Goal: Task Accomplishment & Management: Complete application form

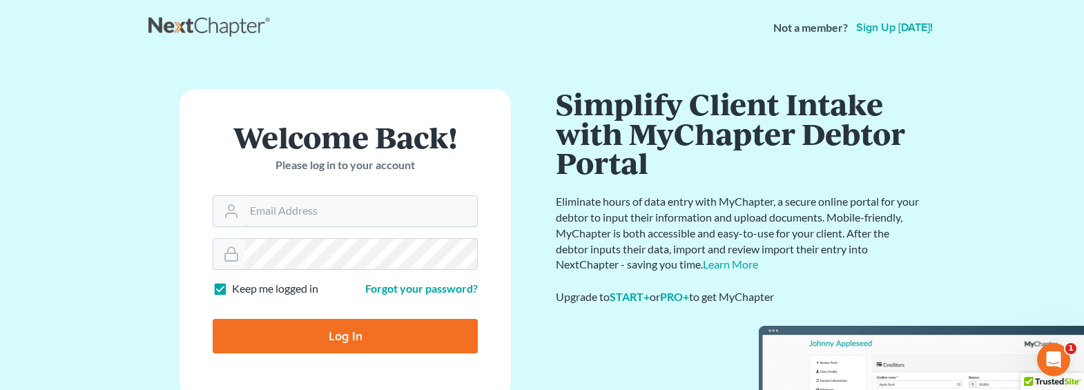
type input "[EMAIL_ADDRESS][DOMAIN_NAME]"
click at [347, 327] on input "Log In" at bounding box center [345, 336] width 265 height 35
type input "Thinking..."
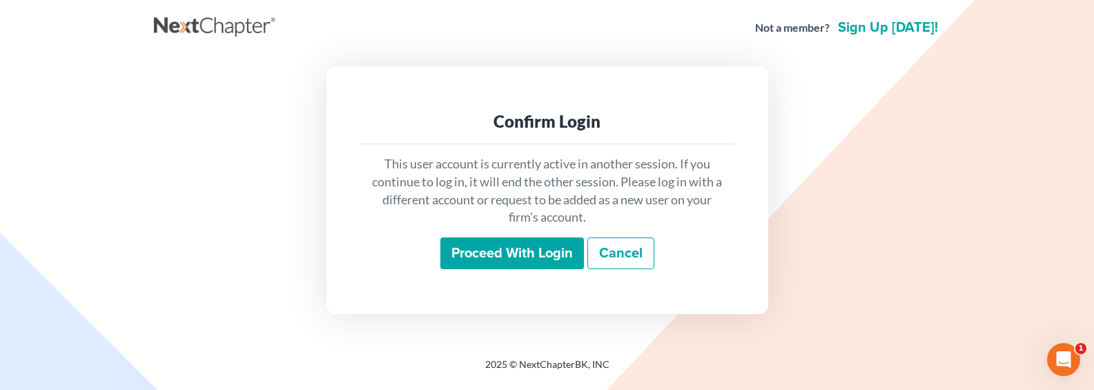
click at [520, 249] on input "Proceed with login" at bounding box center [513, 254] width 144 height 32
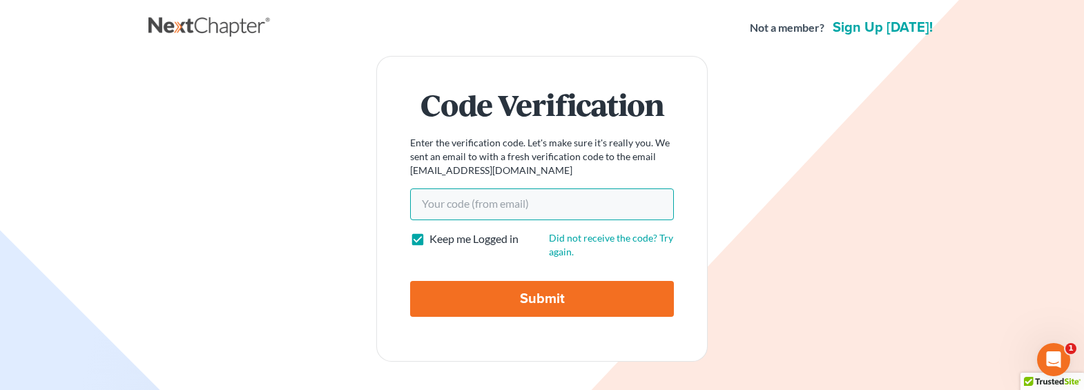
click at [471, 202] on input "Your code(from email)" at bounding box center [542, 205] width 264 height 32
paste input "dfdcb4"
type input "dfdcb4"
click at [505, 293] on input "Submit" at bounding box center [542, 299] width 264 height 36
type input "Thinking..."
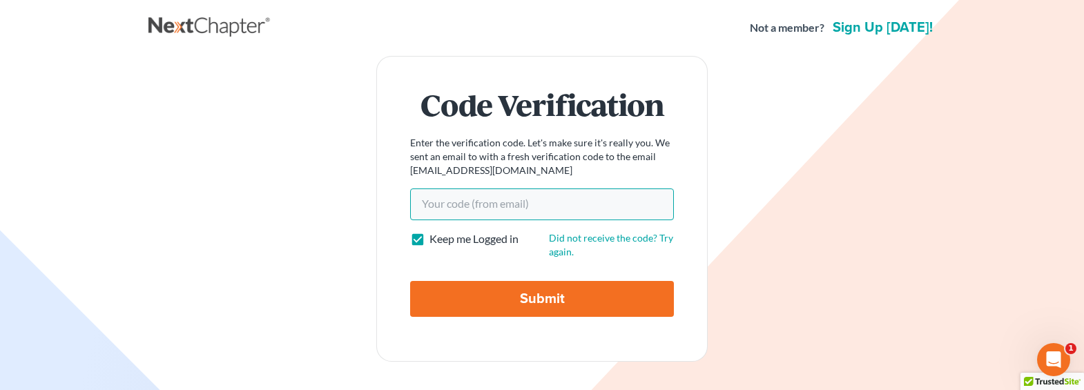
click at [495, 203] on input "Your code(from email)" at bounding box center [542, 205] width 264 height 32
paste input "dfdcb4"
type input "dfdcb4"
click at [515, 298] on input "Submit" at bounding box center [542, 299] width 264 height 36
type input "Thinking..."
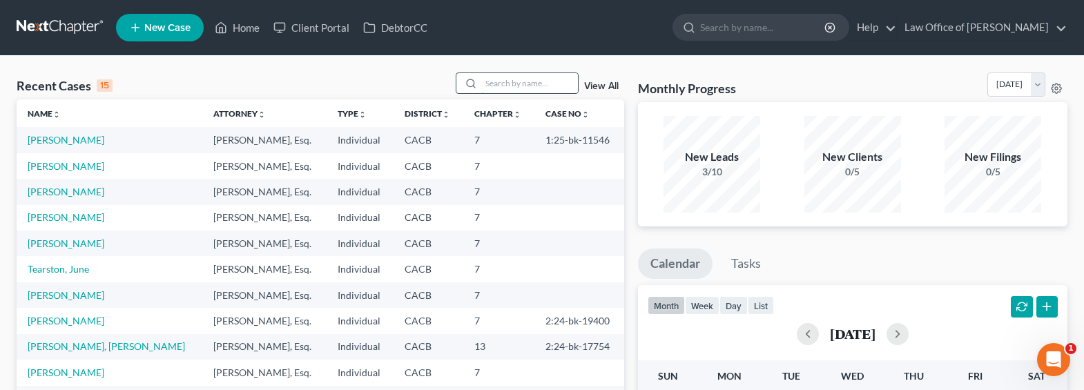
click at [537, 88] on input "search" at bounding box center [529, 83] width 97 height 20
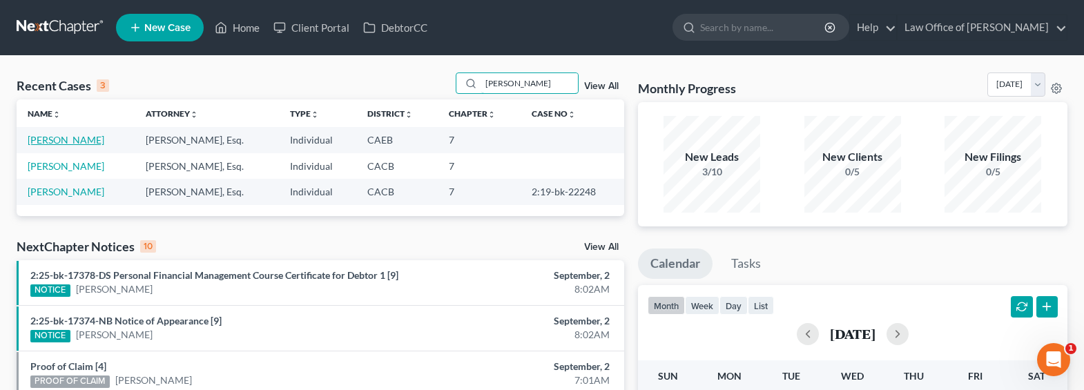
type input "[PERSON_NAME]"
click at [50, 142] on link "[PERSON_NAME]" at bounding box center [66, 140] width 77 height 12
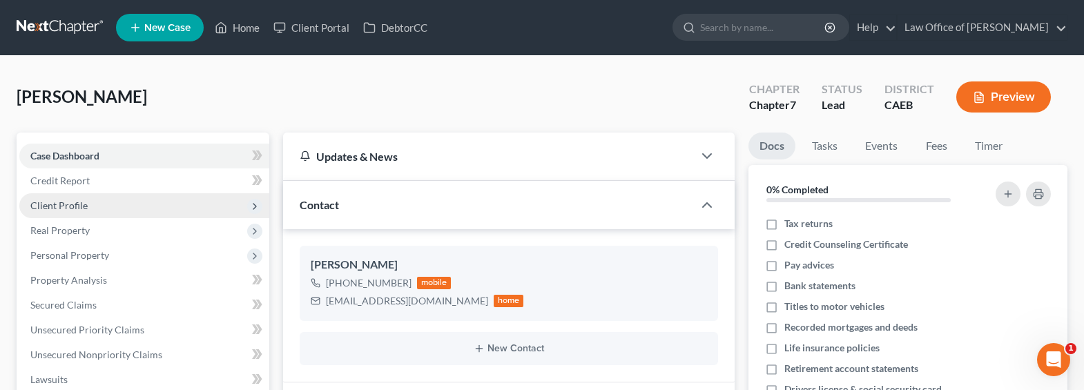
click at [68, 211] on span "Client Profile" at bounding box center [58, 206] width 57 height 12
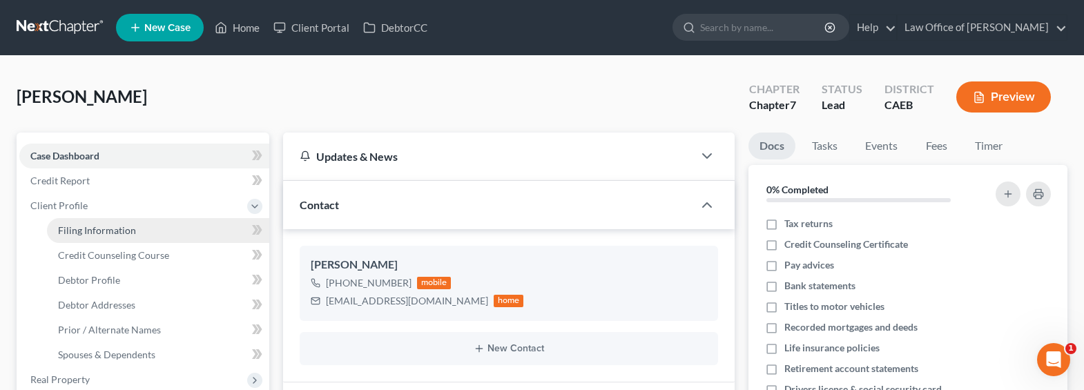
click at [86, 233] on span "Filing Information" at bounding box center [97, 230] width 78 height 12
select select "1"
select select "0"
select select "4"
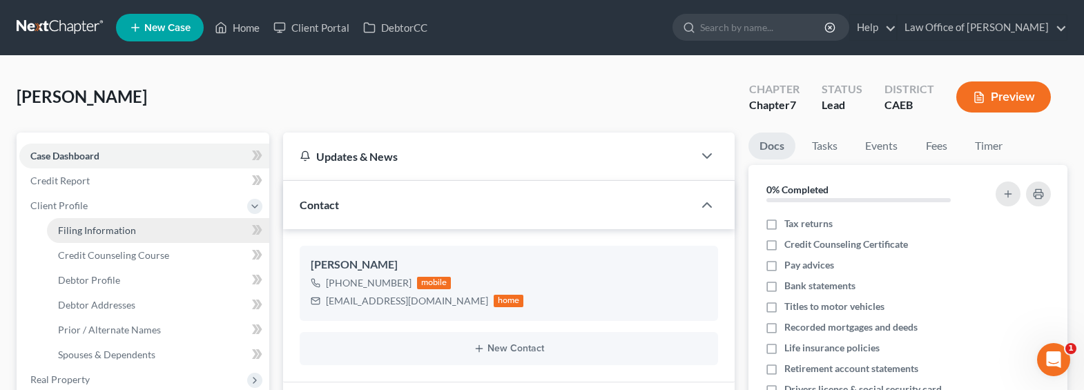
select select "1"
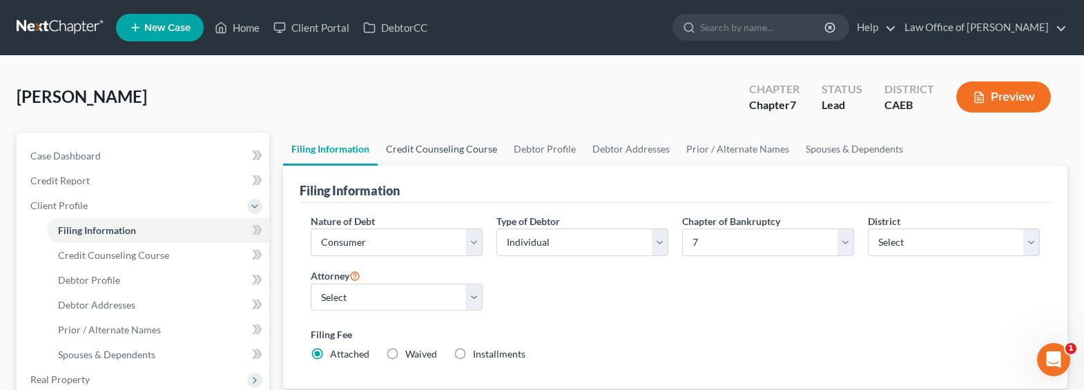
click at [463, 150] on link "Credit Counseling Course" at bounding box center [442, 149] width 128 height 33
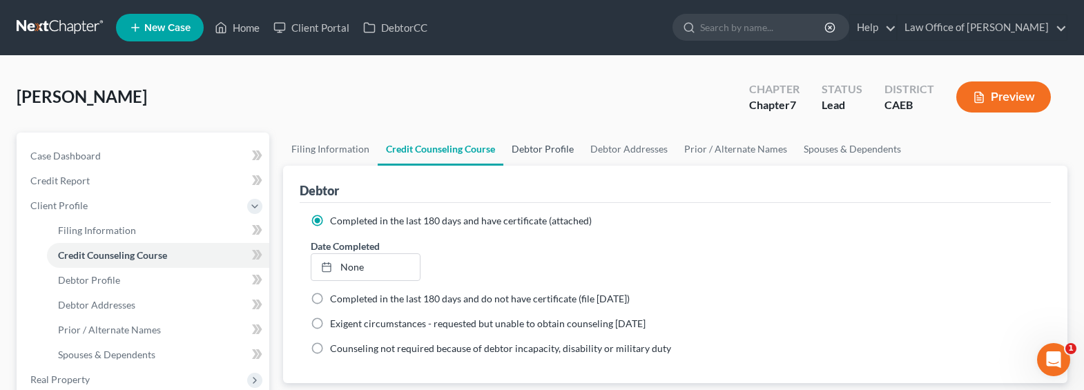
click at [536, 145] on link "Debtor Profile" at bounding box center [542, 149] width 79 height 33
select select "1"
select select "2"
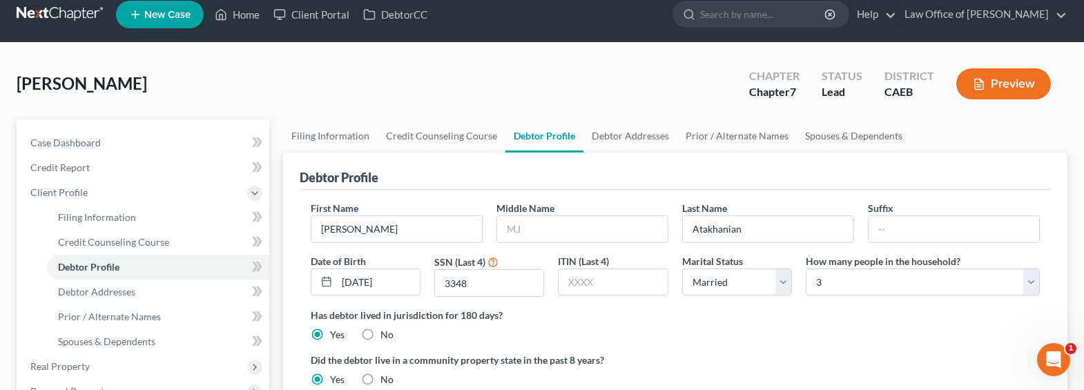
scroll to position [30, 0]
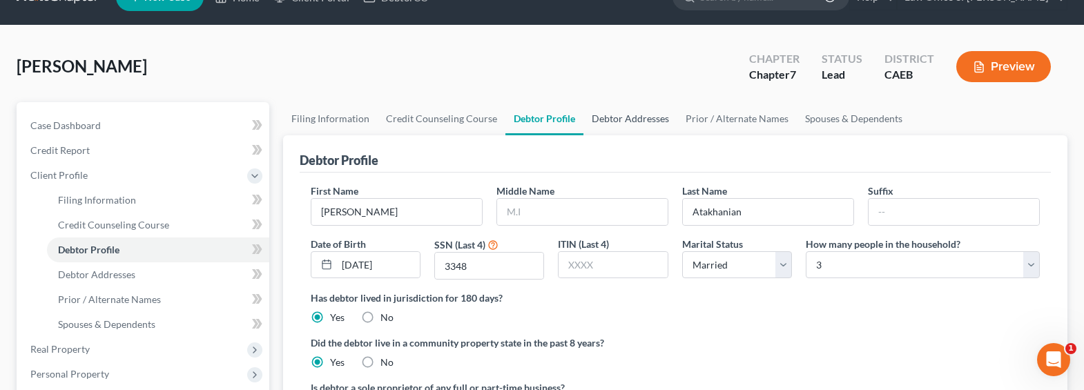
click at [641, 123] on link "Debtor Addresses" at bounding box center [630, 118] width 94 height 33
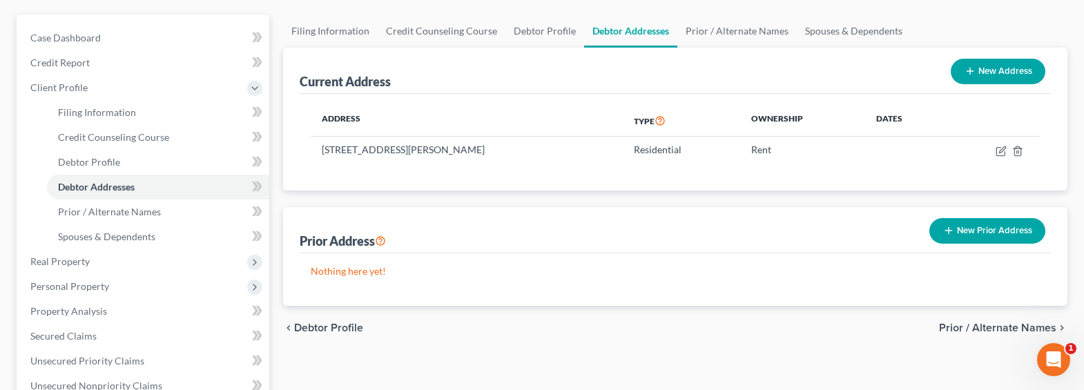
scroll to position [118, 0]
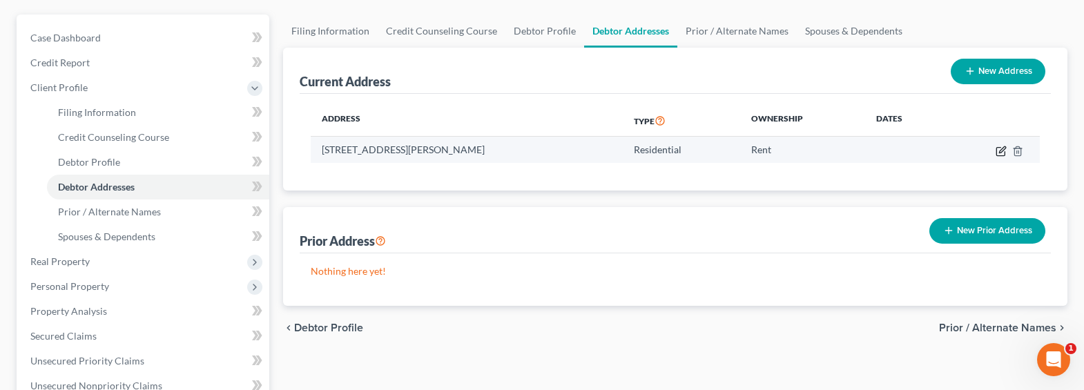
click at [1001, 148] on icon "button" at bounding box center [1002, 149] width 6 height 6
select select "4"
select select "0"
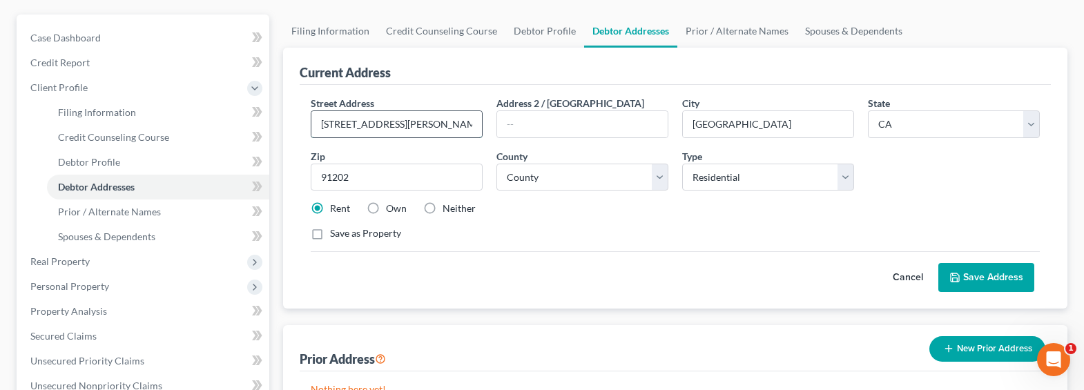
click at [360, 119] on input "[STREET_ADDRESS][PERSON_NAME]" at bounding box center [396, 124] width 171 height 26
drag, startPoint x: 440, startPoint y: 123, endPoint x: 300, endPoint y: 121, distance: 140.2
click at [300, 121] on div "Street Address * [STREET_ADDRESS][PERSON_NAME] Address 2 / [GEOGRAPHIC_DATA] * …" at bounding box center [676, 197] width 752 height 224
type input "[STREET_ADDRESS]"
type input "[GEOGRAPHIC_DATA]"
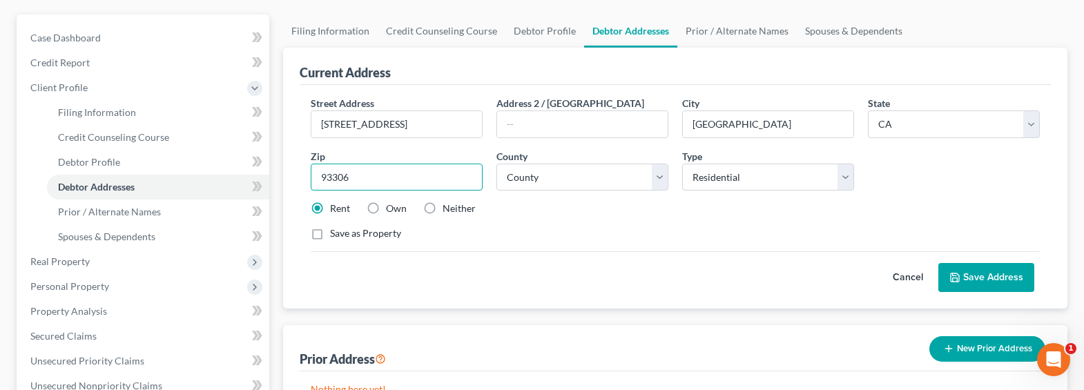
type input "93306"
click at [581, 267] on div "Cancel Save Address" at bounding box center [676, 271] width 730 height 41
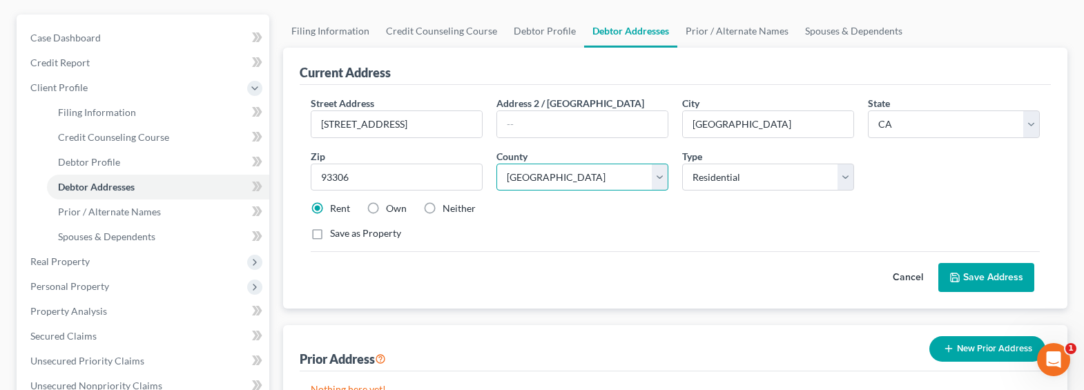
click at [563, 177] on select "County [GEOGRAPHIC_DATA] [GEOGRAPHIC_DATA] [GEOGRAPHIC_DATA] [GEOGRAPHIC_DATA] …" at bounding box center [582, 178] width 172 height 28
select select "14"
click at [496, 164] on select "County [GEOGRAPHIC_DATA] [GEOGRAPHIC_DATA] [GEOGRAPHIC_DATA] [GEOGRAPHIC_DATA] …" at bounding box center [582, 178] width 172 height 28
click at [999, 271] on button "Save Address" at bounding box center [986, 277] width 96 height 29
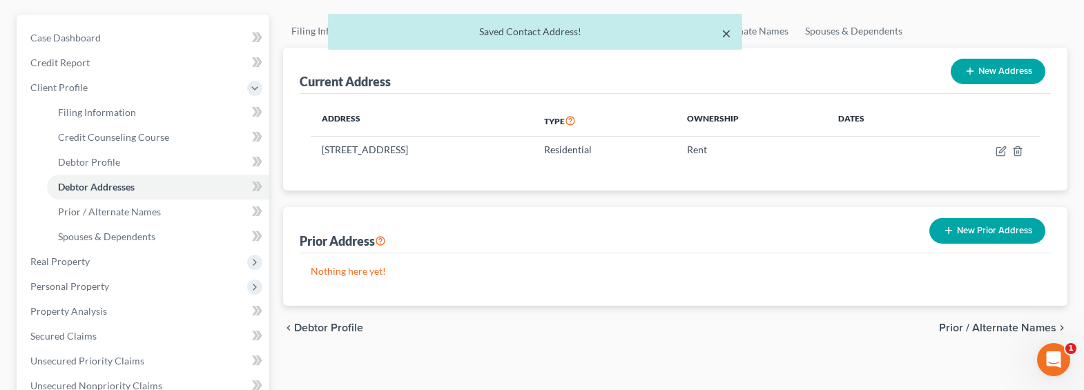
click at [728, 35] on button "×" at bounding box center [727, 33] width 10 height 17
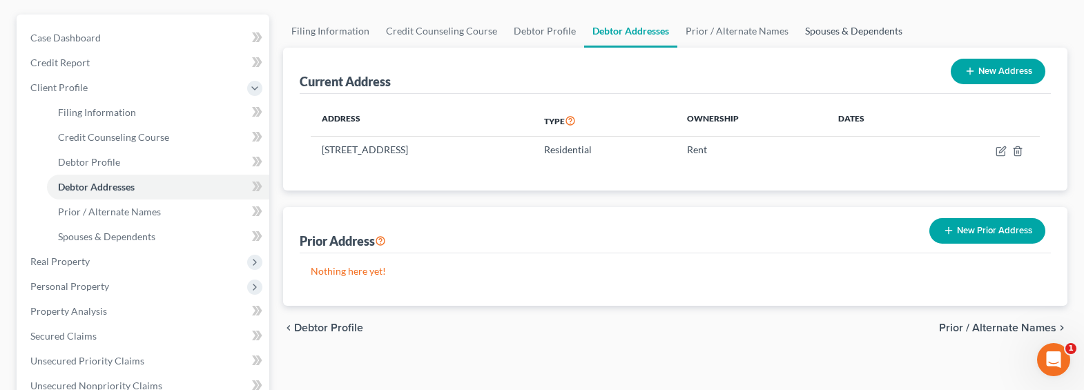
click at [841, 30] on link "Spouses & Dependents" at bounding box center [854, 31] width 114 height 33
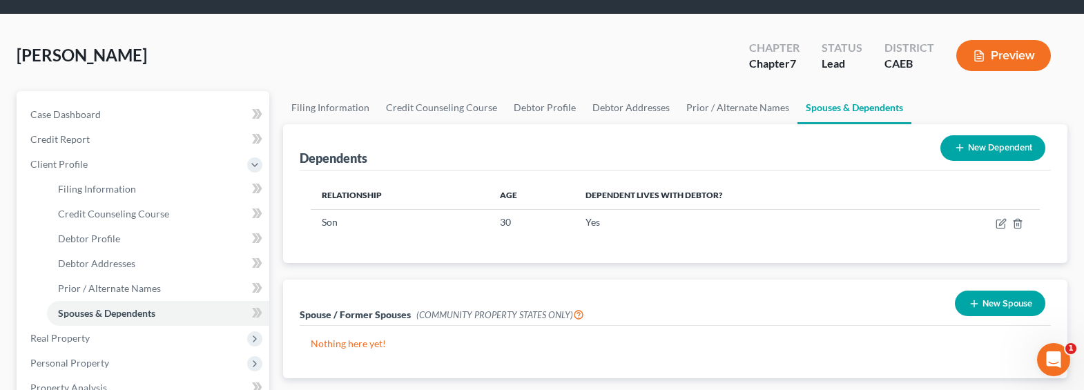
scroll to position [56, 0]
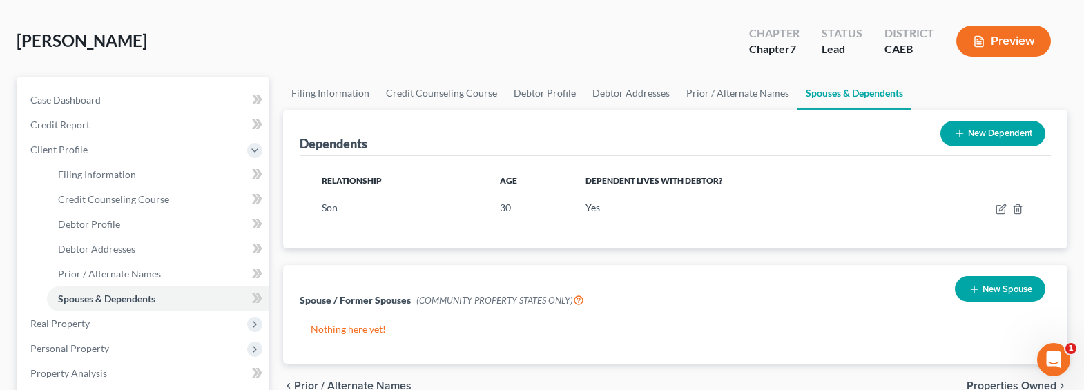
click at [735, 287] on div "Spouse / Former Spouses (COMMUNITY PROPERTY STATES ONLY) New Spouse" at bounding box center [676, 288] width 752 height 46
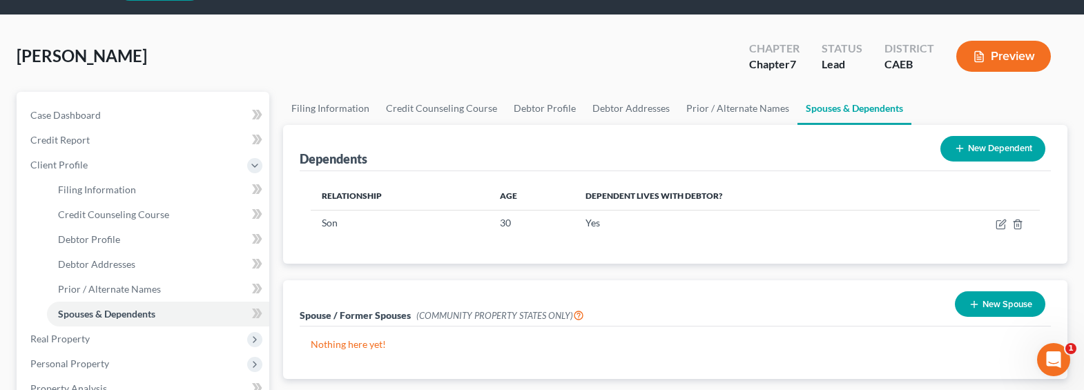
scroll to position [0, 0]
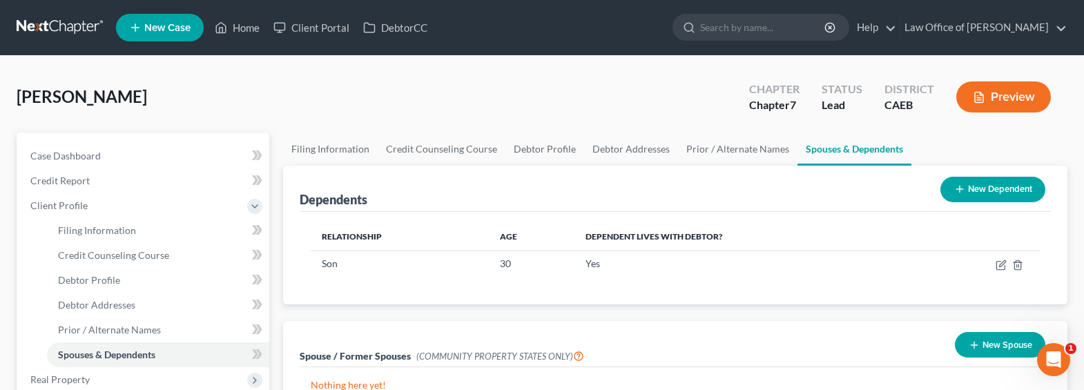
click at [862, 195] on div "Dependents New Dependent" at bounding box center [676, 189] width 752 height 46
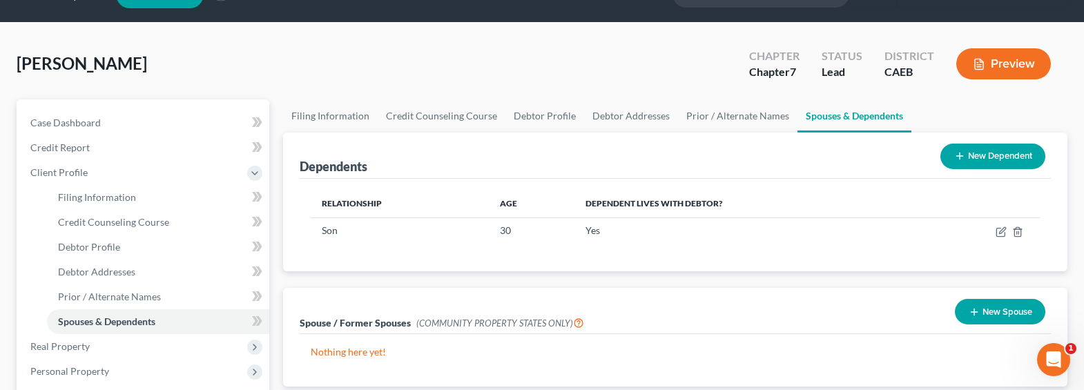
scroll to position [64, 0]
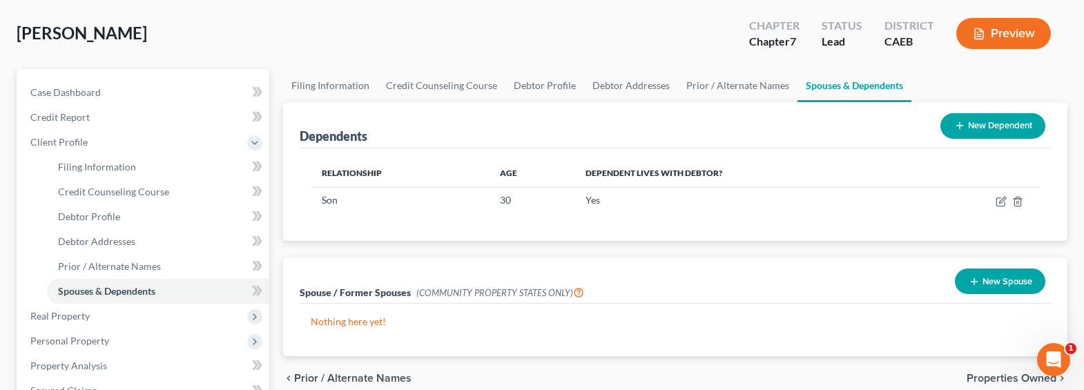
click at [983, 281] on button "New Spouse" at bounding box center [1000, 282] width 90 height 26
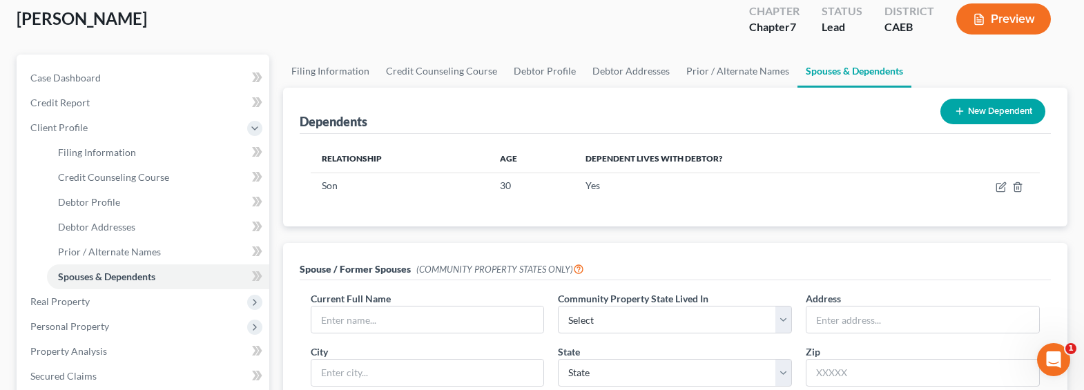
scroll to position [94, 0]
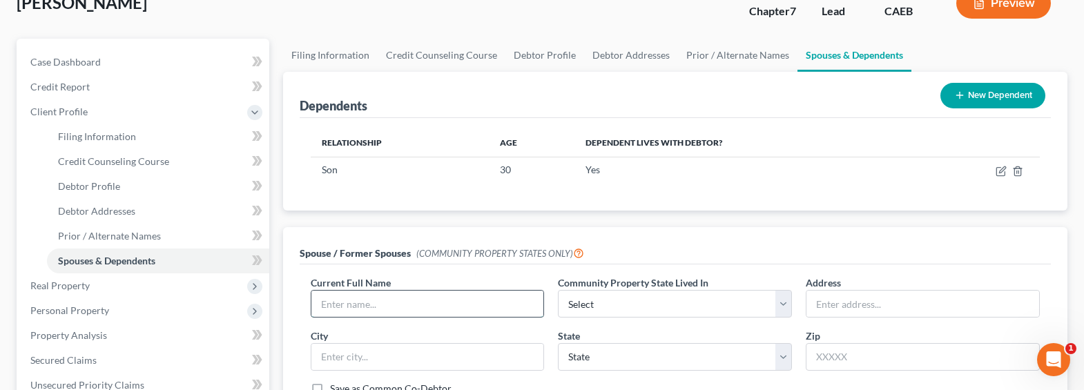
click at [358, 309] on input "text" at bounding box center [427, 304] width 233 height 26
type input "[PERSON_NAME] (Divorced)"
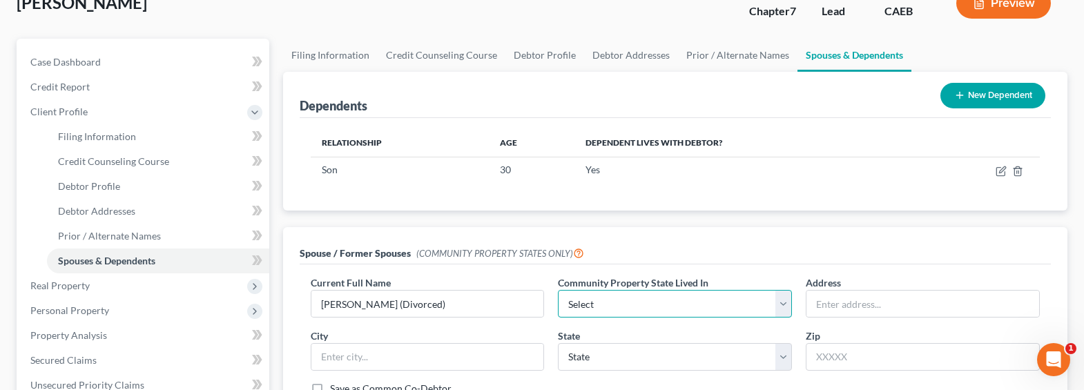
click at [586, 298] on select "Select AZ CA GU ID LA NV NM PR [GEOGRAPHIC_DATA] [GEOGRAPHIC_DATA] [GEOGRAPHIC_…" at bounding box center [675, 304] width 234 height 28
select select "1"
click at [558, 290] on select "Select AZ CA GU ID LA NV NM PR [GEOGRAPHIC_DATA] [GEOGRAPHIC_DATA] [GEOGRAPHIC_…" at bounding box center [675, 304] width 234 height 28
click at [940, 306] on input "text" at bounding box center [922, 304] width 233 height 26
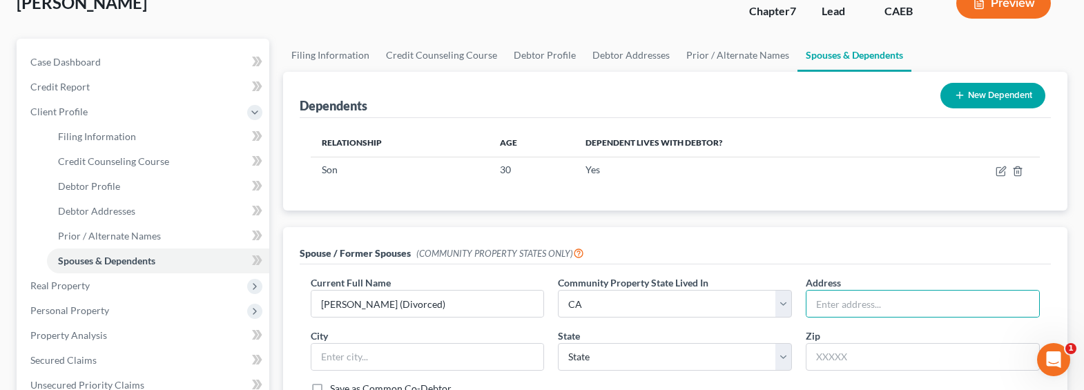
click at [777, 244] on div "Spouse / Former Spouses (COMMUNITY PROPERTY STATES ONLY)" at bounding box center [676, 245] width 752 height 37
click at [864, 307] on input "text" at bounding box center [922, 304] width 233 height 26
type input "[STREET_ADDRESS][PERSON_NAME]"
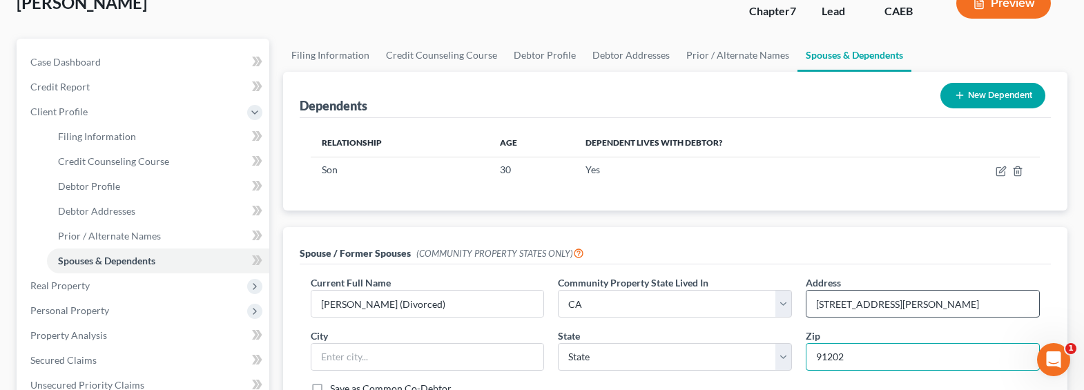
type input "91202"
type input "[GEOGRAPHIC_DATA]"
select select "4"
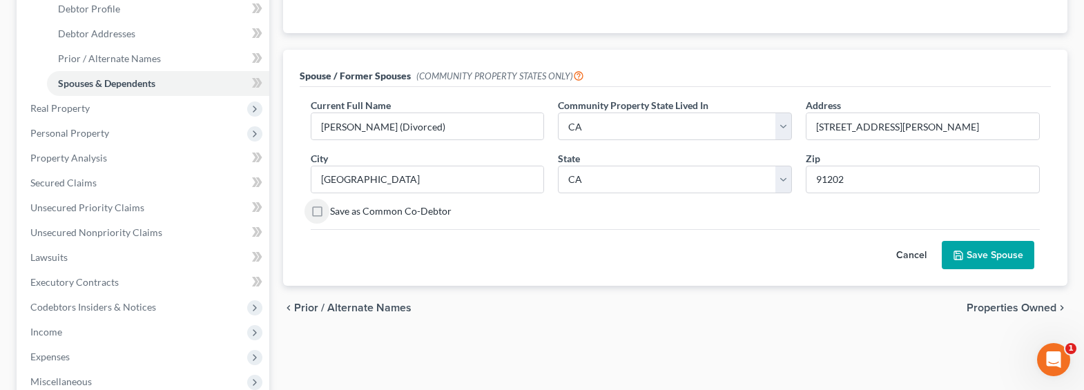
scroll to position [283, 0]
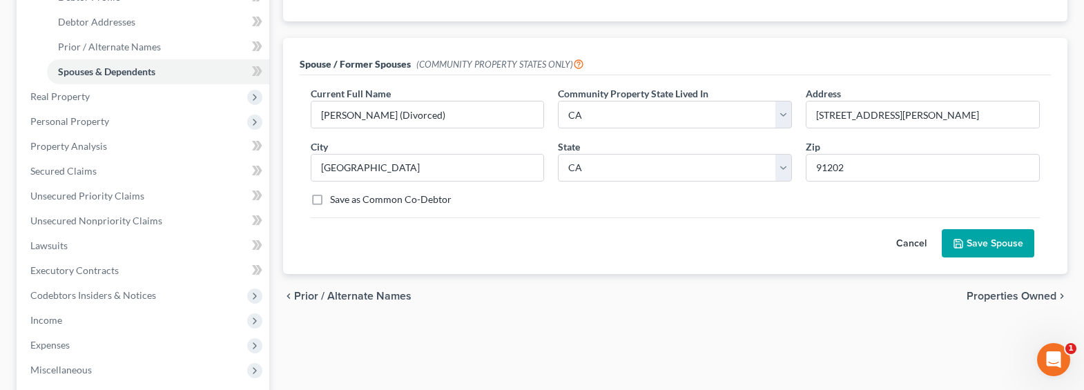
click at [993, 238] on button "Save Spouse" at bounding box center [988, 243] width 93 height 29
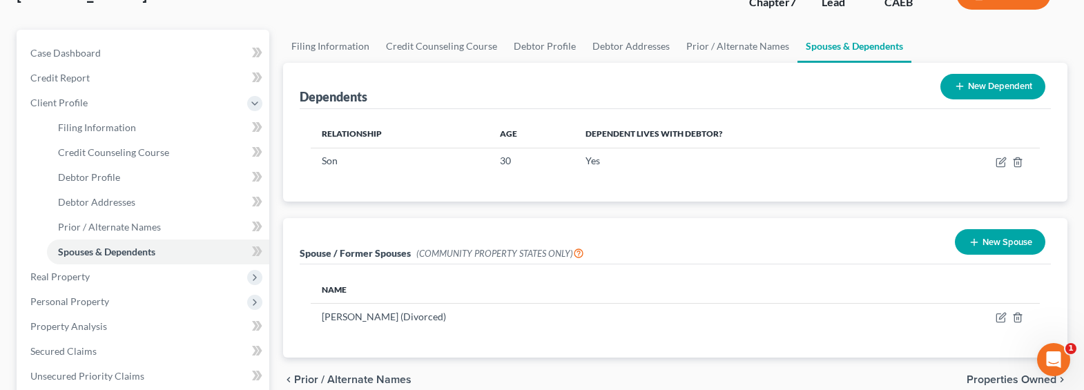
scroll to position [0, 0]
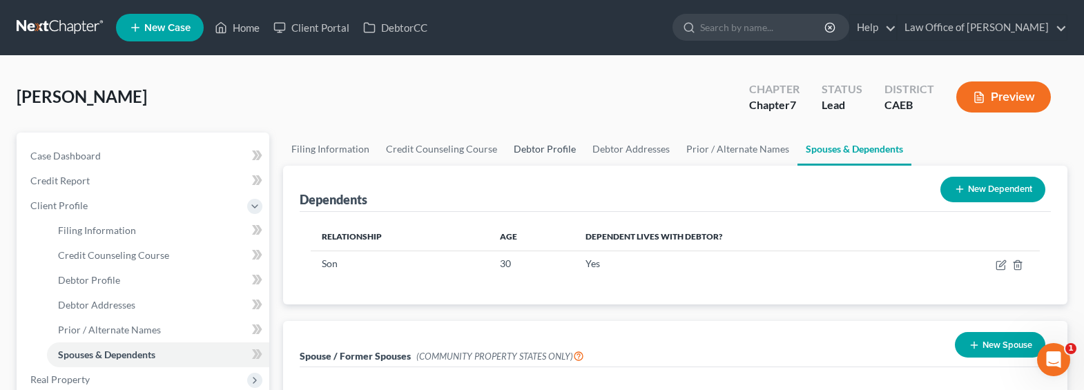
click at [546, 148] on link "Debtor Profile" at bounding box center [544, 149] width 79 height 33
select select "1"
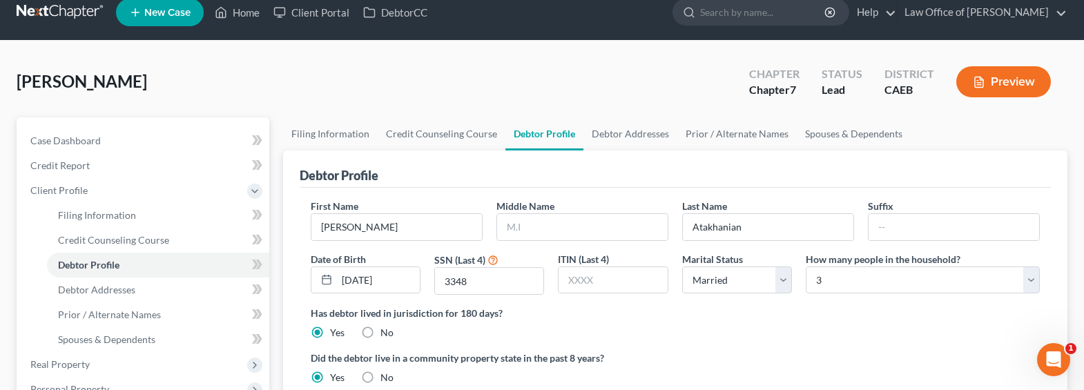
scroll to position [30, 0]
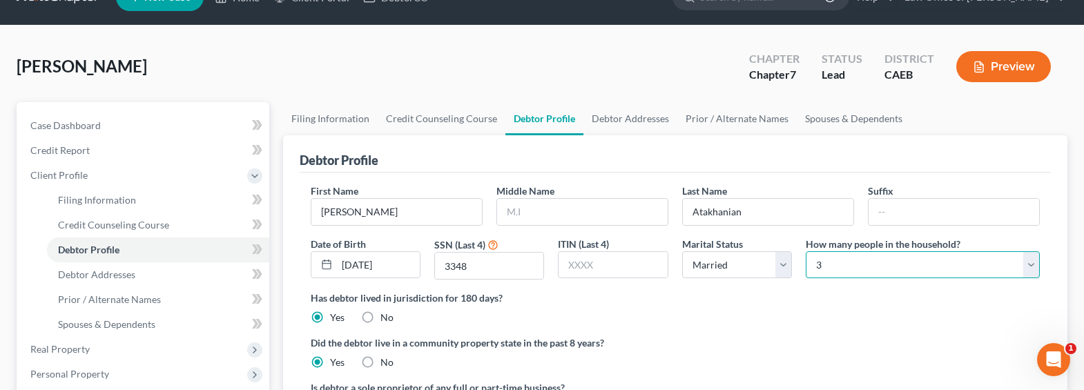
click at [864, 264] on select "Select 1 2 3 4 5 6 7 8 9 10 11 12 13 14 15 16 17 18 19 20" at bounding box center [923, 265] width 234 height 28
select select "1"
click at [806, 251] on select "Select 1 2 3 4 5 6 7 8 9 10 11 12 13 14 15 16 17 18 19 20" at bounding box center [923, 265] width 234 height 28
click at [709, 267] on select "Select Single Married Separated Divorced Widowed" at bounding box center [737, 265] width 110 height 28
click at [682, 251] on select "Select Single Married Separated Divorced Widowed" at bounding box center [737, 265] width 110 height 28
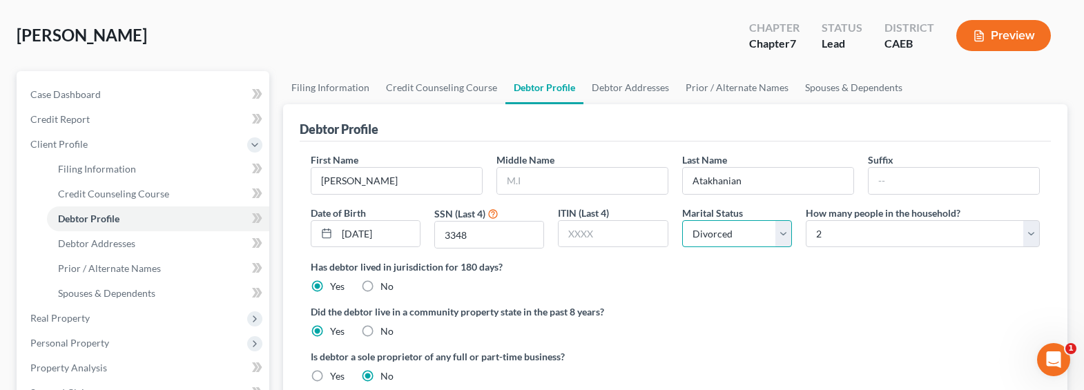
scroll to position [171, 0]
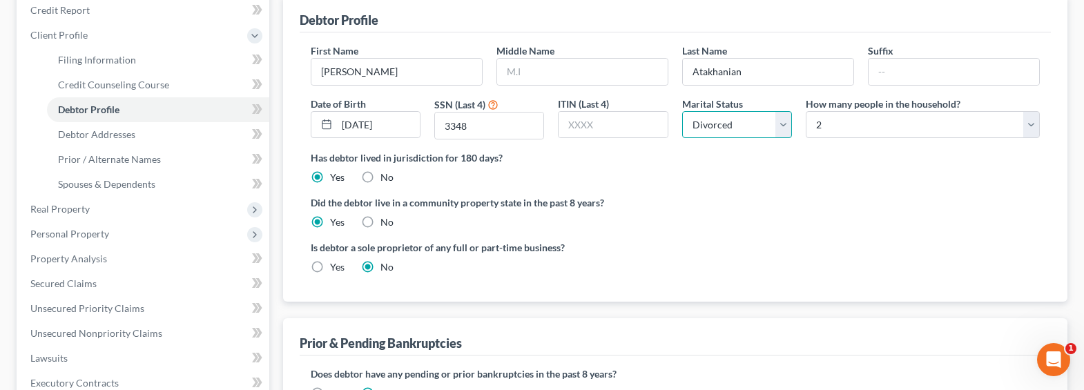
click at [767, 125] on select "Select Single Married Separated Divorced Widowed" at bounding box center [737, 125] width 110 height 28
select select "2"
click at [682, 111] on select "Select Single Married Separated Divorced Widowed" at bounding box center [737, 125] width 110 height 28
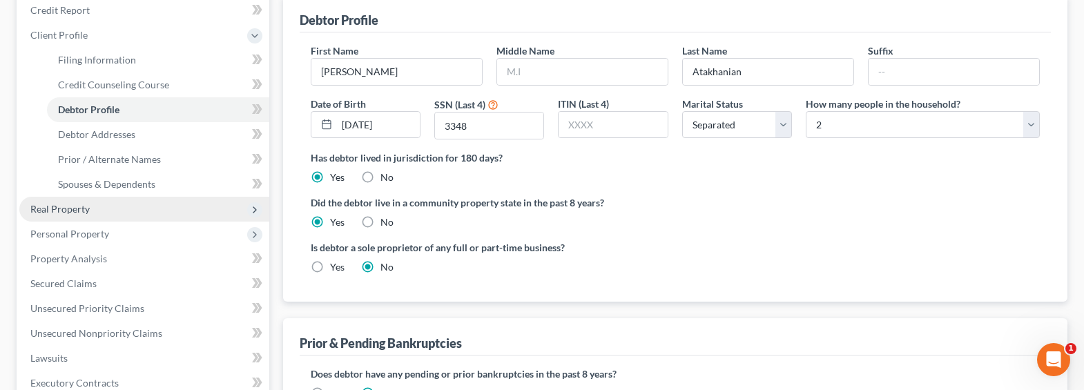
click at [60, 206] on span "Real Property" at bounding box center [59, 209] width 59 height 12
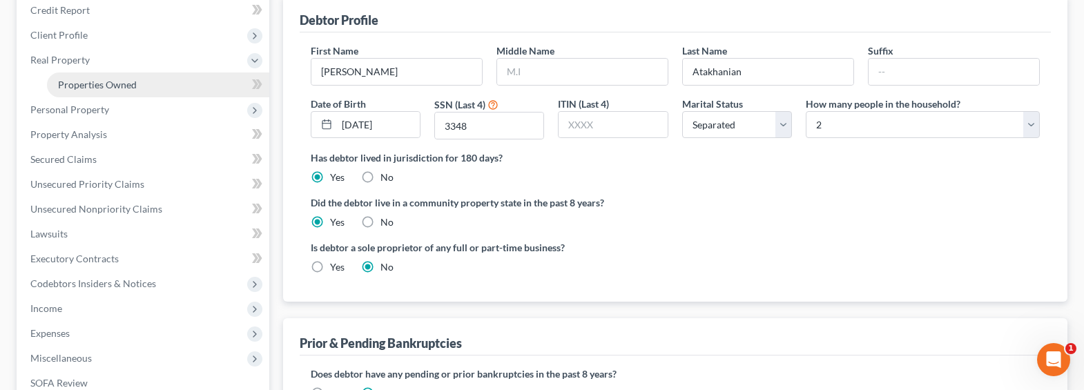
click at [79, 85] on span "Properties Owned" at bounding box center [97, 85] width 79 height 12
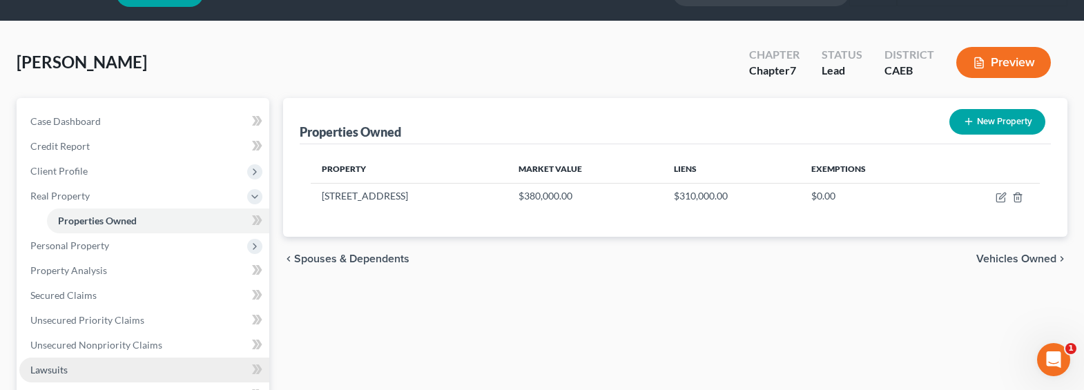
scroll to position [114, 0]
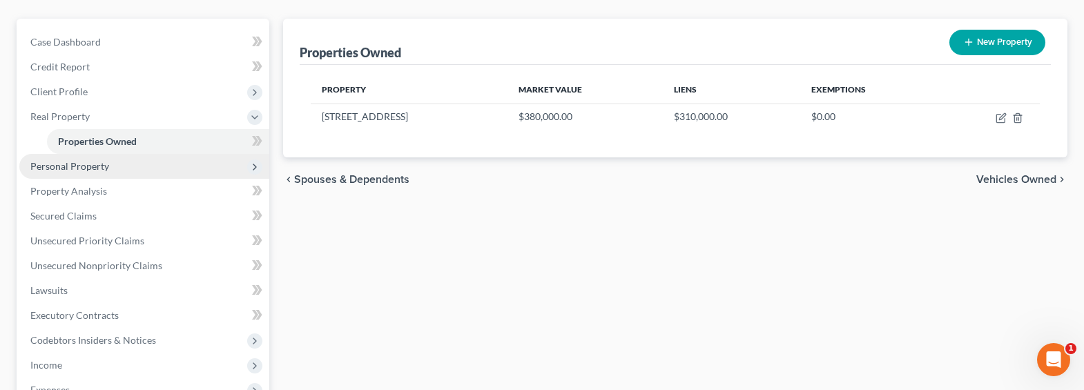
click at [37, 162] on span "Personal Property" at bounding box center [69, 166] width 79 height 12
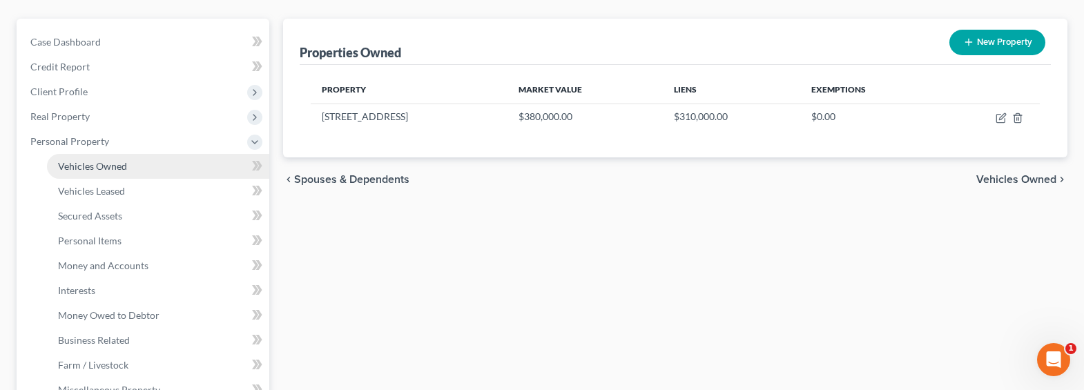
click at [88, 167] on span "Vehicles Owned" at bounding box center [92, 166] width 69 height 12
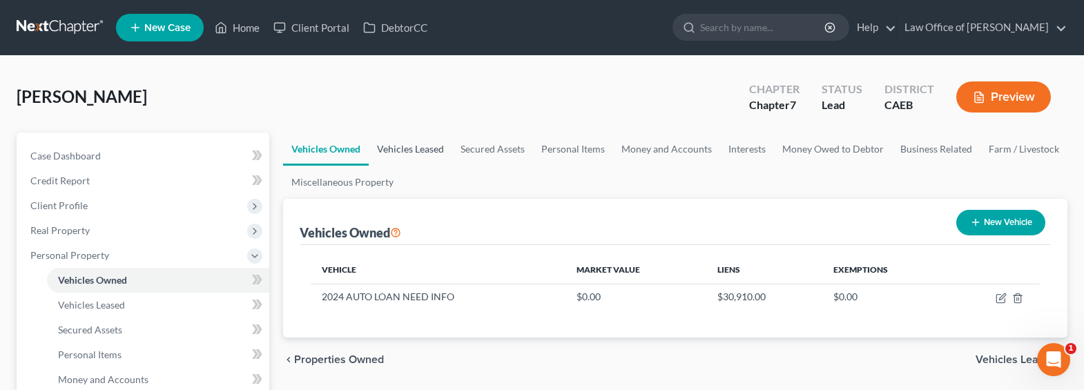
click at [425, 148] on link "Vehicles Leased" at bounding box center [411, 149] width 84 height 33
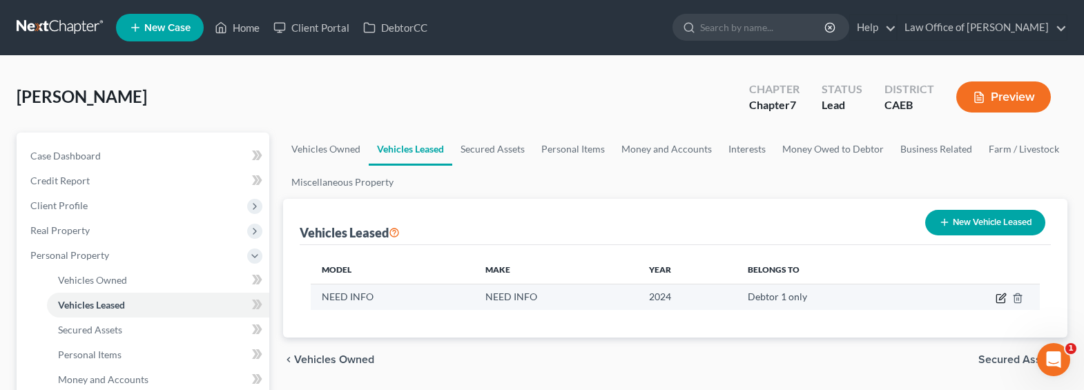
click at [999, 296] on icon "button" at bounding box center [1001, 298] width 11 height 11
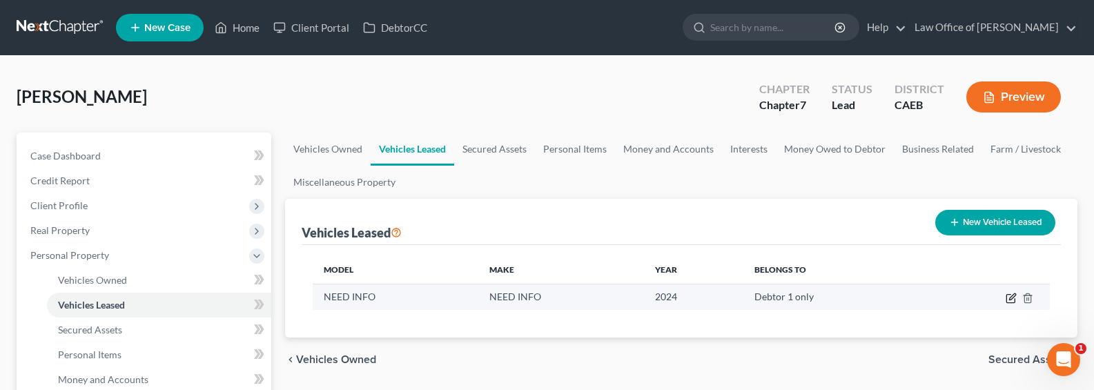
select select "0"
select select "2"
select select "0"
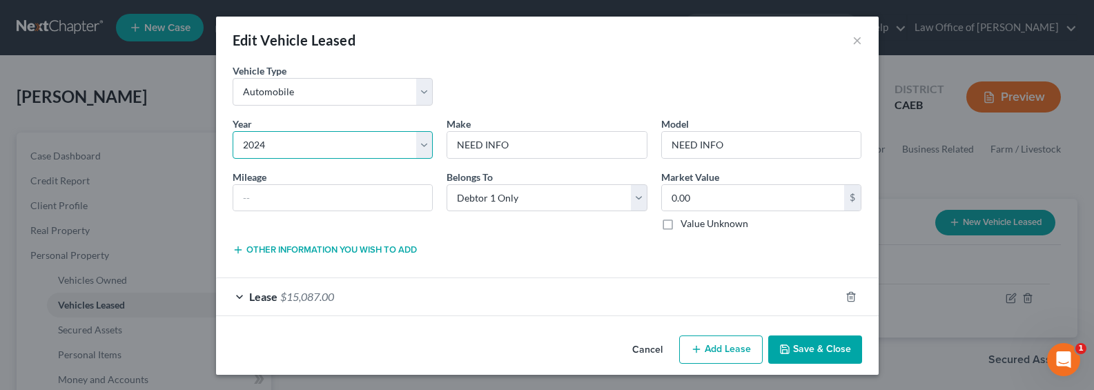
click at [298, 146] on select "Select 2026 2025 2024 2023 2022 2021 2020 2019 2018 2017 2016 2015 2014 2013 20…" at bounding box center [333, 145] width 201 height 28
click at [233, 131] on select "Select 2026 2025 2024 2023 2022 2021 2020 2019 2018 2017 2016 2015 2014 2013 20…" at bounding box center [333, 145] width 201 height 28
click at [552, 146] on input "NEED INFO" at bounding box center [547, 145] width 200 height 26
drag, startPoint x: 548, startPoint y: 148, endPoint x: 397, endPoint y: 146, distance: 151.2
click at [397, 146] on div "Year * Select 2026 2025 2024 2023 2022 2021 2020 2019 2018 2017 2016 2015 2014 …" at bounding box center [548, 180] width 644 height 126
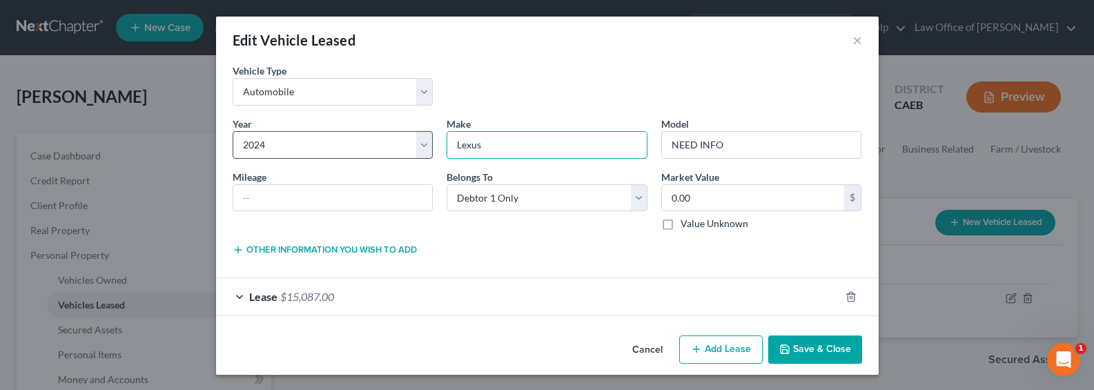
type input "Lexus"
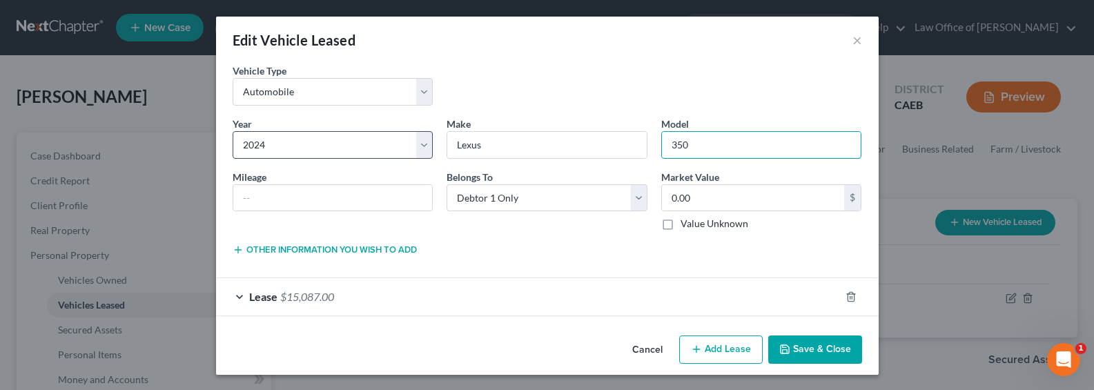
type input "350"
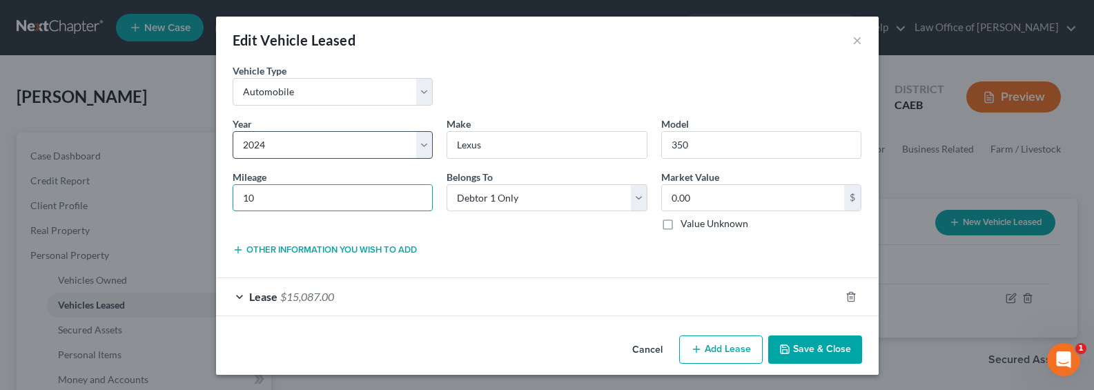
type input "1"
type input "15,500"
click at [704, 226] on label "Value Unknown" at bounding box center [715, 224] width 68 height 14
click at [695, 226] on input "Value Unknown" at bounding box center [690, 221] width 9 height 9
checkbox input "true"
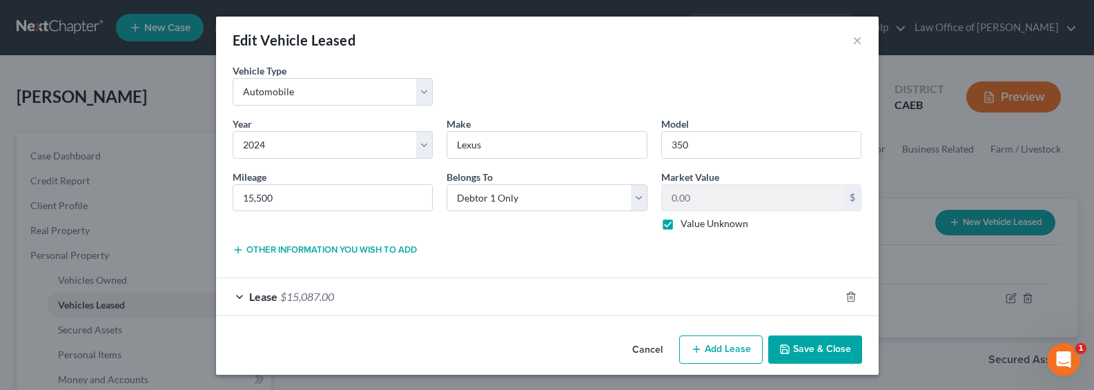
click at [317, 254] on button "Other information you wish to add" at bounding box center [325, 249] width 184 height 11
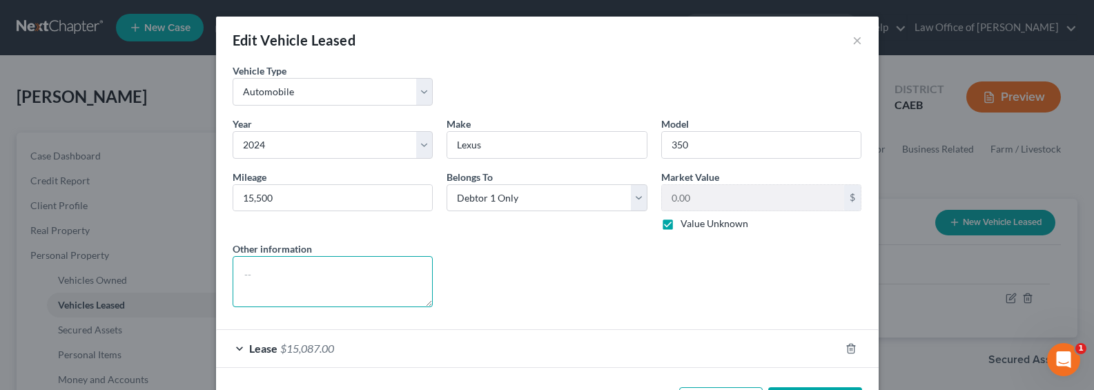
click at [304, 276] on textarea at bounding box center [333, 281] width 201 height 51
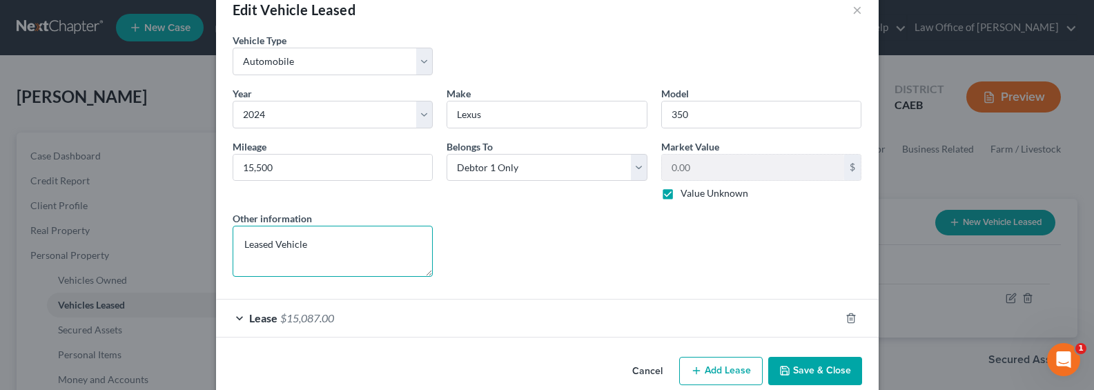
type textarea "Leased Vehicle"
click at [309, 324] on span "$15,087.00" at bounding box center [307, 317] width 54 height 13
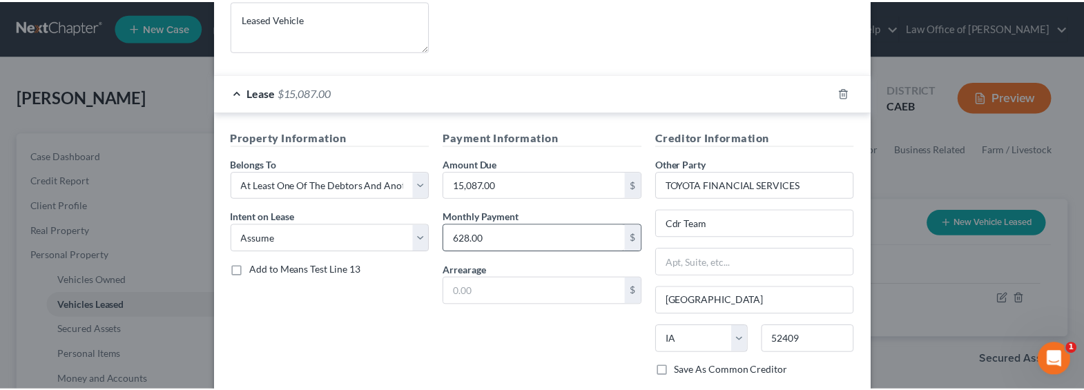
scroll to position [341, 0]
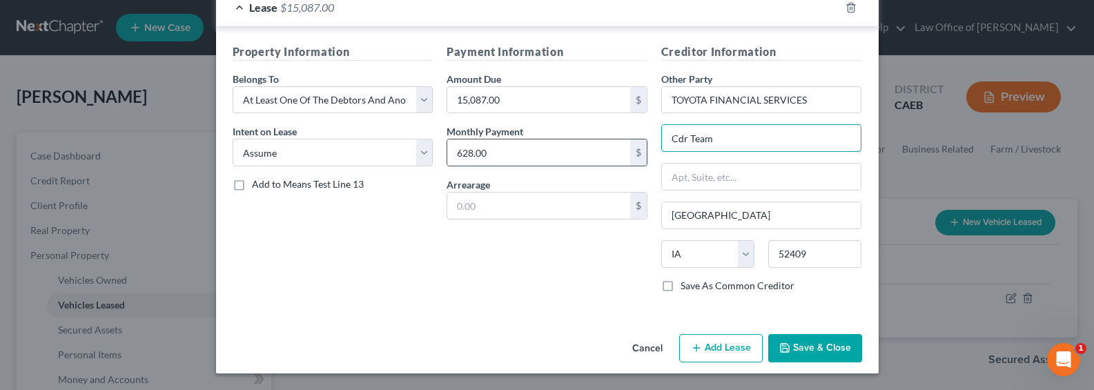
drag, startPoint x: 756, startPoint y: 143, endPoint x: 635, endPoint y: 139, distance: 121.6
click at [635, 139] on div "Property Information Belongs To * Select Debtor 1 Only Debtor 2 Only Debtor 1 A…" at bounding box center [548, 174] width 644 height 260
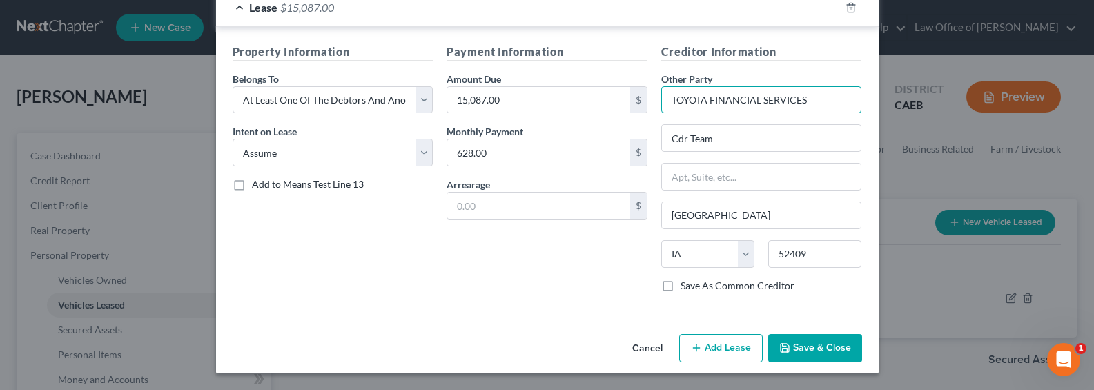
drag, startPoint x: 829, startPoint y: 91, endPoint x: 834, endPoint y: 106, distance: 15.9
click at [834, 106] on input "TOYOTA FINANCIAL SERVICES" at bounding box center [761, 100] width 201 height 28
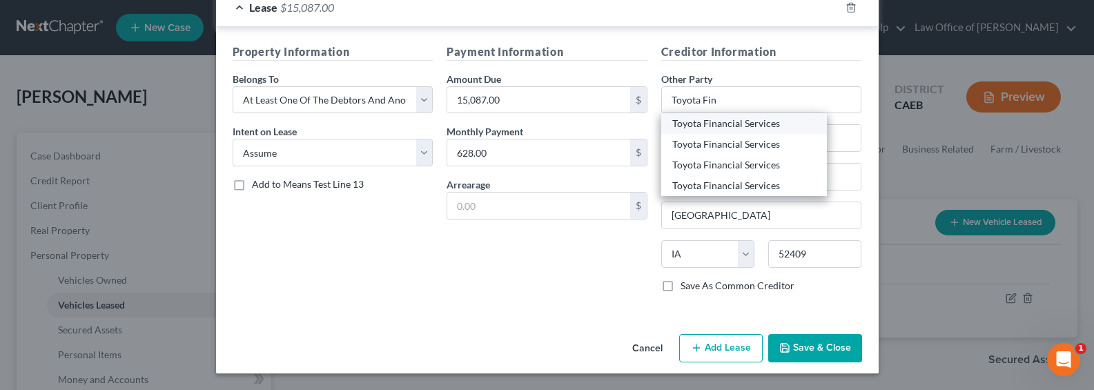
click at [748, 128] on div "Toyota Financial Services" at bounding box center [745, 124] width 144 height 14
type input "Toyota Financial Services"
type input "P.O. Box 259001"
type input "Attn: Bankruptcy"
type input "Plano"
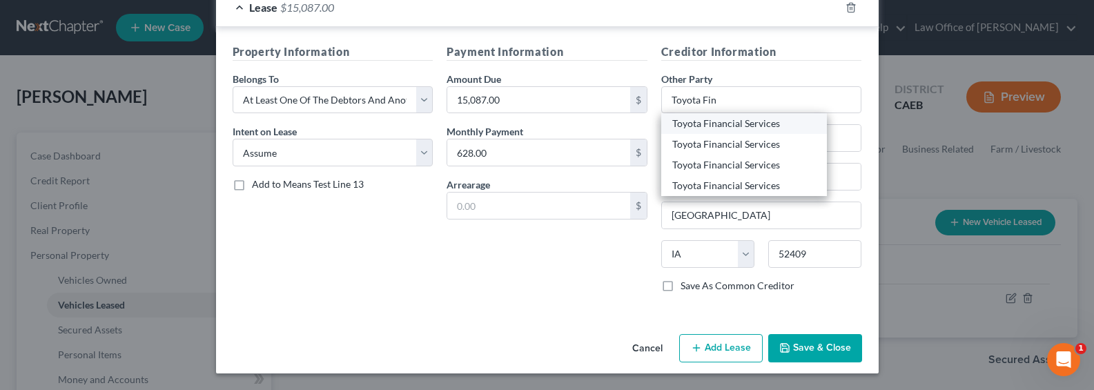
select select "45"
type input "75025"
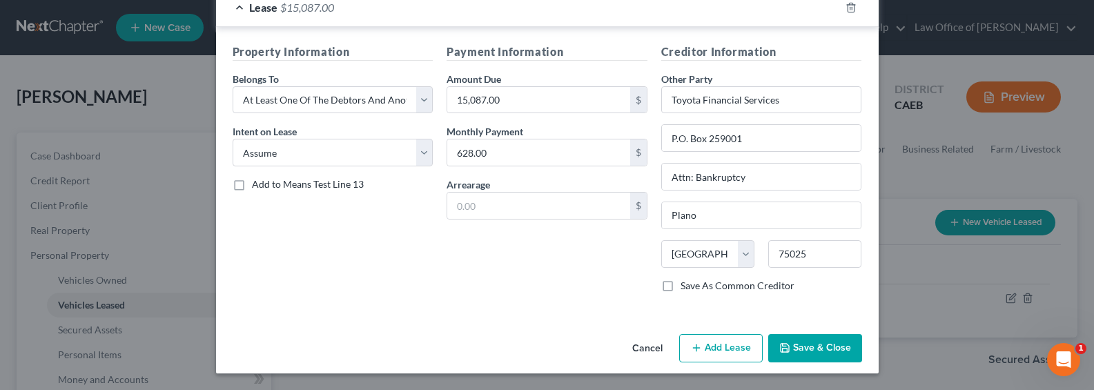
click at [814, 343] on button "Save & Close" at bounding box center [816, 348] width 94 height 29
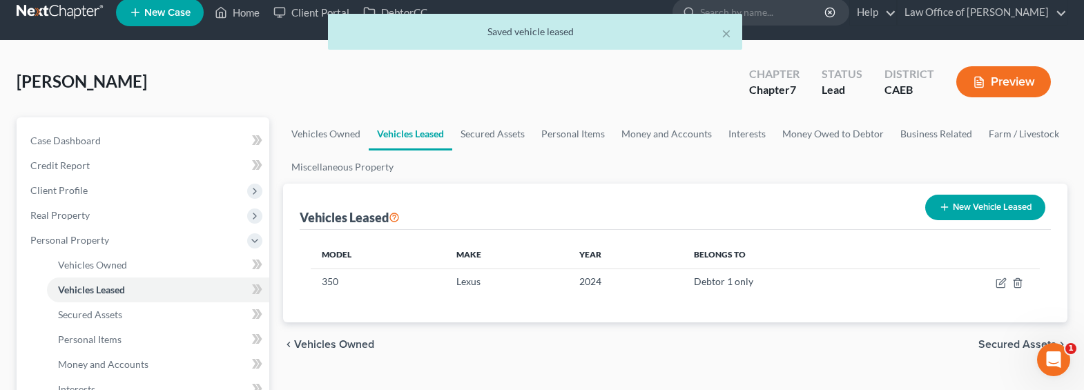
scroll to position [30, 0]
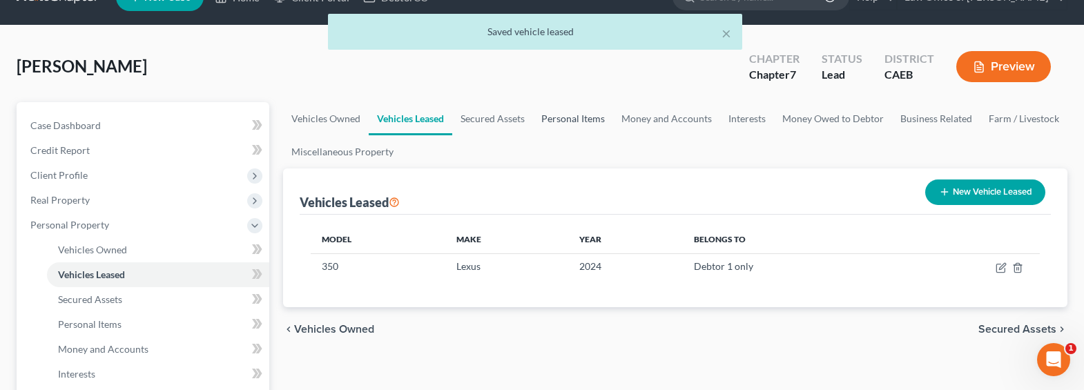
click at [559, 115] on link "Personal Items" at bounding box center [573, 118] width 80 height 33
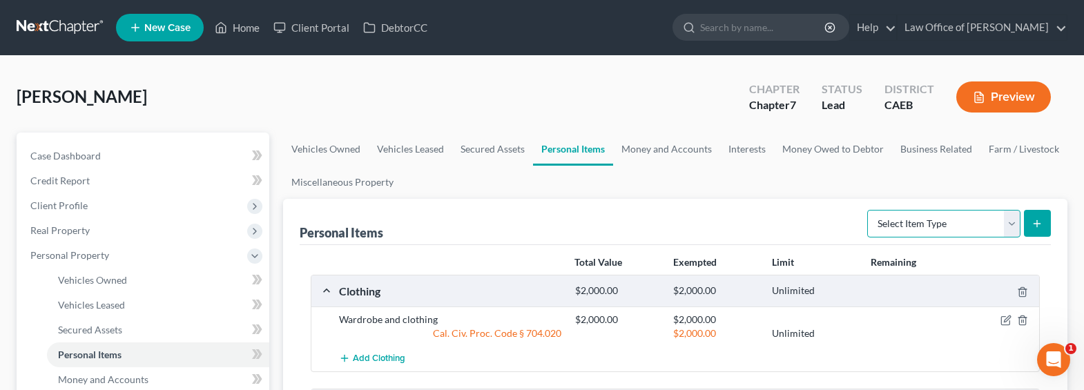
click at [896, 226] on select "Select Item Type Clothing Collectibles Of Value Electronics Firearms Household …" at bounding box center [943, 224] width 153 height 28
select select "sports_and_hobby_equipment"
click at [869, 210] on select "Select Item Type Clothing Collectibles Of Value Electronics Firearms Household …" at bounding box center [943, 224] width 153 height 28
click at [1042, 218] on icon "submit" at bounding box center [1037, 223] width 11 height 11
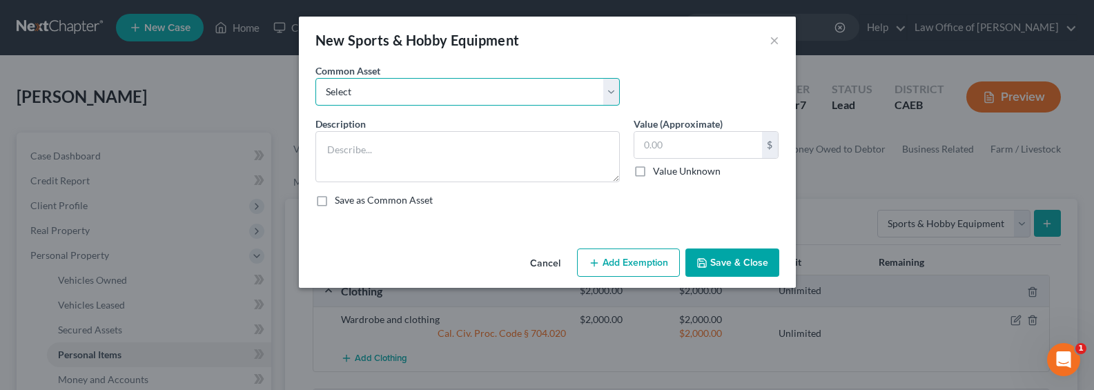
click at [442, 90] on select "Select Sports and hobby equipment" at bounding box center [468, 92] width 305 height 28
select select "0"
click at [316, 78] on select "Select Sports and hobby equipment" at bounding box center [468, 92] width 305 height 28
type textarea "Sports and hobby equipment"
type input "500.00"
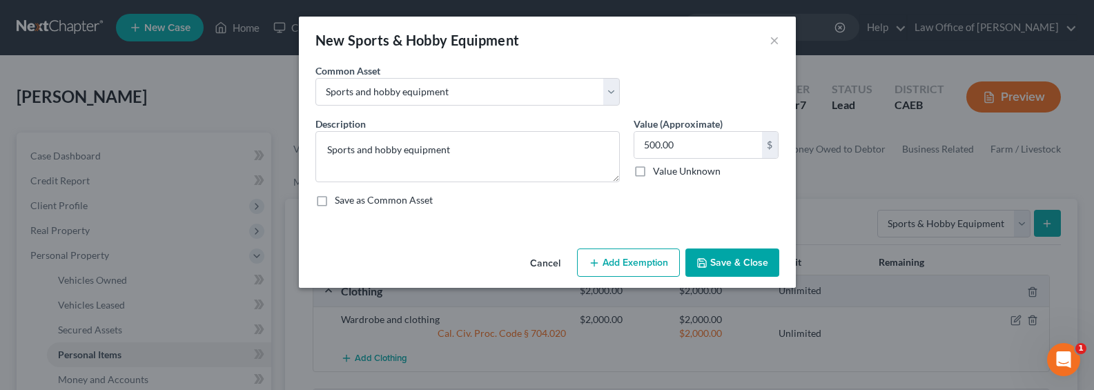
click at [645, 268] on button "Add Exemption" at bounding box center [628, 263] width 103 height 29
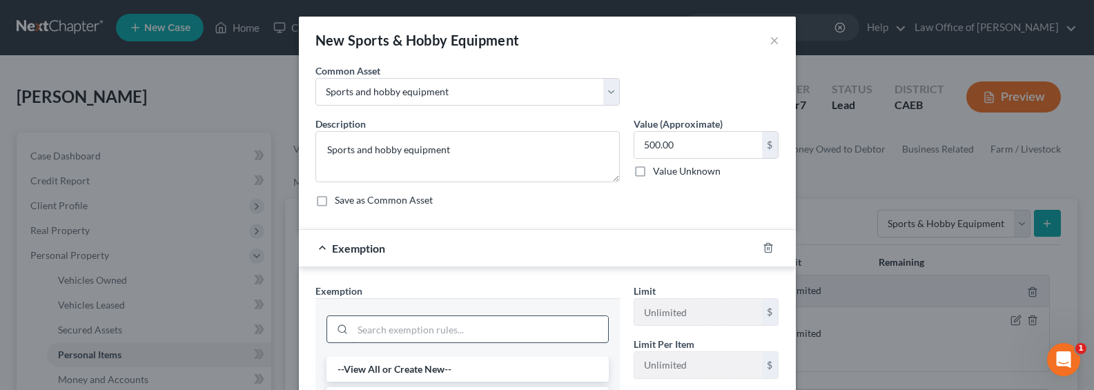
click at [464, 331] on input "search" at bounding box center [480, 329] width 255 height 26
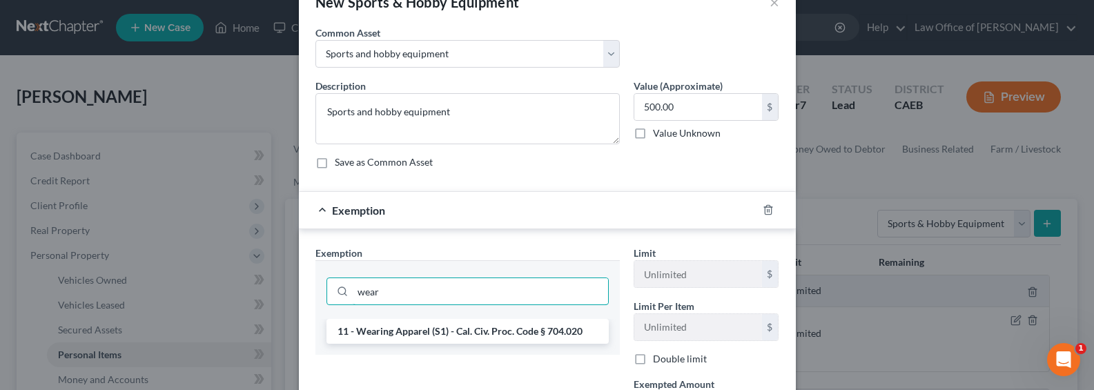
scroll to position [140, 0]
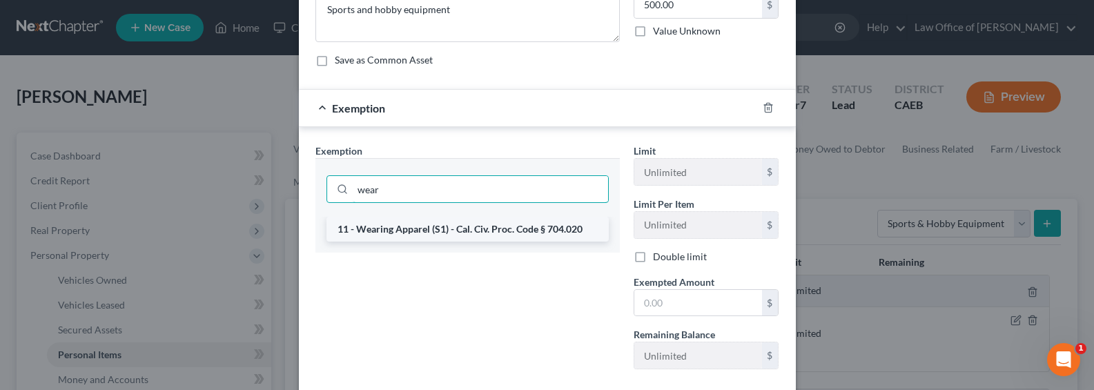
type input "wear"
click at [423, 231] on li "11 - Wearing Apparel (S1) - Cal. Civ. Proc. Code § 704.020" at bounding box center [468, 229] width 282 height 25
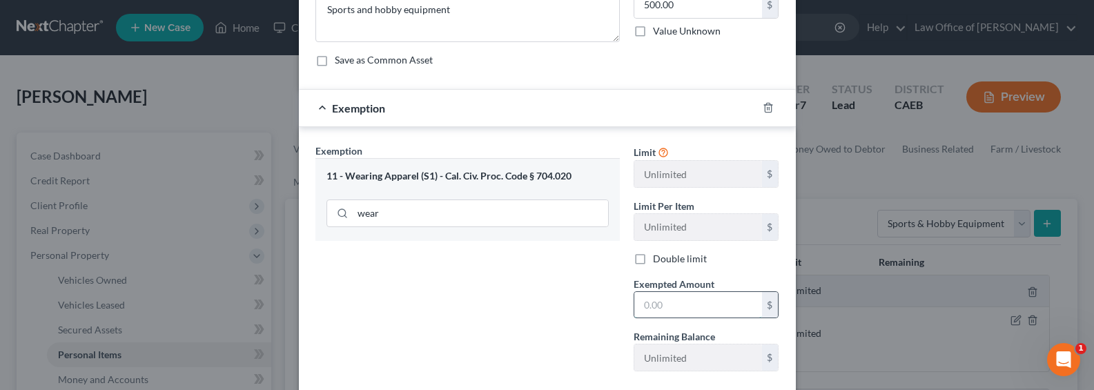
click at [673, 304] on input "text" at bounding box center [699, 305] width 128 height 26
type input "500"
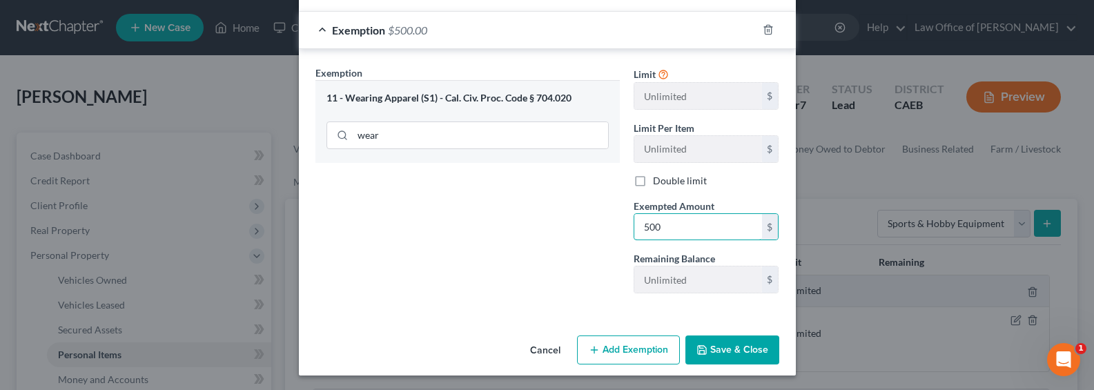
scroll to position [220, 0]
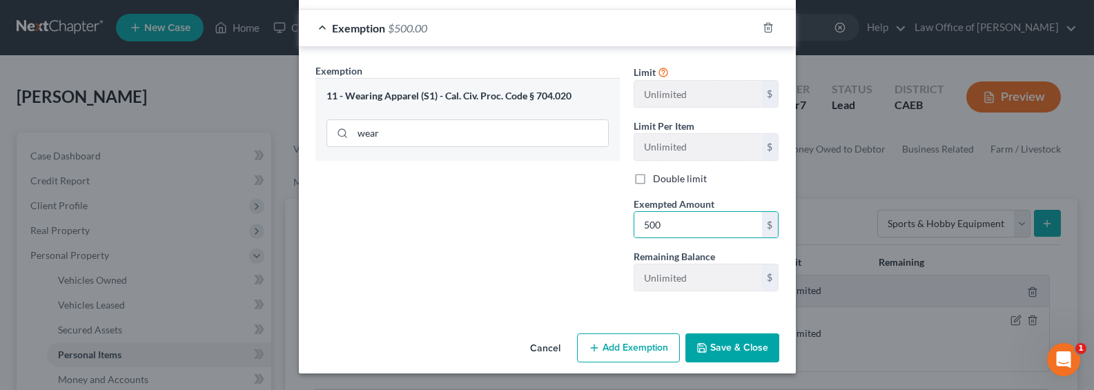
click at [730, 349] on button "Save & Close" at bounding box center [733, 348] width 94 height 29
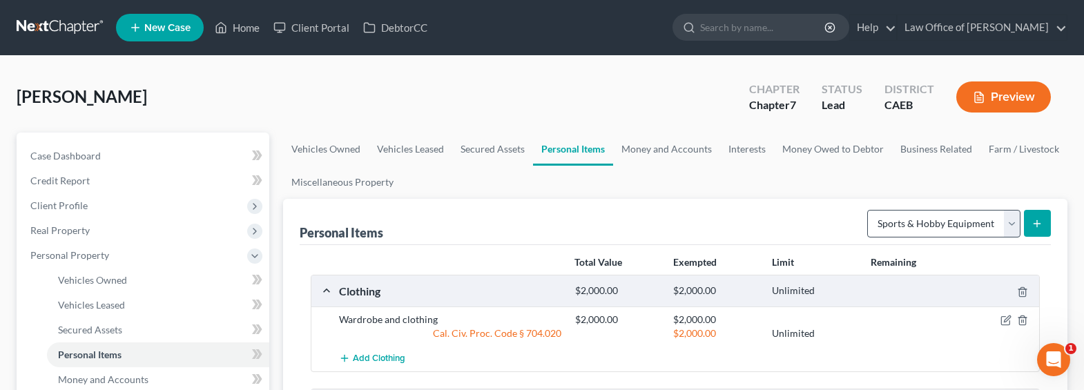
drag, startPoint x: 952, startPoint y: 238, endPoint x: 951, endPoint y: 226, distance: 12.4
click at [952, 237] on div "Select Item Type Clothing Collectibles Of Value Electronics Firearms Household …" at bounding box center [956, 222] width 189 height 37
click at [951, 224] on select "Select Item Type Clothing Collectibles Of Value Electronics Firearms Household …" at bounding box center [943, 224] width 153 height 28
select select "pets"
click at [869, 210] on select "Select Item Type Clothing Collectibles Of Value Electronics Firearms Household …" at bounding box center [943, 224] width 153 height 28
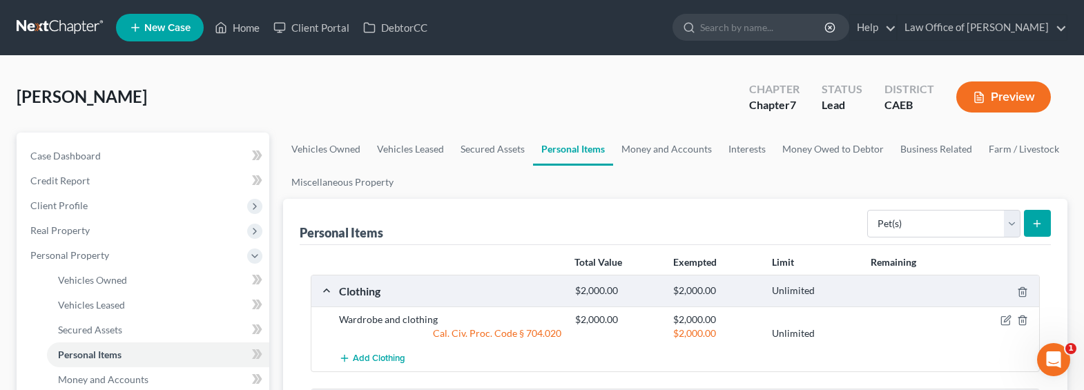
click at [1035, 222] on icon "submit" at bounding box center [1037, 223] width 11 height 11
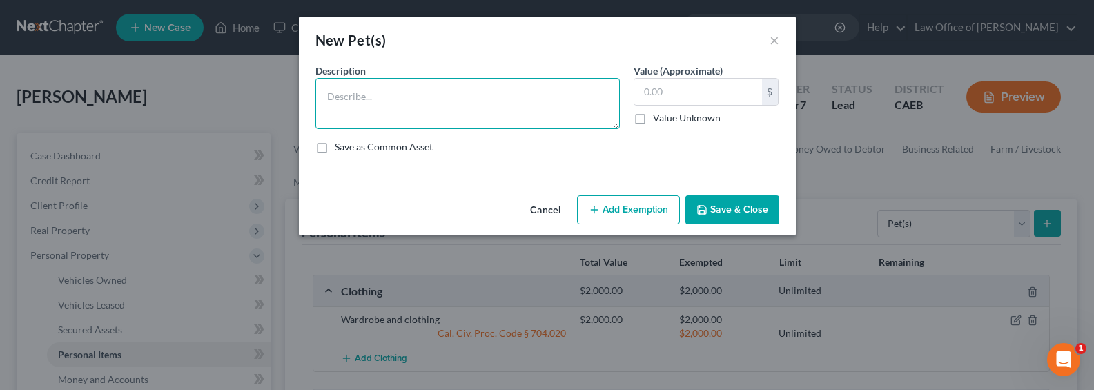
click at [390, 97] on textarea at bounding box center [468, 103] width 305 height 51
type textarea "2 Dogs"
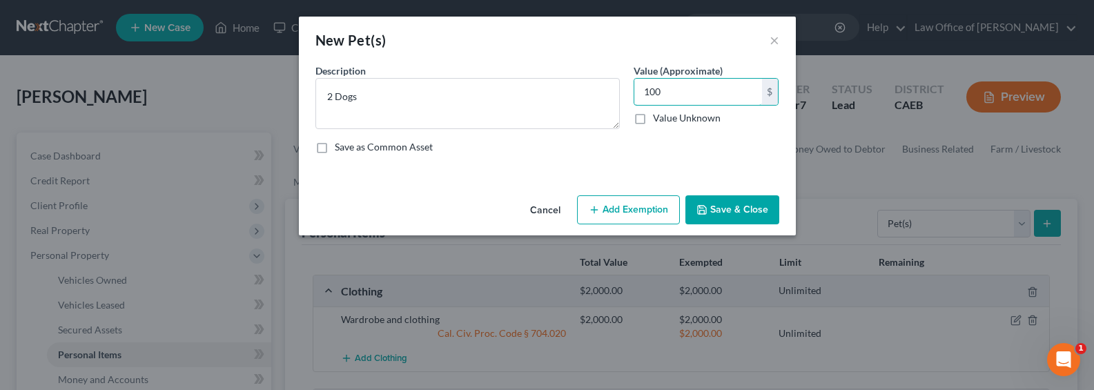
type input "100"
click at [608, 204] on button "Add Exemption" at bounding box center [628, 209] width 103 height 29
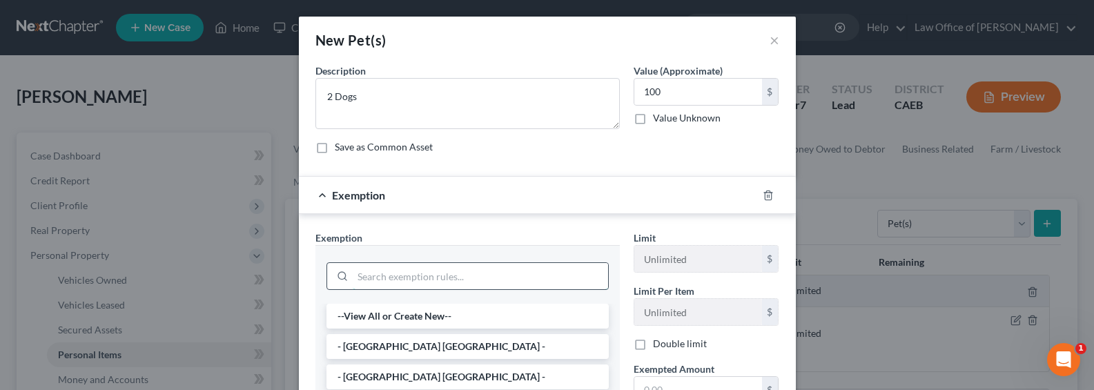
click at [453, 277] on input "search" at bounding box center [480, 276] width 255 height 26
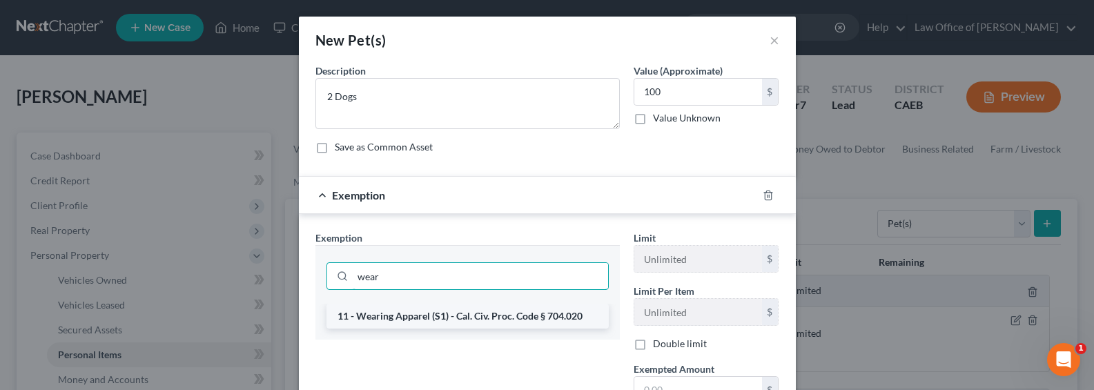
type input "wear"
click at [427, 313] on li "11 - Wearing Apparel (S1) - Cal. Civ. Proc. Code § 704.020" at bounding box center [468, 316] width 282 height 25
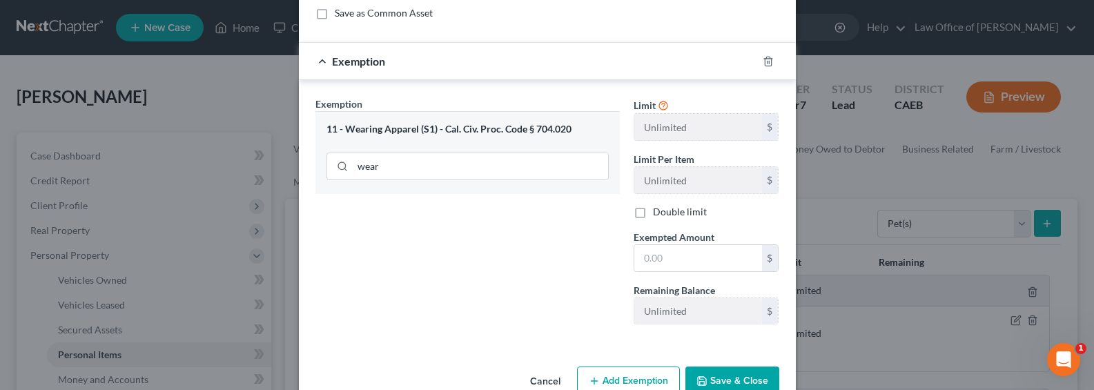
scroll to position [141, 0]
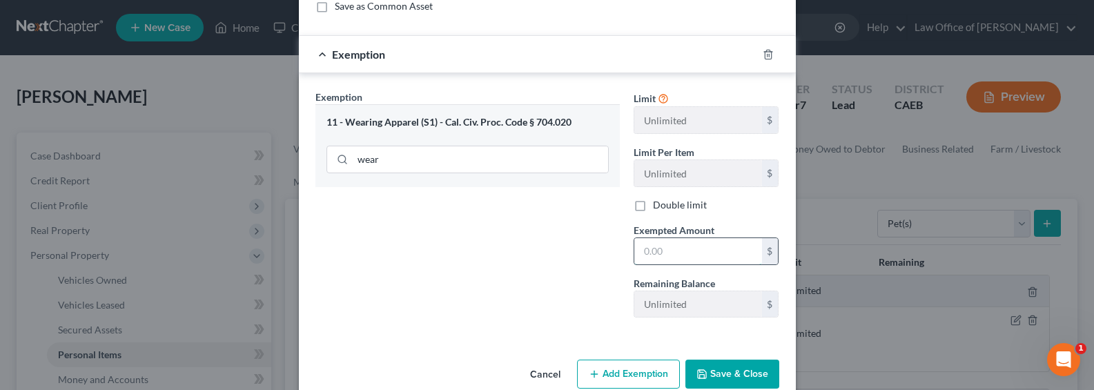
click at [656, 251] on input "text" at bounding box center [699, 251] width 128 height 26
type input "100"
click at [717, 362] on button "Save & Close" at bounding box center [733, 374] width 94 height 29
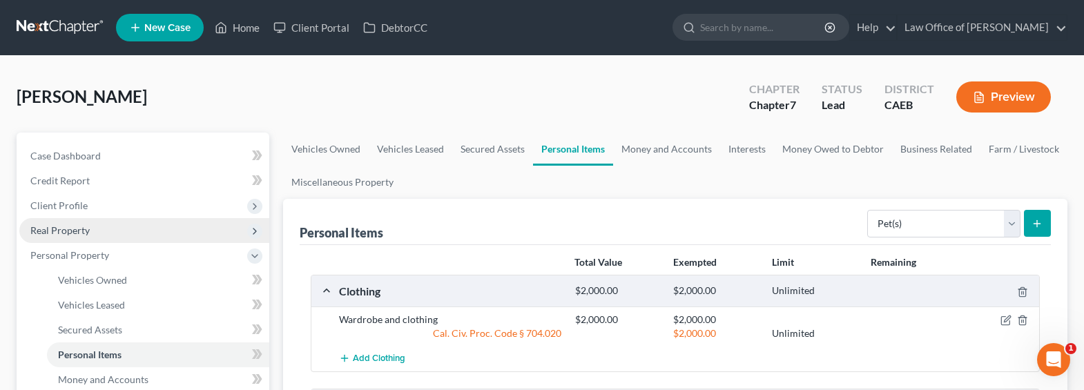
click at [43, 226] on span "Real Property" at bounding box center [59, 230] width 59 height 12
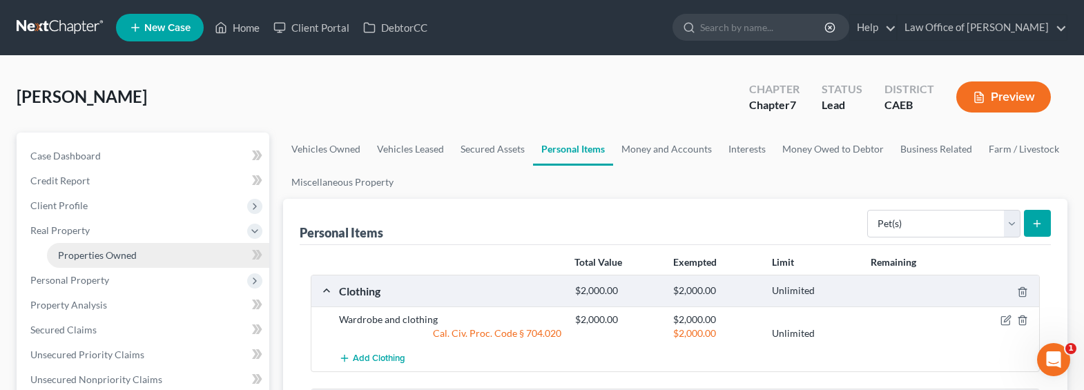
click at [98, 250] on span "Properties Owned" at bounding box center [97, 255] width 79 height 12
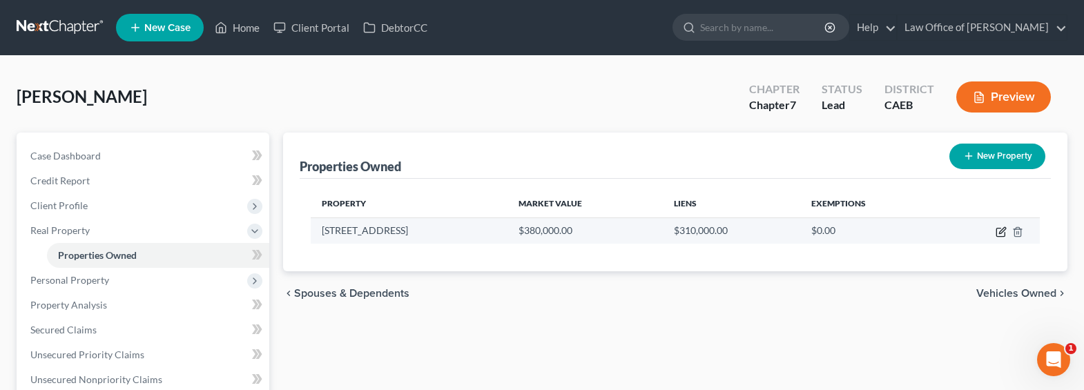
click at [1001, 231] on icon "button" at bounding box center [1001, 231] width 11 height 11
select select "4"
select select "14"
select select "0"
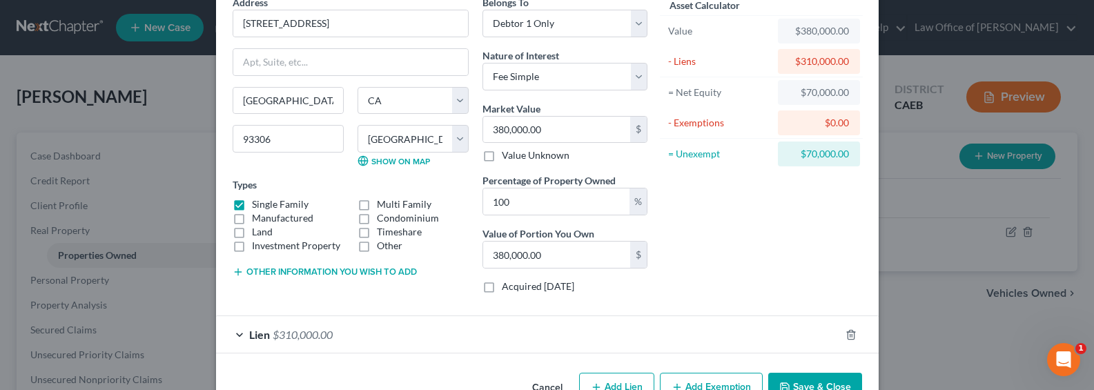
scroll to position [108, 0]
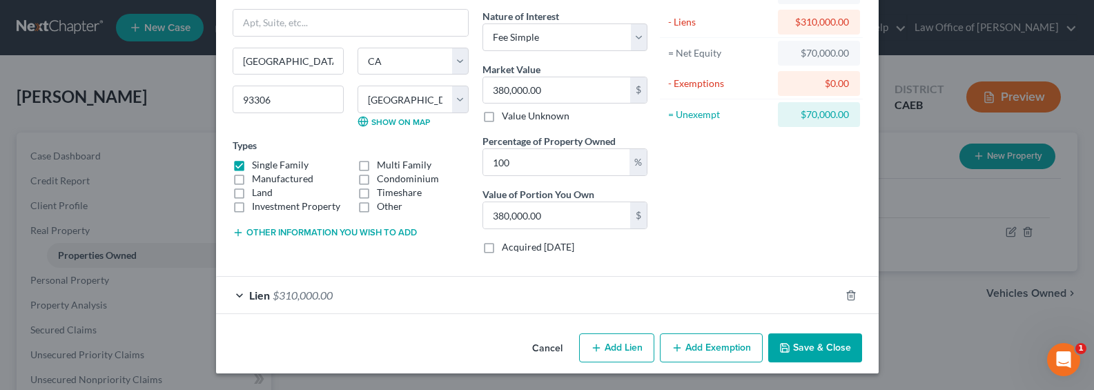
click at [710, 345] on button "Add Exemption" at bounding box center [711, 348] width 103 height 29
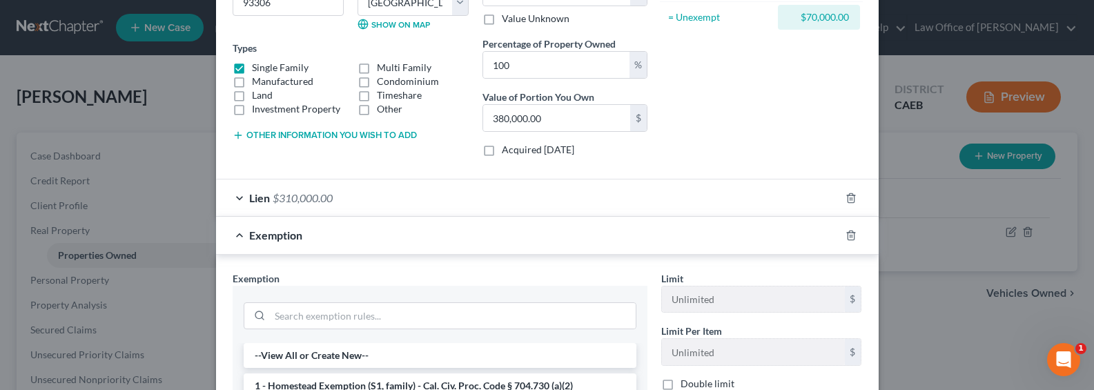
scroll to position [248, 0]
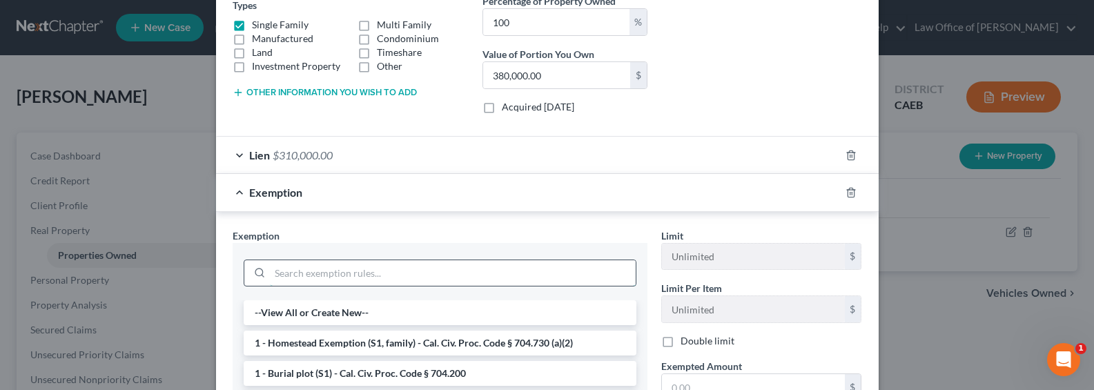
click at [345, 275] on input "search" at bounding box center [453, 273] width 366 height 26
click at [431, 345] on li "1 - Homestead Exemption (S1, family) - Cal. Civ. Proc. Code § 704.730 (a)(2)" at bounding box center [440, 343] width 393 height 25
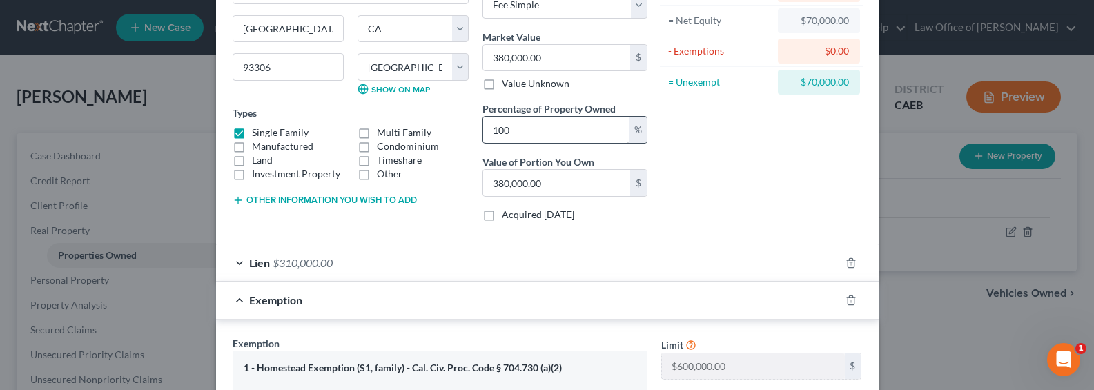
scroll to position [0, 0]
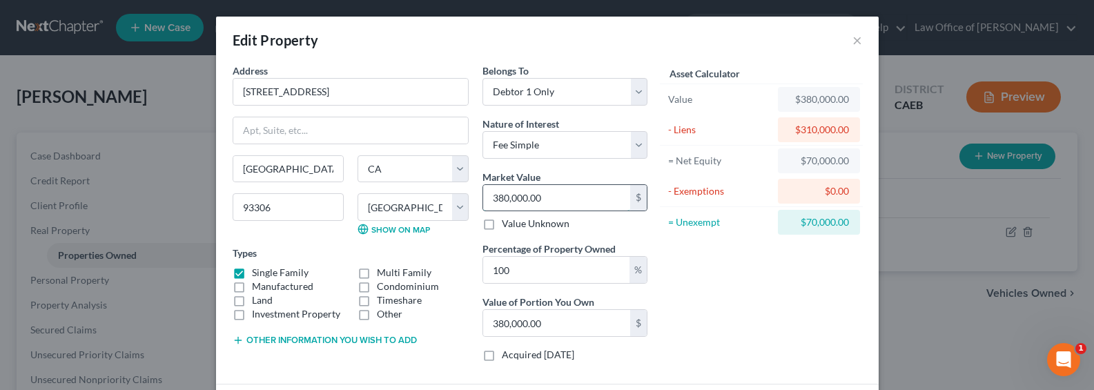
drag, startPoint x: 523, startPoint y: 202, endPoint x: 545, endPoint y: 202, distance: 22.1
click at [523, 202] on input "380,000.00" at bounding box center [556, 198] width 147 height 26
drag, startPoint x: 569, startPoint y: 202, endPoint x: 473, endPoint y: 202, distance: 96.0
click at [476, 202] on div "Belongs To * Select Debtor 1 Only Debtor 2 Only Debtor 1 And Debtor 2 Only At L…" at bounding box center [565, 218] width 179 height 309
type input "4"
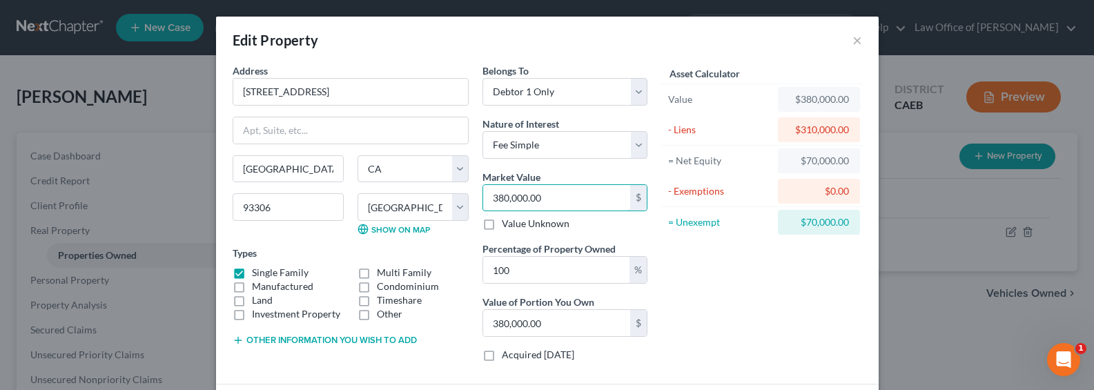
type input "4.00"
type input "40"
type input "40.00"
type input "400"
type input "400.00"
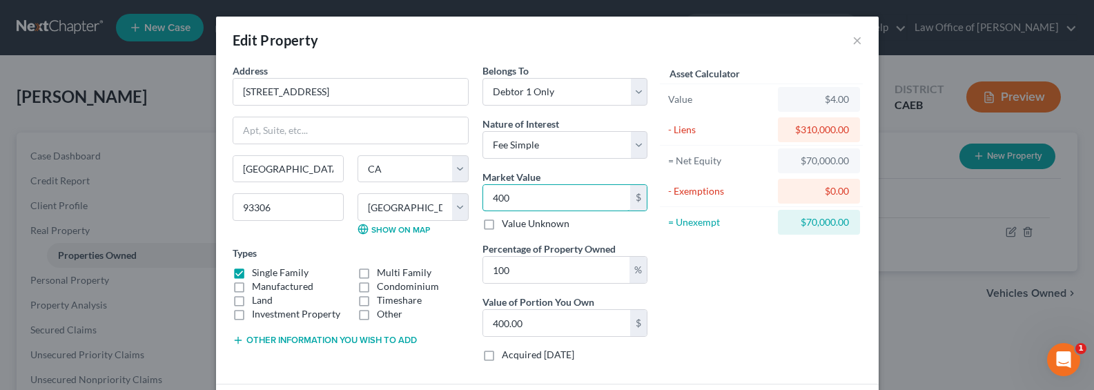
type input "4000"
type input "4,000.00"
type input "4,0000"
type input "40,000.00"
type input "40,0000"
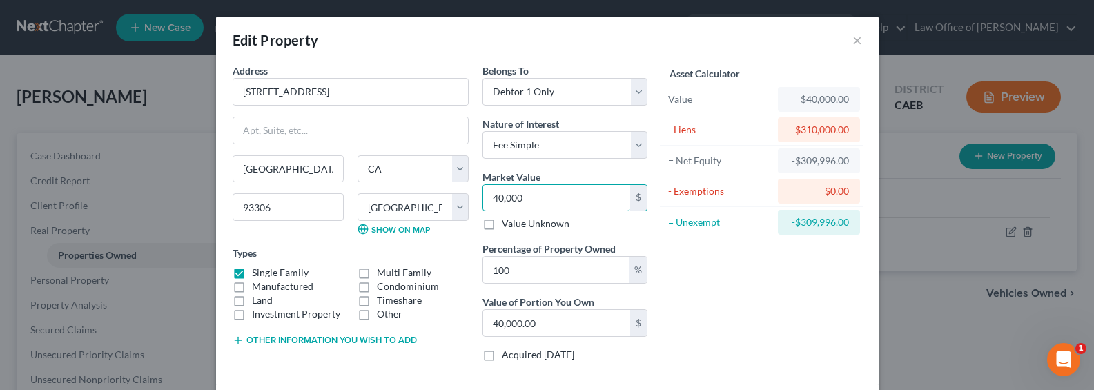
type input "400,000.00"
drag, startPoint x: 327, startPoint y: 98, endPoint x: 229, endPoint y: 95, distance: 98.1
click at [233, 95] on input "[STREET_ADDRESS]" at bounding box center [350, 92] width 235 height 26
click at [528, 196] on input "400,000" at bounding box center [556, 198] width 147 height 26
click at [530, 197] on input "400,000" at bounding box center [556, 198] width 147 height 26
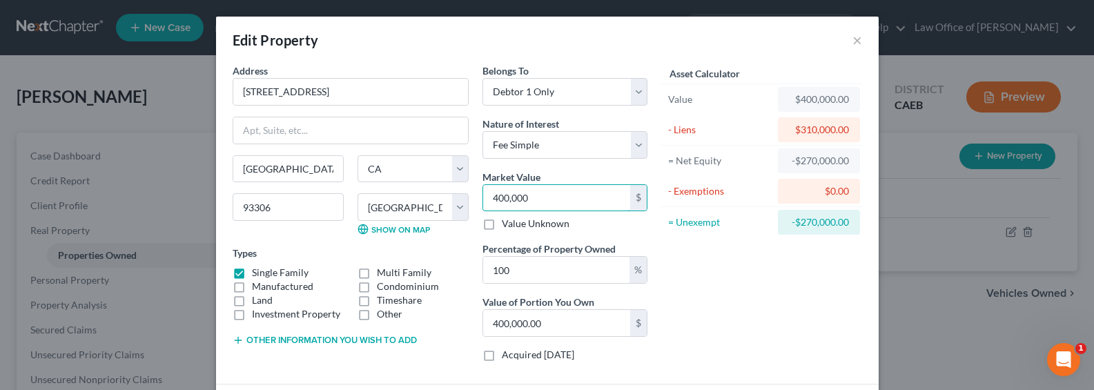
drag, startPoint x: 532, startPoint y: 197, endPoint x: 476, endPoint y: 197, distance: 55.9
click at [476, 197] on div "Belongs To * Select Debtor 1 Only Debtor 2 Only Debtor 1 And Debtor 2 Only At L…" at bounding box center [565, 218] width 179 height 309
type input "3"
type input "3.00"
type input "39"
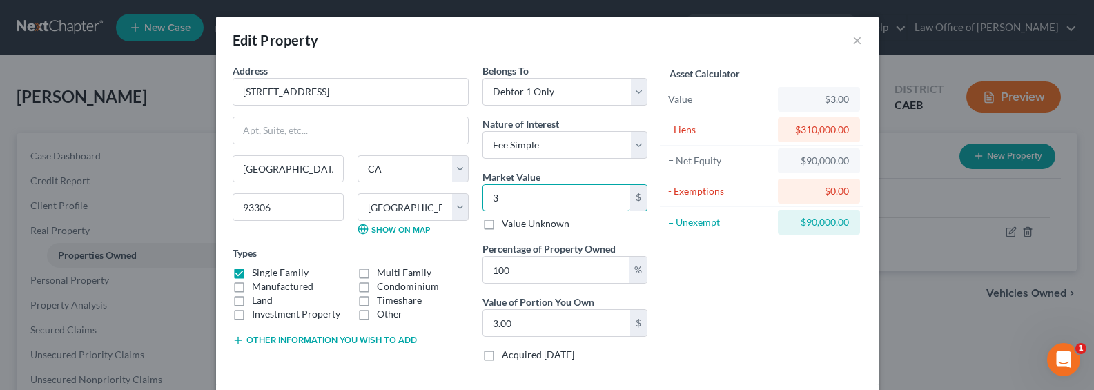
type input "39.00"
type input "395"
type input "395.00"
type input "3950"
type input "3,950.00"
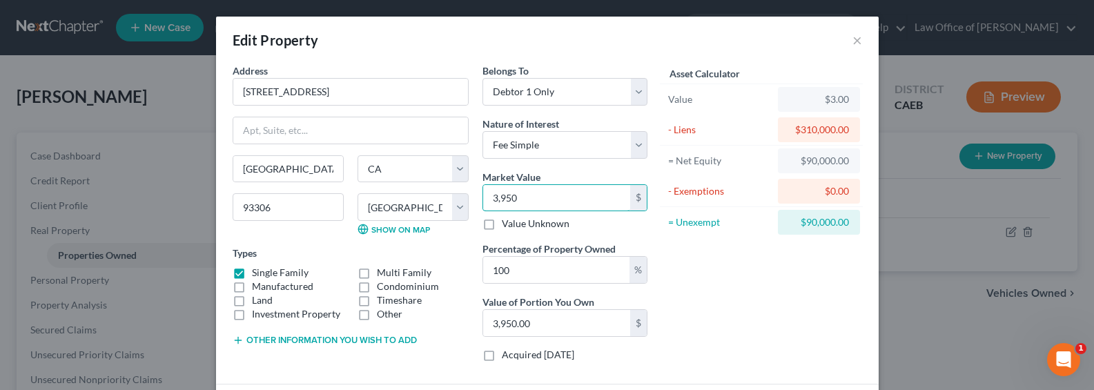
type input "3,9500"
type input "39,500.00"
type input "39,5000"
type input "395,000.00"
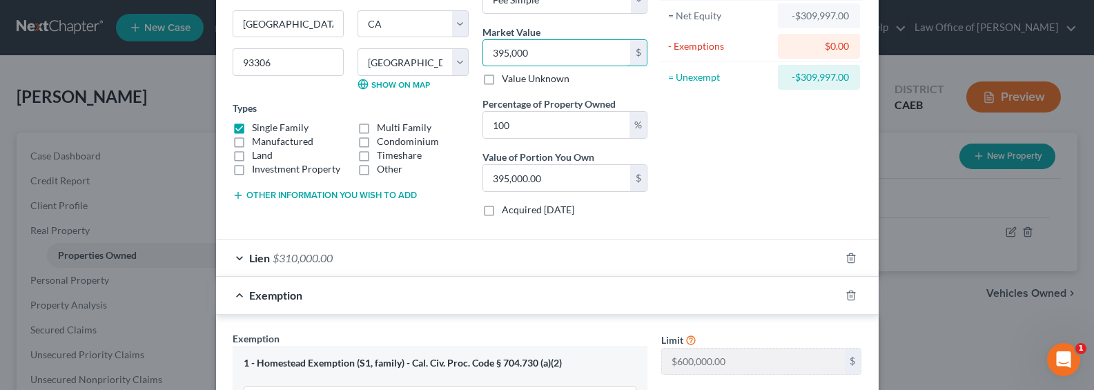
scroll to position [155, 0]
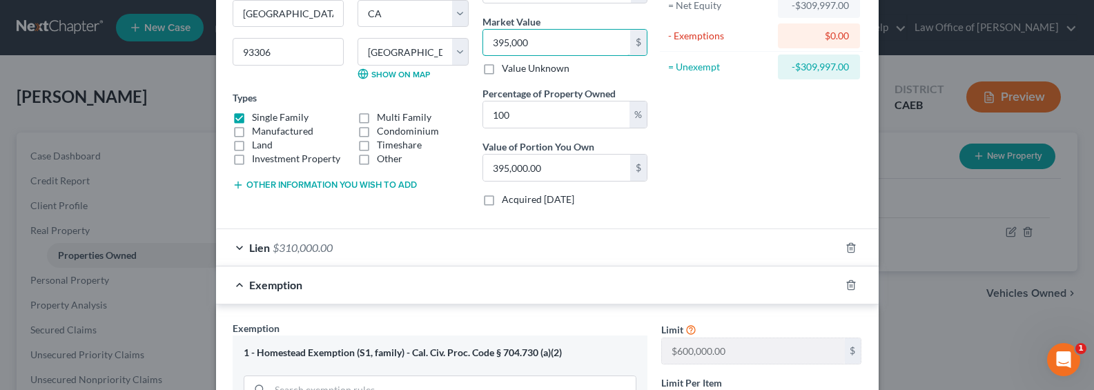
type input "395,000"
click at [321, 184] on button "Other information you wish to add" at bounding box center [325, 185] width 184 height 11
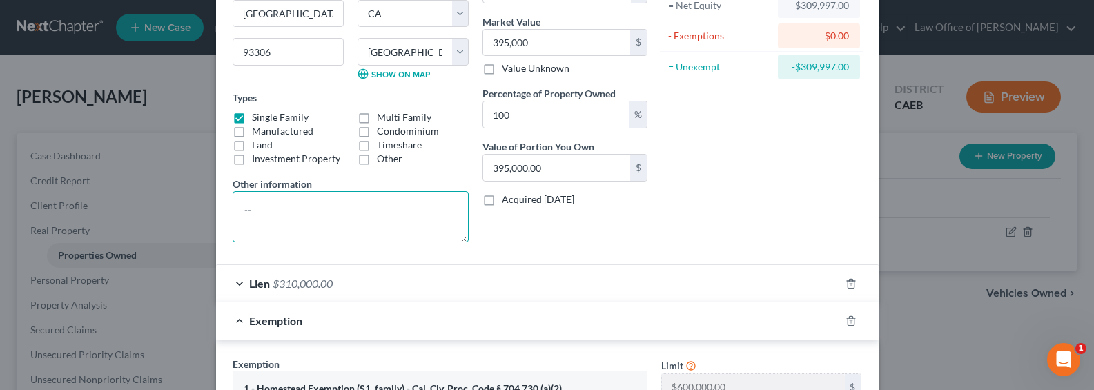
click at [313, 209] on textarea at bounding box center [351, 216] width 236 height 51
type textarea "P"
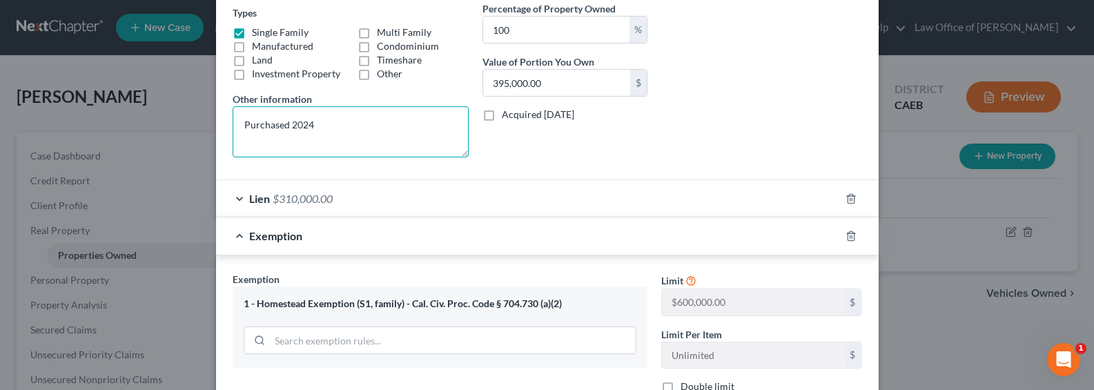
scroll to position [448, 0]
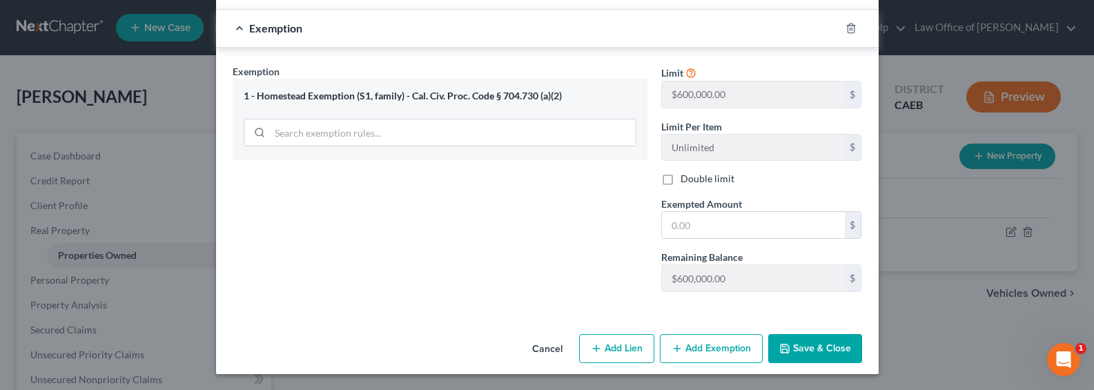
type textarea "Purchased 2024"
click at [706, 226] on input "text" at bounding box center [753, 225] width 183 height 26
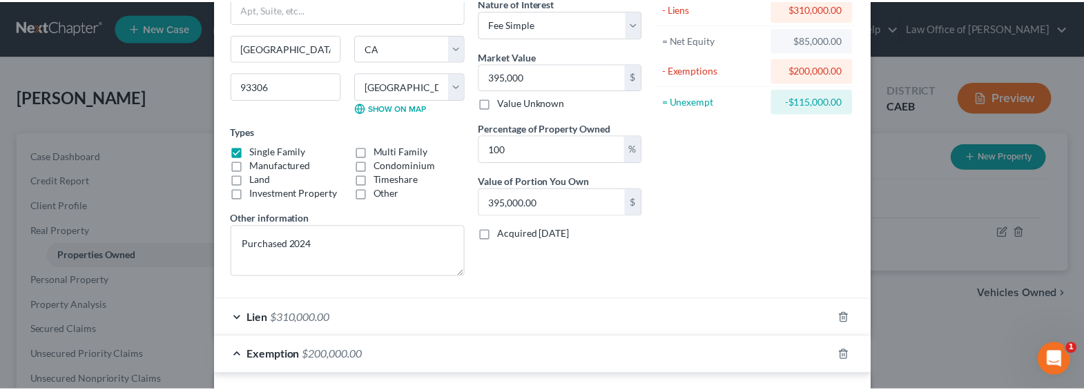
scroll to position [422, 0]
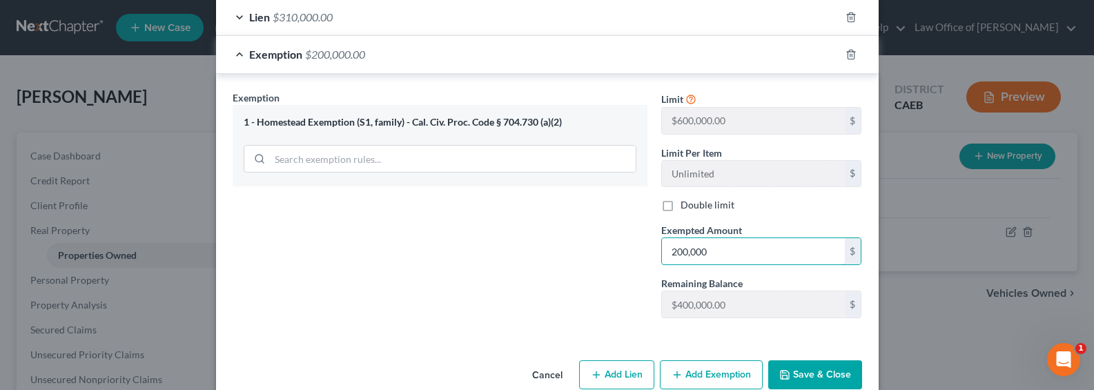
type input "200,000"
click at [797, 373] on button "Save & Close" at bounding box center [816, 374] width 94 height 29
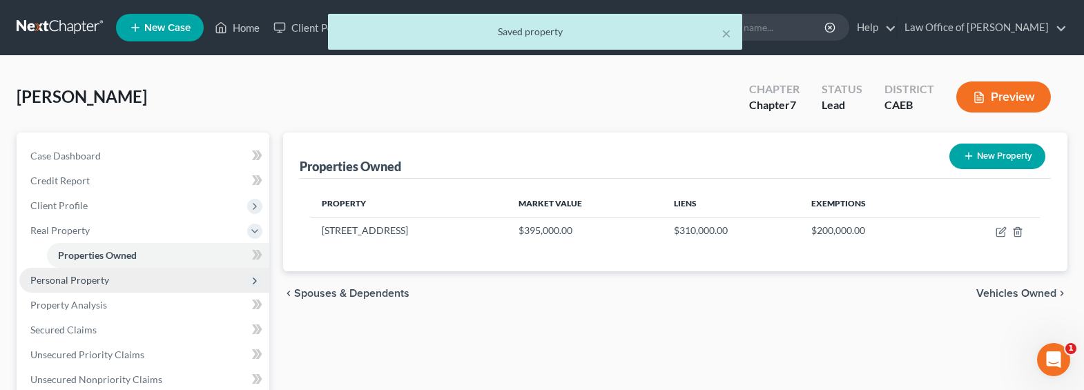
click at [59, 279] on span "Personal Property" at bounding box center [69, 280] width 79 height 12
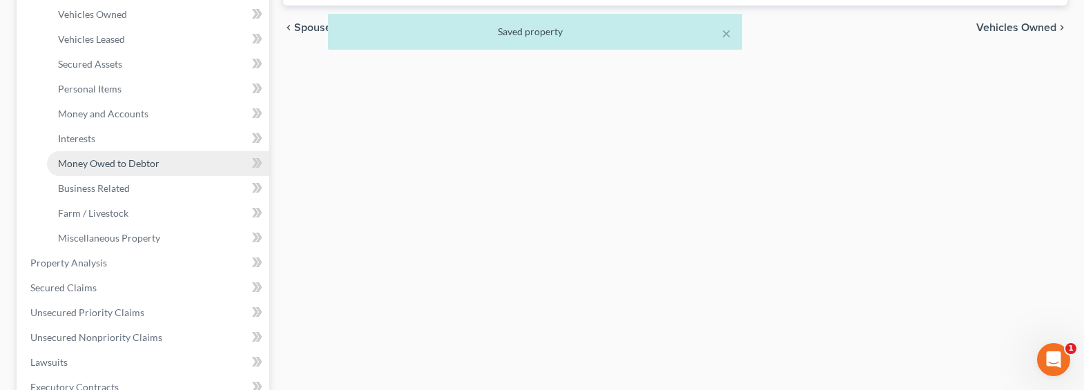
click at [72, 164] on span "Money Owed to Debtor" at bounding box center [109, 163] width 102 height 12
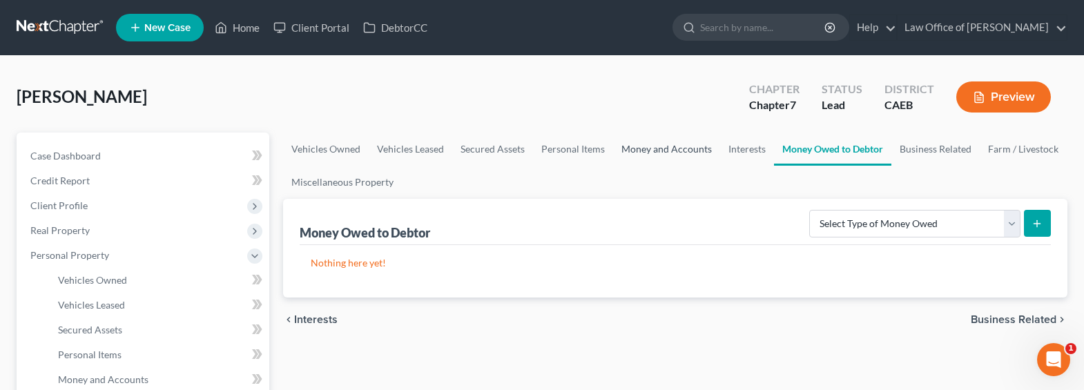
click at [648, 144] on link "Money and Accounts" at bounding box center [666, 149] width 107 height 33
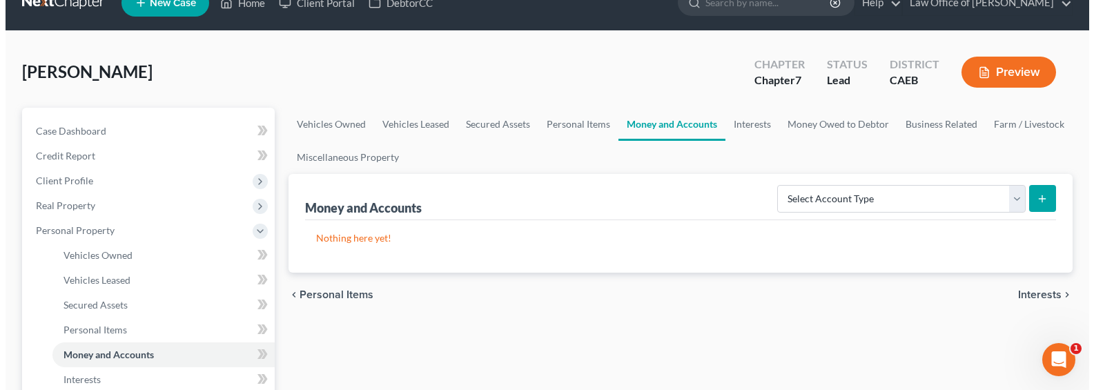
scroll to position [26, 0]
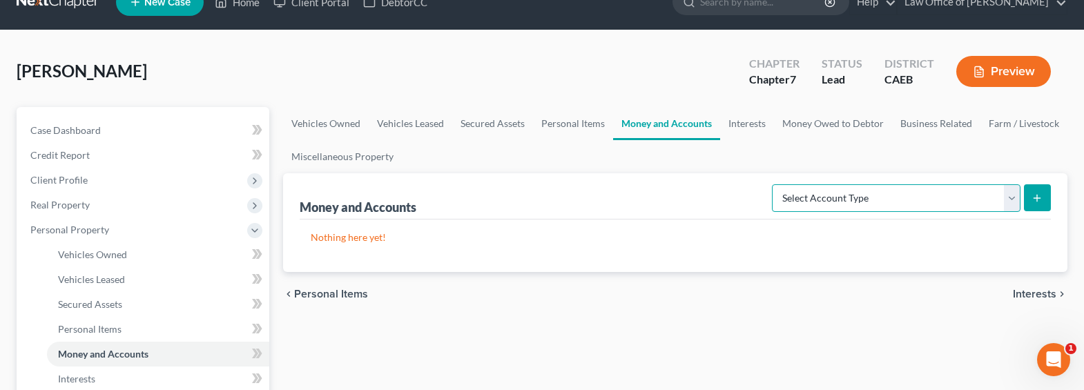
click at [864, 193] on select "Select Account Type Brokerage Cash on Hand Certificates of Deposit Checking Acc…" at bounding box center [896, 198] width 249 height 28
select select "cash_on_hand"
click at [775, 184] on select "Select Account Type Brokerage Cash on Hand Certificates of Deposit Checking Acc…" at bounding box center [896, 198] width 249 height 28
click at [1030, 196] on button "submit" at bounding box center [1037, 197] width 27 height 27
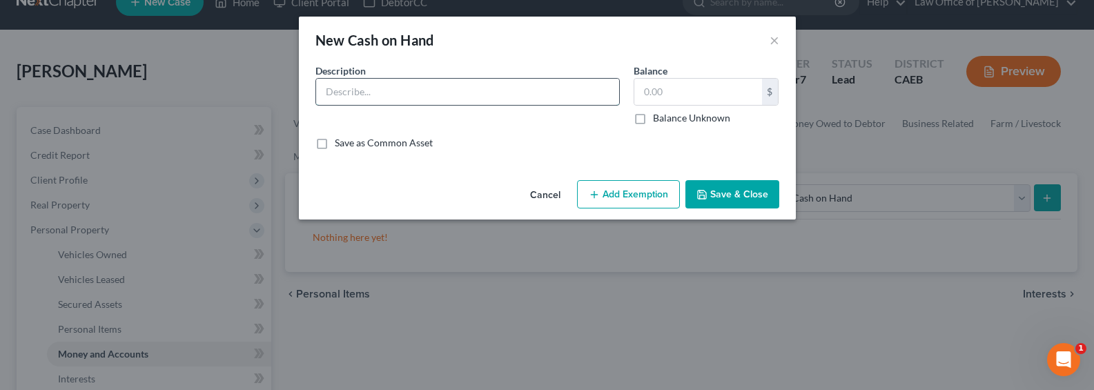
click at [458, 92] on input "text" at bounding box center [467, 92] width 303 height 26
type input "Cash on hand"
click at [668, 92] on input "text" at bounding box center [699, 92] width 128 height 26
type input "100"
click at [636, 200] on button "Add Exemption" at bounding box center [628, 194] width 103 height 29
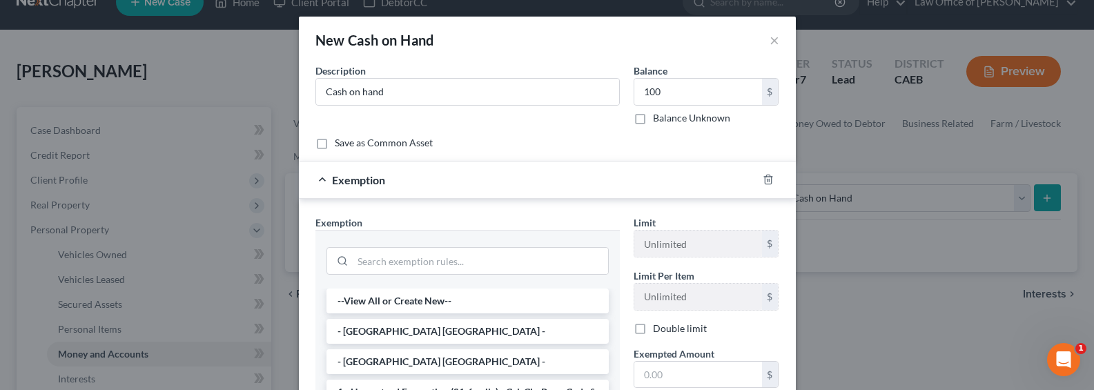
click at [754, 137] on div "Save as Common Asset" at bounding box center [548, 143] width 464 height 14
click at [766, 180] on icon "button" at bounding box center [768, 179] width 6 height 9
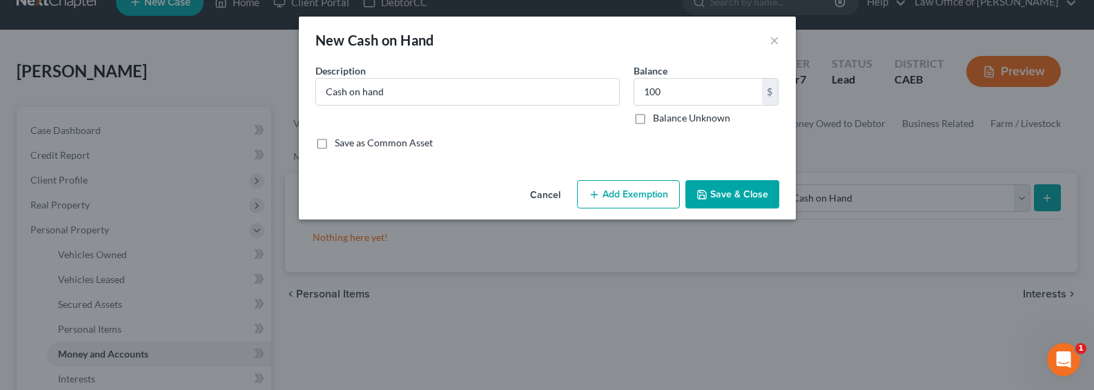
click at [742, 191] on button "Save & Close" at bounding box center [733, 194] width 94 height 29
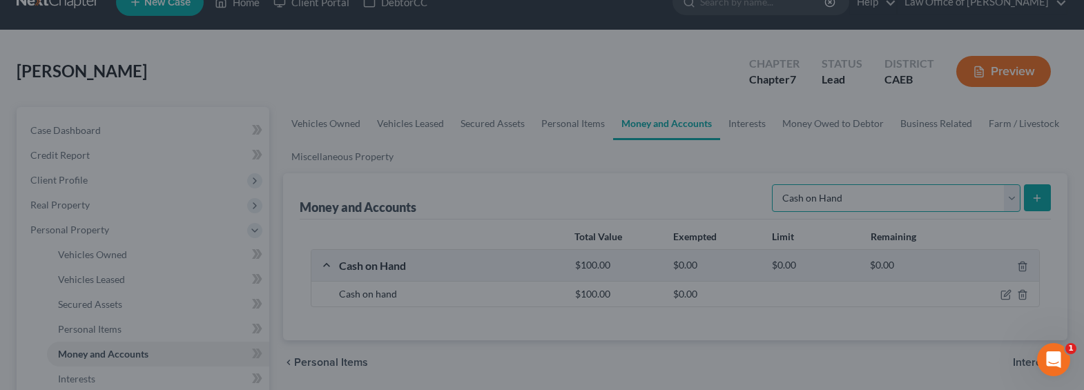
click at [860, 199] on select "Select Account Type Brokerage Cash on Hand Certificates of Deposit Checking Acc…" at bounding box center [896, 198] width 249 height 28
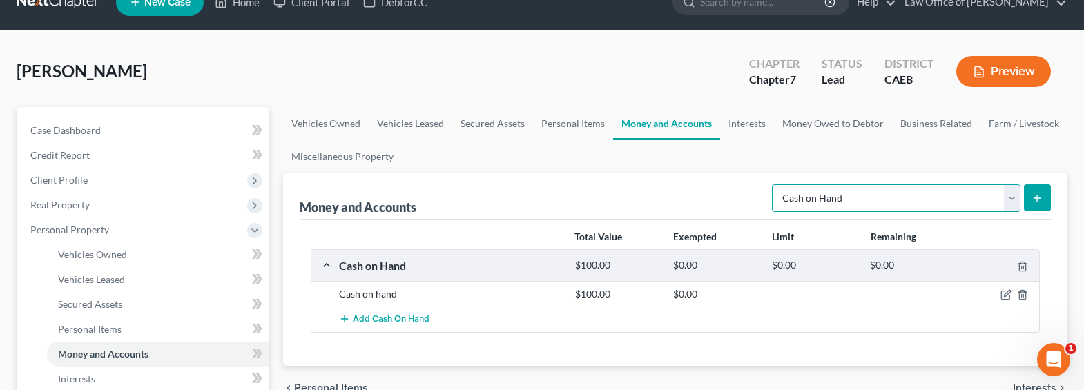
select select "checking"
click at [775, 184] on select "Select Account Type Brokerage Cash on Hand Certificates of Deposit Checking Acc…" at bounding box center [896, 198] width 249 height 28
click at [1028, 196] on button "submit" at bounding box center [1037, 197] width 27 height 27
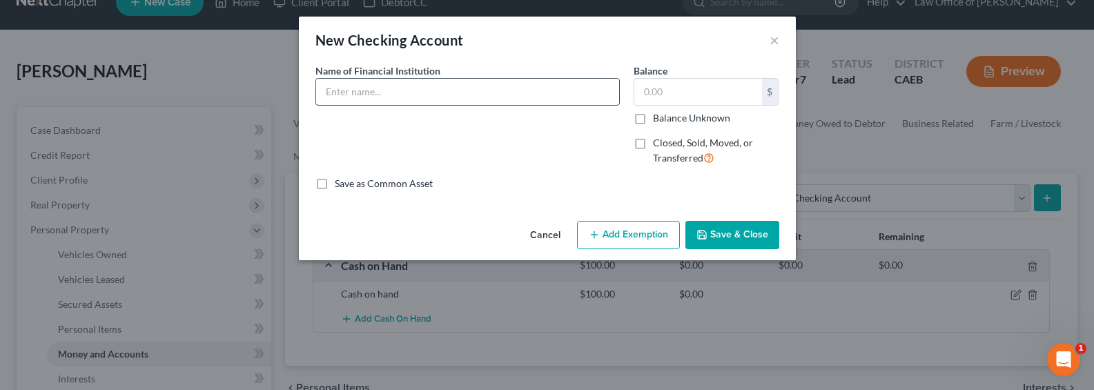
click at [346, 97] on input "text" at bounding box center [467, 92] width 303 height 26
type input "[PERSON_NAME] Fargo"
type input "1,000"
click at [629, 231] on button "Add Exemption" at bounding box center [628, 235] width 103 height 29
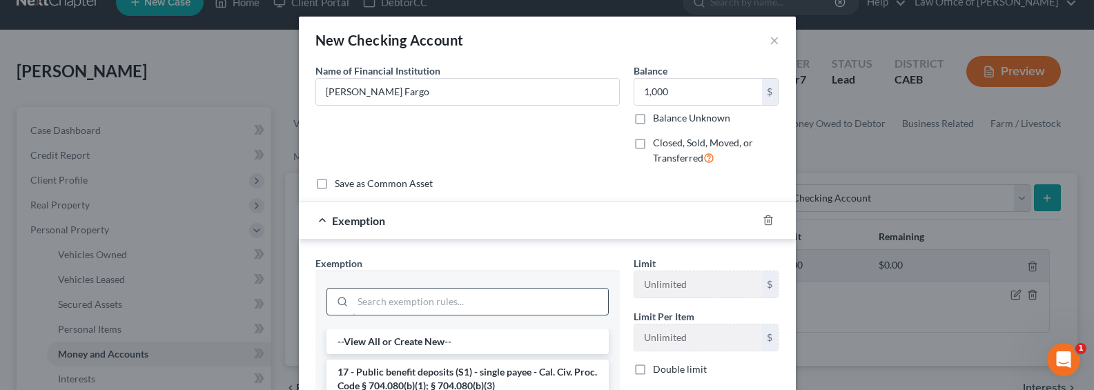
click at [481, 299] on input "search" at bounding box center [480, 302] width 255 height 26
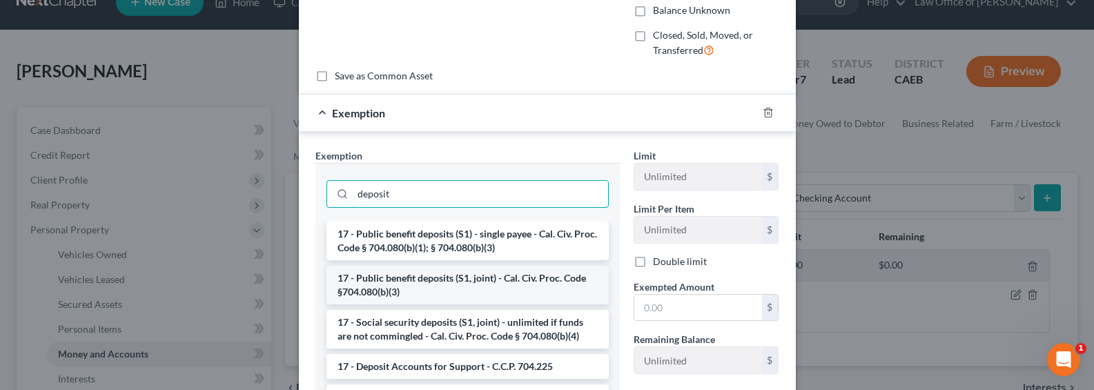
scroll to position [141, 0]
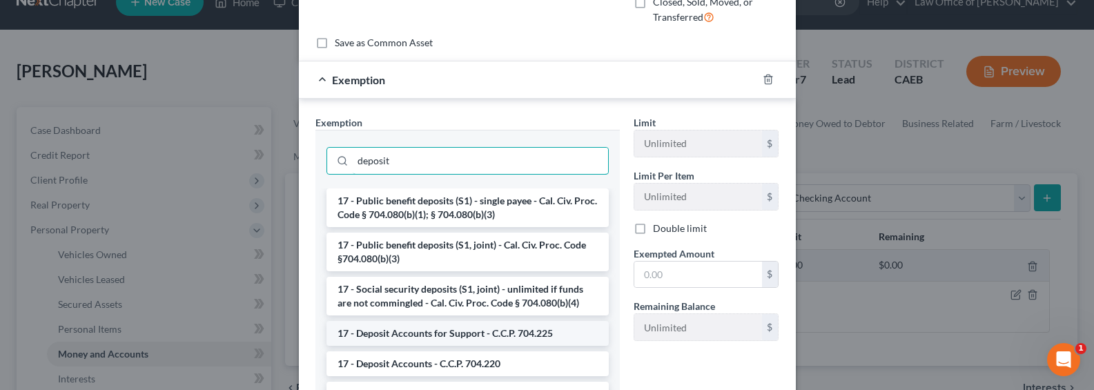
type input "deposit"
click at [442, 337] on li "17 - Deposit Accounts for Support - C.C.P. 704.225" at bounding box center [468, 333] width 282 height 25
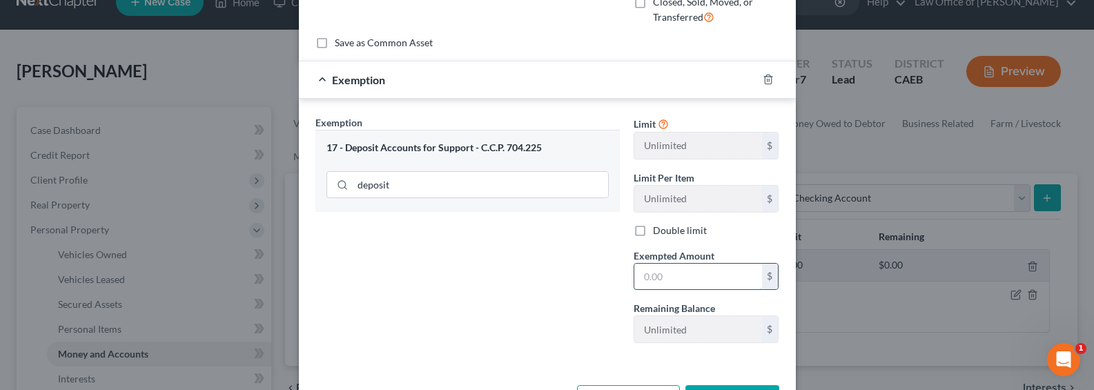
click at [698, 283] on input "text" at bounding box center [699, 277] width 128 height 26
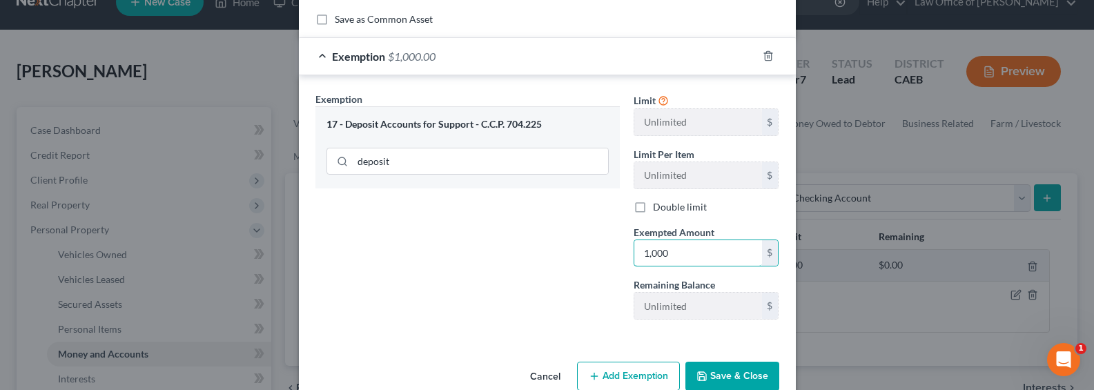
scroll to position [193, 0]
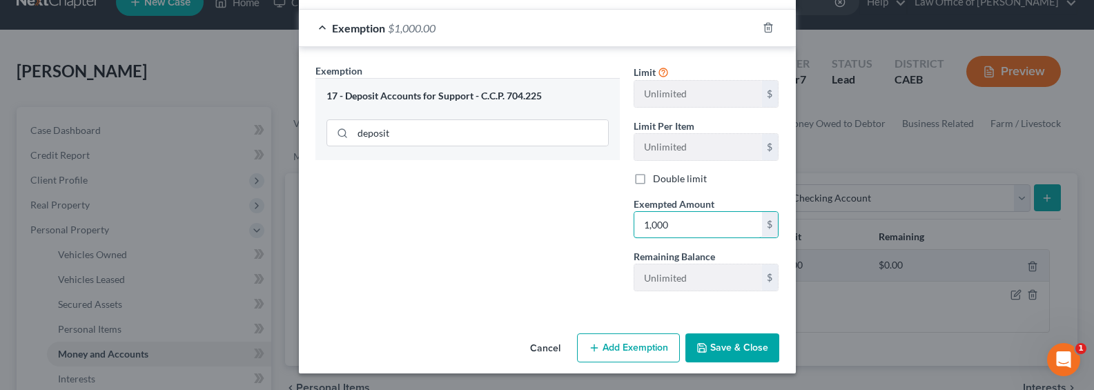
type input "1,000"
click at [734, 351] on button "Save & Close" at bounding box center [733, 348] width 94 height 29
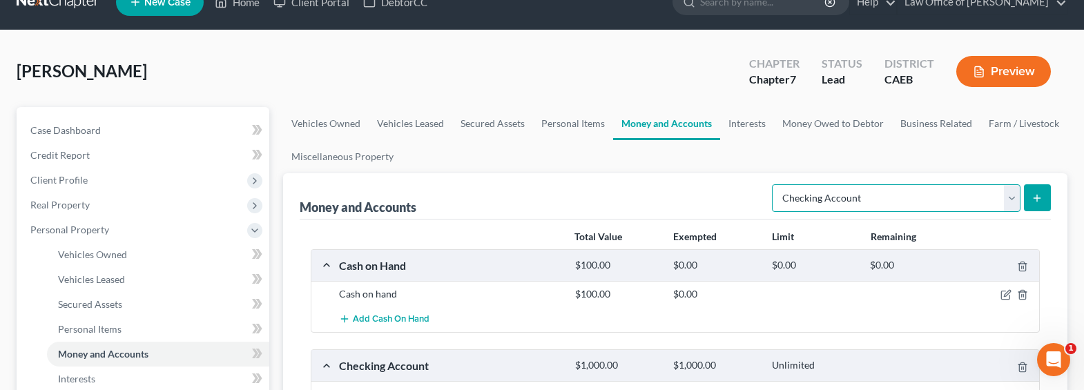
click at [947, 187] on select "Select Account Type Brokerage Cash on Hand Certificates of Deposit Checking Acc…" at bounding box center [896, 198] width 249 height 28
click at [775, 184] on select "Select Account Type Brokerage Cash on Hand Certificates of Deposit Checking Acc…" at bounding box center [896, 198] width 249 height 28
click at [1031, 189] on button "submit" at bounding box center [1037, 197] width 27 height 27
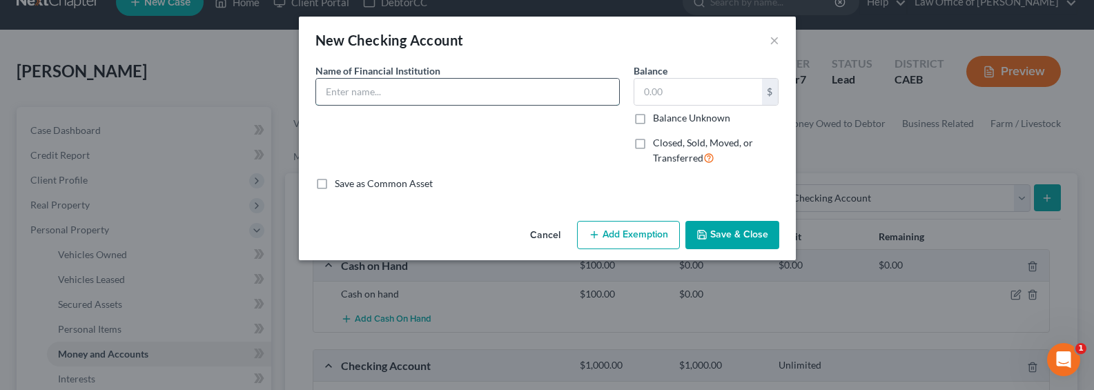
click at [427, 98] on input "text" at bounding box center [467, 92] width 303 height 26
click at [385, 89] on input "text" at bounding box center [467, 92] width 303 height 26
type input "[US_STATE] Credit Union"
type input "100"
click at [617, 235] on button "Add Exemption" at bounding box center [628, 235] width 103 height 29
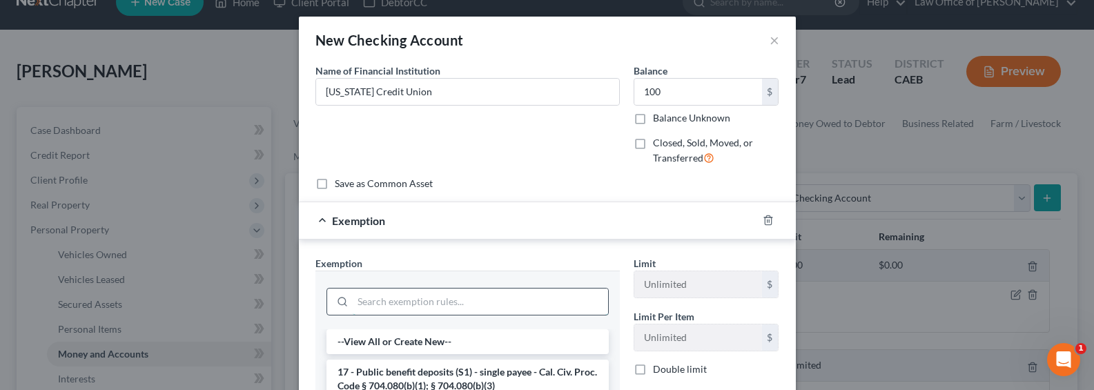
click at [487, 305] on input "search" at bounding box center [480, 302] width 255 height 26
type input "w"
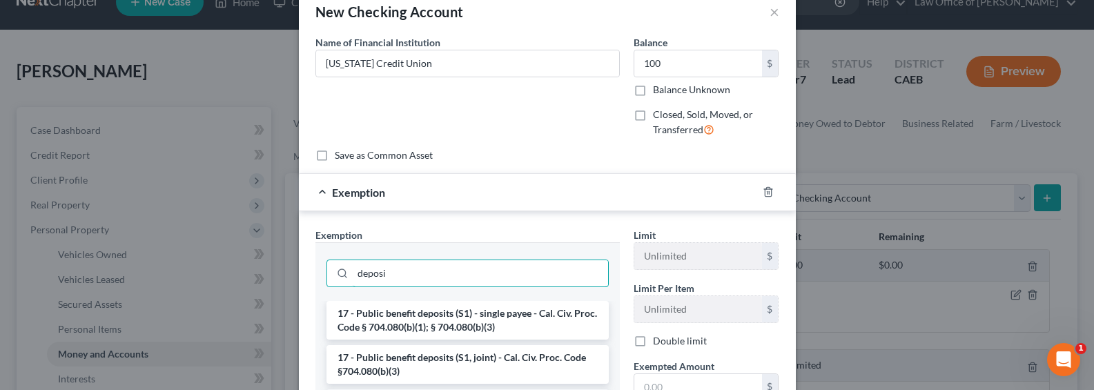
scroll to position [154, 0]
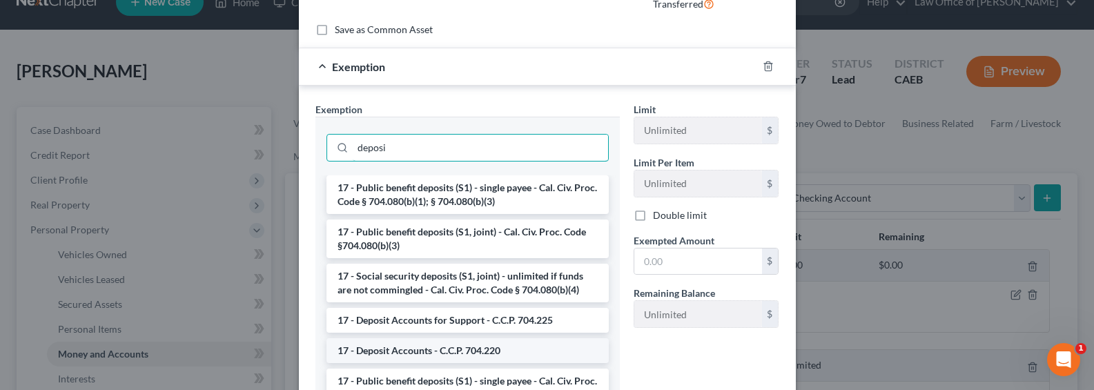
type input "deposi"
click at [418, 346] on li "17 - Deposit Accounts - C.C.P. 704.220" at bounding box center [468, 350] width 282 height 25
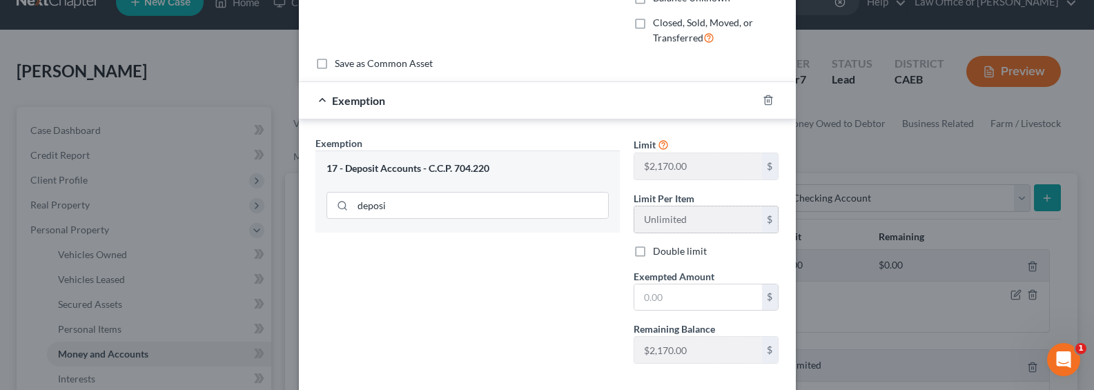
scroll to position [146, 0]
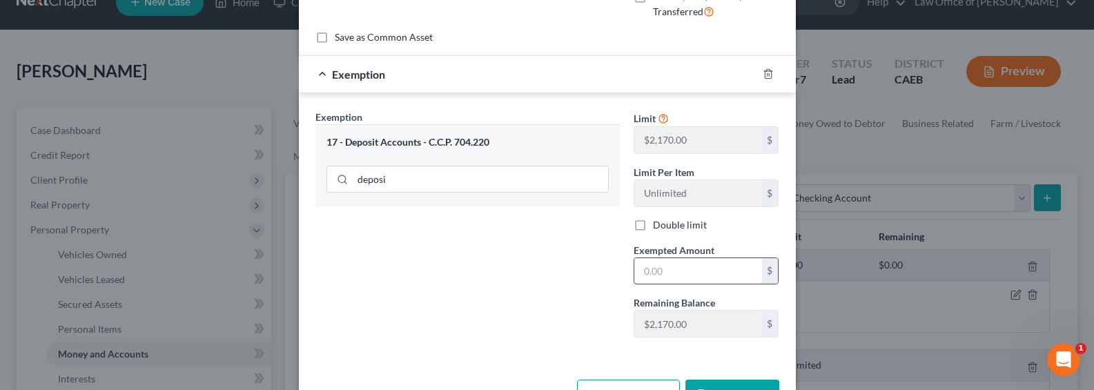
click at [658, 271] on input "text" at bounding box center [699, 271] width 128 height 26
type input "100"
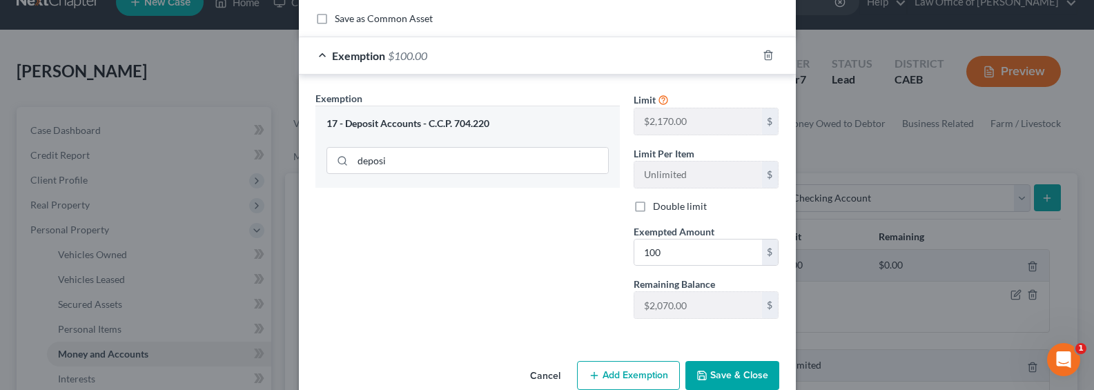
click at [716, 376] on button "Save & Close" at bounding box center [733, 375] width 94 height 29
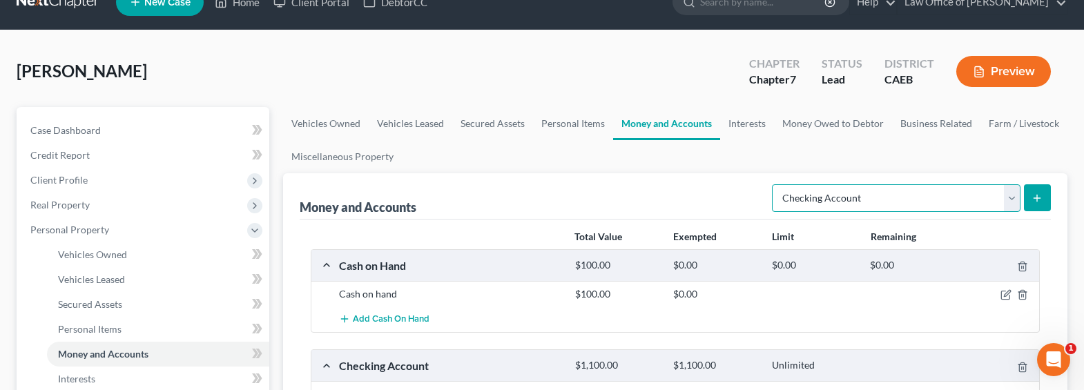
click at [856, 197] on select "Select Account Type Brokerage Cash on Hand Certificates of Deposit Checking Acc…" at bounding box center [896, 198] width 249 height 28
click at [775, 184] on select "Select Account Type Brokerage Cash on Hand Certificates of Deposit Checking Acc…" at bounding box center [896, 198] width 249 height 28
click at [1042, 199] on icon "submit" at bounding box center [1037, 198] width 11 height 11
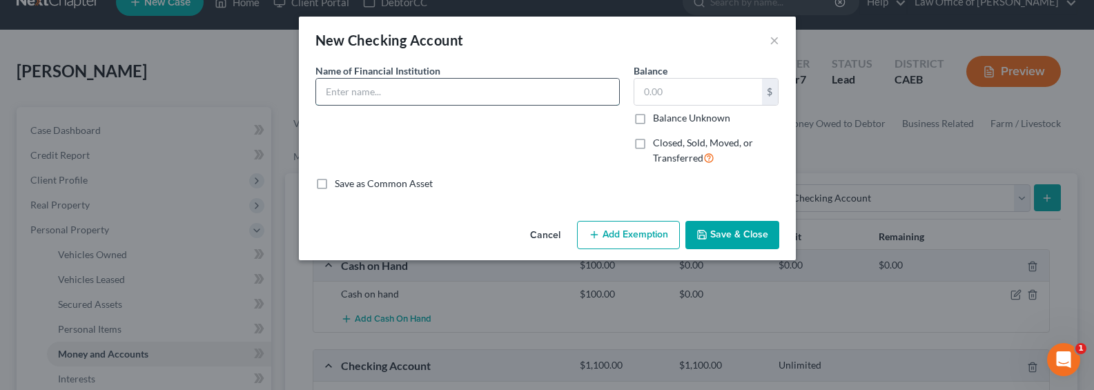
click at [449, 88] on input "text" at bounding box center [467, 92] width 303 height 26
type input "Federal Credit Union"
click at [645, 94] on input "text" at bounding box center [699, 92] width 128 height 26
type input "100"
click at [654, 247] on button "Add Exemption" at bounding box center [628, 235] width 103 height 29
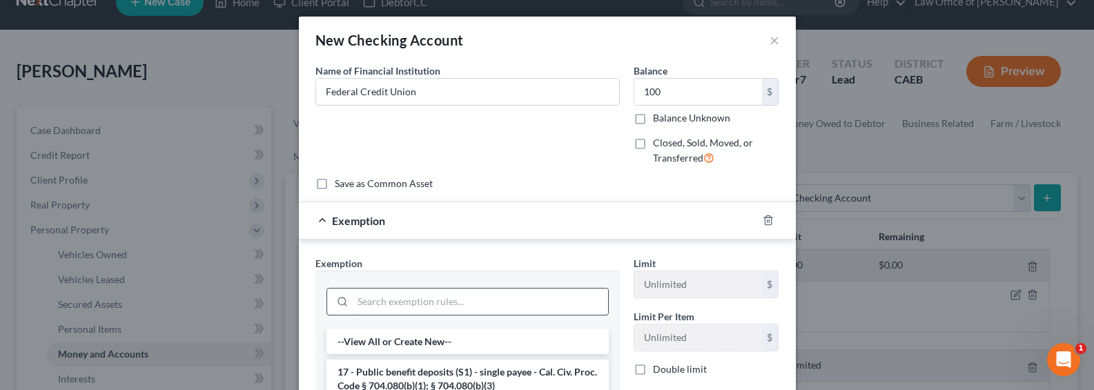
click at [483, 289] on input "search" at bounding box center [480, 302] width 255 height 26
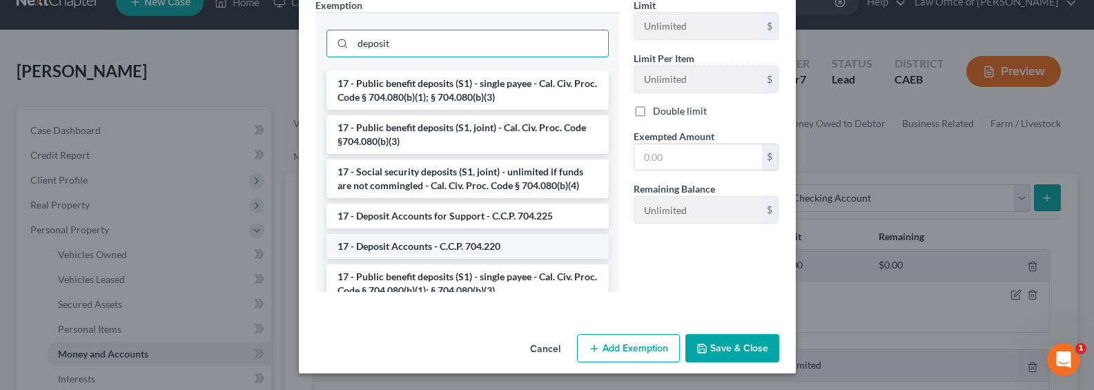
type input "deposit"
click at [439, 247] on li "17 - Deposit Accounts - C.C.P. 704.220" at bounding box center [468, 246] width 282 height 25
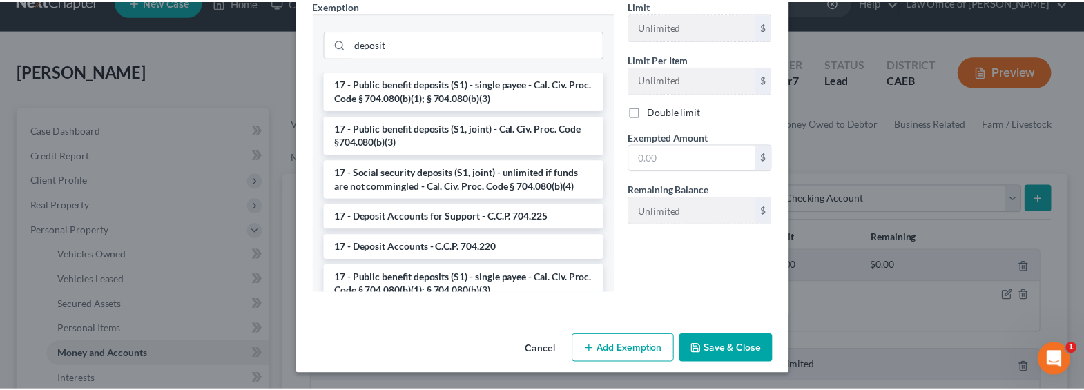
scroll to position [193, 0]
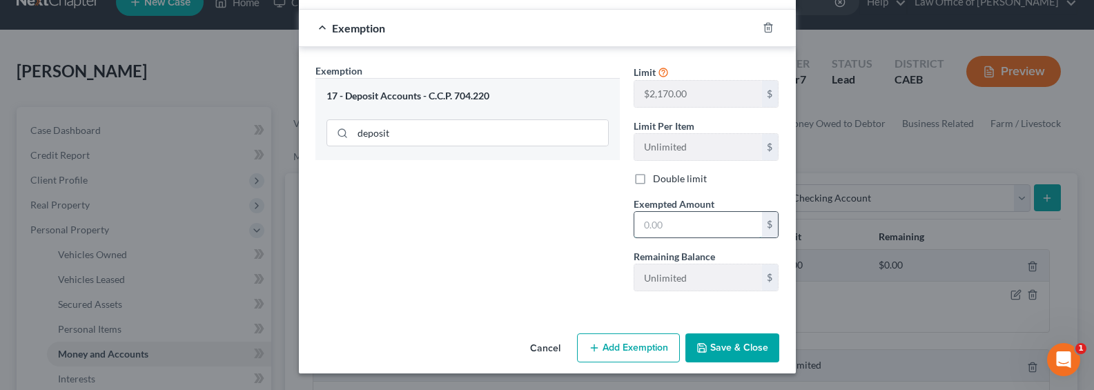
click at [668, 232] on input "text" at bounding box center [699, 225] width 128 height 26
type input "100"
drag, startPoint x: 485, startPoint y: 260, endPoint x: 583, endPoint y: 320, distance: 114.4
click at [488, 262] on div "Exemption Set must be selected for CA. Exemption * 17 - Deposit Accounts - C.C.…" at bounding box center [468, 183] width 318 height 239
click at [715, 348] on button "Save & Close" at bounding box center [733, 348] width 94 height 29
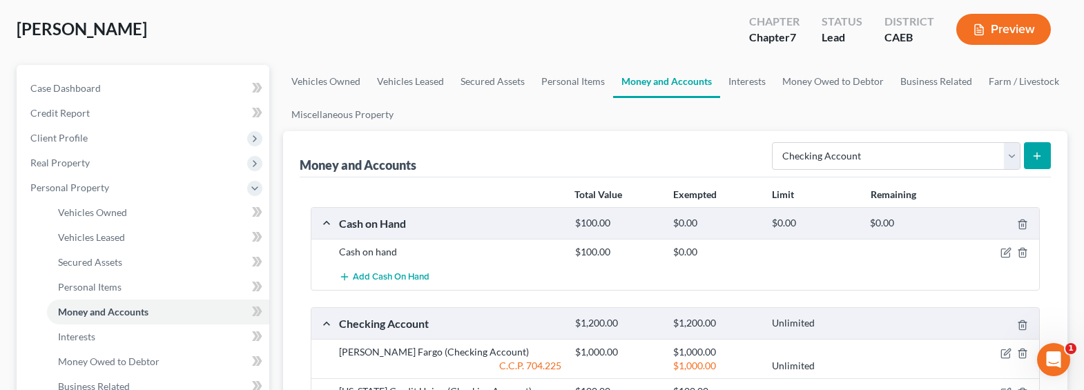
scroll to position [0, 0]
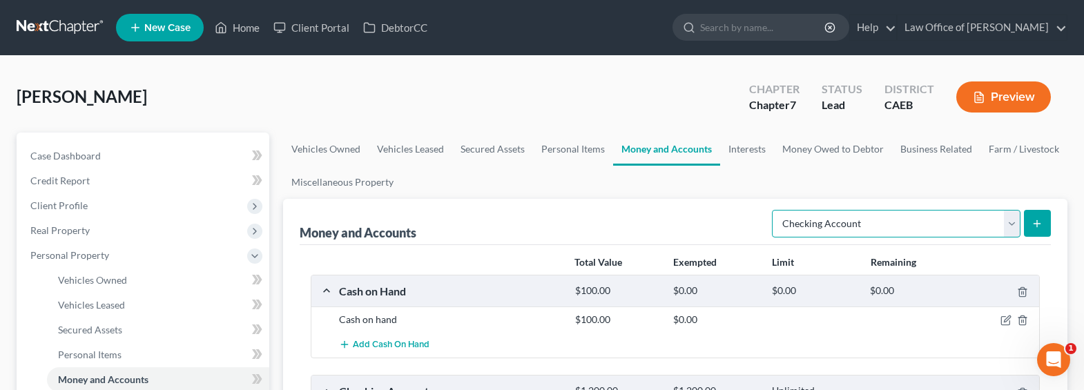
click at [862, 214] on select "Select Account Type Brokerage Cash on Hand Certificates of Deposit Checking Acc…" at bounding box center [896, 224] width 249 height 28
click at [734, 149] on link "Interests" at bounding box center [747, 149] width 54 height 33
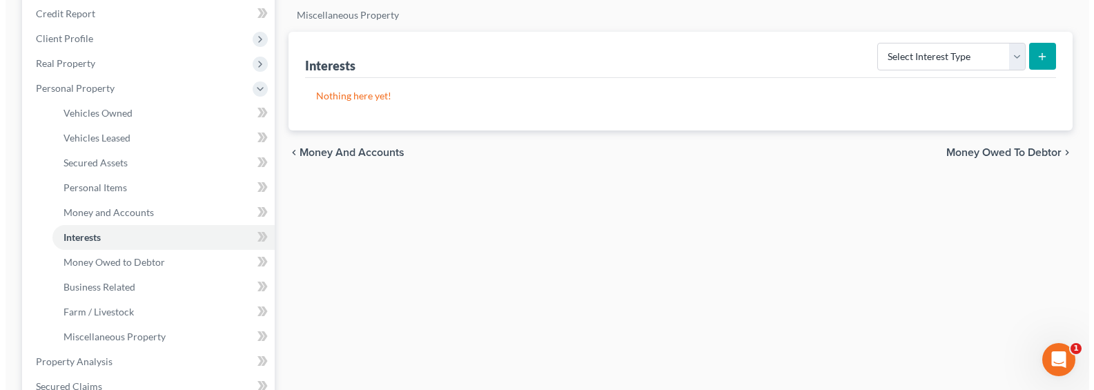
scroll to position [151, 0]
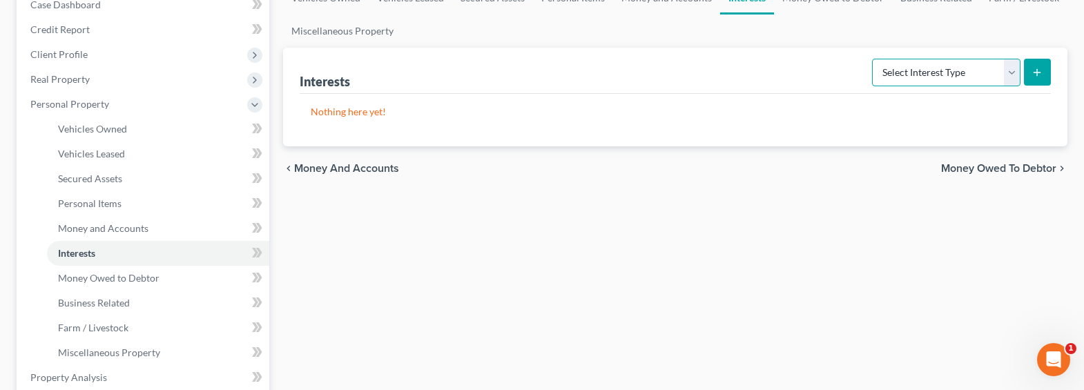
click at [967, 72] on select "Select Interest Type 401K Annuity Bond Education IRA Government Bond Government…" at bounding box center [946, 73] width 148 height 28
select select "incorporated_business"
click at [873, 59] on select "Select Interest Type 401K Annuity Bond Education IRA Government Bond Government…" at bounding box center [946, 73] width 148 height 28
click at [1029, 77] on button "submit" at bounding box center [1037, 72] width 27 height 27
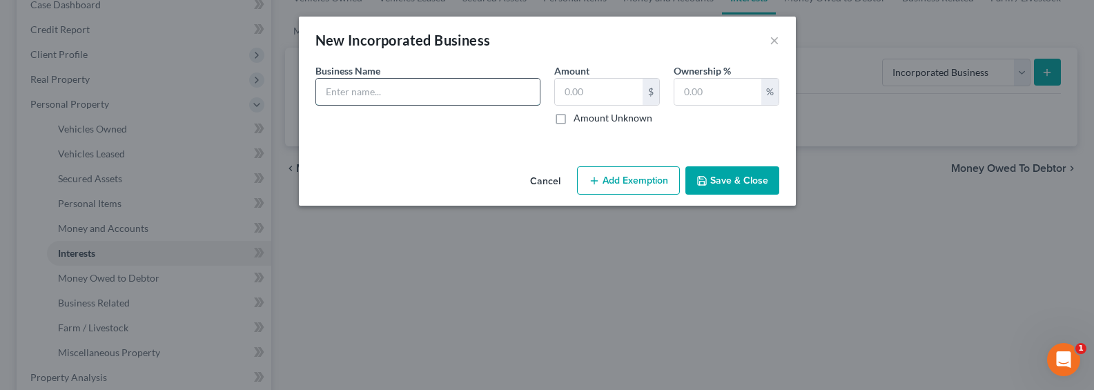
drag, startPoint x: 351, startPoint y: 83, endPoint x: 360, endPoint y: 87, distance: 9.9
click at [351, 83] on input "text" at bounding box center [428, 92] width 224 height 26
click at [421, 93] on input "AML Academ" at bounding box center [428, 92] width 224 height 26
drag, startPoint x: 384, startPoint y: 92, endPoint x: 309, endPoint y: 90, distance: 74.6
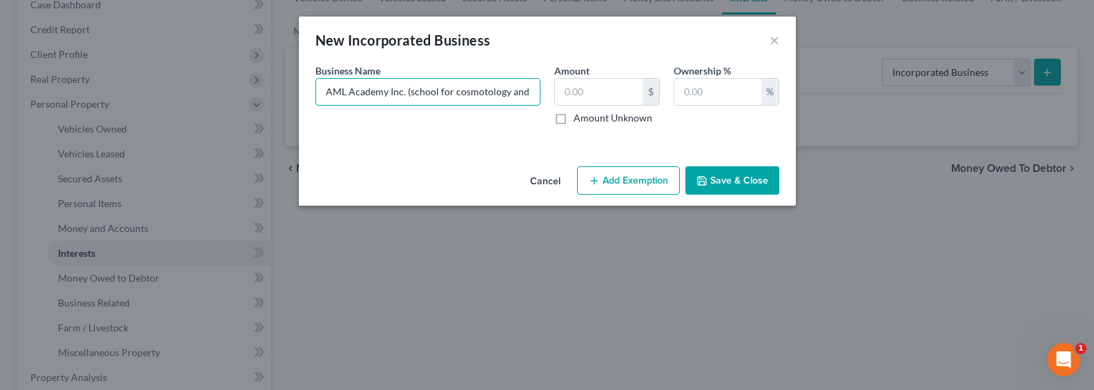
click at [309, 90] on div "Business Name * AML Academy Inc. (school for cosmotology and salon)" at bounding box center [428, 94] width 239 height 61
drag, startPoint x: 501, startPoint y: 91, endPoint x: 588, endPoint y: 90, distance: 87.0
click at [588, 90] on div "Business Name * AML Academy Inc. (school for cosmotology and salon) Amount $ Am…" at bounding box center [548, 100] width 478 height 73
click at [529, 90] on input "AML Academy Inc. (school for cosmotology and salon)" at bounding box center [428, 92] width 224 height 26
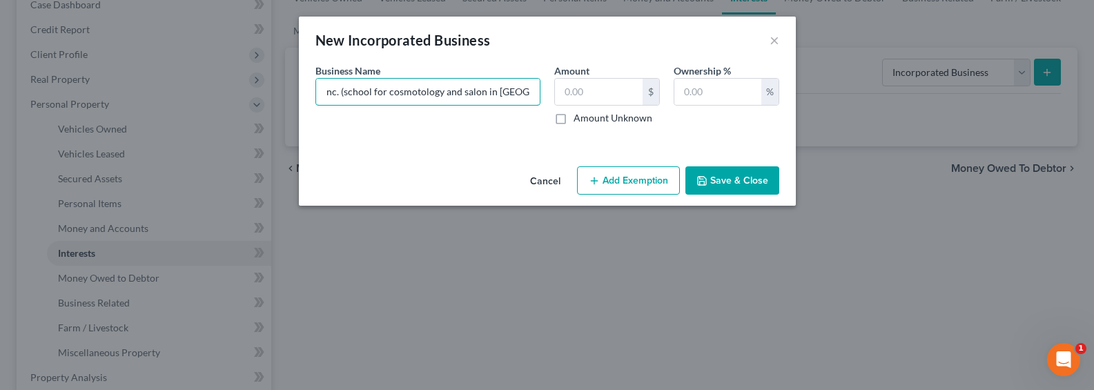
scroll to position [0, 70]
click at [380, 97] on input "AML Academy Inc. (school for cosmetology and salon in [GEOGRAPHIC_DATA])" at bounding box center [428, 92] width 224 height 26
drag, startPoint x: 374, startPoint y: 97, endPoint x: 282, endPoint y: 95, distance: 91.8
click at [282, 95] on div "New Incorporated Business × An exemption set must first be selected from the Fi…" at bounding box center [547, 195] width 1094 height 390
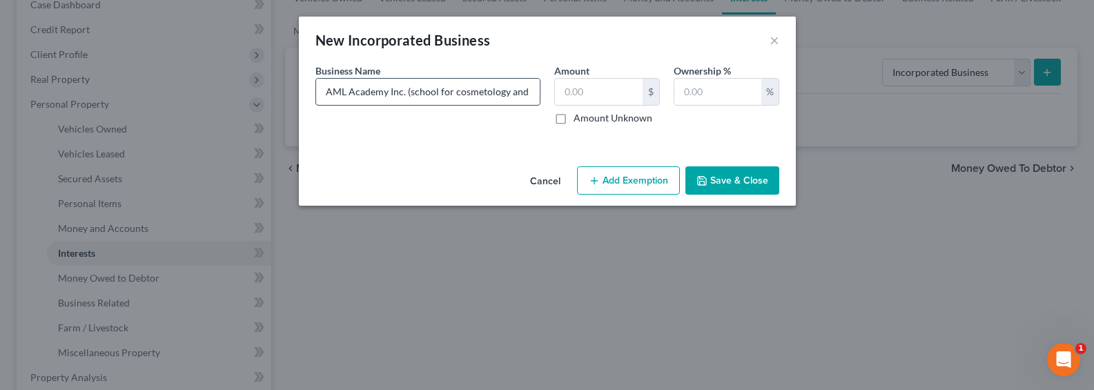
drag, startPoint x: 403, startPoint y: 93, endPoint x: 434, endPoint y: 93, distance: 31.1
click at [403, 93] on input "AML Academy Inc. (school for cosmetology and salon in [GEOGRAPHIC_DATA])" at bounding box center [428, 92] width 224 height 26
drag, startPoint x: 408, startPoint y: 92, endPoint x: 599, endPoint y: 88, distance: 191.3
click at [599, 88] on div "Business Name * AML Academy Inc. (school for cosmetology and salon in [GEOGRAPH…" at bounding box center [548, 100] width 478 height 73
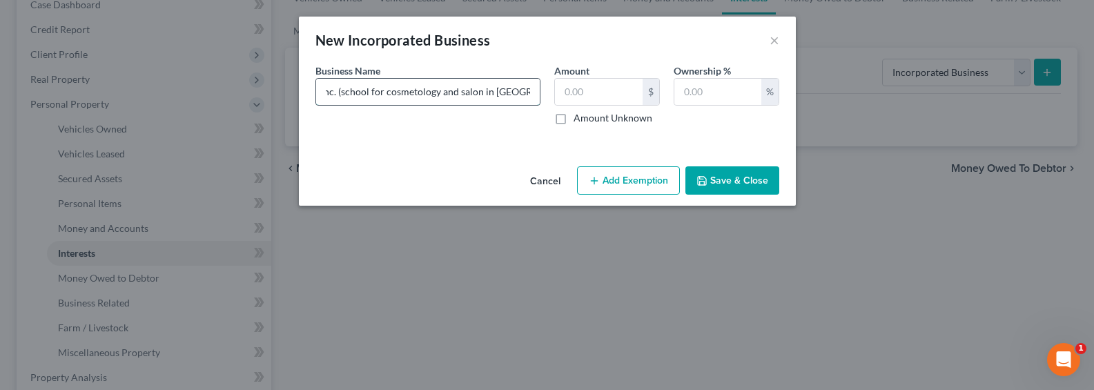
drag, startPoint x: 509, startPoint y: 95, endPoint x: 522, endPoint y: 93, distance: 13.3
click at [510, 95] on input "AML Academy Inc. (school for cosmetology and salon in [GEOGRAPHIC_DATA])" at bounding box center [428, 92] width 224 height 26
drag, startPoint x: 515, startPoint y: 92, endPoint x: 537, endPoint y: 94, distance: 21.5
click at [537, 94] on input "AML Academy Inc. (school for cosmetology and salon in [GEOGRAPHIC_DATA])" at bounding box center [428, 92] width 224 height 26
click at [532, 92] on input "AML Academy Inc. (school for cosmetology and salon in [GEOGRAPHIC_DATA])" at bounding box center [428, 92] width 224 height 26
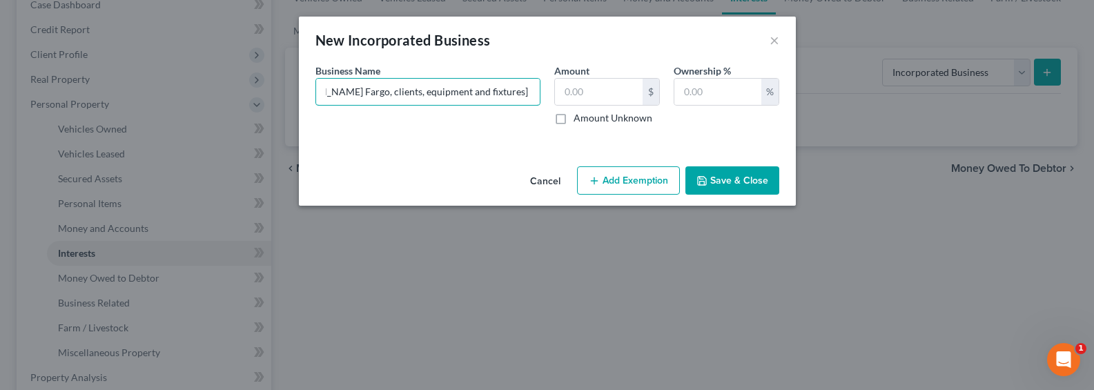
scroll to position [0, 416]
type input "AML Academy Inc. (school for cosmetology and salon in [GEOGRAPHIC_DATA]) [asset…"
click at [617, 115] on label "Amount Unknown" at bounding box center [613, 118] width 79 height 14
click at [588, 115] on input "Amount Unknown" at bounding box center [583, 115] width 9 height 9
checkbox input "true"
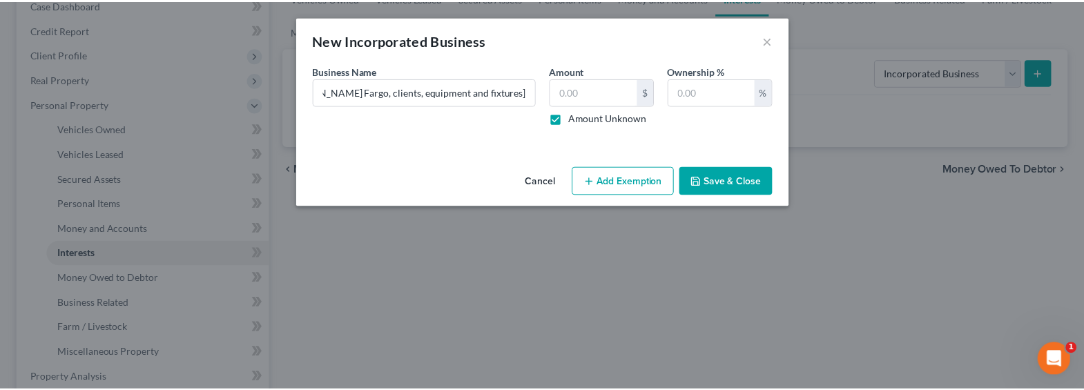
scroll to position [0, 0]
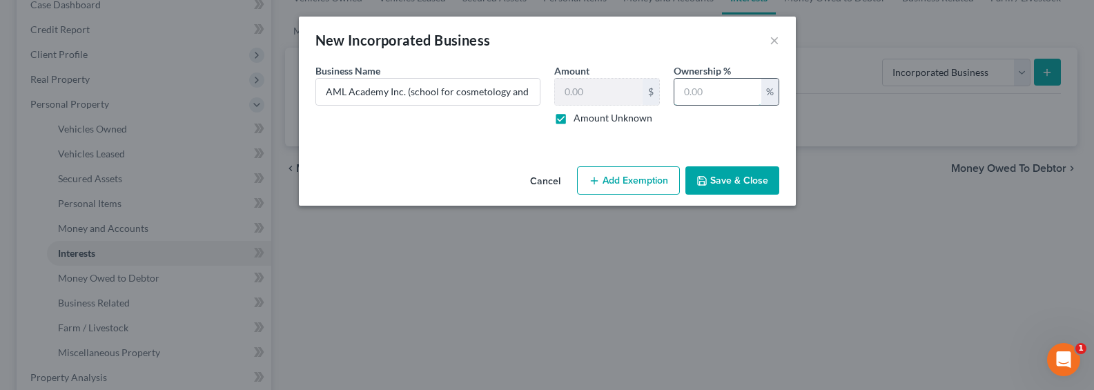
click at [721, 88] on input "text" at bounding box center [718, 92] width 87 height 26
type input "100"
click at [725, 184] on button "Save & Close" at bounding box center [733, 180] width 94 height 29
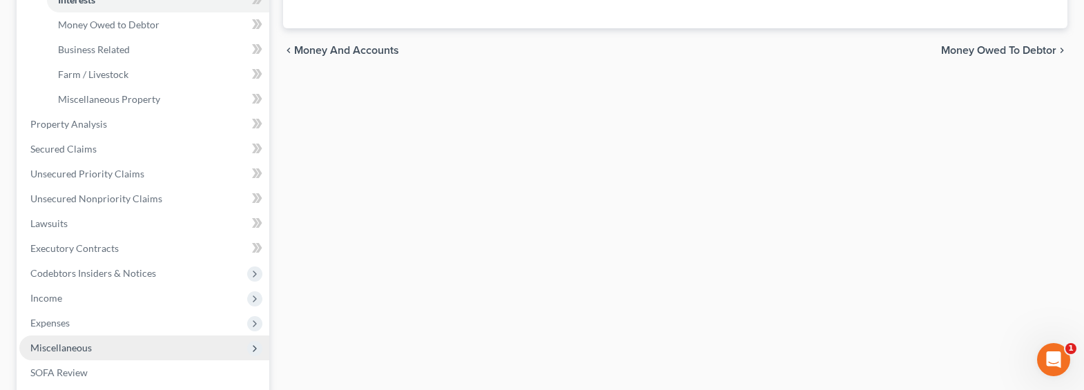
scroll to position [441, 0]
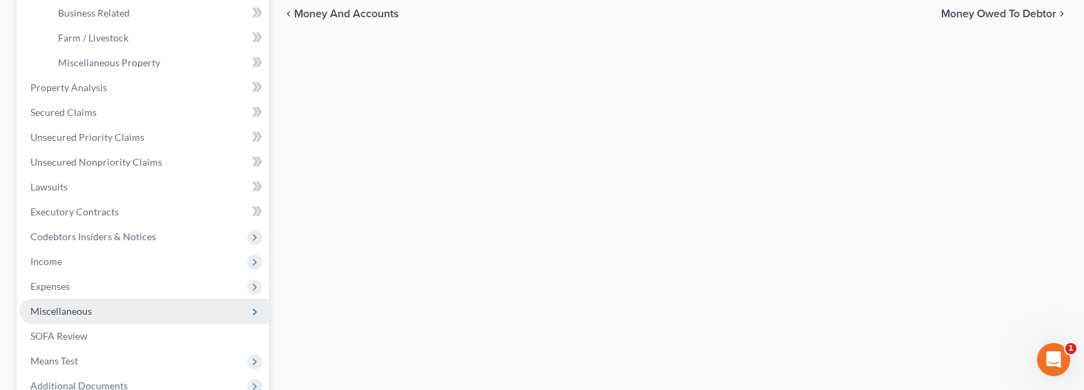
click at [67, 312] on span "Miscellaneous" at bounding box center [60, 311] width 61 height 12
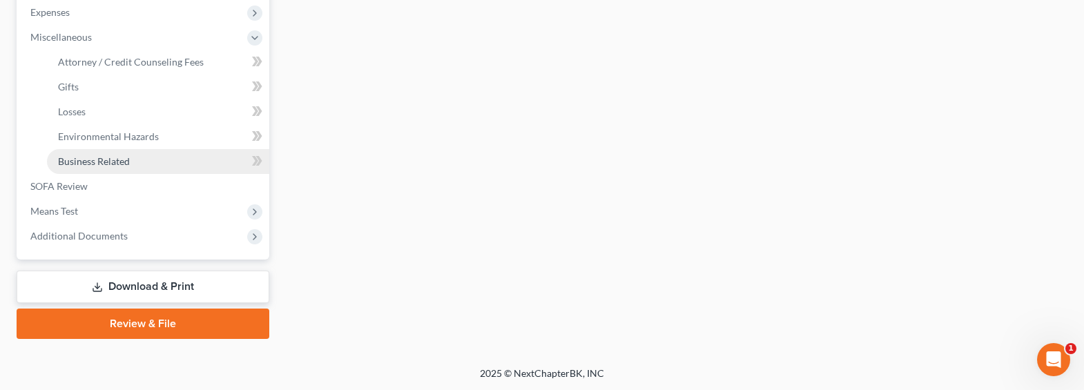
click at [102, 164] on span "Business Related" at bounding box center [94, 161] width 72 height 12
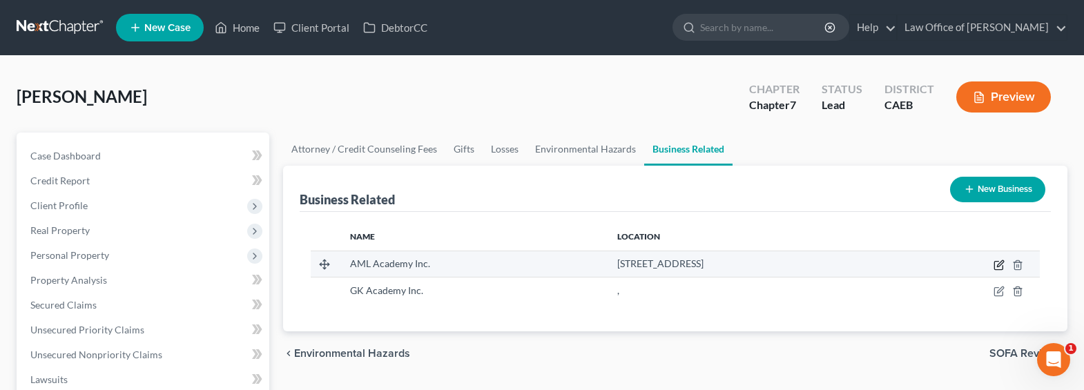
click at [1001, 264] on icon "button" at bounding box center [1000, 263] width 6 height 6
select select "member"
select select "4"
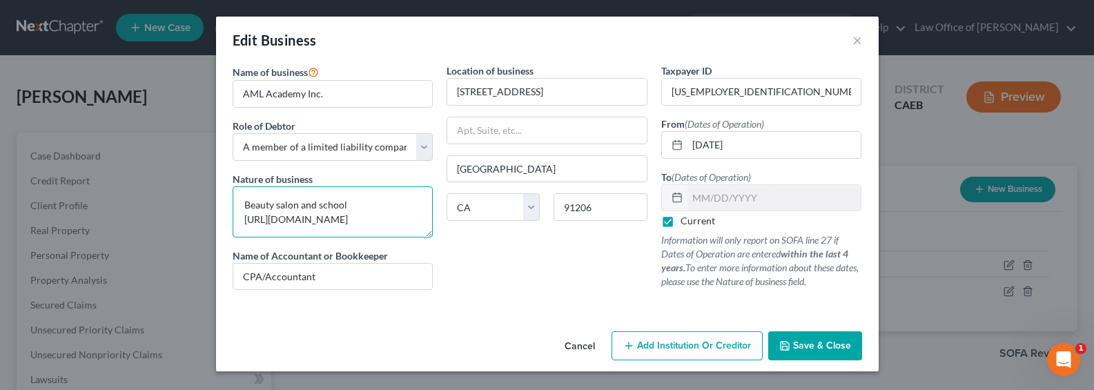
click at [412, 220] on textarea "Beauty salon and school [URL][DOMAIN_NAME]" at bounding box center [333, 211] width 201 height 51
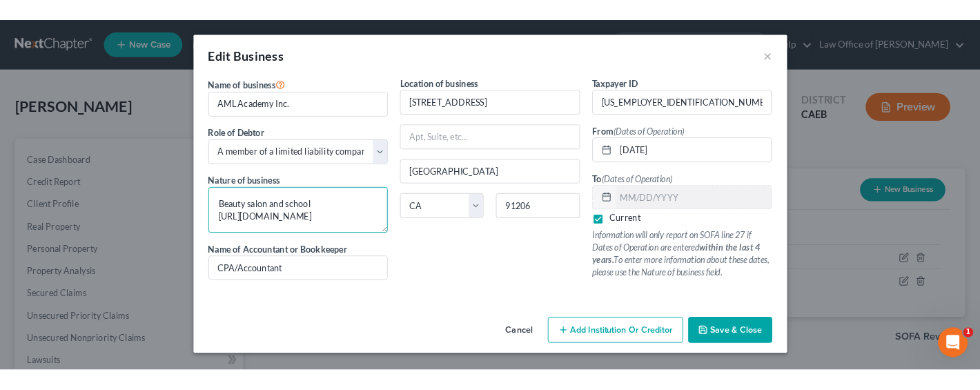
scroll to position [17, 0]
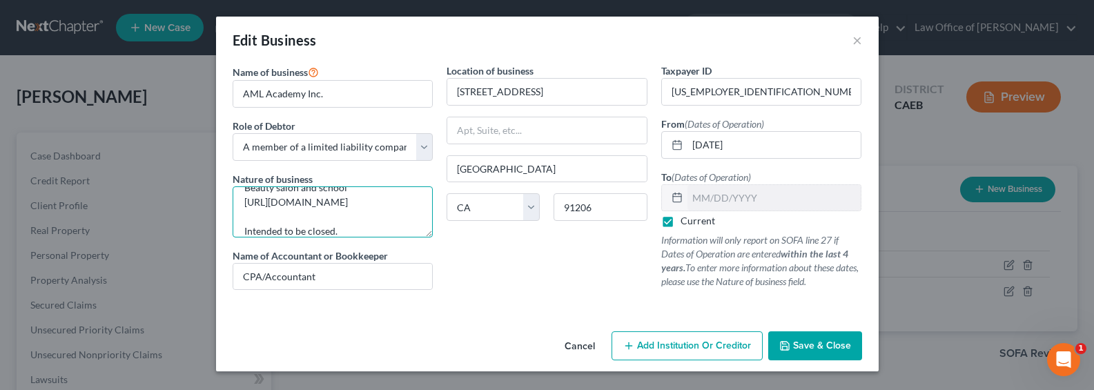
type textarea "Beauty salon and school [URL][DOMAIN_NAME] Intended to be closed."
click at [804, 348] on span "Save & Close" at bounding box center [822, 346] width 58 height 12
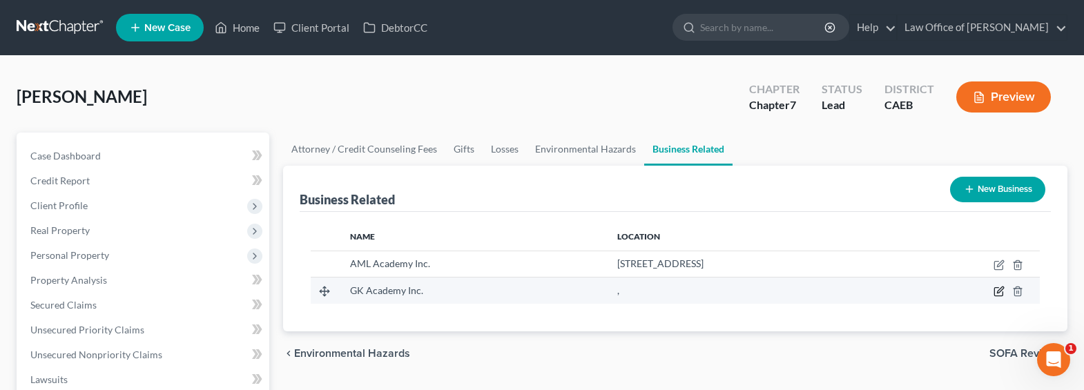
click at [999, 292] on icon "button" at bounding box center [1000, 290] width 6 height 6
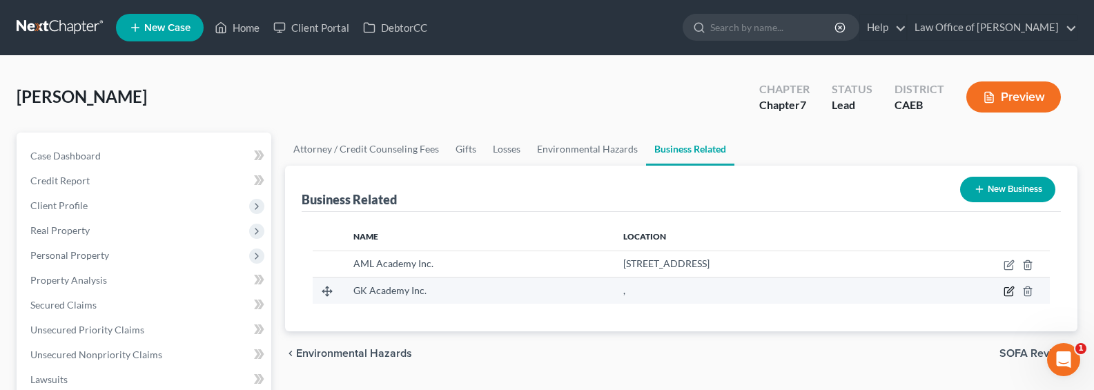
select select "officer"
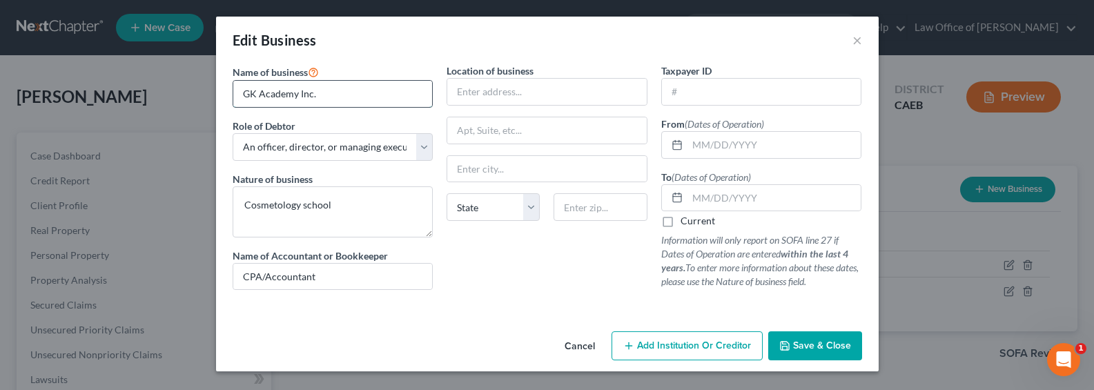
click at [290, 95] on input "GK Academy Inc." at bounding box center [333, 94] width 200 height 26
click at [318, 95] on input "GK Academy Inc." at bounding box center [333, 94] width 200 height 26
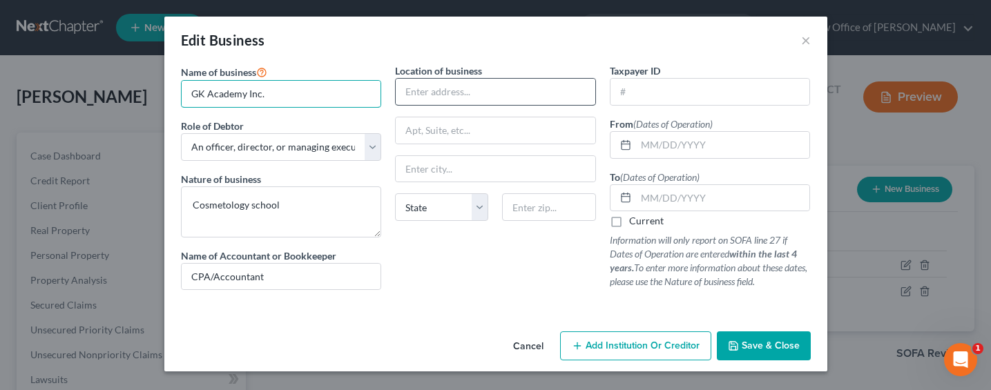
type input "GK Academy Inc."
click at [483, 100] on input "text" at bounding box center [496, 92] width 200 height 26
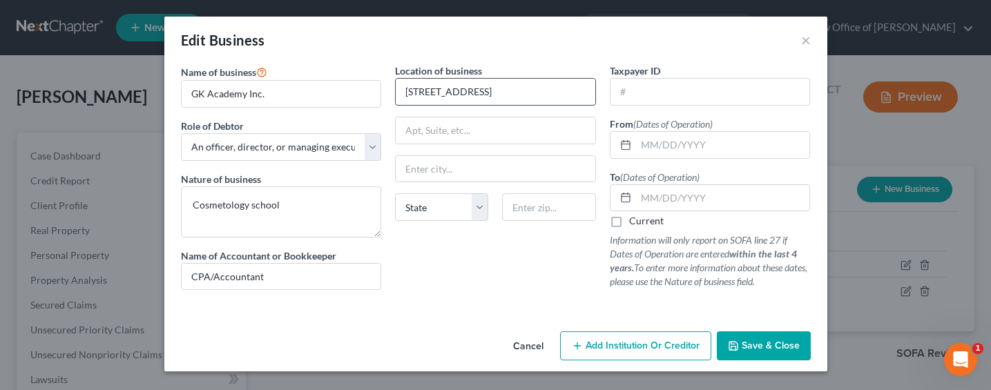
type input "[STREET_ADDRESS]"
type input "91364"
type input "[GEOGRAPHIC_DATA]"
select select "4"
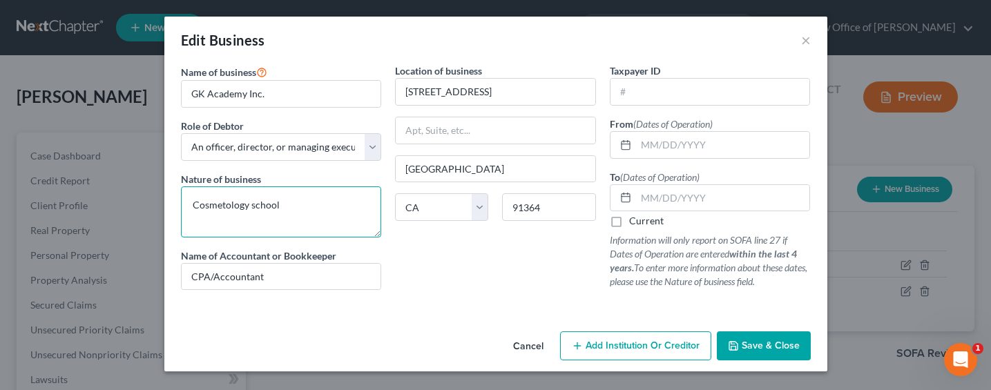
click at [280, 205] on textarea "Cosmetology school" at bounding box center [281, 211] width 201 height 51
click at [661, 90] on input "text" at bounding box center [710, 92] width 200 height 26
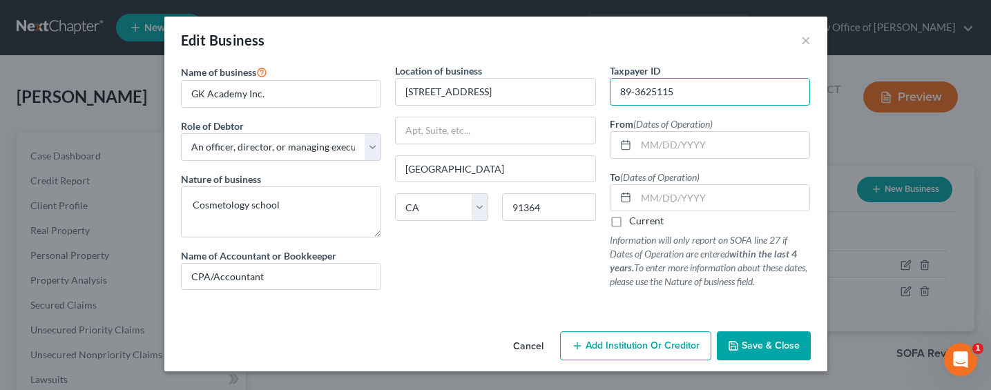
type input "89-3625115"
click at [646, 219] on label "Current" at bounding box center [646, 221] width 35 height 14
click at [644, 219] on input "Current" at bounding box center [639, 218] width 9 height 9
checkbox input "true"
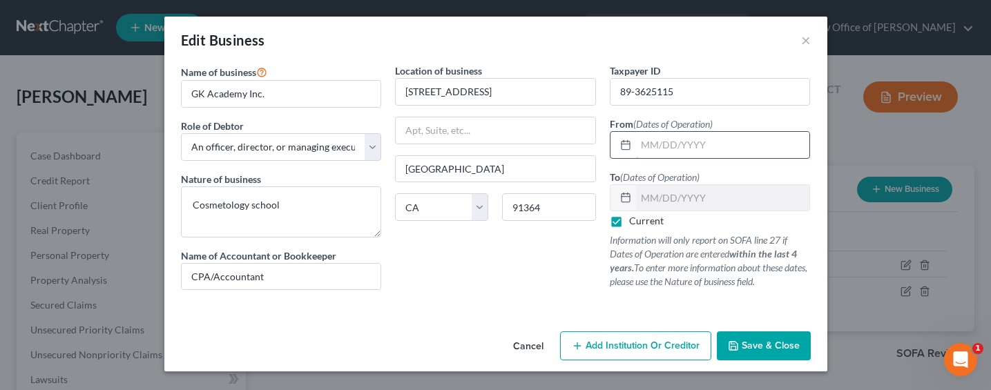
click at [689, 142] on input "text" at bounding box center [723, 145] width 174 height 26
type input "[DATE]"
click at [791, 350] on span "Save & Close" at bounding box center [771, 346] width 58 height 12
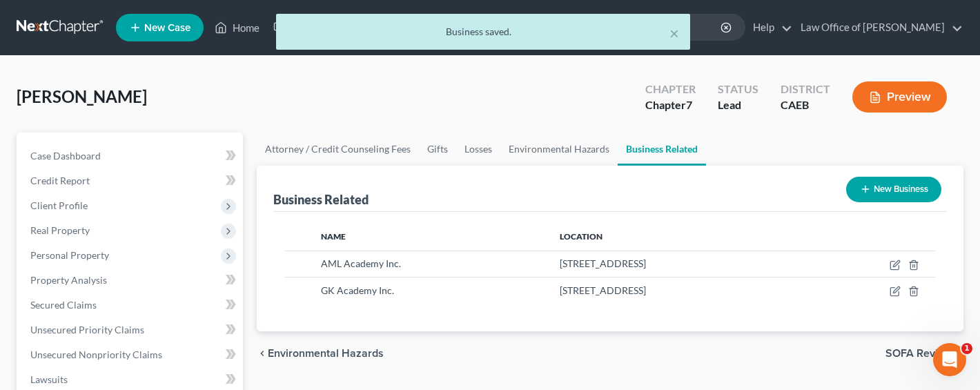
click at [874, 192] on button "New Business" at bounding box center [894, 190] width 95 height 26
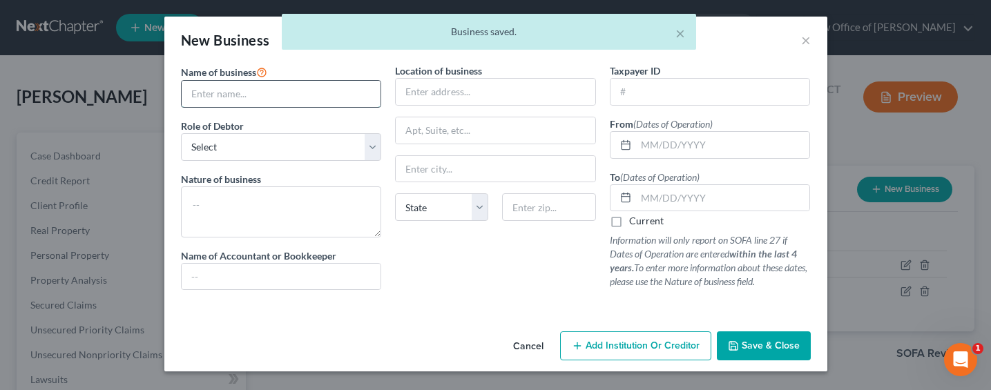
click at [206, 91] on input "text" at bounding box center [282, 94] width 200 height 26
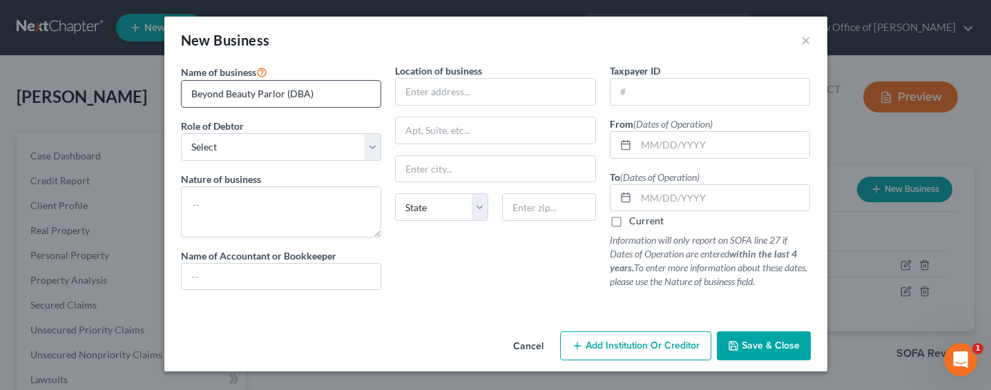
type input "Beyond Beauty Parlor (DBA)"
select select "sole_proprietor"
click at [181, 133] on select "Select A member of a limited liability company (LLC) or limited liability partn…" at bounding box center [281, 147] width 201 height 28
click at [446, 101] on input "text" at bounding box center [496, 92] width 200 height 26
type input "[STREET_ADDRESS]"
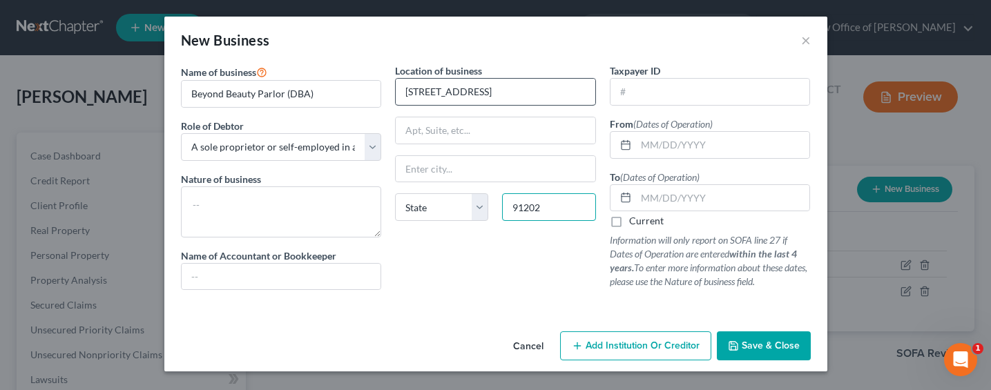
type input "91202"
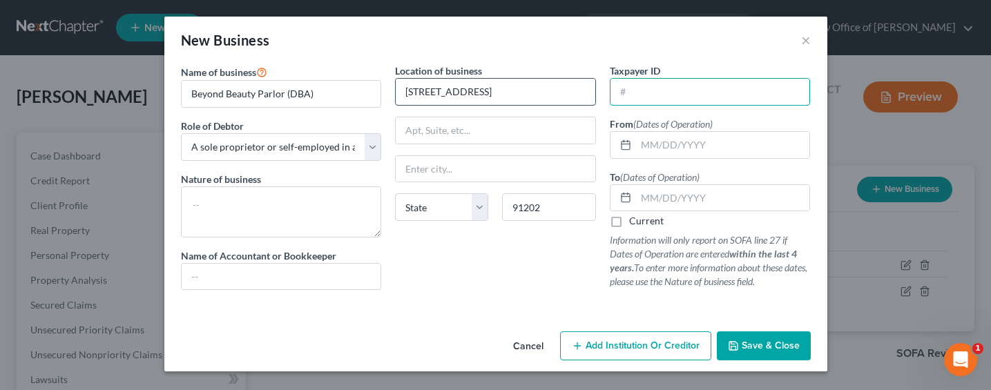
type input "[GEOGRAPHIC_DATA]"
select select "4"
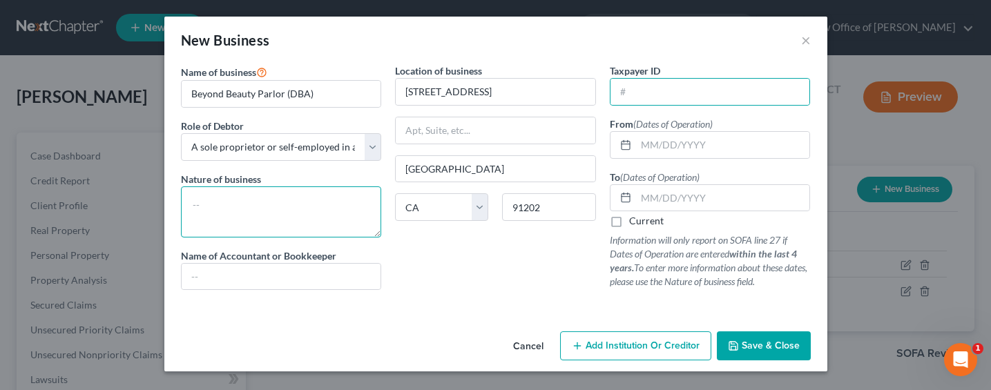
click at [242, 213] on textarea at bounding box center [281, 211] width 201 height 51
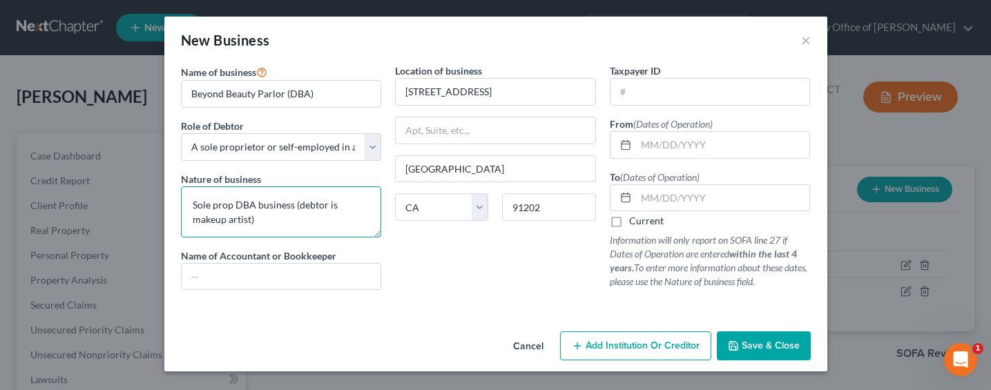
type textarea "Sole prop DBA business (debtor is makeup artist)"
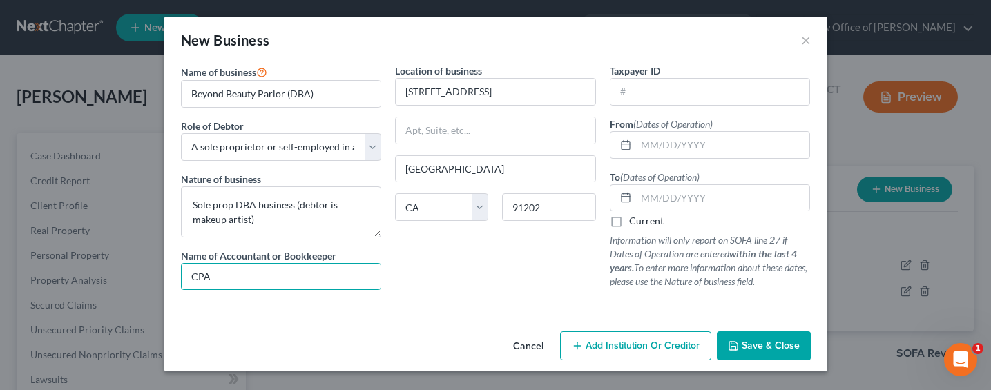
type input "CPA/Accountant"
click at [721, 91] on input "text" at bounding box center [710, 92] width 200 height 26
click at [655, 142] on input "text" at bounding box center [723, 145] width 174 height 26
type input "j"
type input "[DATE]"
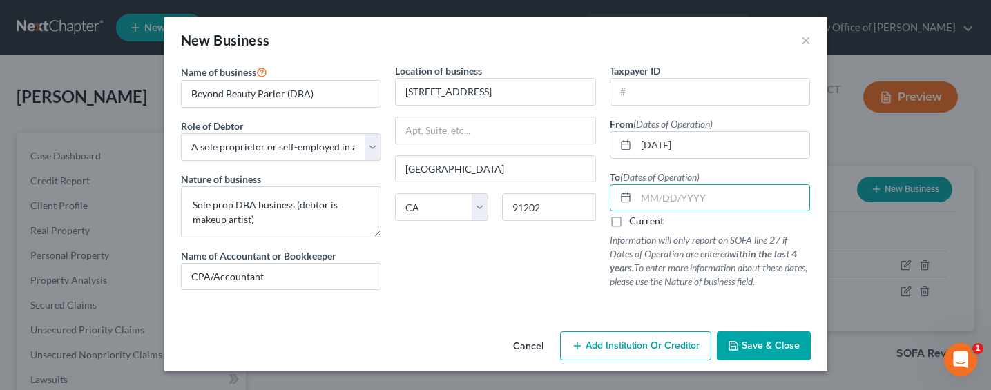
click at [654, 220] on label "Current" at bounding box center [646, 221] width 35 height 14
click at [644, 220] on input "Current" at bounding box center [639, 218] width 9 height 9
checkbox input "true"
click at [761, 356] on button "Save & Close" at bounding box center [764, 345] width 94 height 29
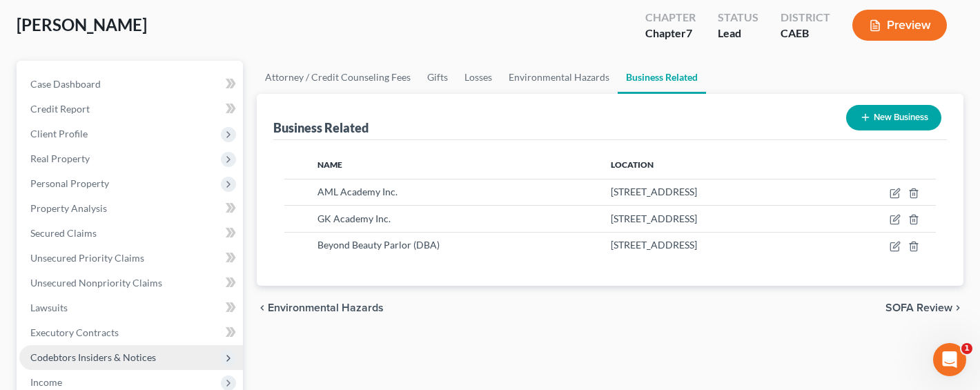
scroll to position [129, 0]
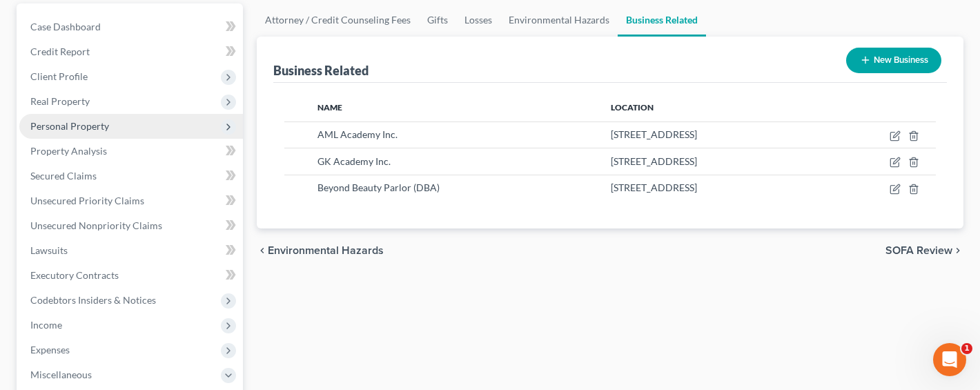
drag, startPoint x: 64, startPoint y: 124, endPoint x: 73, endPoint y: 133, distance: 12.2
click at [65, 124] on span "Personal Property" at bounding box center [69, 126] width 79 height 12
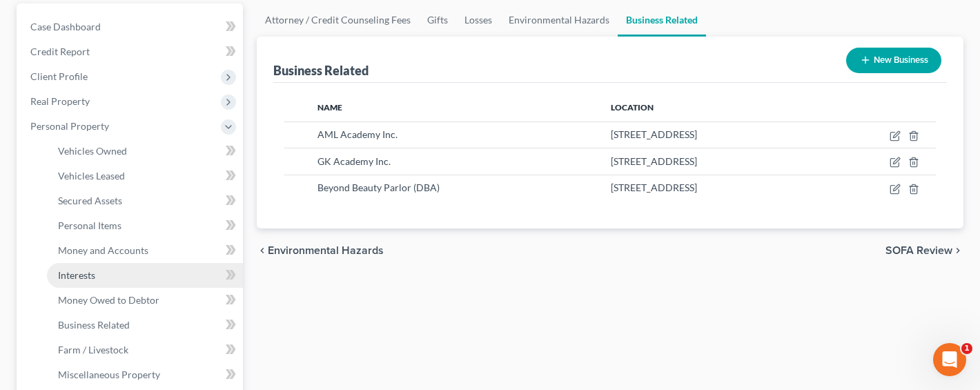
click at [71, 271] on span "Interests" at bounding box center [76, 275] width 37 height 12
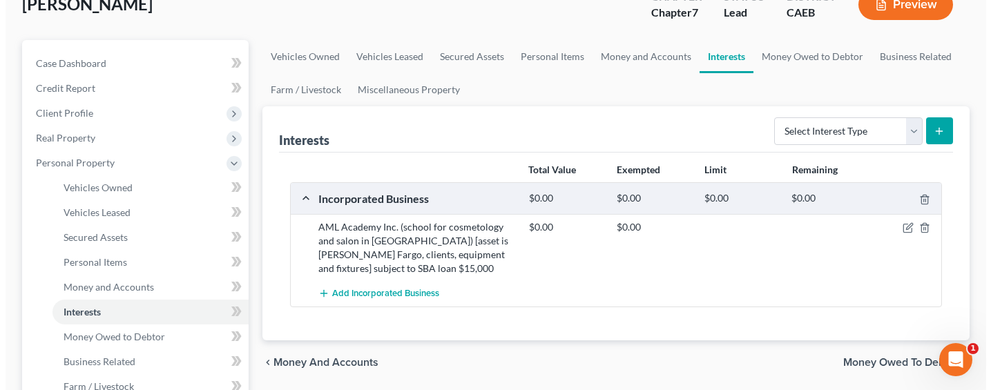
scroll to position [125, 0]
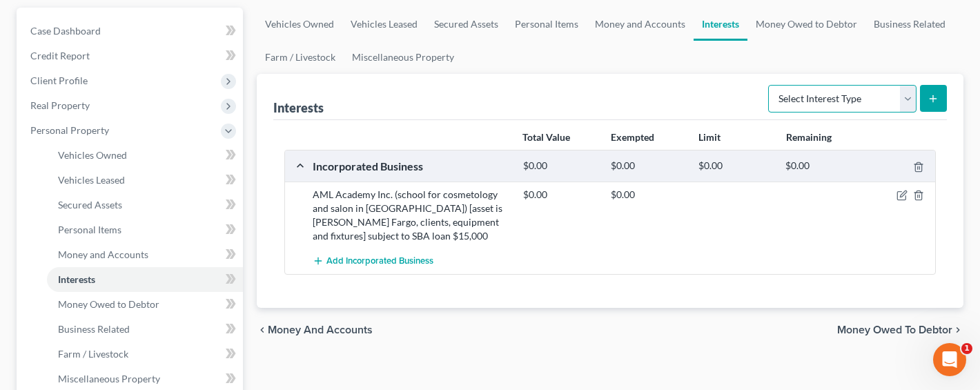
click at [870, 93] on select "Select Interest Type 401K Annuity Bond Education IRA Government Bond Government…" at bounding box center [843, 99] width 148 height 28
select select "incorporated_business"
click at [770, 85] on select "Select Interest Type 401K Annuity Bond Education IRA Government Bond Government…" at bounding box center [843, 99] width 148 height 28
click at [936, 95] on icon "submit" at bounding box center [933, 98] width 11 height 11
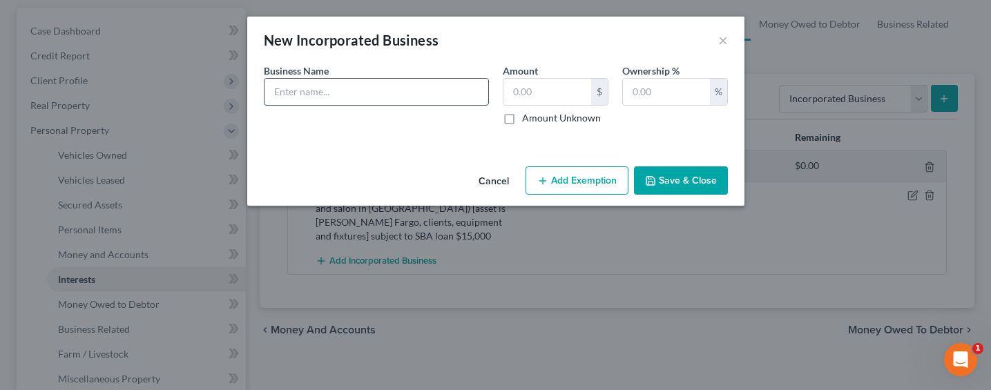
click at [349, 86] on input "text" at bounding box center [376, 92] width 224 height 26
click at [408, 92] on input "GK Academy Inc." at bounding box center [376, 92] width 224 height 26
type input "GK Academy Inc. (cosmetology school / salon)"
click at [546, 85] on input "text" at bounding box center [547, 92] width 88 height 26
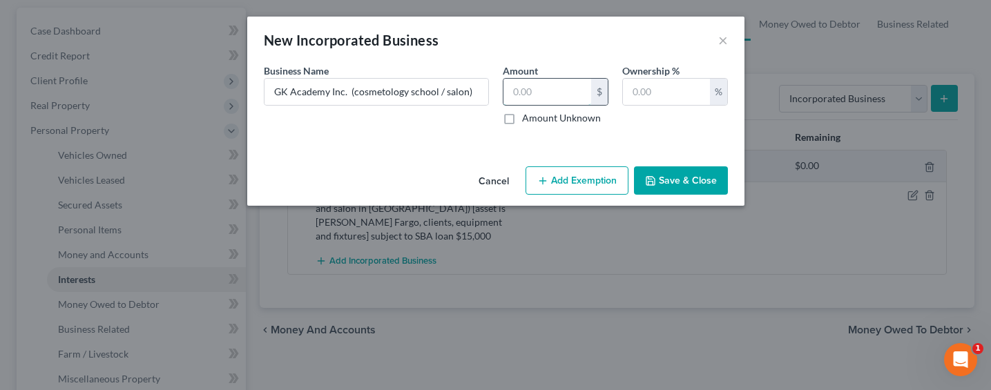
click at [554, 92] on input "text" at bounding box center [547, 92] width 88 height 26
click at [522, 121] on label "Amount Unknown" at bounding box center [561, 118] width 79 height 14
click at [528, 120] on input "Amount Unknown" at bounding box center [532, 115] width 9 height 9
checkbox input "true"
click at [646, 88] on input "text" at bounding box center [666, 92] width 87 height 26
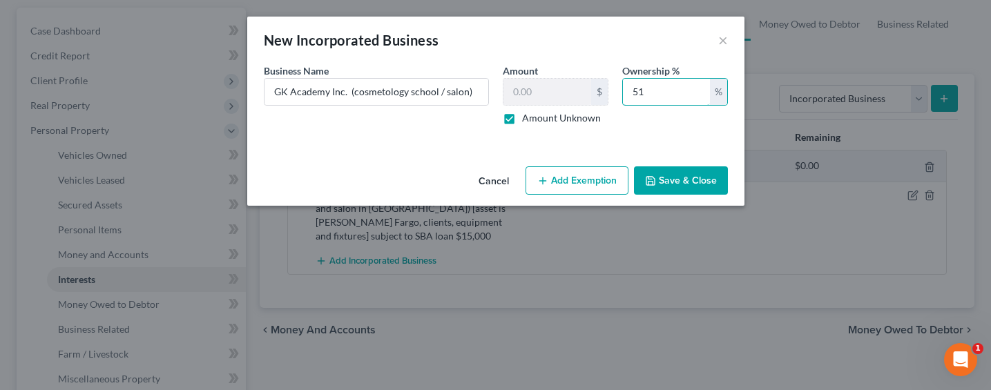
type input "51"
click at [664, 180] on button "Save & Close" at bounding box center [681, 180] width 94 height 29
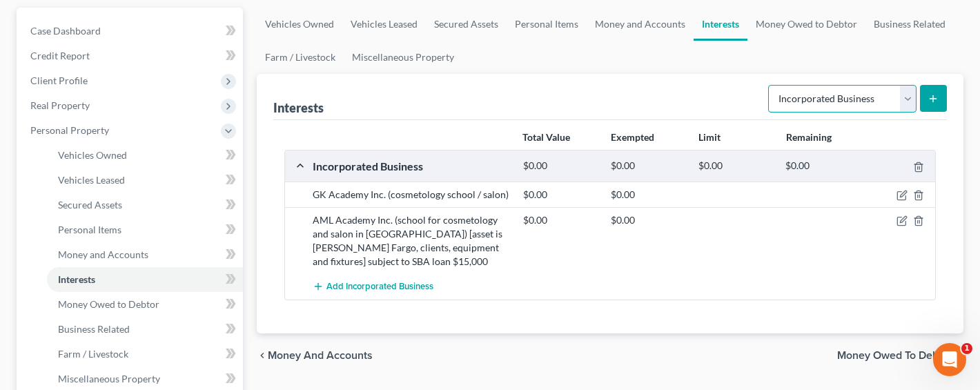
click at [871, 103] on select "Select Interest Type 401K Annuity Bond Education IRA Government Bond Government…" at bounding box center [843, 99] width 148 height 28
select select "unincorporated_business"
click at [770, 85] on select "Select Interest Type 401K Annuity Bond Education IRA Government Bond Government…" at bounding box center [843, 99] width 148 height 28
click at [942, 97] on button "submit" at bounding box center [933, 98] width 27 height 27
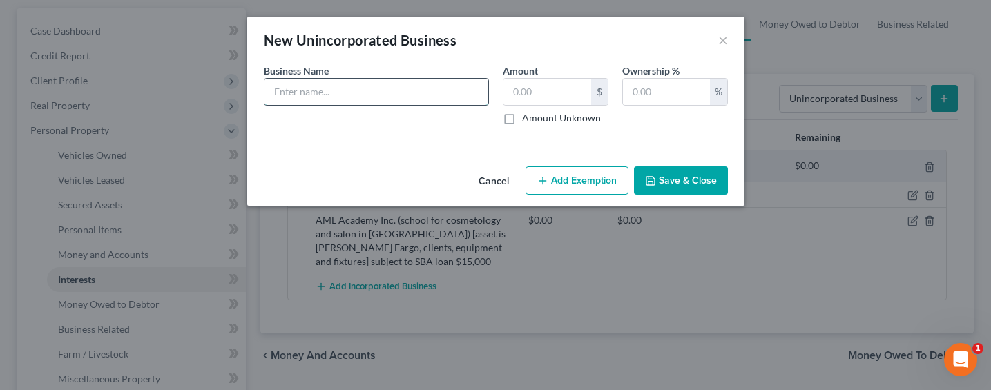
click at [307, 90] on input "text" at bounding box center [376, 92] width 224 height 26
click at [418, 92] on input "Beyond Beauty Parlor (DBA)" at bounding box center [376, 92] width 224 height 26
type input "Beyond Beauty Parlor (DBA) - debtor is makeup artist [assets include personal m…"
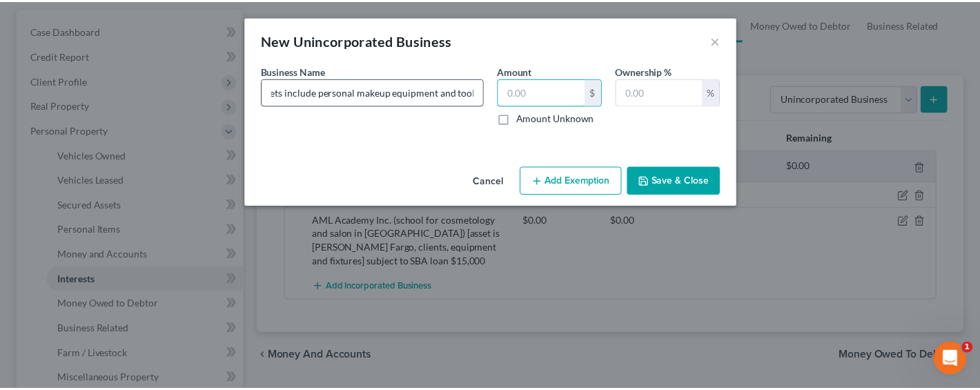
scroll to position [0, 0]
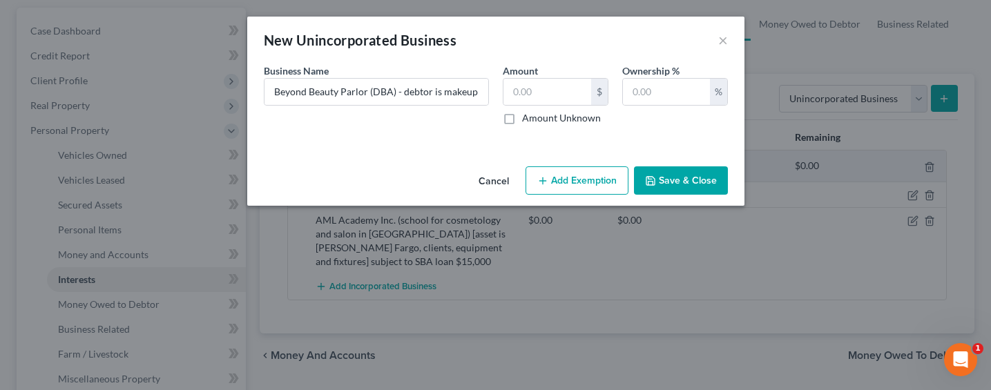
click at [543, 119] on label "Amount Unknown" at bounding box center [561, 118] width 79 height 14
click at [537, 119] on input "Amount Unknown" at bounding box center [532, 115] width 9 height 9
checkbox input "true"
click at [677, 85] on input "text" at bounding box center [666, 92] width 87 height 26
type input "100"
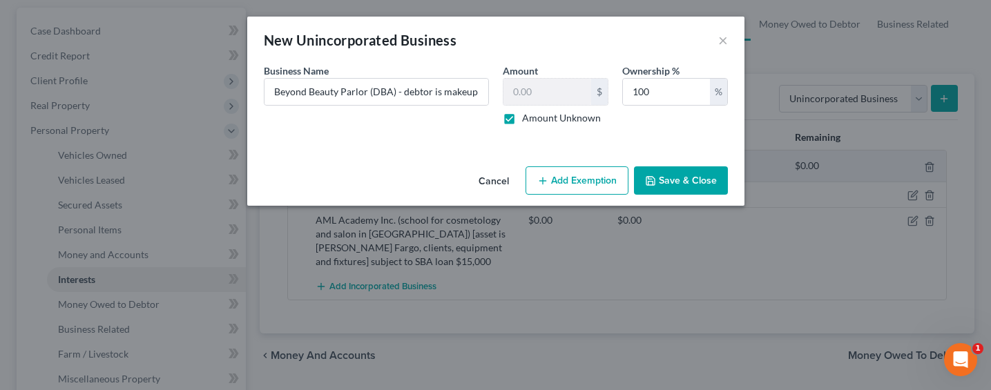
click at [691, 185] on button "Save & Close" at bounding box center [681, 180] width 94 height 29
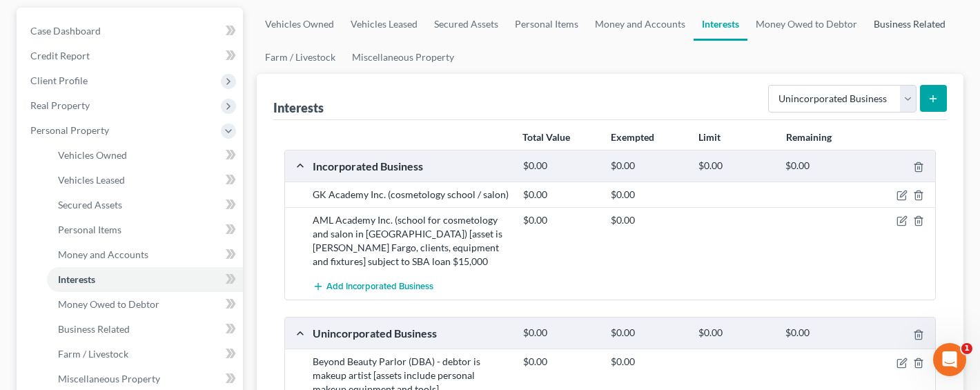
click at [871, 23] on link "Business Related" at bounding box center [910, 24] width 88 height 33
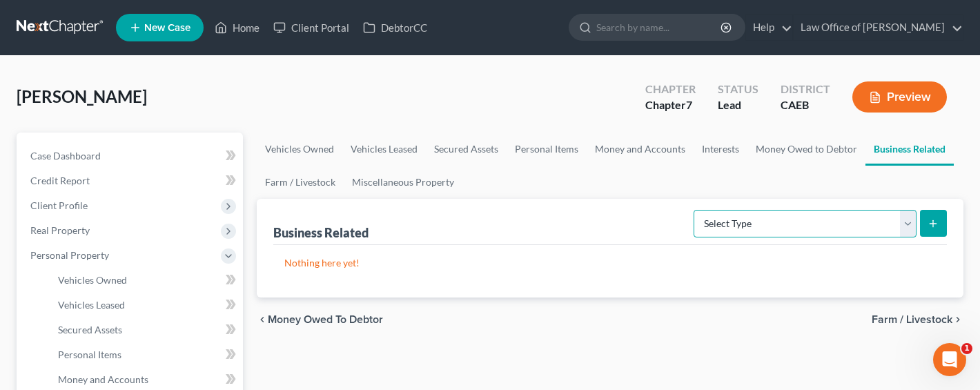
click at [814, 224] on select "Select Type Customer Lists Franchises Inventory Licenses Machinery Office Equip…" at bounding box center [805, 224] width 223 height 28
select select "license"
click at [695, 210] on select "Select Type Customer Lists Franchises Inventory Licenses Machinery Office Equip…" at bounding box center [805, 224] width 223 height 28
click at [948, 222] on div "Business Related Select Type Customer Lists Franchises Inventory Licenses Machi…" at bounding box center [610, 248] width 707 height 99
click at [942, 222] on button "submit" at bounding box center [933, 223] width 27 height 27
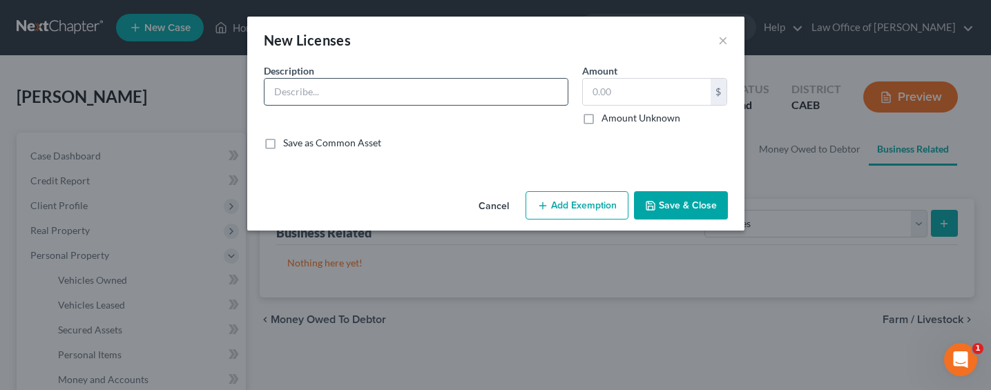
click at [438, 98] on input "text" at bounding box center [415, 92] width 303 height 26
type input "[US_STATE] Cosmetology License"
click at [625, 113] on div "$ Amount Unknown" at bounding box center [655, 101] width 146 height 47
click at [629, 117] on label "Amount Unknown" at bounding box center [640, 118] width 79 height 14
click at [616, 117] on input "Amount Unknown" at bounding box center [611, 115] width 9 height 9
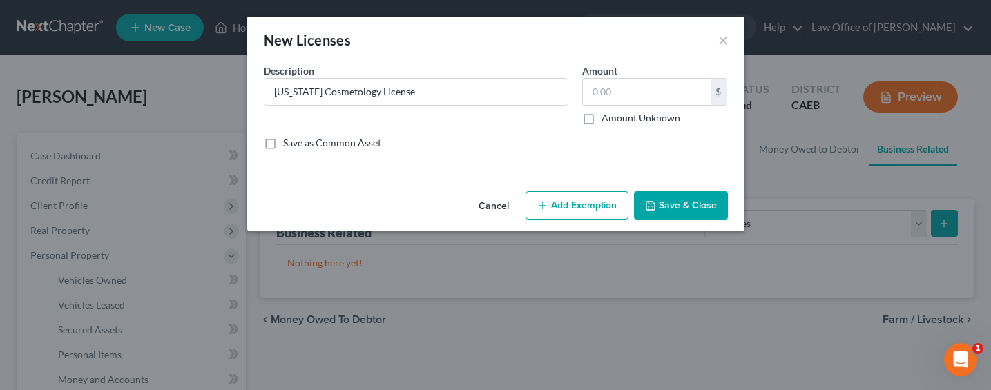
checkbox input "true"
type input "0.00"
click at [673, 203] on button "Save & Close" at bounding box center [681, 205] width 94 height 29
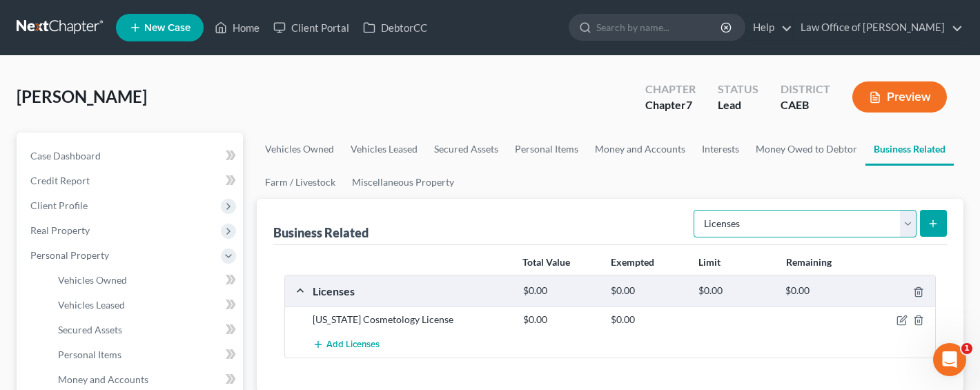
click at [736, 223] on select "Select Type Customer Lists Franchises Inventory Licenses Machinery Office Equip…" at bounding box center [805, 224] width 223 height 28
select select "patent"
click at [695, 210] on select "Select Type Customer Lists Franchises Inventory Licenses Machinery Office Equip…" at bounding box center [805, 224] width 223 height 28
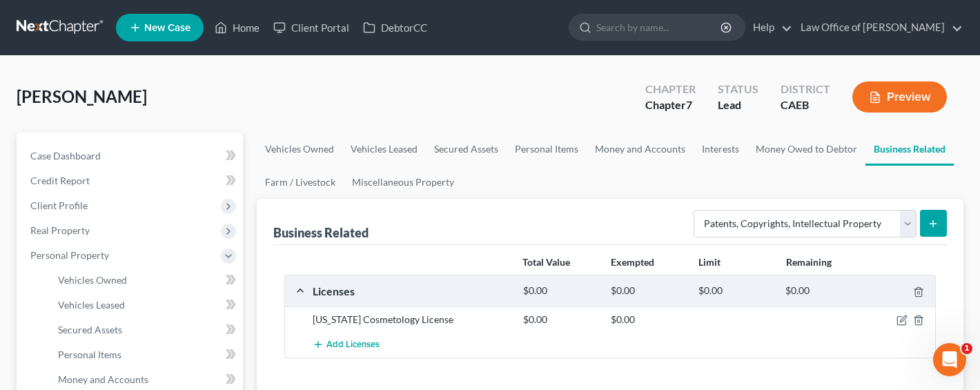
click at [927, 219] on button "submit" at bounding box center [933, 223] width 27 height 27
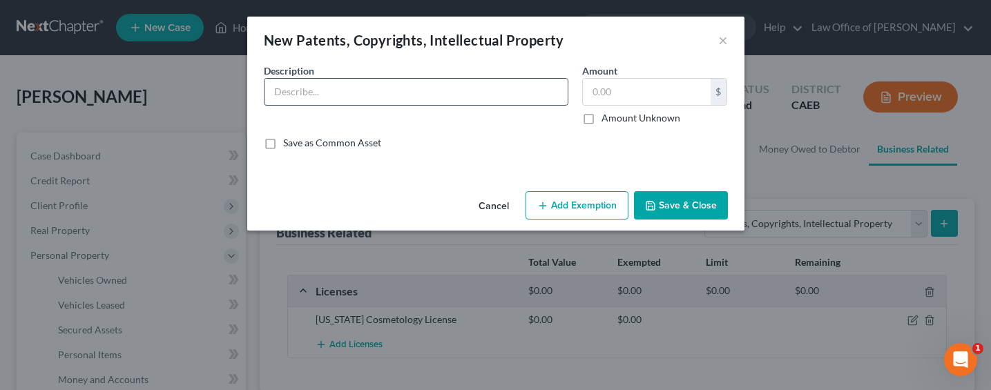
click at [451, 86] on input "text" at bounding box center [415, 92] width 303 height 26
type input "G"
type input "Instagram / Social Media / Brand Recognition for Beyond Beauty Parlor / GK Acad…"
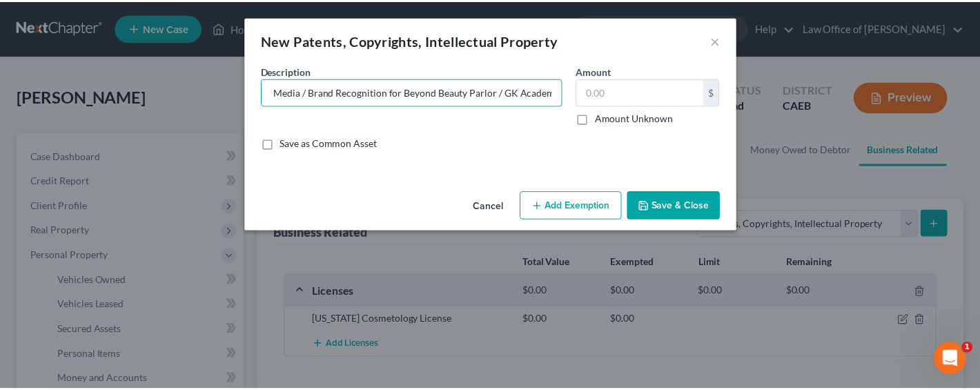
scroll to position [0, 0]
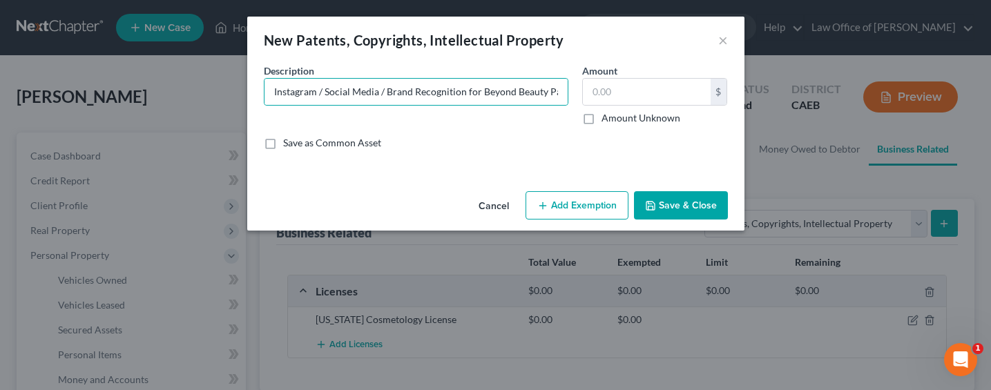
click at [652, 115] on label "Amount Unknown" at bounding box center [640, 118] width 79 height 14
click at [616, 115] on input "Amount Unknown" at bounding box center [611, 115] width 9 height 9
checkbox input "true"
type input "0.00"
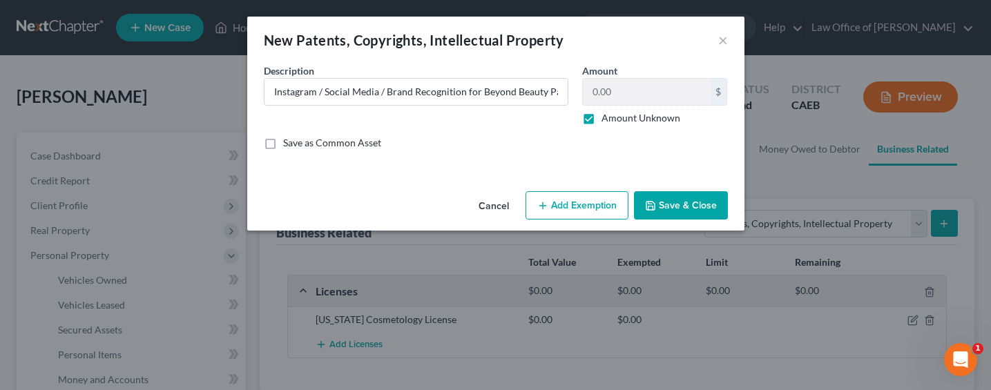
click at [677, 202] on button "Save & Close" at bounding box center [681, 205] width 94 height 29
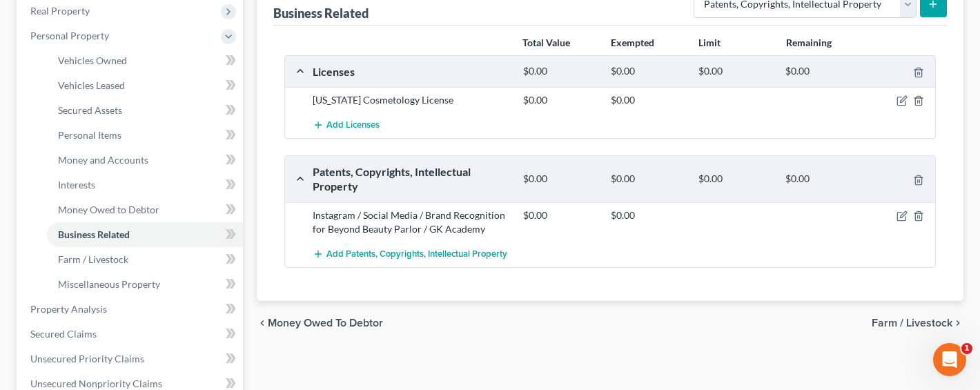
scroll to position [296, 0]
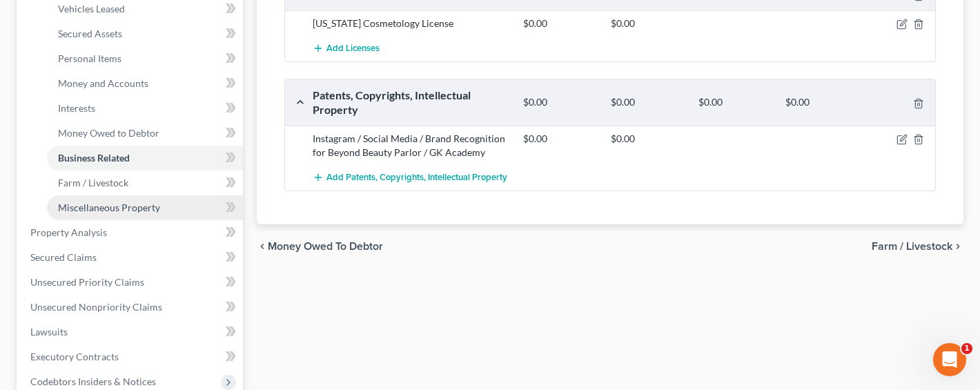
click at [130, 209] on span "Miscellaneous Property" at bounding box center [109, 208] width 102 height 12
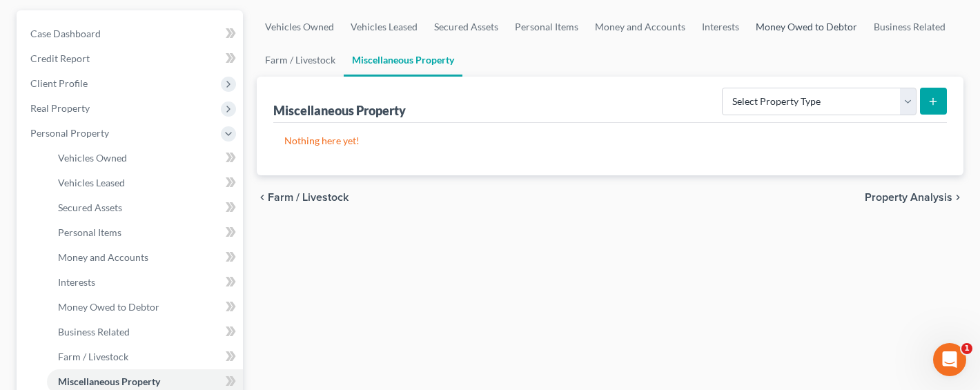
click at [815, 26] on link "Money Owed to Debtor" at bounding box center [807, 26] width 118 height 33
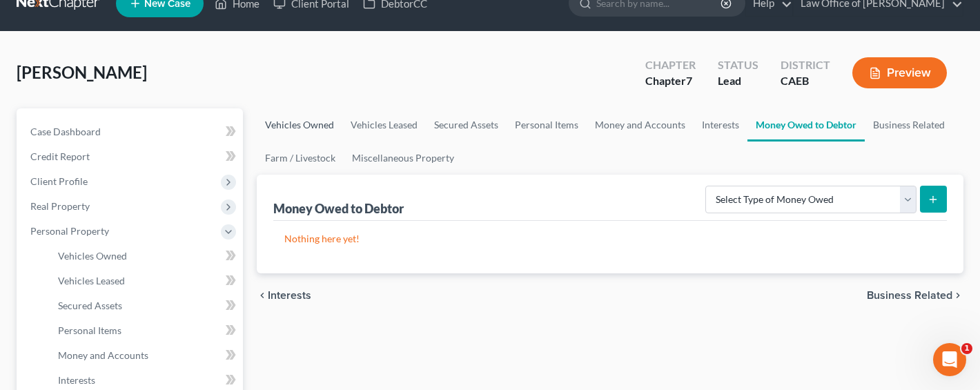
scroll to position [25, 0]
click at [342, 124] on link "Vehicles Leased" at bounding box center [384, 124] width 84 height 33
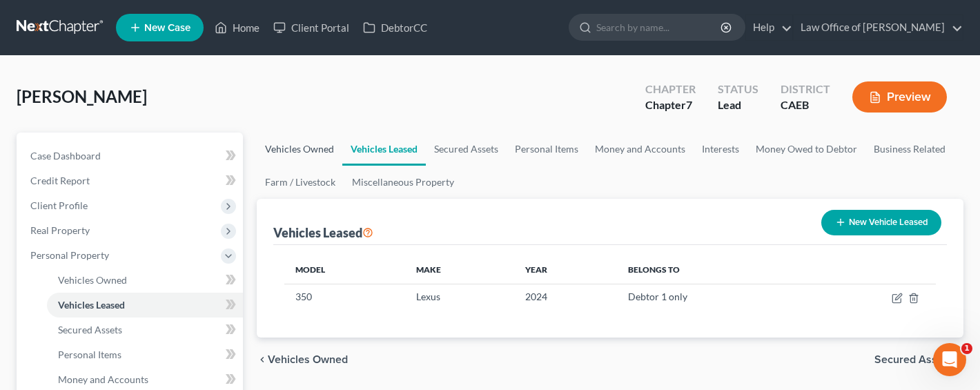
click at [288, 148] on link "Vehicles Owned" at bounding box center [300, 149] width 86 height 33
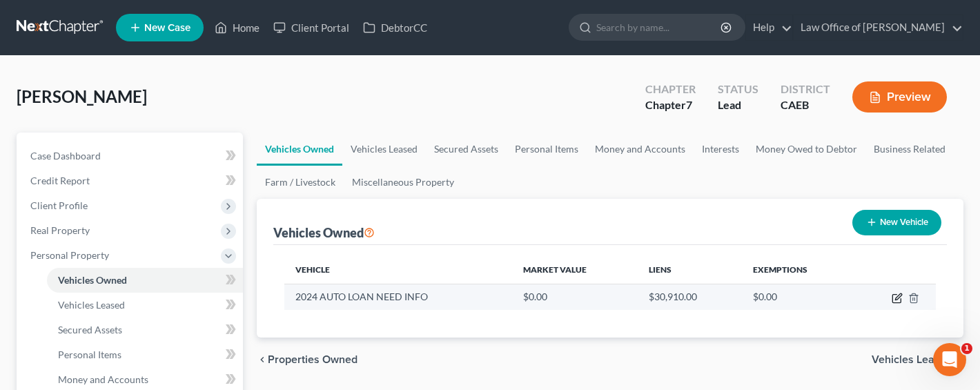
click at [898, 297] on icon "button" at bounding box center [897, 298] width 11 height 11
select select "0"
select select "2"
select select "0"
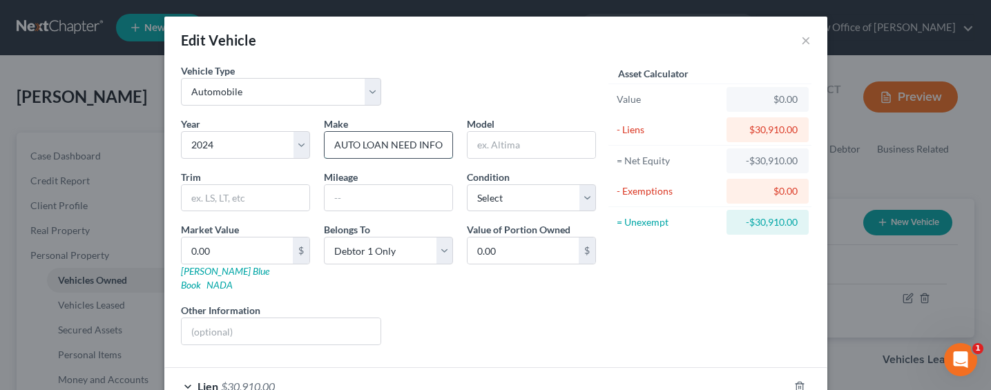
click at [429, 142] on input "AUTO LOAN NEED INFO" at bounding box center [389, 145] width 128 height 26
type input "Honda"
type input "Accord"
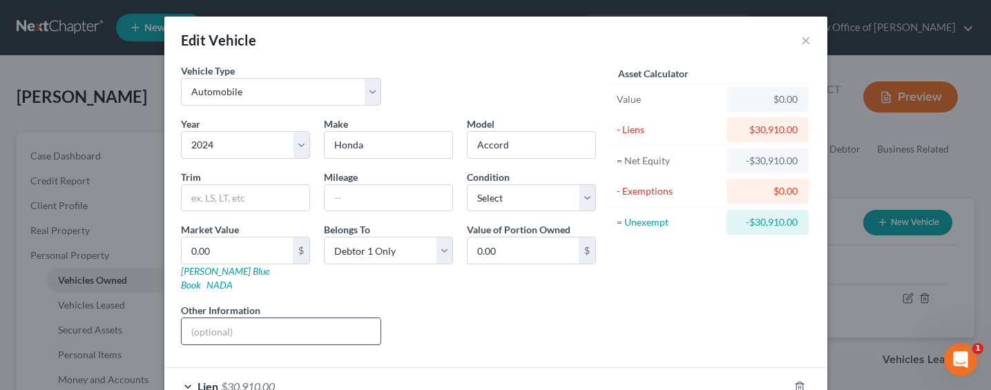
click at [281, 324] on input "text" at bounding box center [282, 331] width 200 height 26
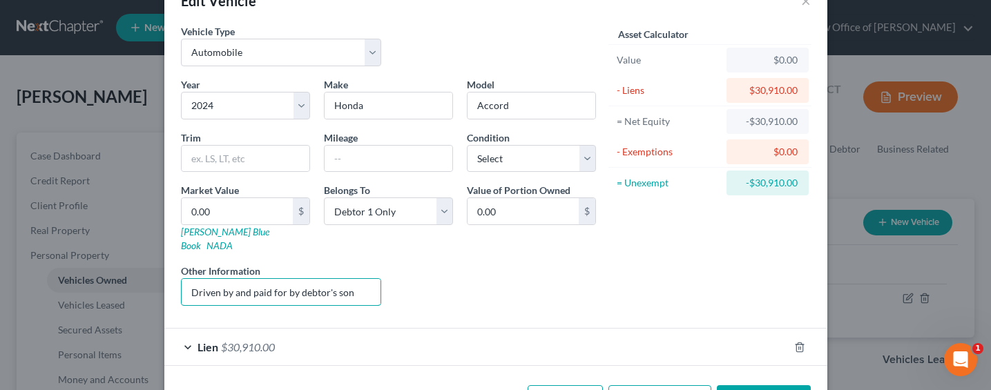
scroll to position [77, 0]
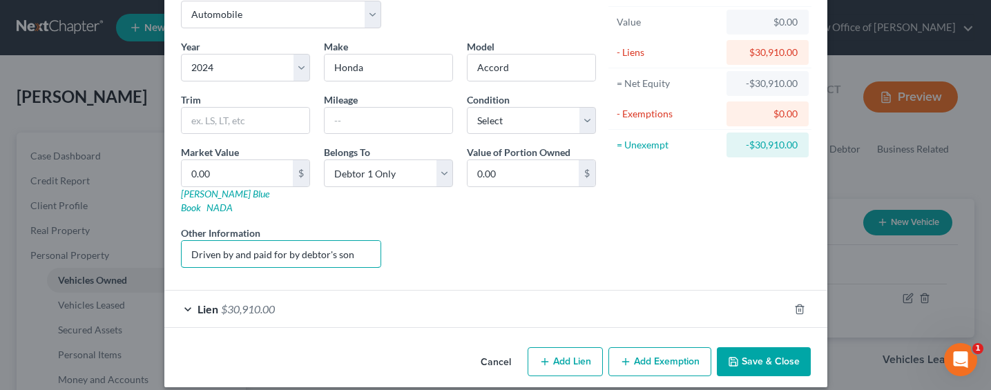
type input "Driven by and paid for by debtor's son"
click at [317, 291] on div "Lien $30,910.00" at bounding box center [476, 309] width 624 height 37
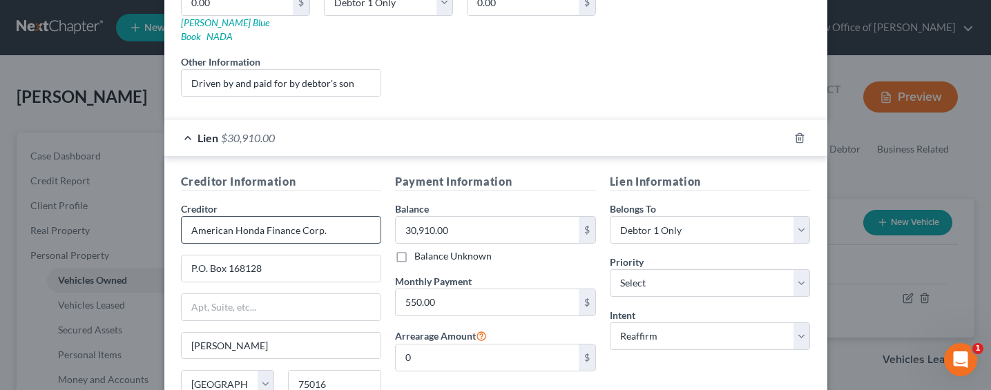
scroll to position [365, 0]
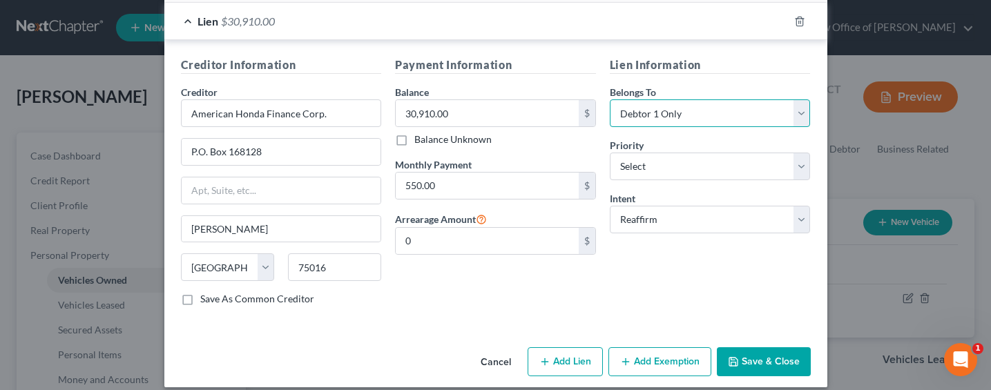
click at [648, 106] on select "Select Debtor 1 Only Debtor 2 Only Debtor 1 And Debtor 2 Only At Least One Of T…" at bounding box center [710, 113] width 201 height 28
select select "3"
click at [610, 99] on select "Select Debtor 1 Only Debtor 2 Only Debtor 1 And Debtor 2 Only At Least One Of T…" at bounding box center [710, 113] width 201 height 28
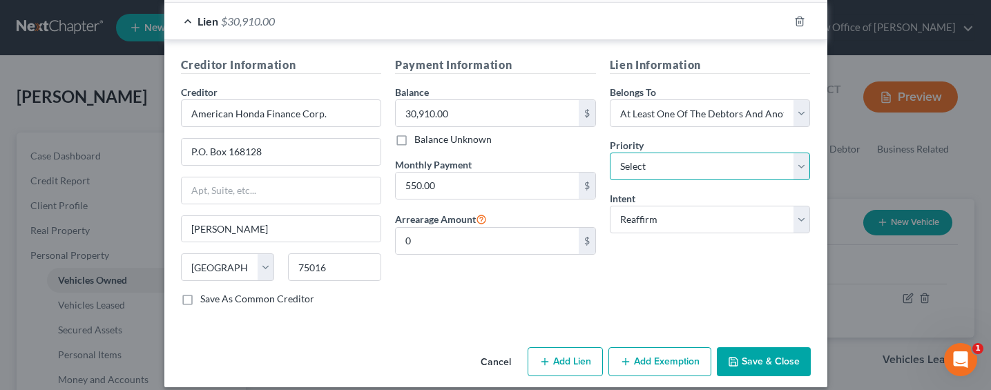
click at [617, 162] on select "Select 1st 2nd 3rd 4th 5th 6th 7th 8th 9th 10th 11th 12th 13th 14th 15th 16th 1…" at bounding box center [710, 167] width 201 height 28
select select "0"
click at [610, 153] on select "Select 1st 2nd 3rd 4th 5th 6th 7th 8th 9th 10th 11th 12th 13th 14th 15th 16th 1…" at bounding box center [710, 167] width 201 height 28
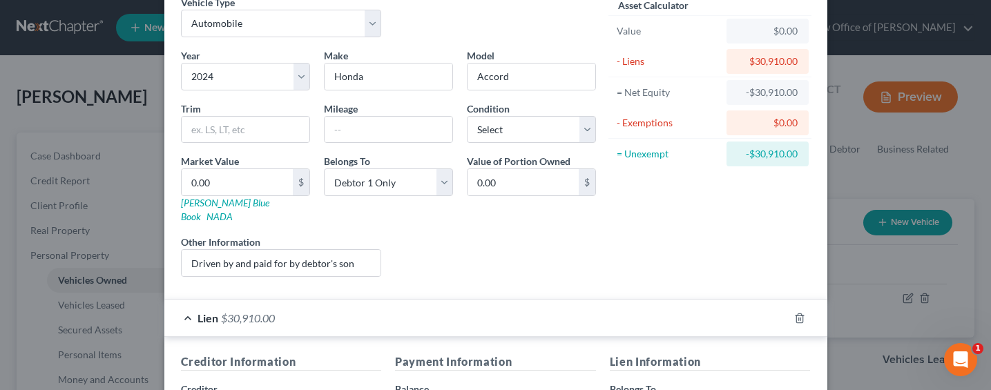
scroll to position [0, 0]
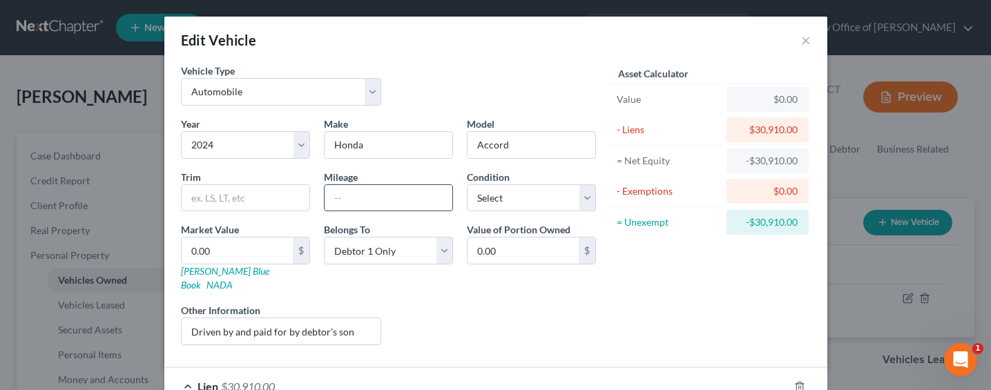
click at [354, 193] on input "text" at bounding box center [389, 198] width 128 height 26
type input "15,500"
click at [489, 200] on select "Select Excellent Very Good Good Fair Poor" at bounding box center [531, 198] width 129 height 28
select select "1"
click at [467, 184] on select "Select Excellent Very Good Good Fair Poor" at bounding box center [531, 198] width 129 height 28
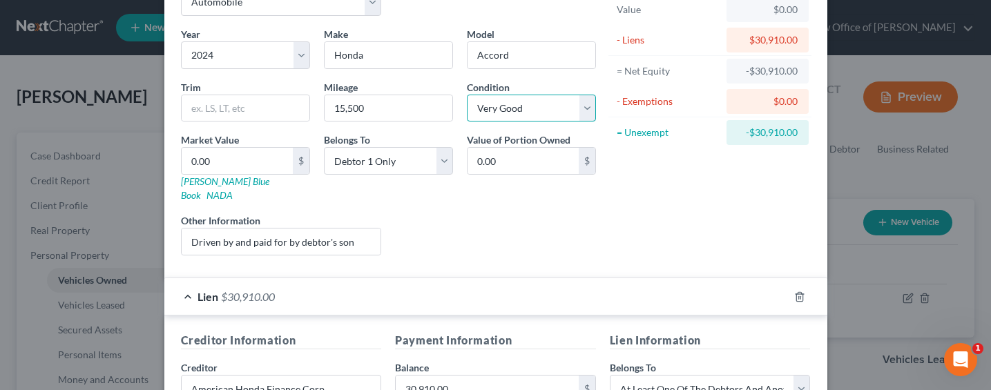
scroll to position [141, 0]
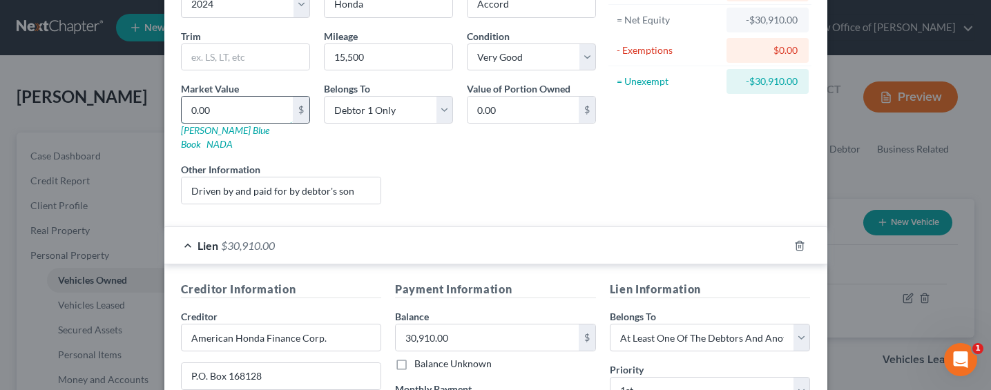
click at [213, 106] on input "0.00" at bounding box center [237, 110] width 111 height 26
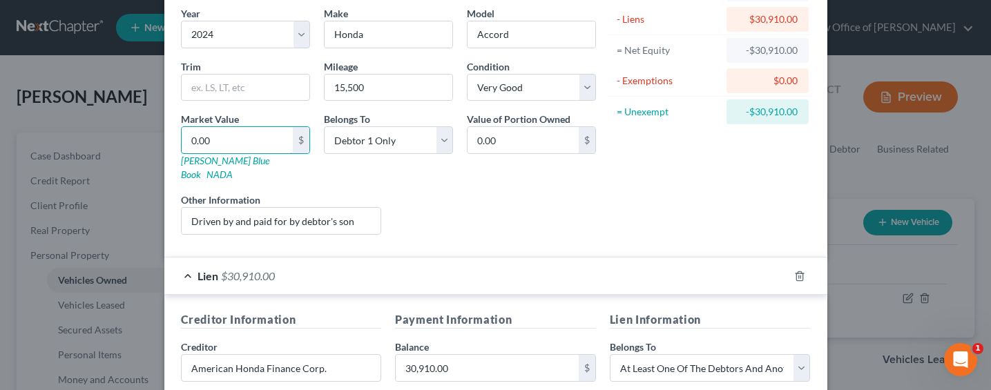
scroll to position [55, 0]
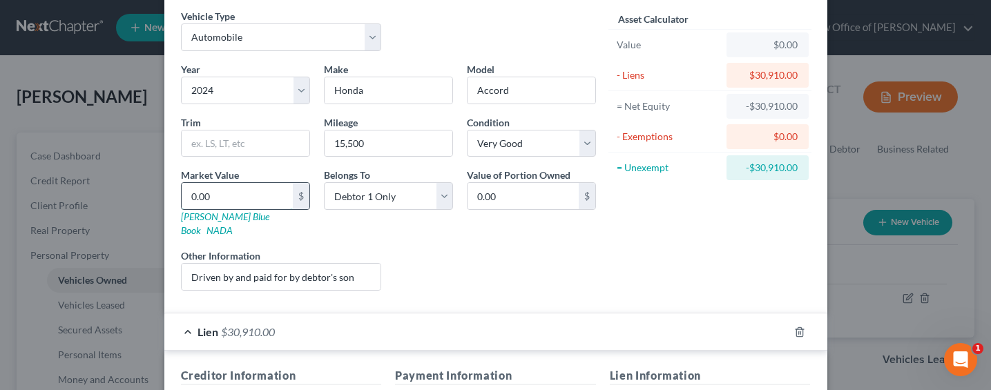
click at [227, 193] on input "0.00" at bounding box center [237, 196] width 111 height 26
drag, startPoint x: 222, startPoint y: 199, endPoint x: 180, endPoint y: 191, distance: 42.8
click at [182, 191] on input "0.00" at bounding box center [237, 196] width 111 height 26
type input "3"
type input "3.00"
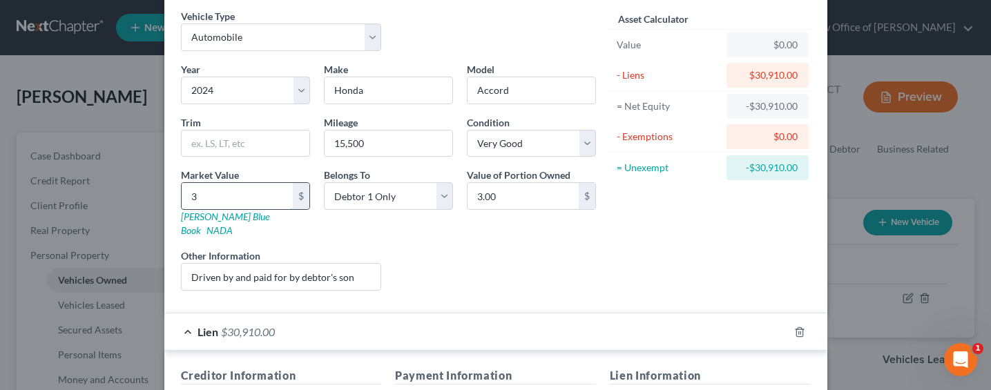
type input "35"
type input "35.00"
type input "350"
type input "350.00"
type input "3500"
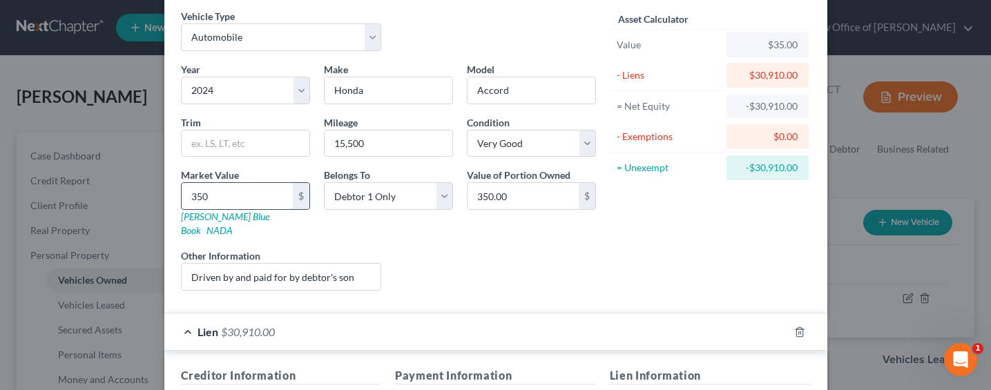
type input "3,500.00"
type input "3,5000"
type input "35,000.00"
type input "35,000"
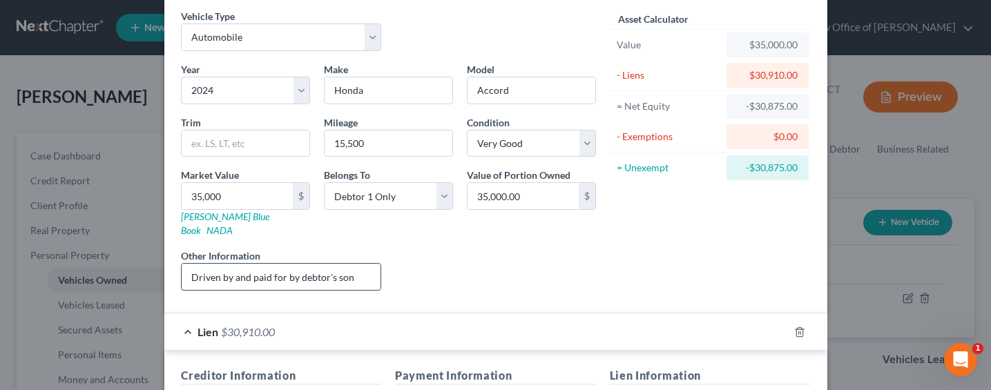
click at [352, 264] on input "Driven by and paid for by debtor's son" at bounding box center [282, 277] width 200 height 26
type input "Driven by and paid for by debtor's son. Debtor used her credit (bare legal titl…"
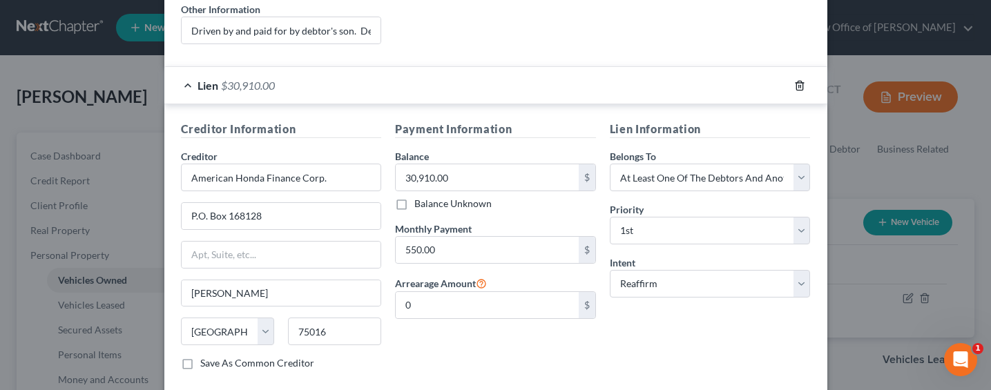
scroll to position [365, 0]
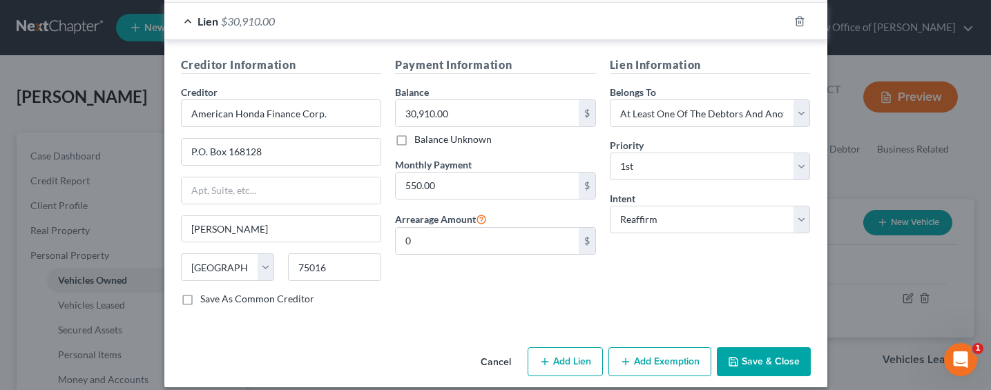
click at [650, 350] on button "Add Exemption" at bounding box center [659, 361] width 103 height 29
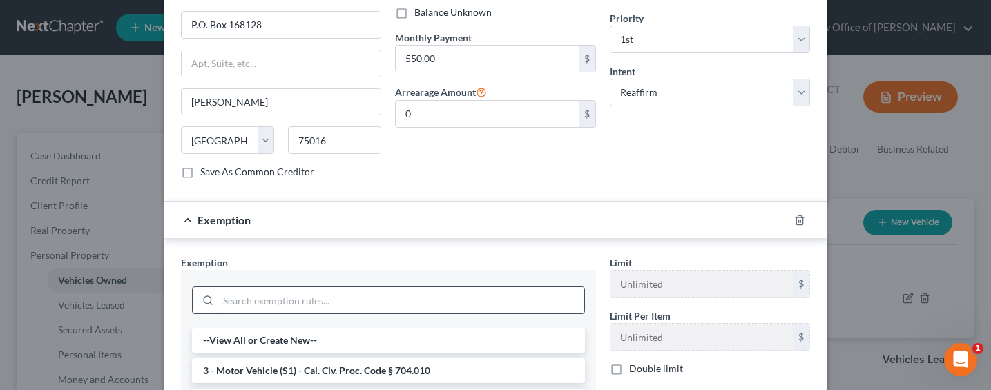
scroll to position [521, 0]
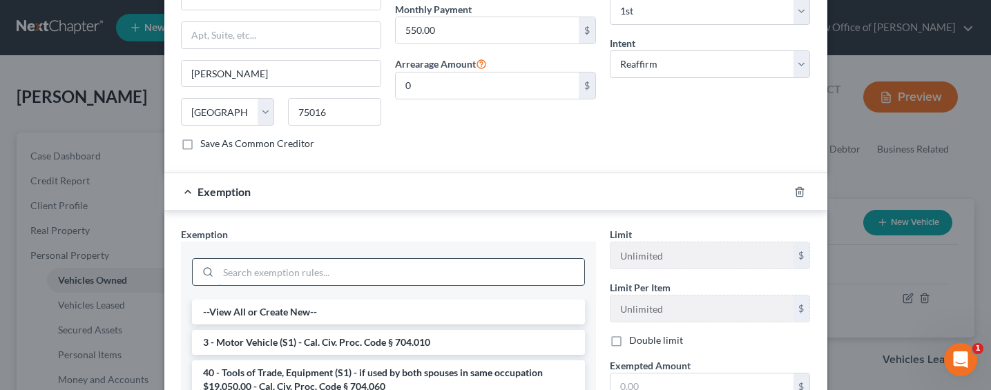
click at [330, 259] on input "search" at bounding box center [401, 272] width 366 height 26
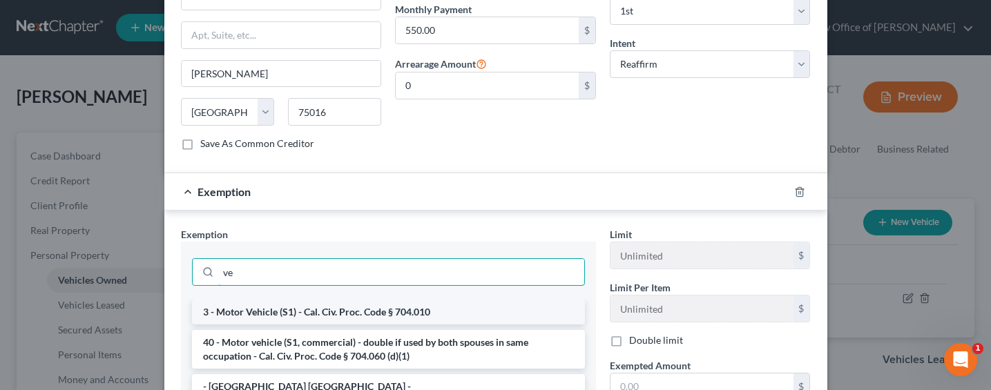
type input "ve"
click at [353, 305] on li "3 - Motor Vehicle (S1) - Cal. Civ. Proc. Code § 704.010" at bounding box center [388, 312] width 393 height 25
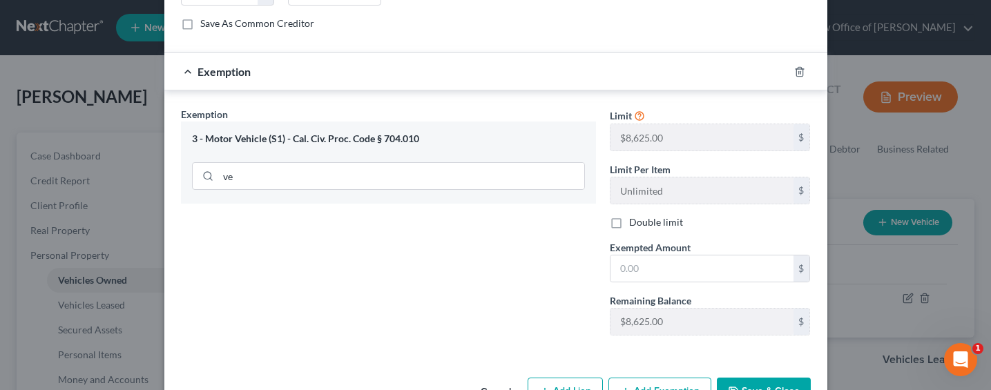
scroll to position [661, 0]
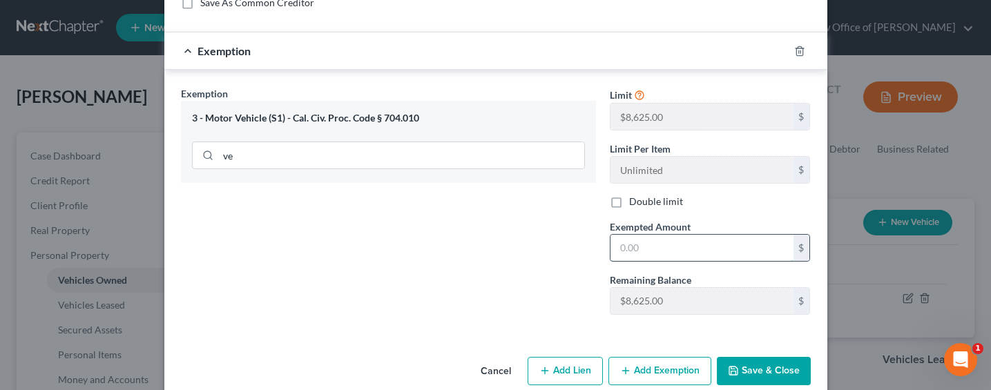
click at [650, 240] on input "text" at bounding box center [701, 248] width 183 height 26
type input "8,625"
click at [740, 364] on button "Save & Close" at bounding box center [764, 371] width 94 height 29
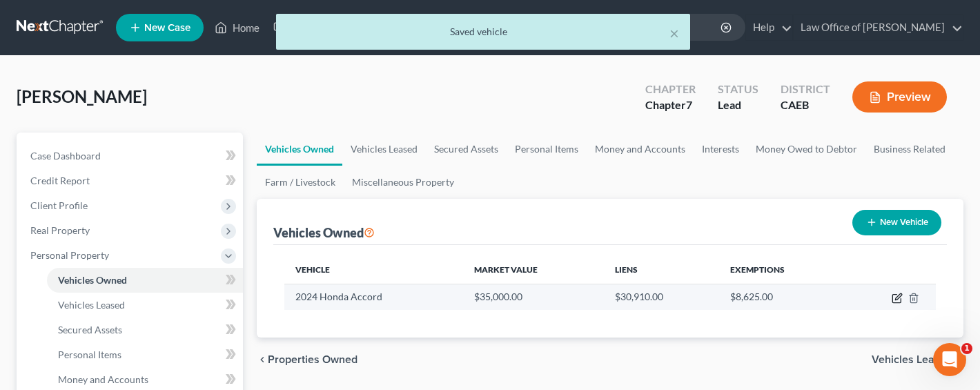
click at [893, 298] on icon "button" at bounding box center [897, 298] width 11 height 11
select select "0"
select select "2"
select select "1"
select select "0"
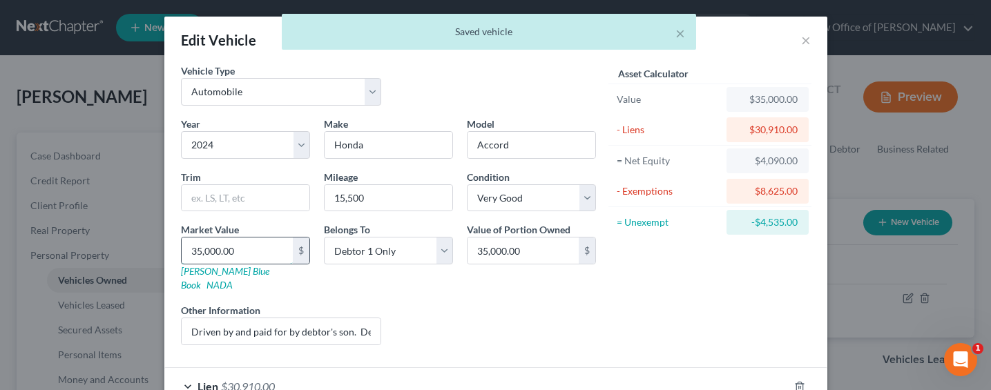
click at [190, 260] on input "35,000.00" at bounding box center [237, 251] width 111 height 26
type input "4"
type input "4.00"
type input "40"
type input "40.00"
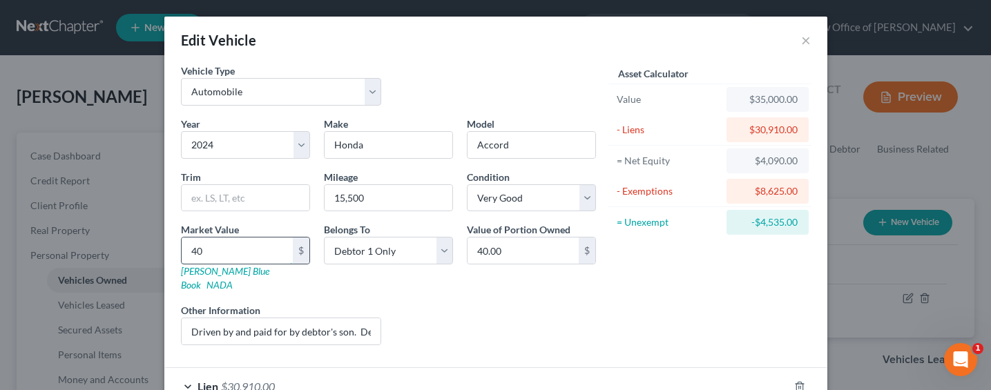
type input "400"
type input "400.00"
type input "4000"
type input "4,000.00"
type input "4,0000"
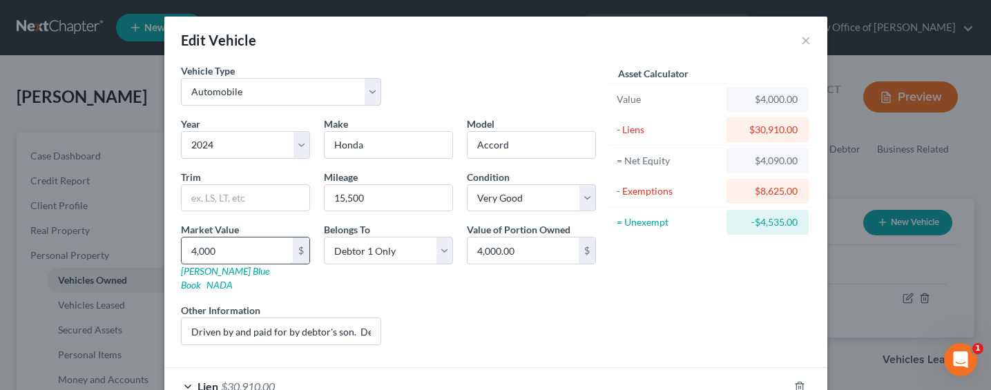
type input "40,000.00"
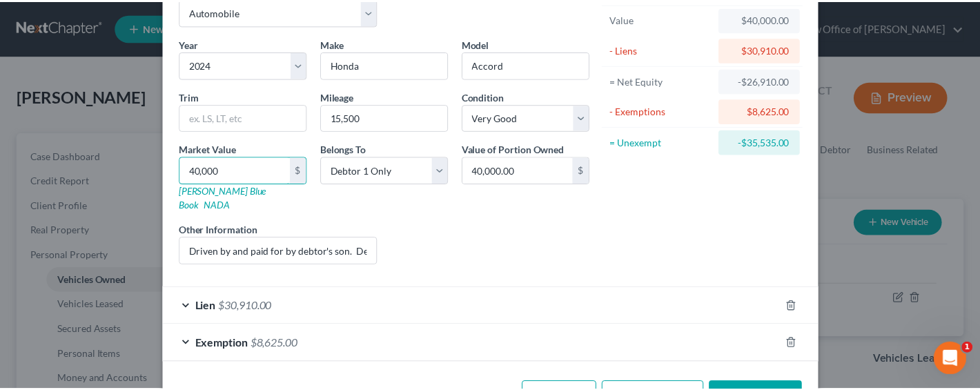
scroll to position [115, 0]
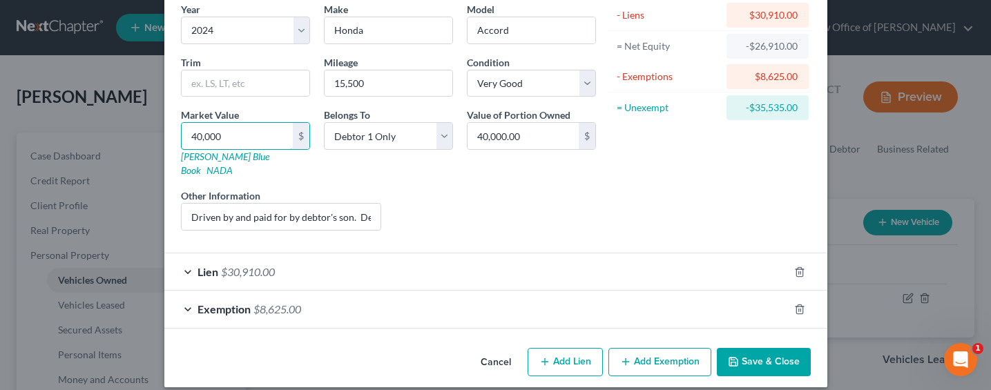
type input "40,000"
click at [769, 348] on button "Save & Close" at bounding box center [764, 362] width 94 height 29
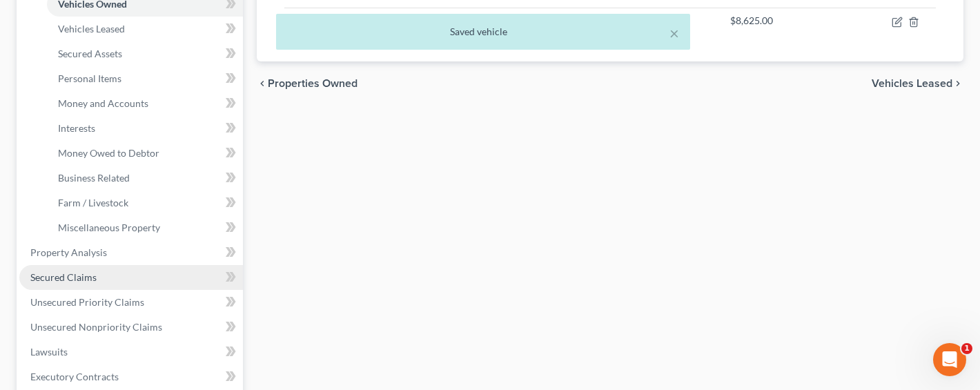
scroll to position [300, 0]
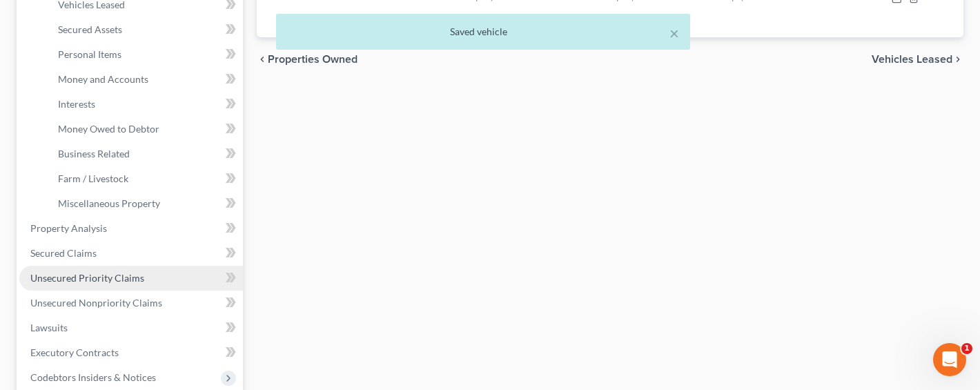
click at [86, 272] on span "Unsecured Priority Claims" at bounding box center [87, 278] width 114 height 12
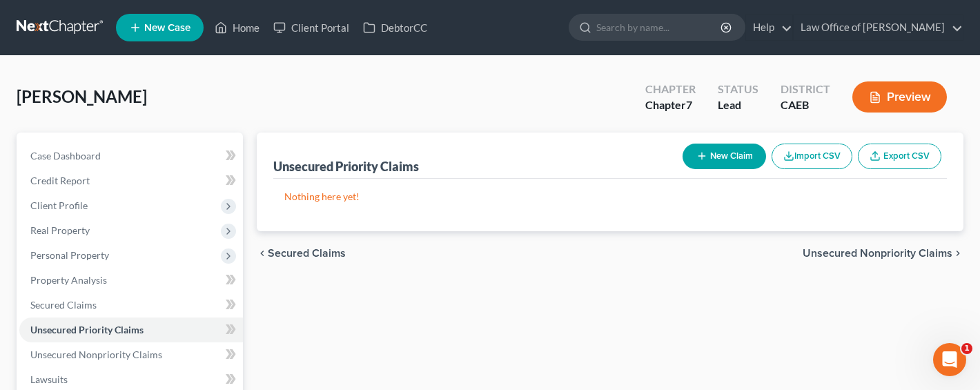
click at [709, 153] on button "New Claim" at bounding box center [725, 157] width 84 height 26
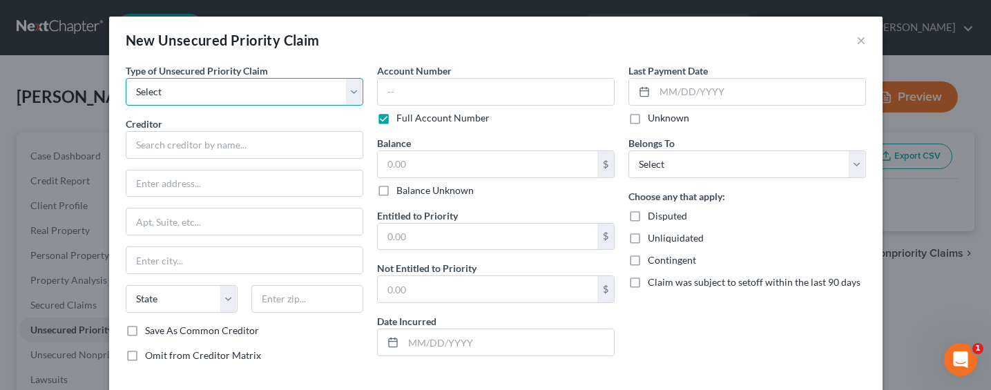
click at [244, 96] on select "Select Taxes & Other Government Units Domestic Support Obligations Extensions o…" at bounding box center [245, 92] width 238 height 28
select select "0"
click at [126, 78] on select "Select Taxes & Other Government Units Domestic Support Obligations Extensions o…" at bounding box center [245, 92] width 238 height 28
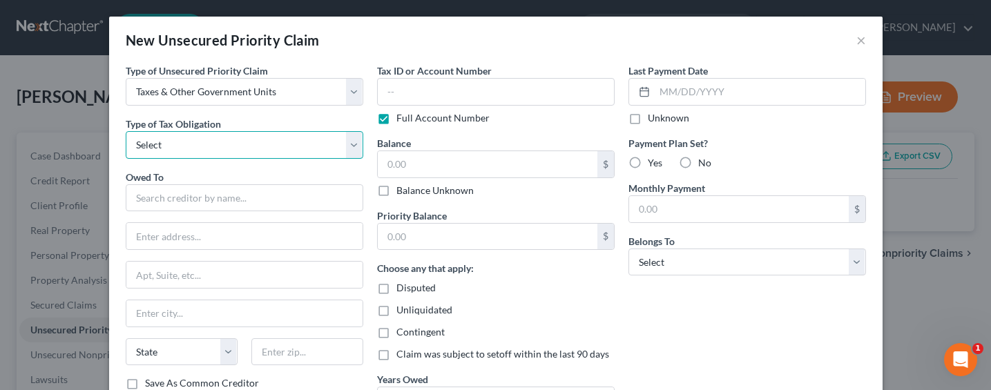
click at [213, 150] on select "Select Federal City State Franchise Tax Board Other" at bounding box center [245, 145] width 238 height 28
select select "0"
click at [126, 131] on select "Select Federal City State Franchise Tax Board Other" at bounding box center [245, 145] width 238 height 28
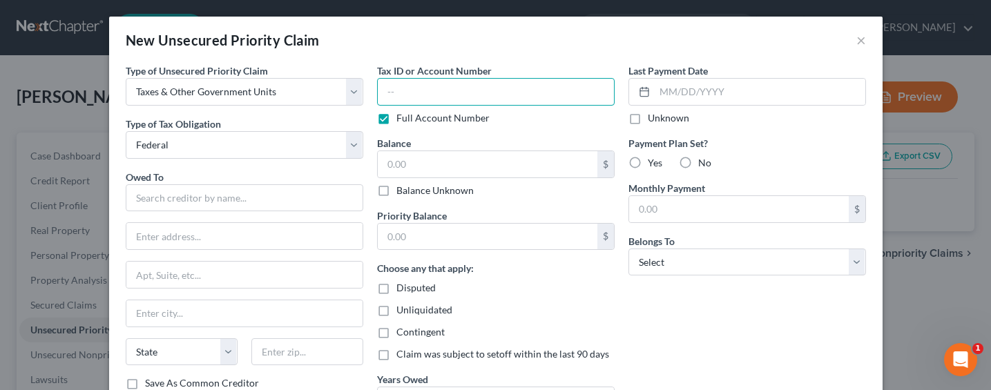
click at [425, 90] on input "text" at bounding box center [496, 92] width 238 height 28
type input "SSN 3348"
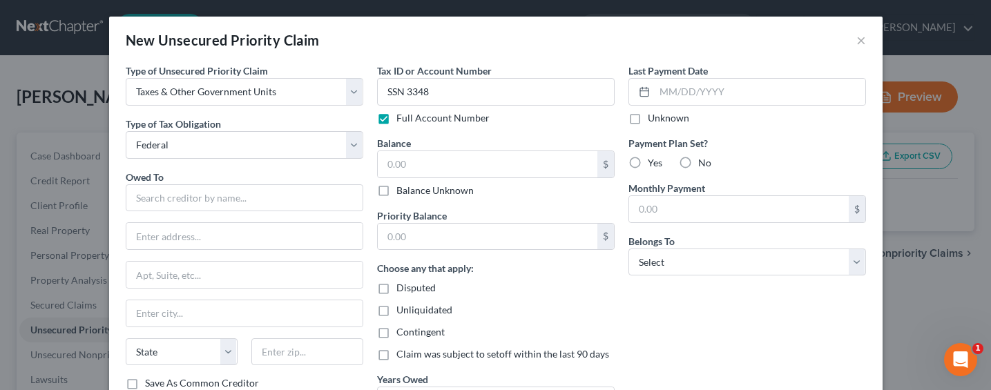
click at [434, 193] on label "Balance Unknown" at bounding box center [434, 191] width 77 height 14
click at [411, 193] on input "Balance Unknown" at bounding box center [406, 188] width 9 height 9
checkbox input "true"
type input "0.00"
click at [434, 238] on input "text" at bounding box center [488, 237] width 220 height 26
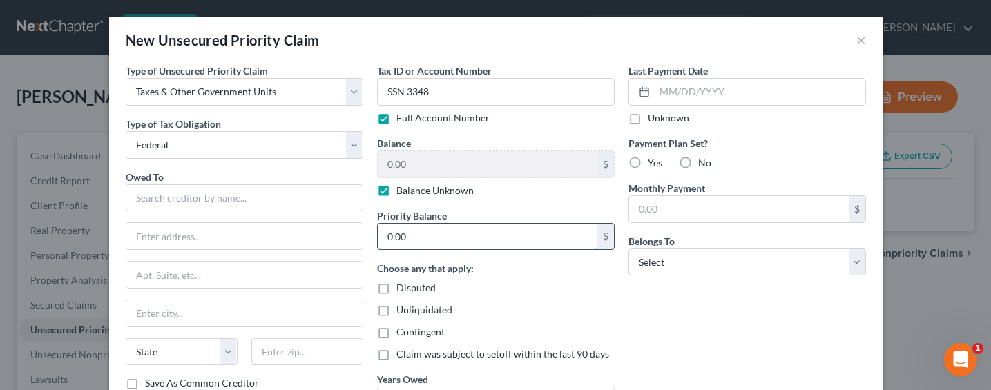
type input "0.00"
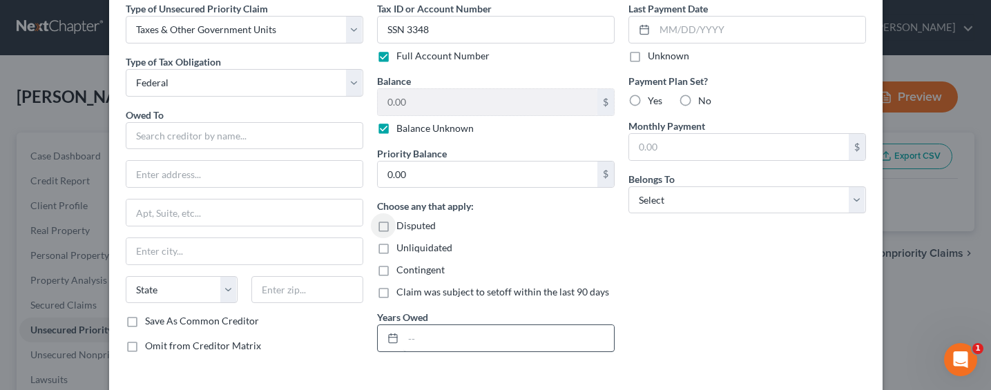
scroll to position [123, 0]
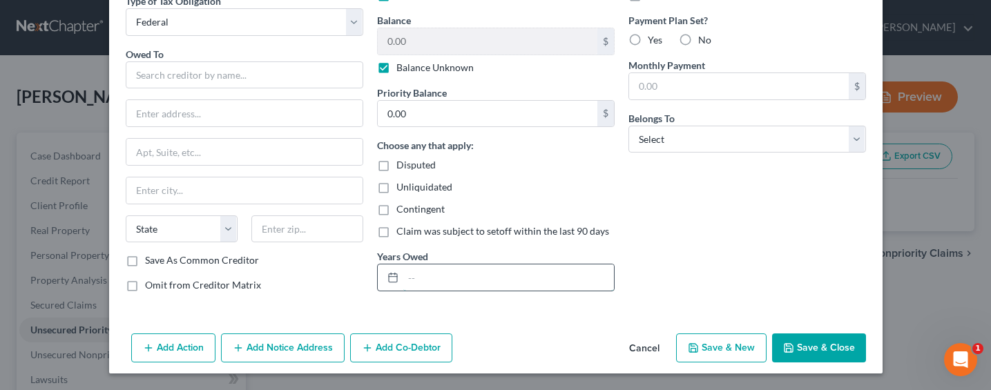
click at [425, 281] on input "text" at bounding box center [508, 277] width 211 height 26
type input "Notice Only"
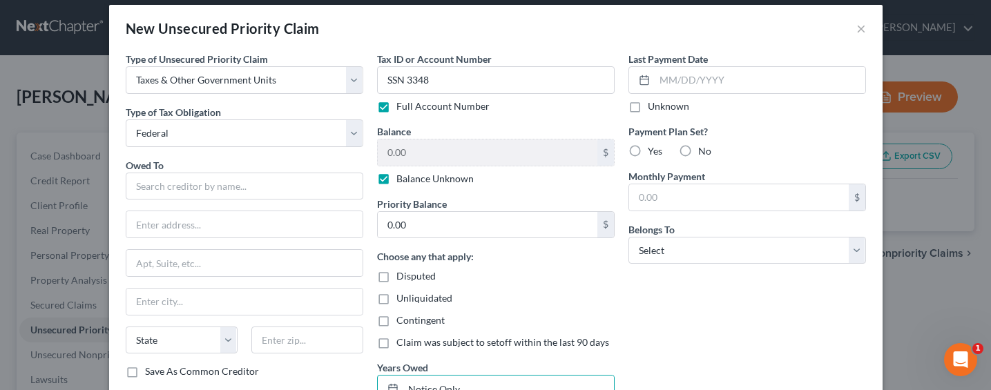
scroll to position [0, 0]
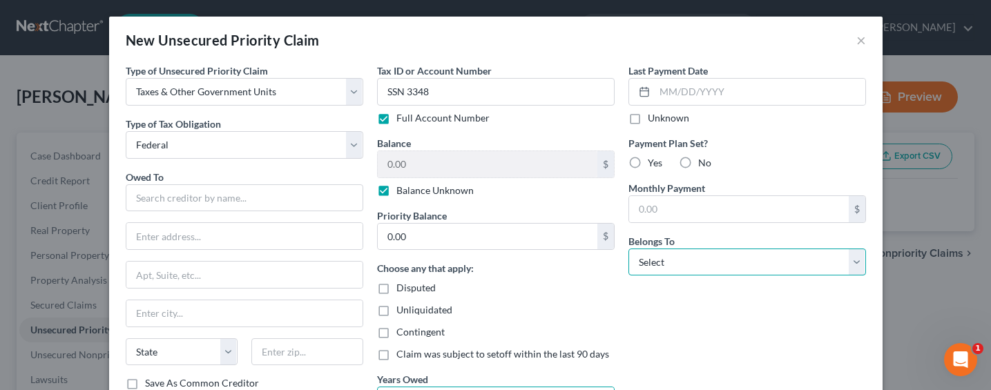
click at [697, 263] on select "Select Debtor 1 Only Debtor 2 Only Debtor 1 And Debtor 2 Only At Least One Of T…" at bounding box center [747, 263] width 238 height 28
select select "0"
click at [628, 249] on select "Select Debtor 1 Only Debtor 2 Only Debtor 1 And Debtor 2 Only At Least One Of T…" at bounding box center [747, 263] width 238 height 28
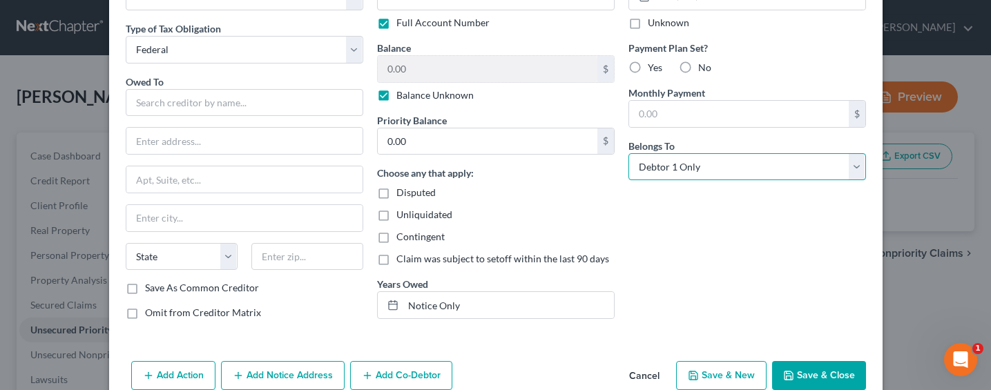
scroll to position [123, 0]
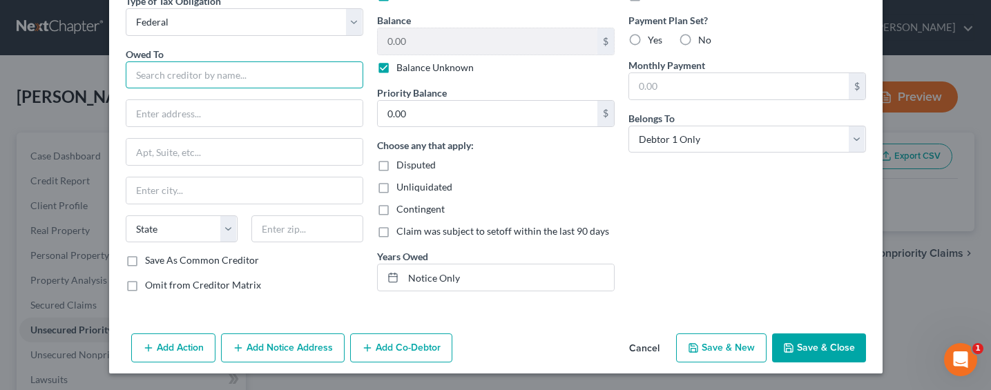
click at [199, 84] on input "text" at bounding box center [245, 75] width 238 height 28
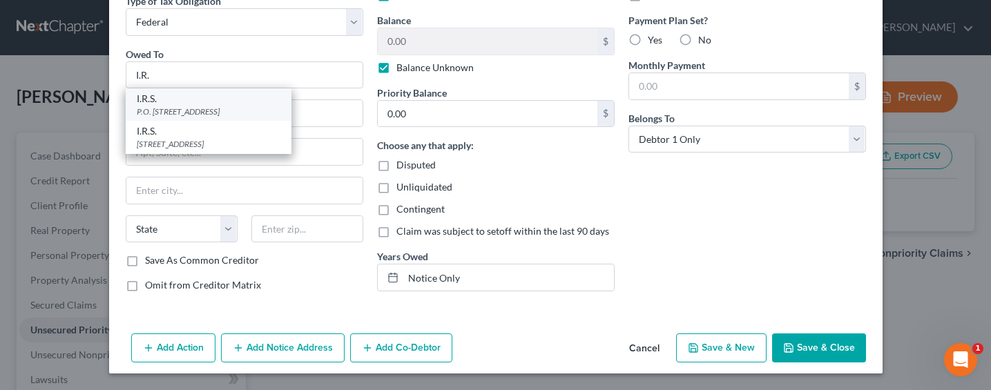
click at [180, 104] on div "I.R.S." at bounding box center [209, 99] width 144 height 14
type input "I.R.S."
type input "P.O. Box 7346"
type input "[GEOGRAPHIC_DATA]"
select select "39"
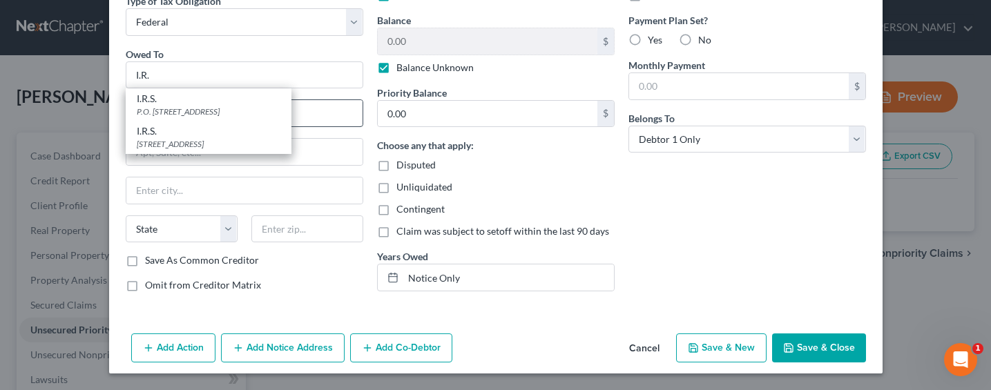
type input "19101"
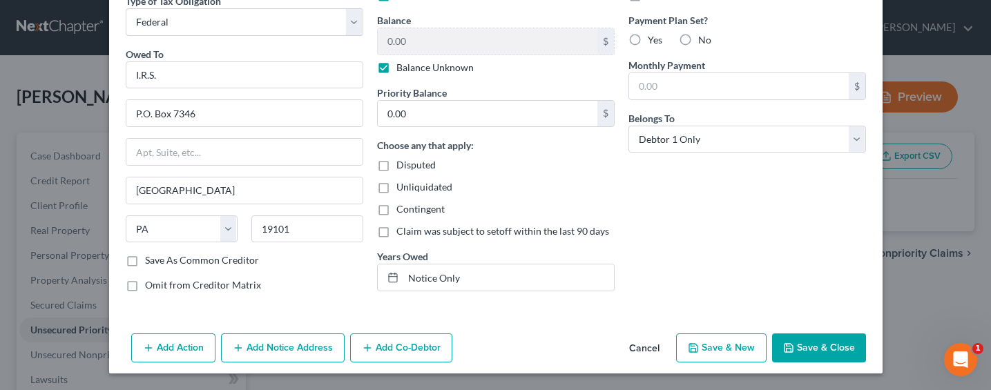
click at [742, 345] on button "Save & New" at bounding box center [721, 348] width 90 height 29
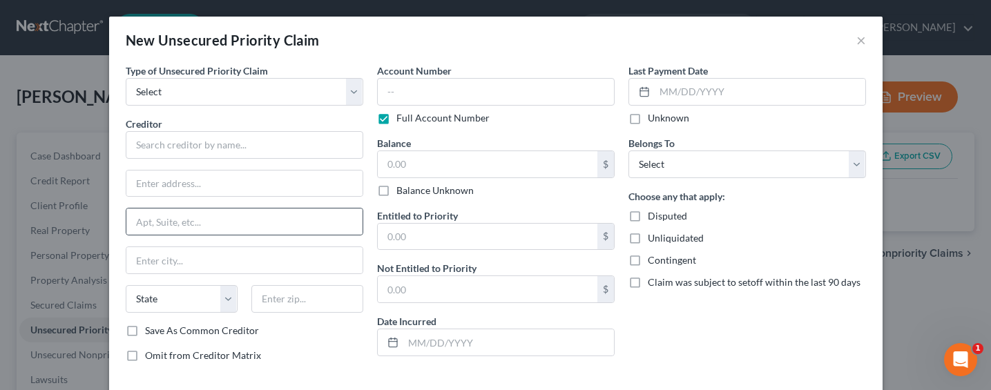
type input "0"
type input "0.00"
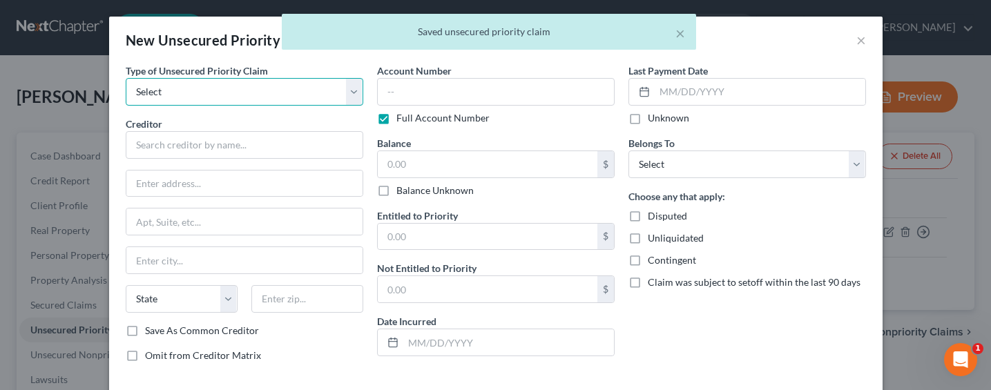
click at [166, 93] on select "Select Taxes & Other Government Units Domestic Support Obligations Extensions o…" at bounding box center [245, 92] width 238 height 28
click at [126, 78] on select "Select Taxes & Other Government Units Domestic Support Obligations Extensions o…" at bounding box center [245, 92] width 238 height 28
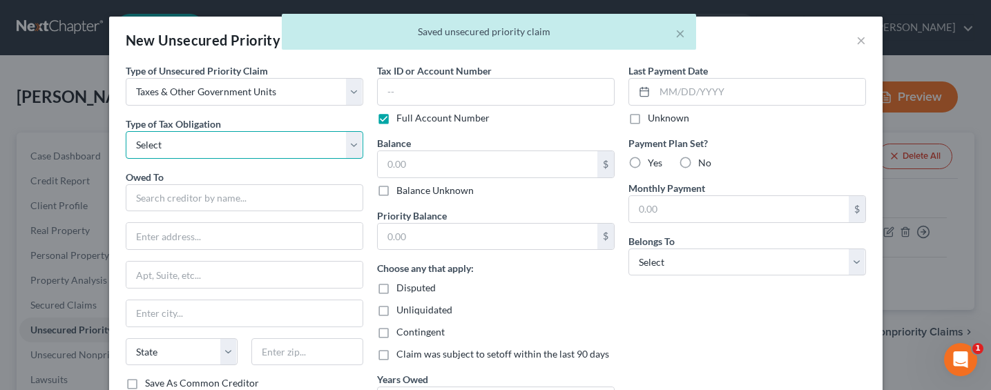
click at [175, 146] on select "Select Federal City State Franchise Tax Board Other" at bounding box center [245, 145] width 238 height 28
click at [126, 131] on select "Select Federal City State Franchise Tax Board Other" at bounding box center [245, 145] width 238 height 28
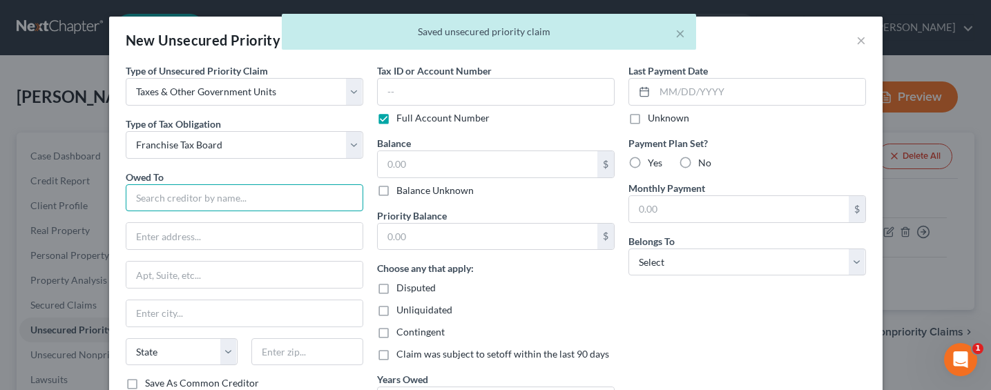
click at [176, 188] on input "text" at bounding box center [245, 198] width 238 height 28
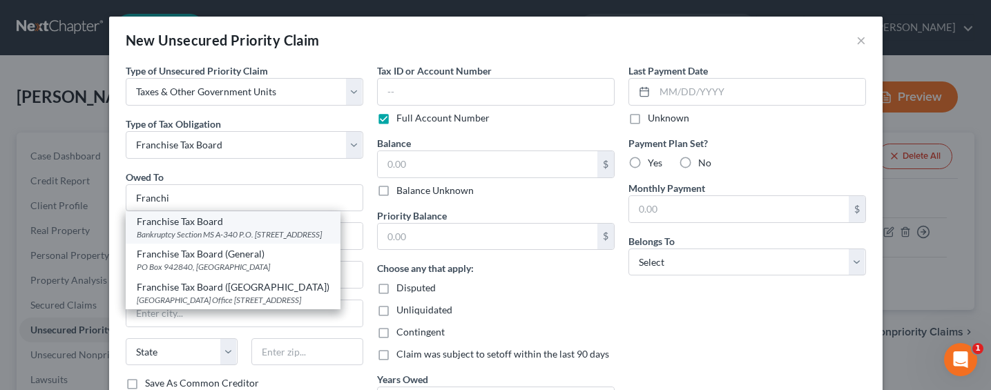
click at [184, 224] on div "Franchise Tax Board" at bounding box center [233, 222] width 193 height 14
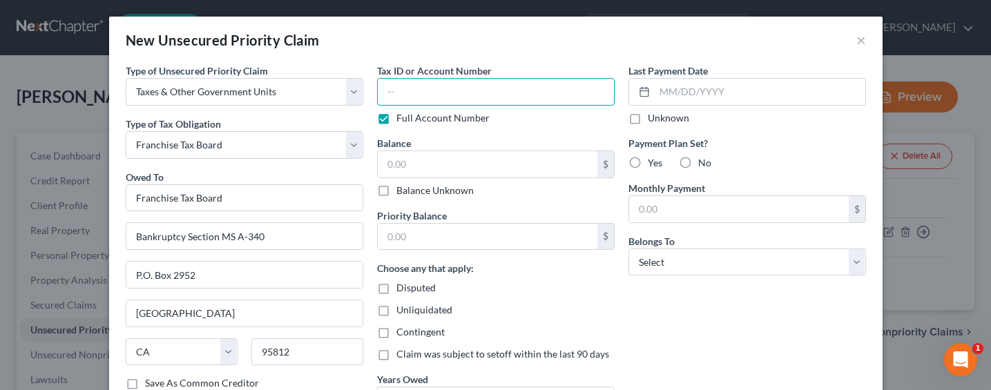
click at [503, 86] on input "text" at bounding box center [496, 92] width 238 height 28
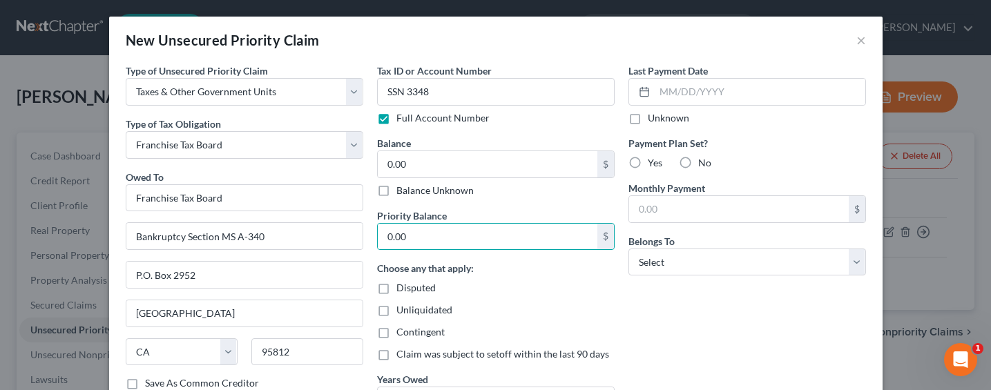
click at [715, 277] on div "Last Payment Date Unknown Payment Plan Set? Yes No Monthly Payment $ Belongs To…" at bounding box center [746, 245] width 251 height 363
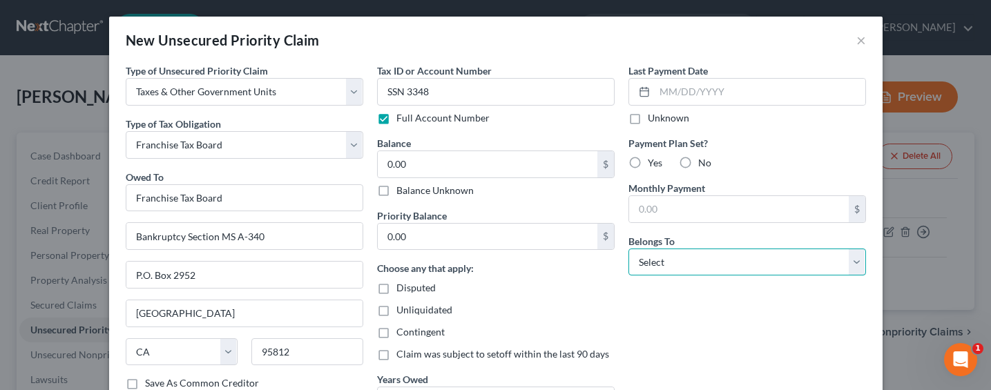
click at [708, 258] on select "Select Debtor 1 Only Debtor 2 Only Debtor 1 And Debtor 2 Only At Least One Of T…" at bounding box center [747, 263] width 238 height 28
click at [628, 249] on select "Select Debtor 1 Only Debtor 2 Only Debtor 1 And Debtor 2 Only At Least One Of T…" at bounding box center [747, 263] width 238 height 28
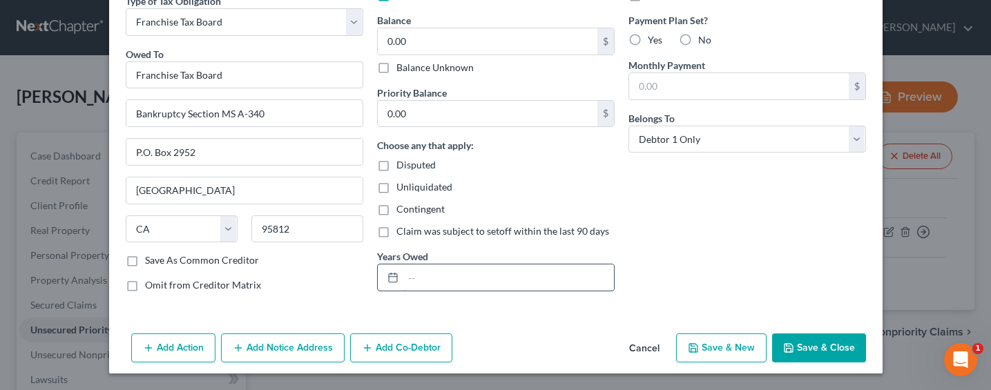
click at [417, 283] on input "text" at bounding box center [508, 277] width 211 height 26
click at [829, 345] on button "Save & Close" at bounding box center [819, 348] width 94 height 29
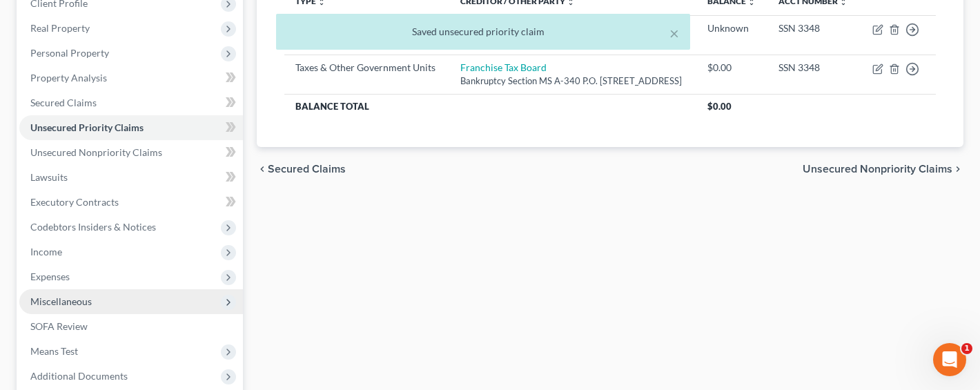
scroll to position [286, 0]
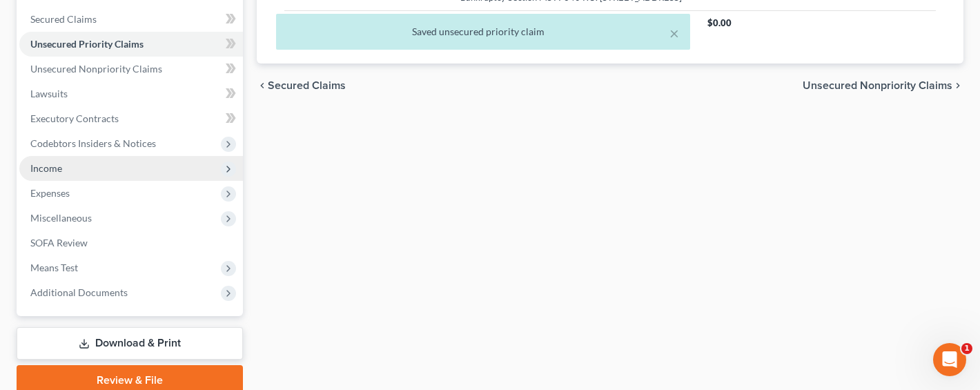
click at [58, 169] on span "Income" at bounding box center [46, 168] width 32 height 12
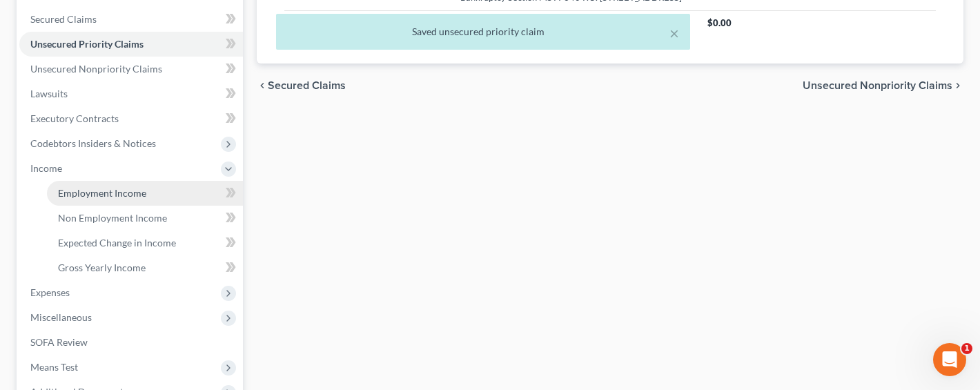
click at [65, 189] on span "Employment Income" at bounding box center [102, 193] width 88 height 12
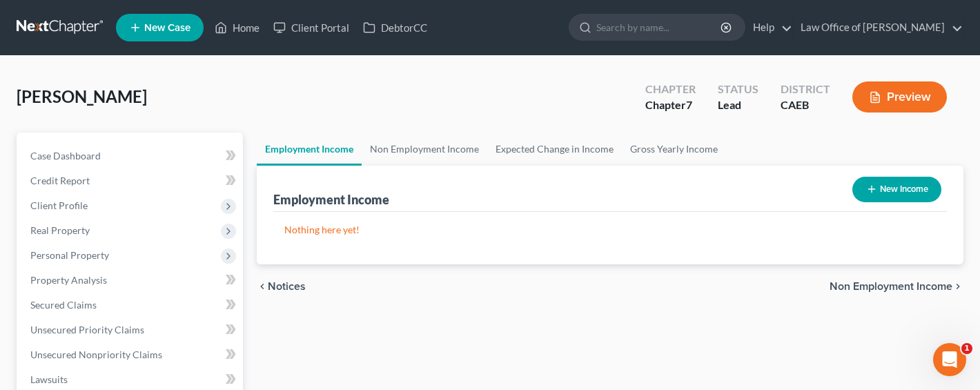
drag, startPoint x: 354, startPoint y: 93, endPoint x: 361, endPoint y: 99, distance: 9.8
click at [355, 92] on div "[PERSON_NAME] Upgraded Chapter Chapter 7 Status Lead District CAEB Preview" at bounding box center [490, 103] width 947 height 60
click at [384, 152] on link "Non Employment Income" at bounding box center [425, 149] width 126 height 33
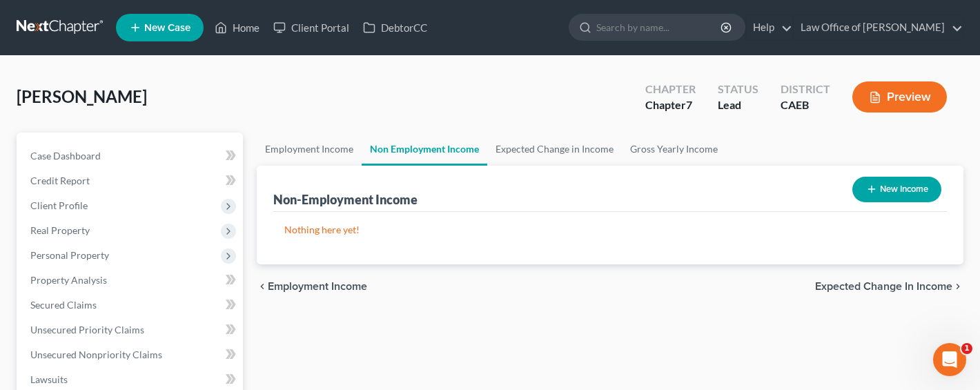
click at [869, 193] on icon "button" at bounding box center [872, 189] width 11 height 11
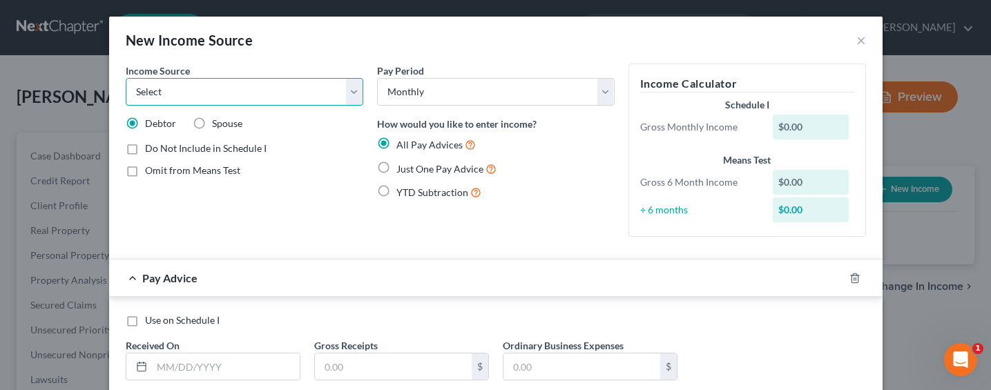
click at [239, 94] on select "Select Unemployment Disability (from employer) Pension Retirement Social Securi…" at bounding box center [245, 92] width 238 height 28
click at [126, 78] on select "Select Unemployment Disability (from employer) Pension Retirement Social Securi…" at bounding box center [245, 92] width 238 height 28
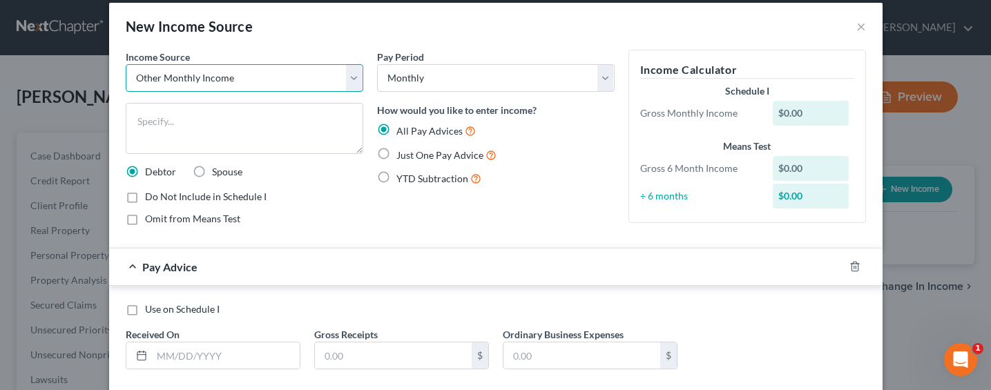
scroll to position [30, 0]
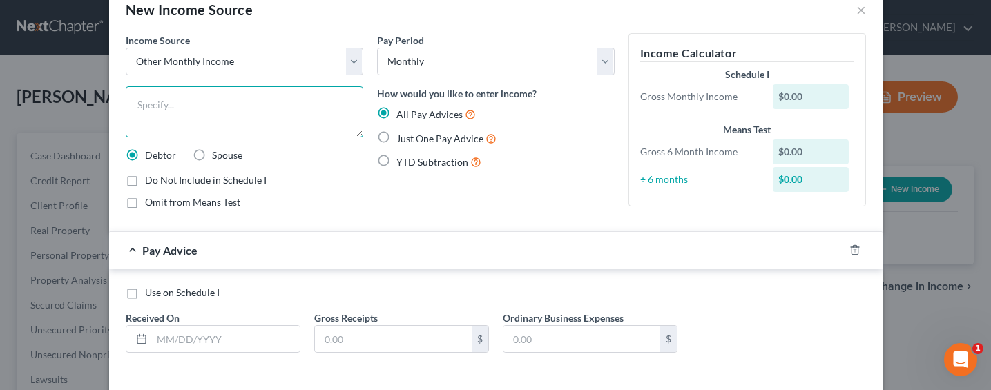
click at [213, 106] on textarea at bounding box center [245, 111] width 238 height 51
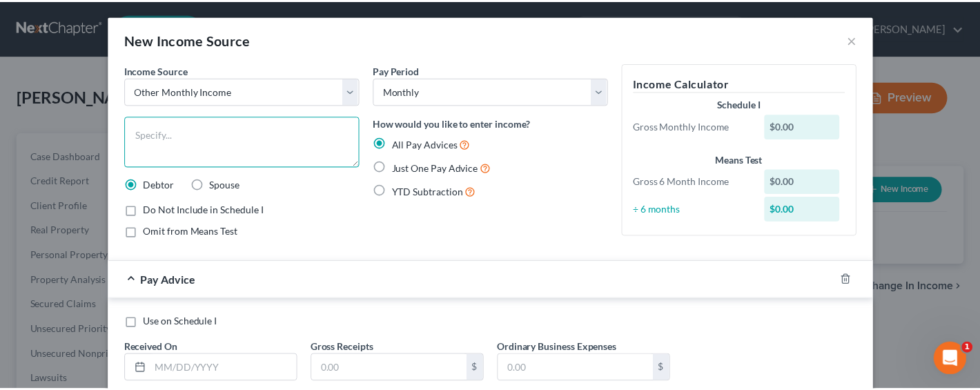
scroll to position [0, 0]
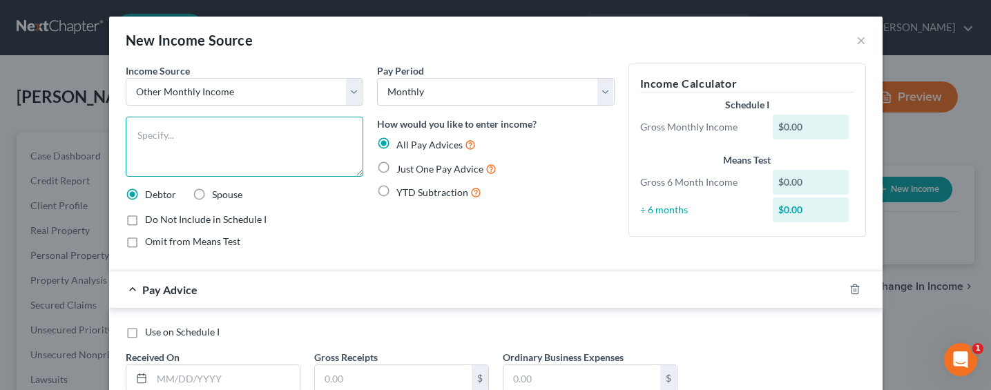
drag, startPoint x: 354, startPoint y: 162, endPoint x: 354, endPoint y: 171, distance: 9.0
click at [354, 171] on textarea at bounding box center [245, 147] width 238 height 60
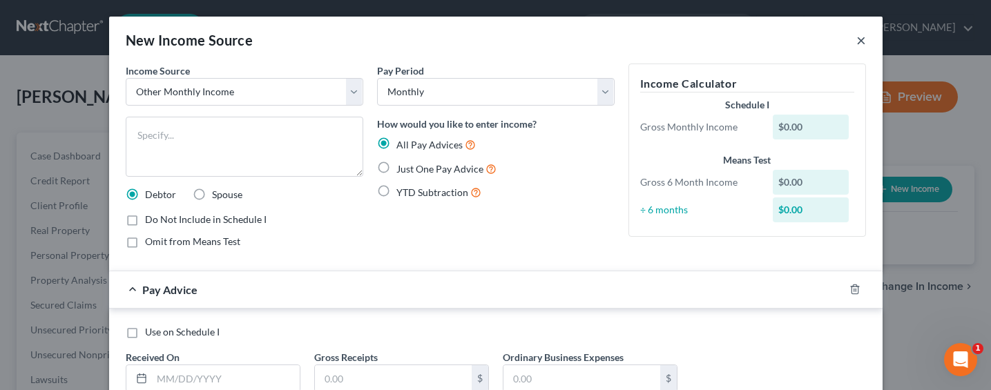
click at [857, 42] on button "×" at bounding box center [861, 40] width 10 height 17
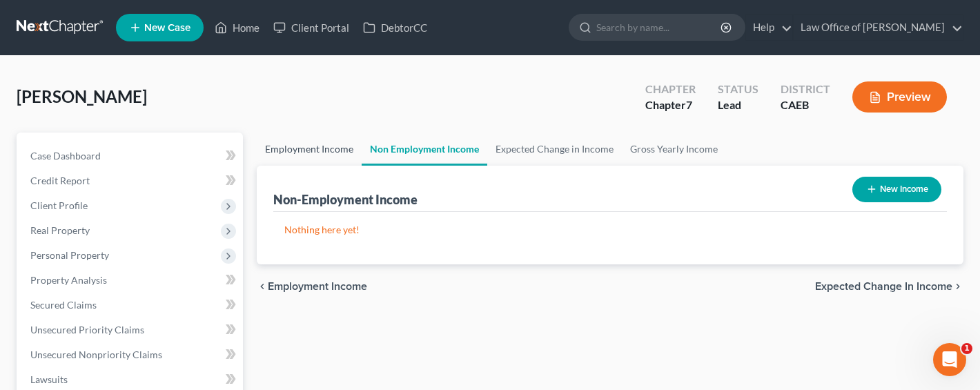
click at [330, 151] on link "Employment Income" at bounding box center [309, 149] width 105 height 33
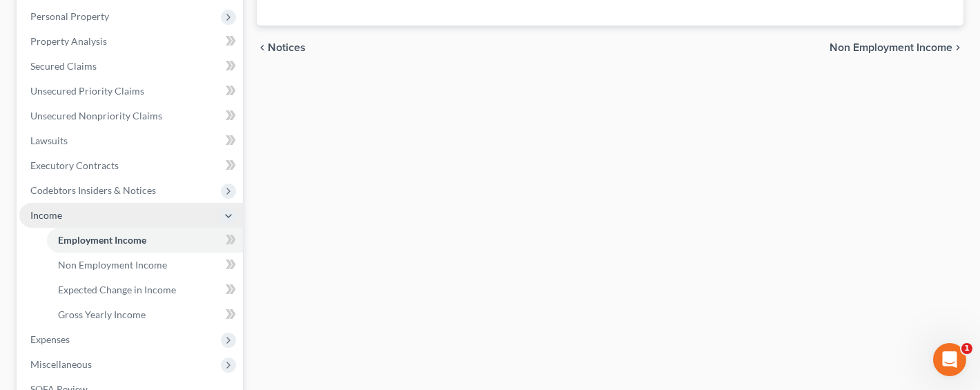
scroll to position [160, 0]
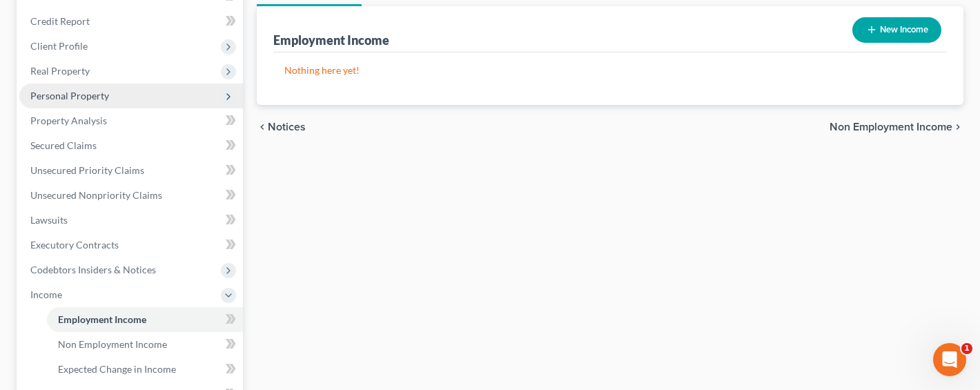
click at [84, 95] on span "Personal Property" at bounding box center [69, 96] width 79 height 12
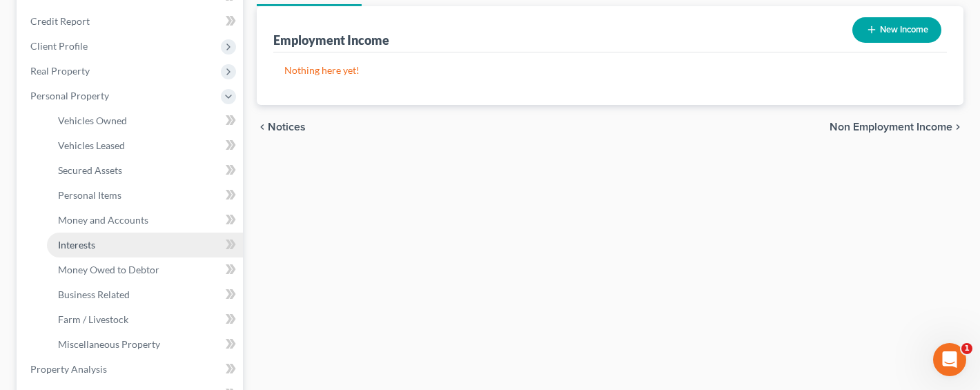
click at [84, 245] on span "Interests" at bounding box center [76, 245] width 37 height 12
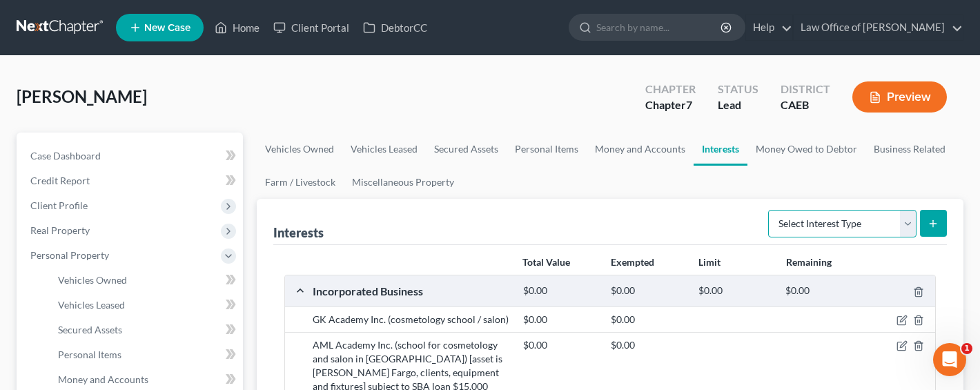
click at [844, 218] on select "Select Interest Type 401K Annuity Bond Education IRA Government Bond Government…" at bounding box center [843, 224] width 148 height 28
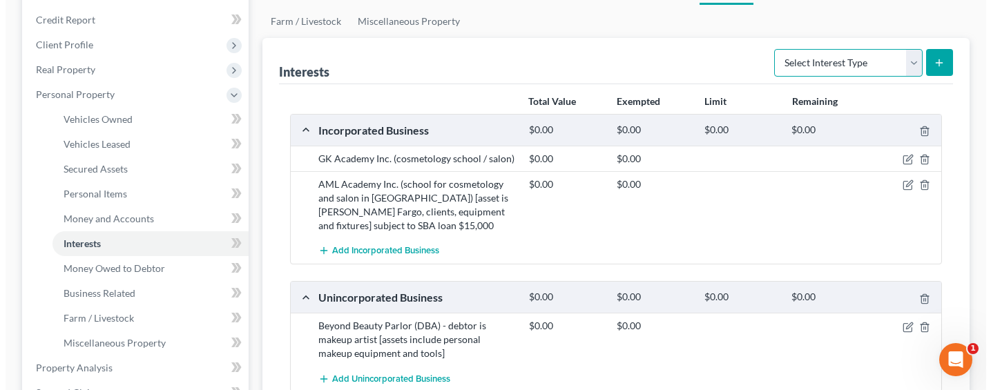
scroll to position [171, 0]
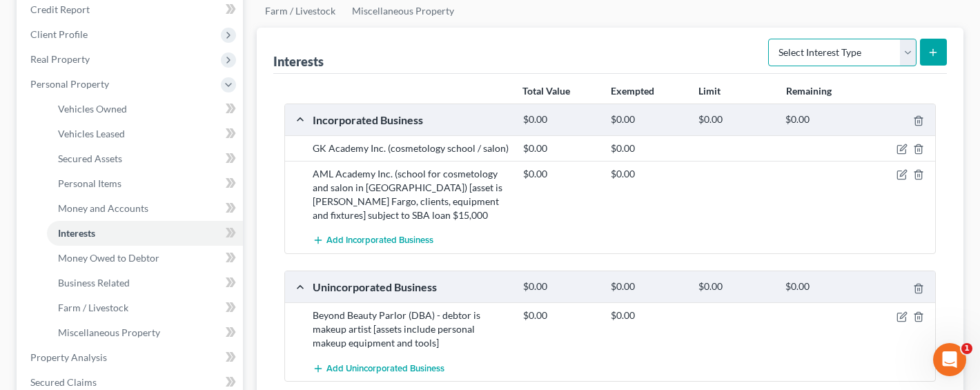
click at [858, 52] on select "Select Interest Type 401K Annuity Bond Education IRA Government Bond Government…" at bounding box center [843, 53] width 148 height 28
click at [770, 39] on select "Select Interest Type 401K Annuity Bond Education IRA Government Bond Government…" at bounding box center [843, 53] width 148 height 28
click at [940, 46] on button "submit" at bounding box center [933, 52] width 27 height 27
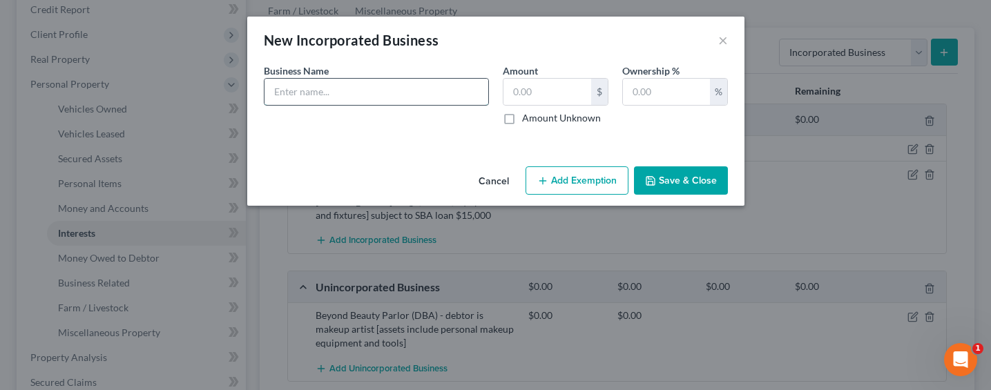
click at [369, 93] on input "text" at bounding box center [376, 92] width 224 height 26
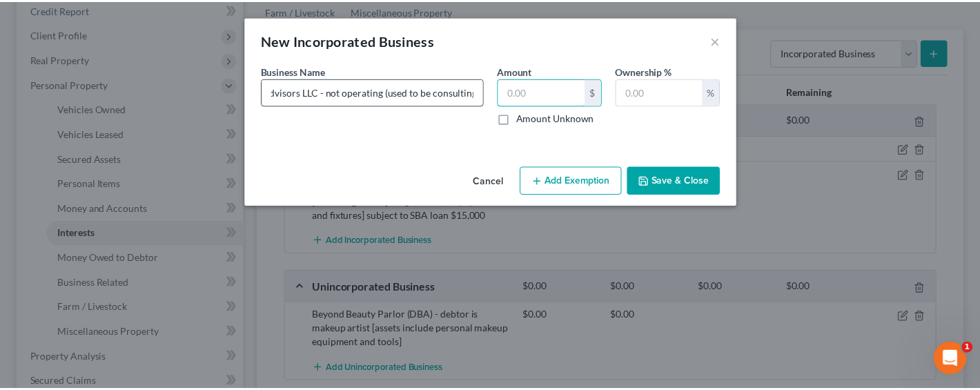
scroll to position [0, 0]
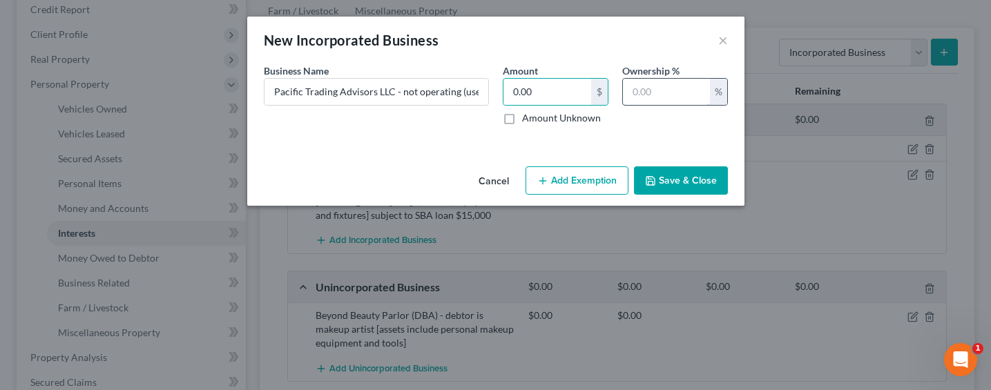
click at [672, 93] on input "text" at bounding box center [666, 92] width 87 height 26
click at [706, 183] on button "Save & Close" at bounding box center [681, 180] width 94 height 29
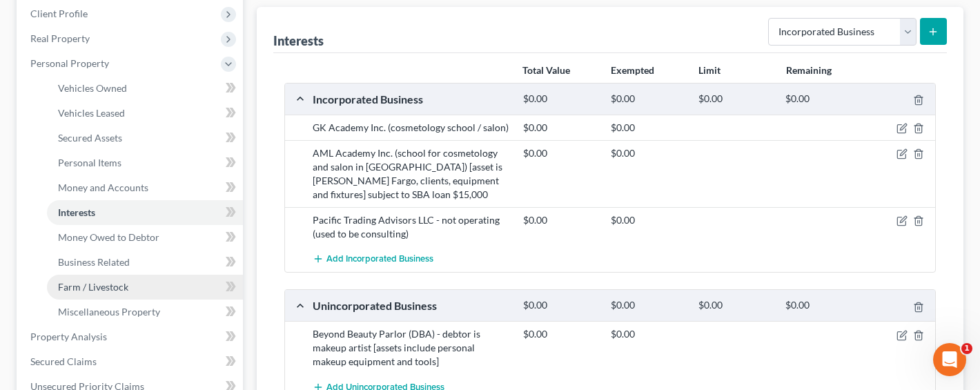
scroll to position [202, 0]
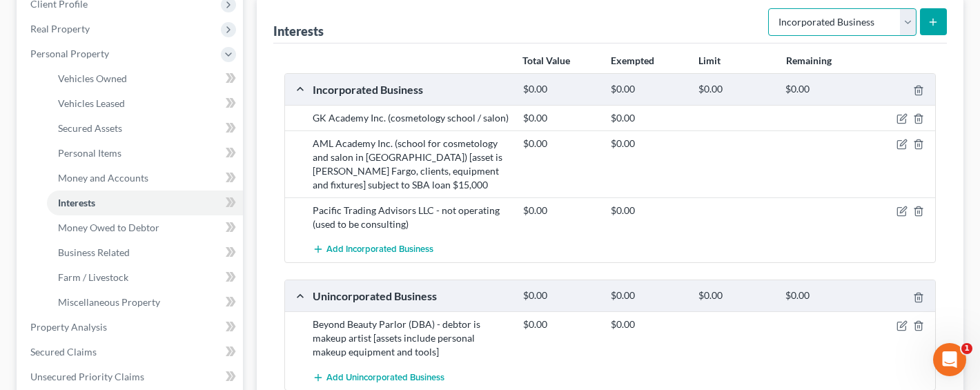
click at [802, 12] on select "Select Interest Type 401K Annuity Bond Education IRA Government Bond Government…" at bounding box center [843, 22] width 148 height 28
click at [933, 22] on line "submit" at bounding box center [934, 22] width 6 height 0
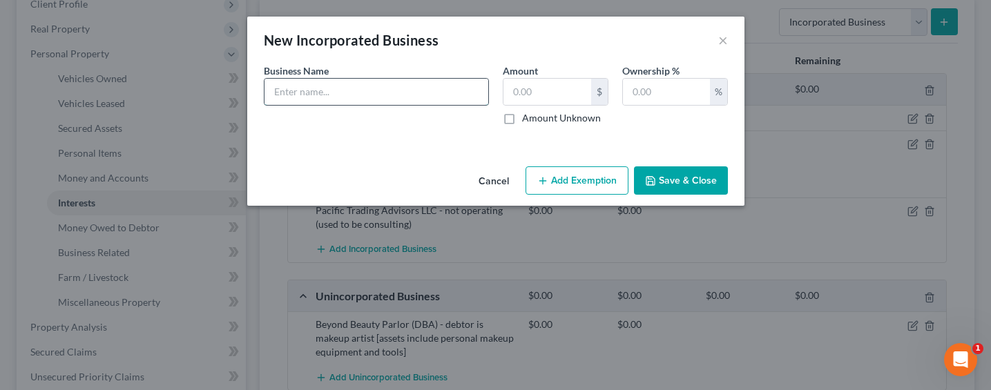
click at [354, 99] on input "text" at bounding box center [376, 92] width 224 height 26
drag, startPoint x: 674, startPoint y: 183, endPoint x: 636, endPoint y: 195, distance: 40.0
click at [674, 182] on button "Save & Close" at bounding box center [681, 180] width 94 height 29
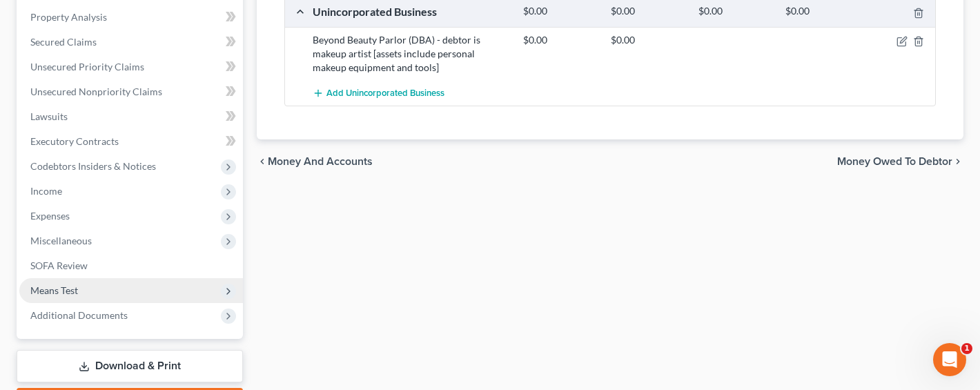
scroll to position [528, 0]
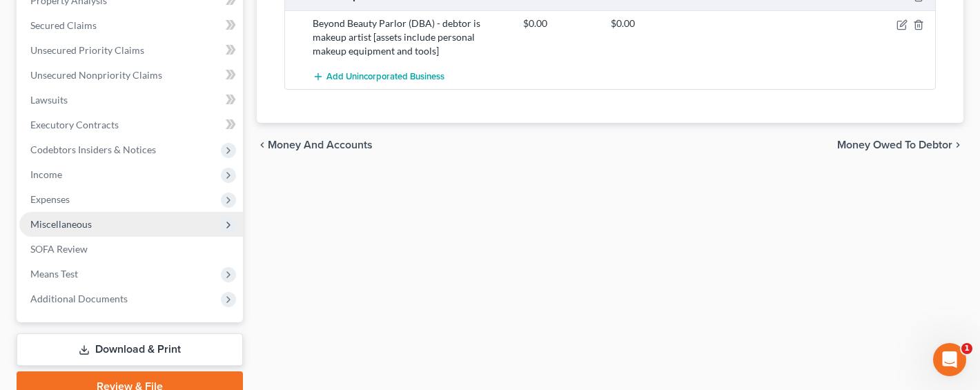
click at [68, 226] on span "Miscellaneous" at bounding box center [60, 224] width 61 height 12
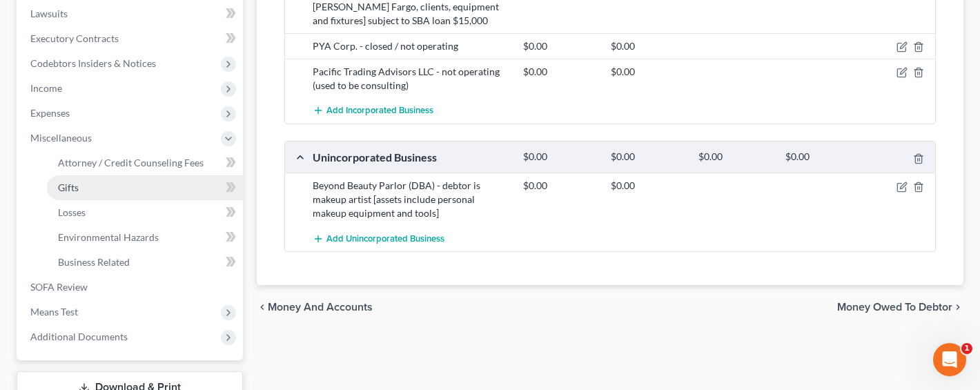
scroll to position [280, 0]
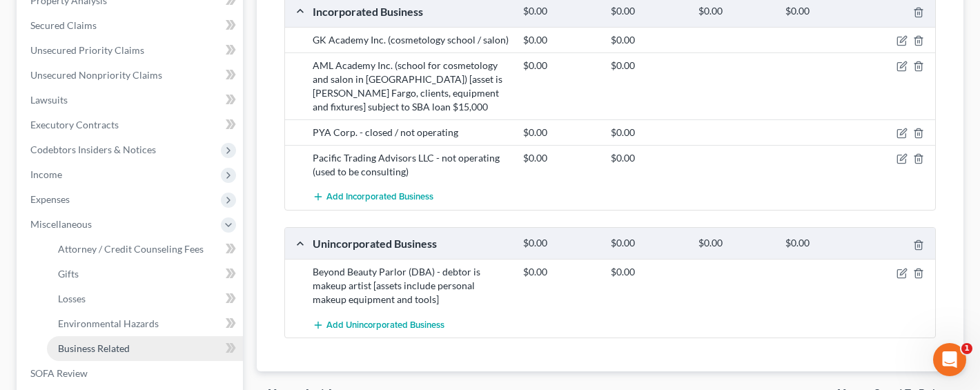
click at [93, 342] on span "Business Related" at bounding box center [94, 348] width 72 height 12
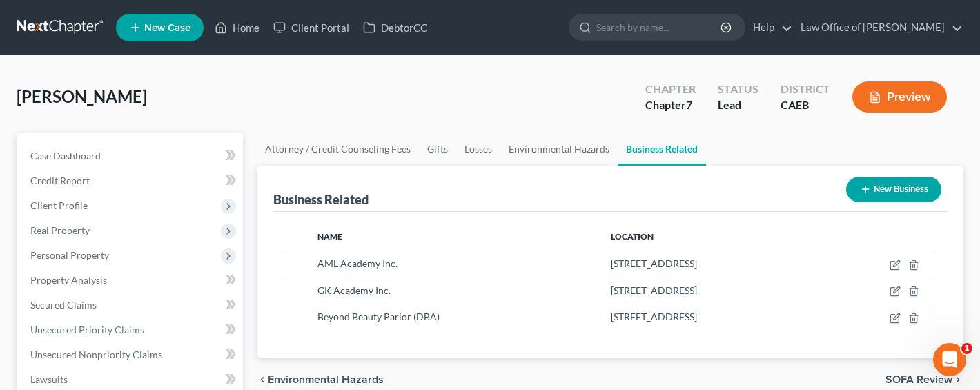
click at [902, 195] on button "New Business" at bounding box center [894, 190] width 95 height 26
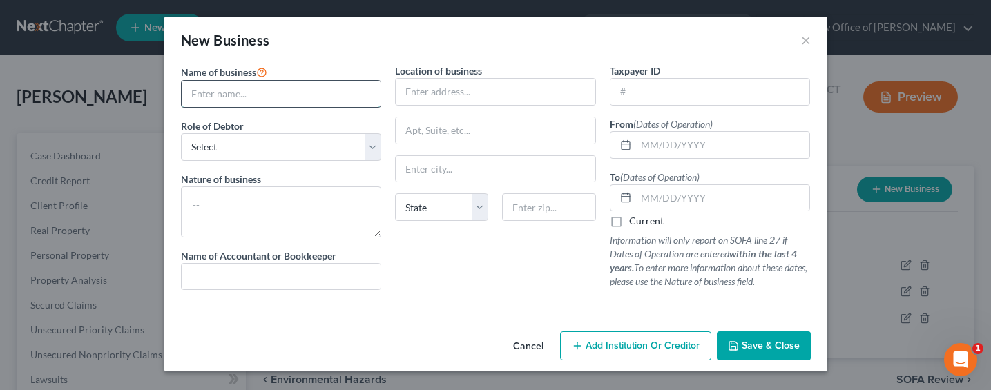
click at [302, 81] on input "text" at bounding box center [282, 94] width 200 height 26
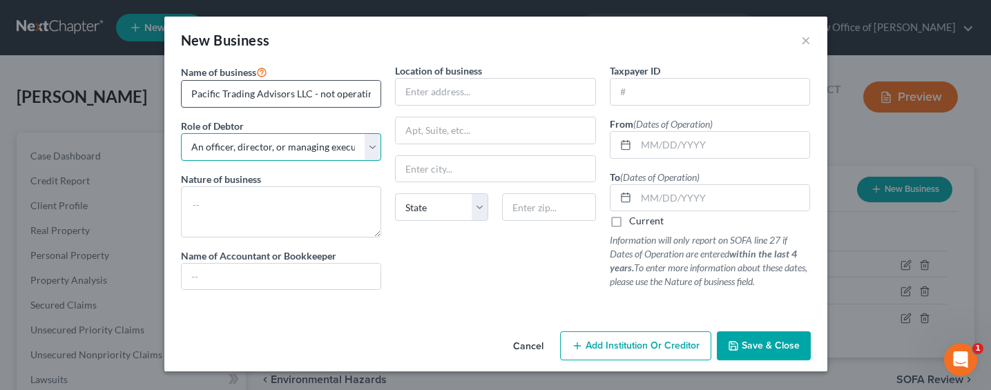
click at [181, 133] on select "Select A member of a limited liability company (LLC) or limited liability partn…" at bounding box center [281, 147] width 201 height 28
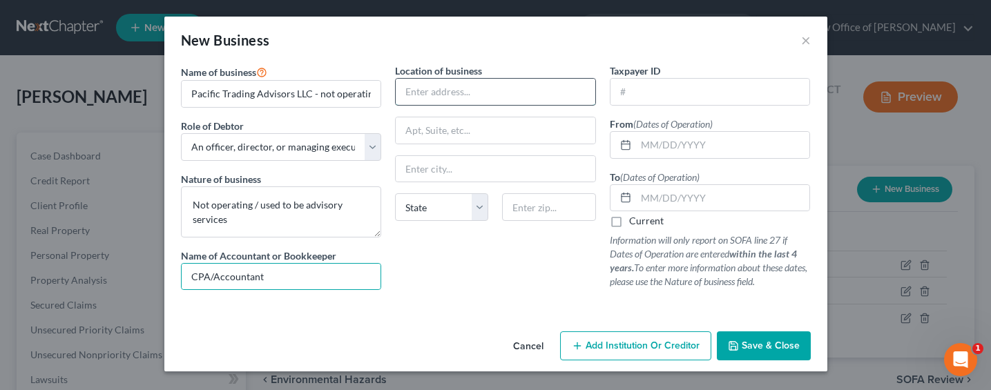
click at [458, 88] on input "text" at bounding box center [496, 92] width 200 height 26
click at [706, 98] on input "text" at bounding box center [710, 92] width 200 height 26
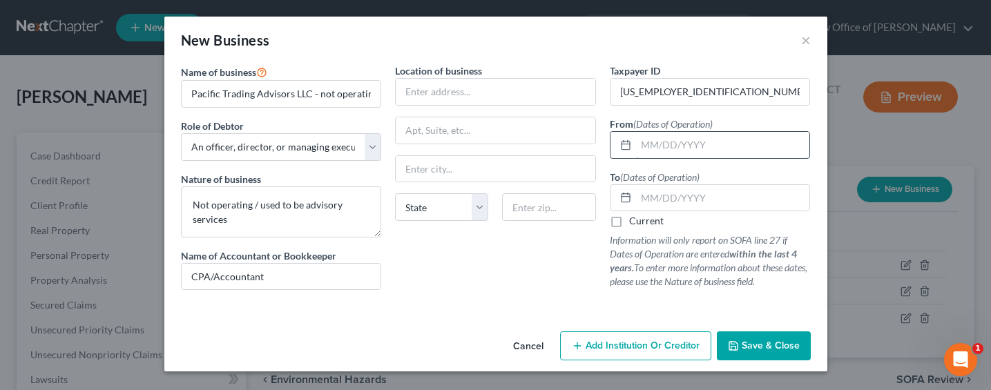
click at [710, 138] on input "text" at bounding box center [723, 145] width 174 height 26
click at [191, 204] on textarea "Not operating / used to be advisory services" at bounding box center [281, 211] width 201 height 51
click at [670, 142] on input "text" at bounding box center [723, 145] width 174 height 26
click at [466, 94] on input "text" at bounding box center [496, 92] width 200 height 26
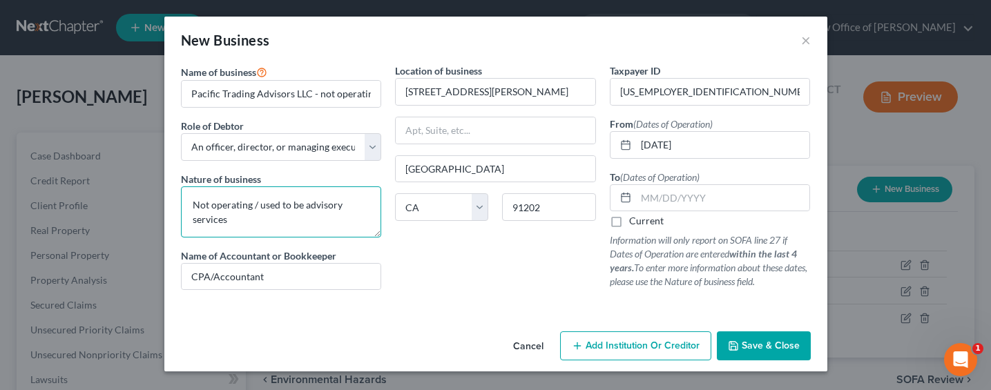
click at [278, 213] on textarea "Not operating / used to be advisory services" at bounding box center [281, 211] width 201 height 51
click at [771, 338] on button "Save & Close" at bounding box center [764, 345] width 94 height 29
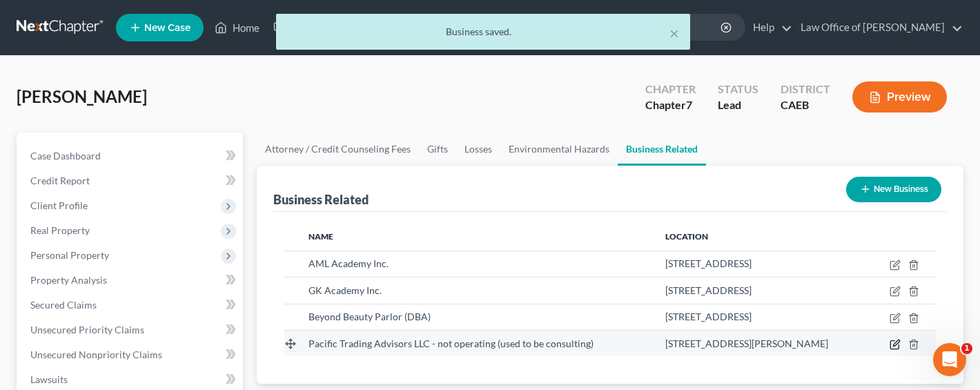
click at [895, 344] on icon "button" at bounding box center [895, 344] width 11 height 11
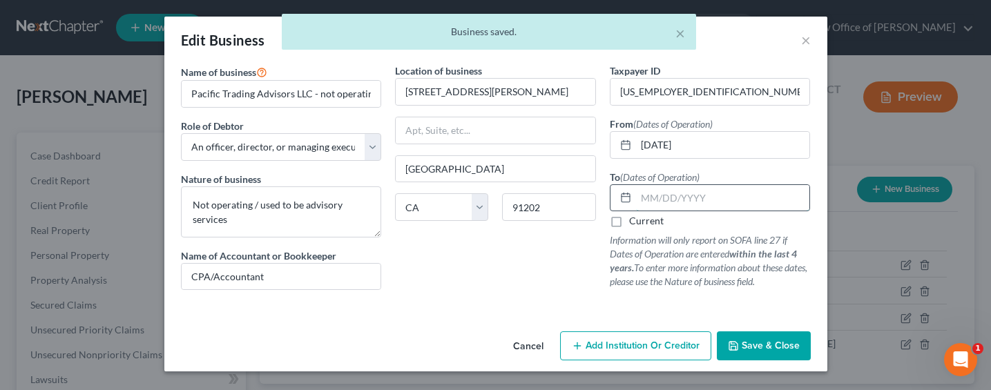
click at [650, 202] on input "text" at bounding box center [723, 198] width 174 height 26
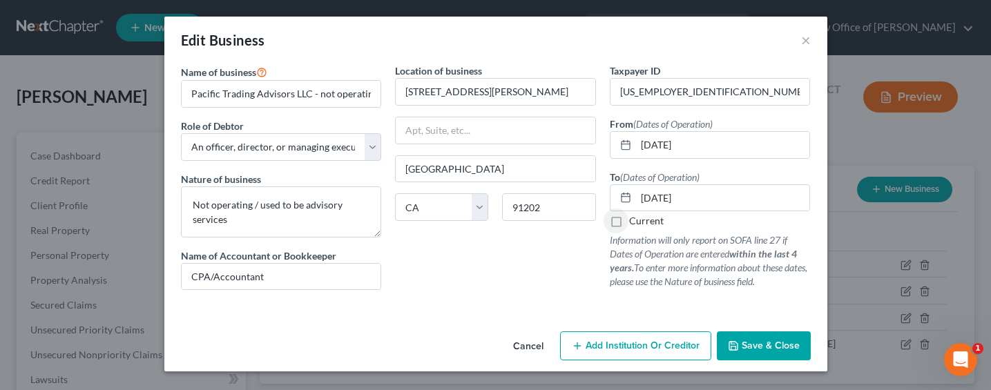
click at [744, 337] on button "Save & Close" at bounding box center [764, 345] width 94 height 29
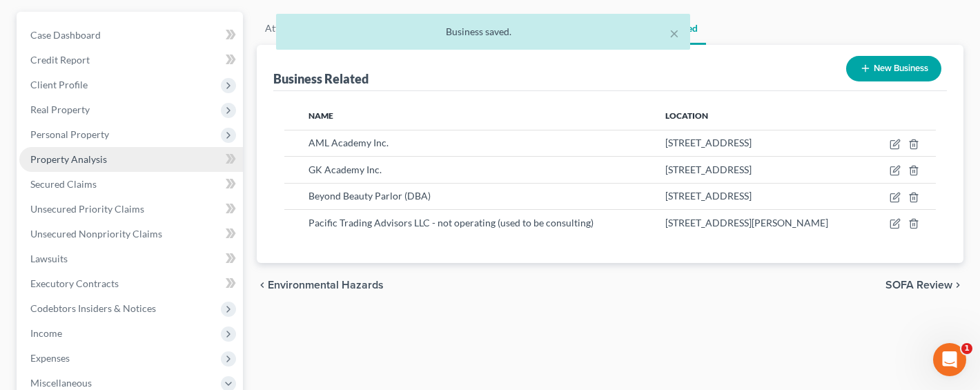
scroll to position [144, 0]
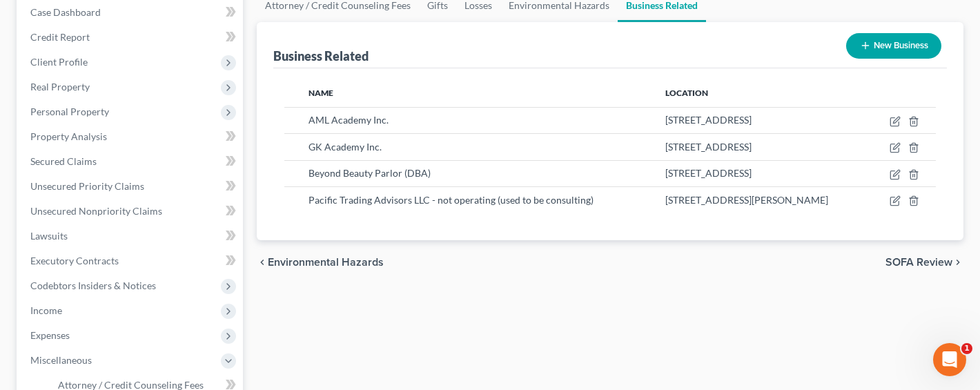
click at [890, 46] on button "New Business" at bounding box center [894, 46] width 95 height 26
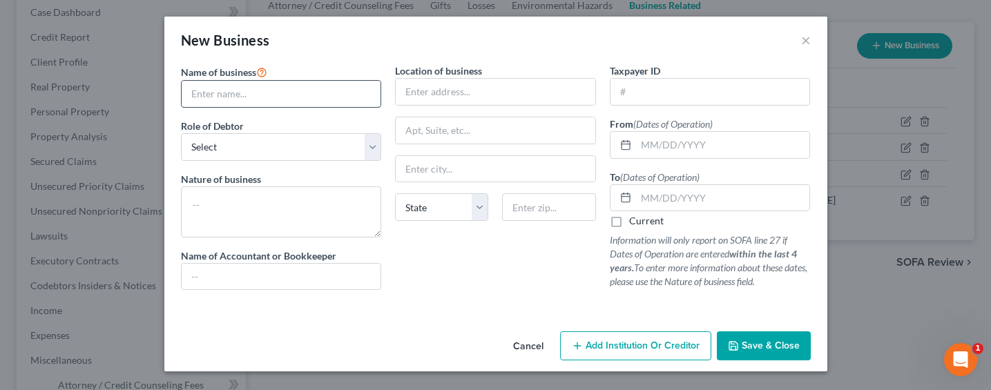
click at [298, 93] on input "text" at bounding box center [282, 94] width 200 height 26
click at [295, 92] on input "PYA" at bounding box center [282, 94] width 200 height 26
click at [259, 91] on input "PYA" at bounding box center [282, 94] width 200 height 26
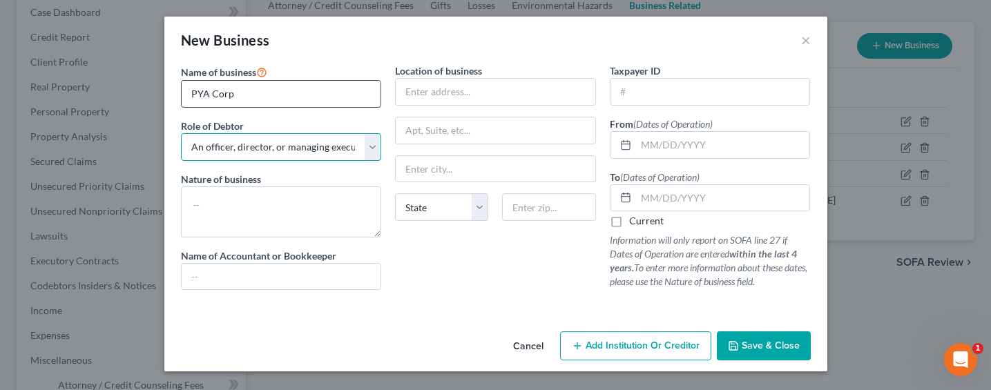
click at [181, 133] on select "Select A member of a limited liability company (LLC) or limited liability partn…" at bounding box center [281, 147] width 201 height 28
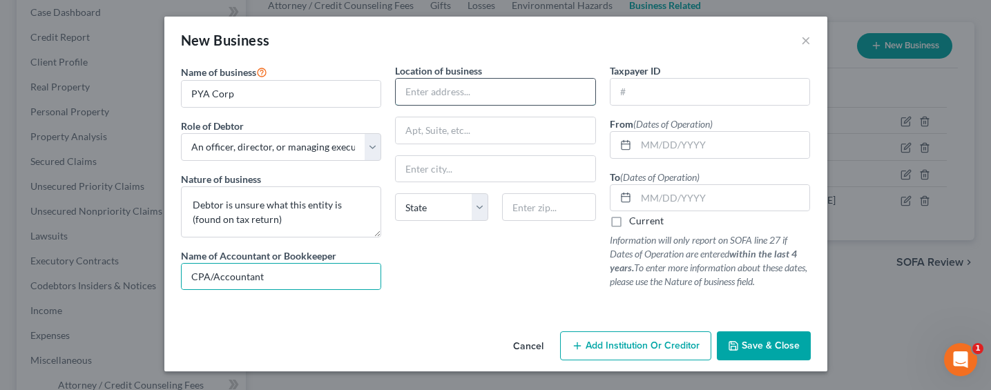
click at [443, 86] on input "text" at bounding box center [496, 92] width 200 height 26
click at [692, 90] on input "text" at bounding box center [710, 92] width 200 height 26
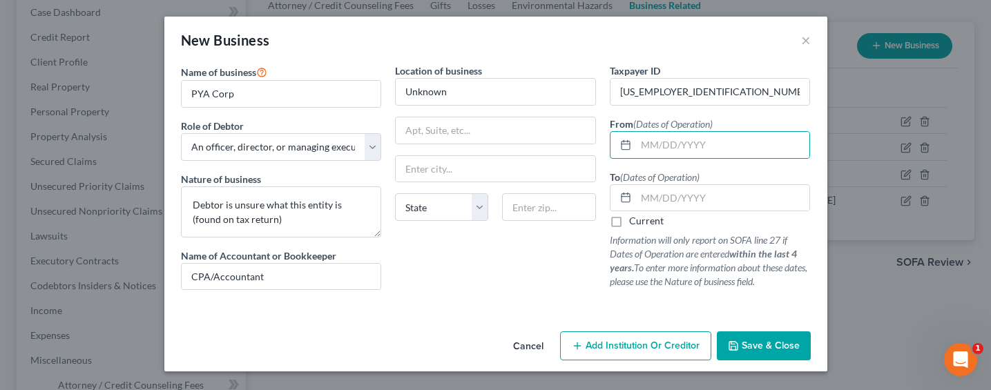
click at [787, 352] on button "Save & Close" at bounding box center [764, 345] width 94 height 29
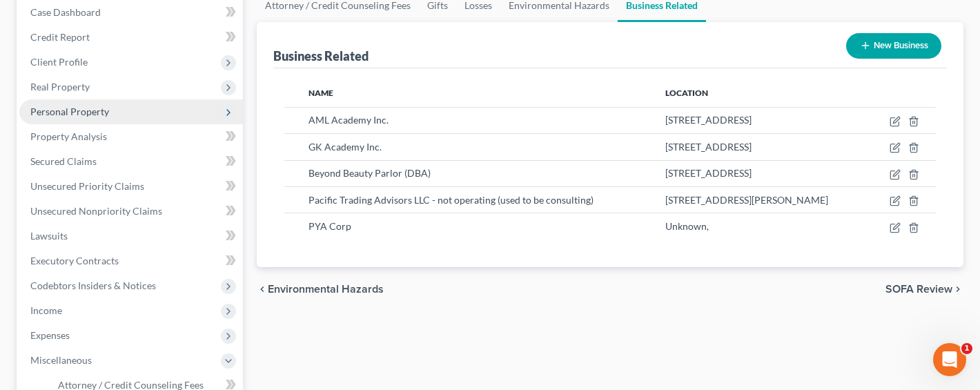
click at [67, 115] on span "Personal Property" at bounding box center [69, 112] width 79 height 12
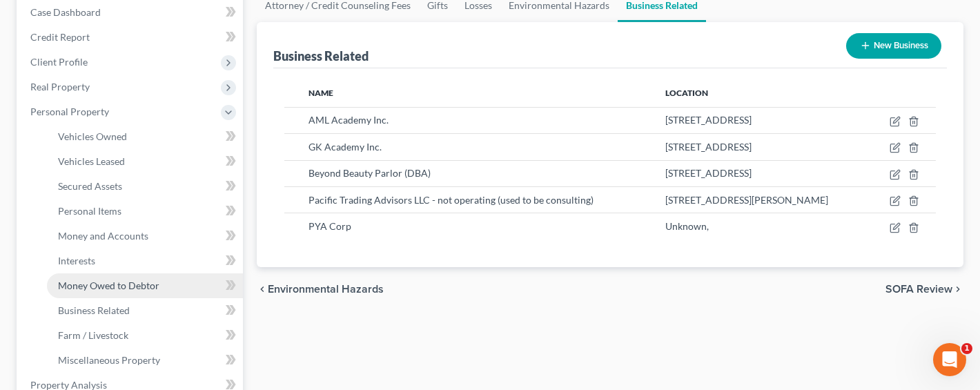
click at [90, 282] on span "Money Owed to Debtor" at bounding box center [109, 286] width 102 height 12
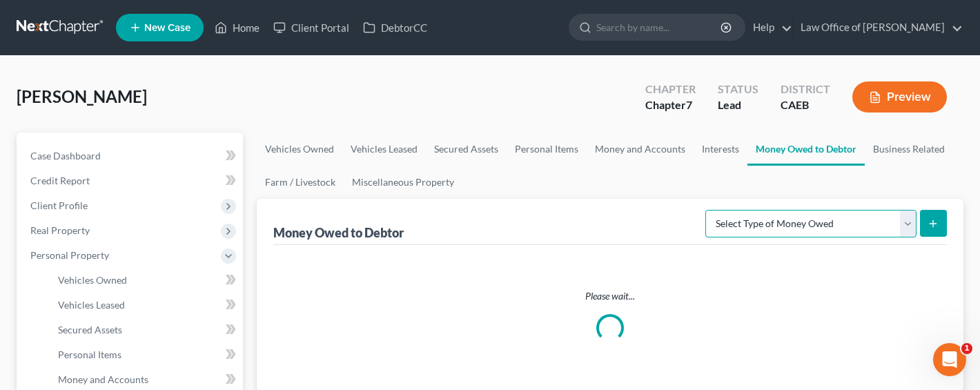
click at [792, 229] on select "Select Type of Money Owed Accounts Receivable Alimony Child Support Claims Agai…" at bounding box center [811, 224] width 211 height 28
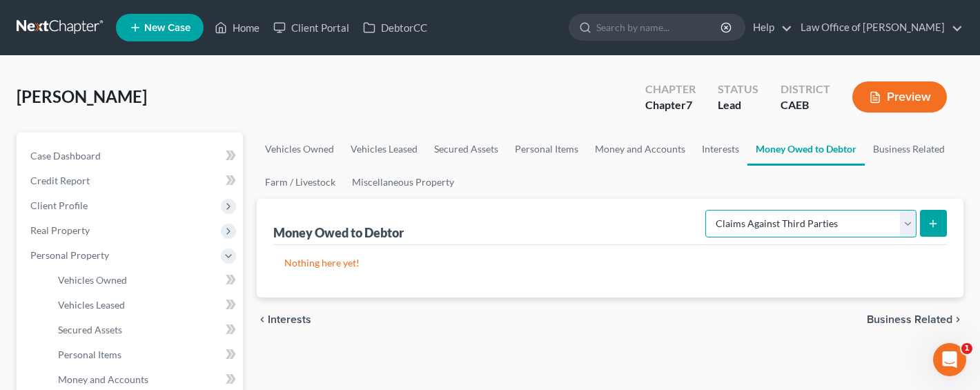
click at [708, 210] on select "Select Type of Money Owed Accounts Receivable Alimony Child Support Claims Agai…" at bounding box center [811, 224] width 211 height 28
click at [929, 223] on icon "submit" at bounding box center [933, 223] width 11 height 11
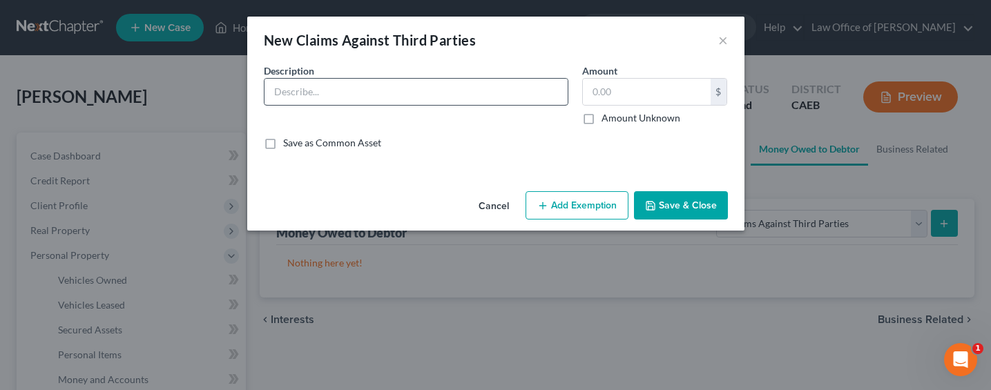
click at [349, 78] on div "Description *" at bounding box center [416, 94] width 318 height 61
click at [344, 93] on input "text" at bounding box center [415, 92] width 303 height 26
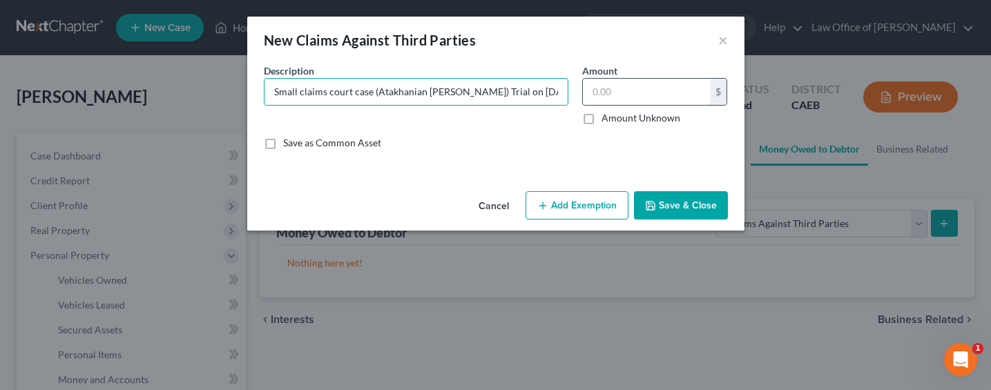
click at [623, 86] on input "text" at bounding box center [647, 92] width 128 height 26
click at [499, 96] on input "Small claims court case (Atakhanian [PERSON_NAME]) Trial on [DATE] for $15,000 …" at bounding box center [415, 92] width 303 height 26
click at [715, 207] on button "Save & Close" at bounding box center [681, 205] width 94 height 29
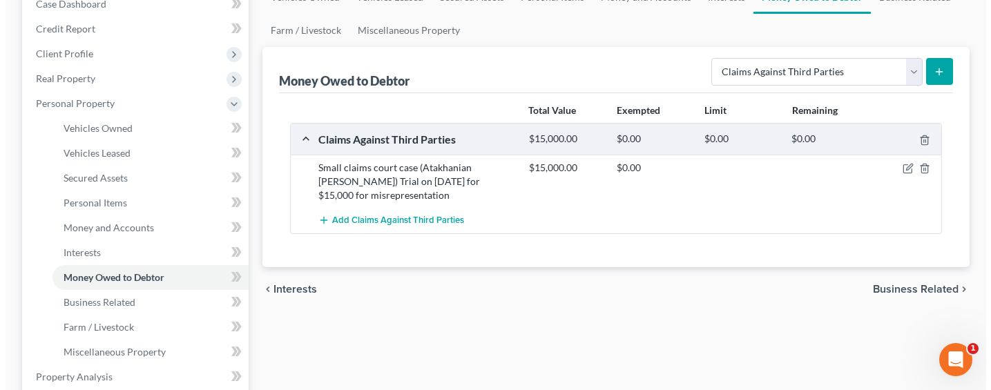
scroll to position [171, 0]
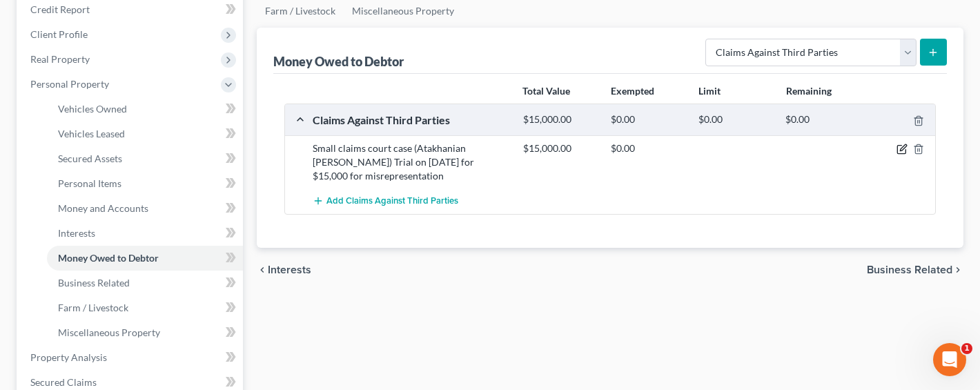
drag, startPoint x: 898, startPoint y: 150, endPoint x: 876, endPoint y: 149, distance: 22.8
click at [899, 149] on icon "button" at bounding box center [902, 149] width 11 height 11
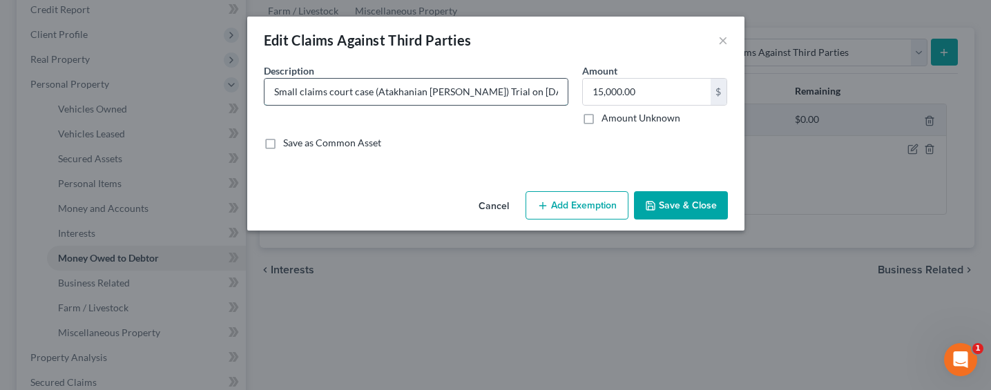
drag, startPoint x: 466, startPoint y: 103, endPoint x: 528, endPoint y: 103, distance: 62.1
click at [526, 104] on input "Small claims court case (Atakhanian [PERSON_NAME]) Trial on [DATE] for $15,000 …" at bounding box center [415, 92] width 303 height 26
drag, startPoint x: 530, startPoint y: 97, endPoint x: 654, endPoint y: 97, distance: 124.3
click at [654, 97] on div "Description * Small claims court case ([PERSON_NAME] [PERSON_NAME]) Trial on [D…" at bounding box center [496, 112] width 478 height 97
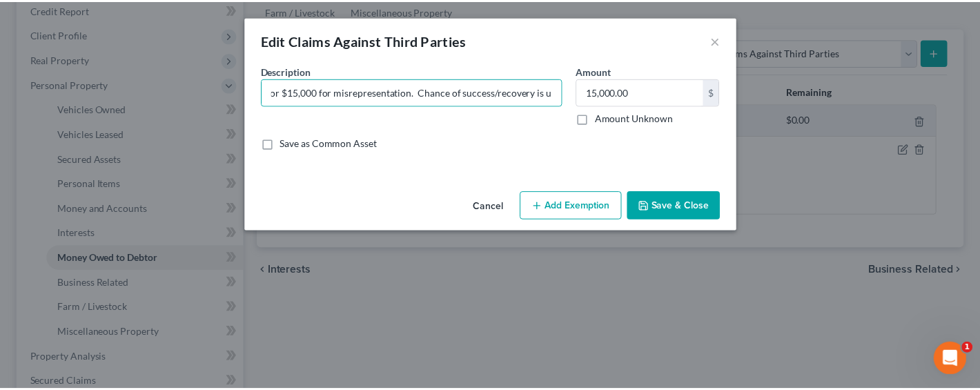
scroll to position [0, 0]
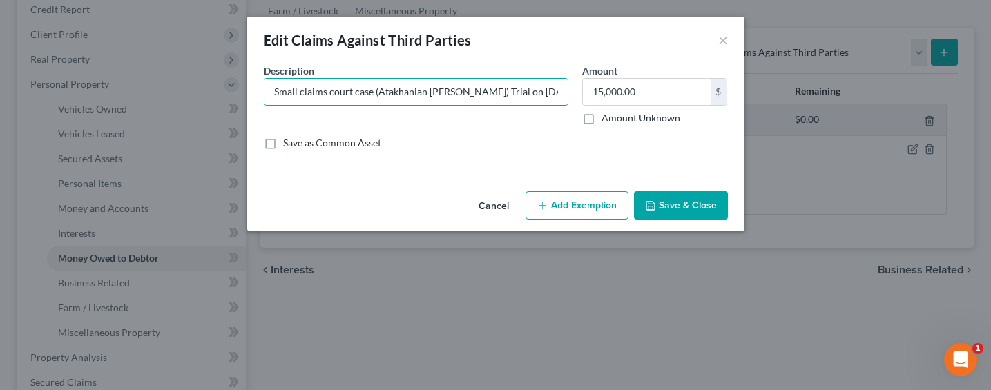
click at [675, 208] on button "Save & Close" at bounding box center [681, 205] width 94 height 29
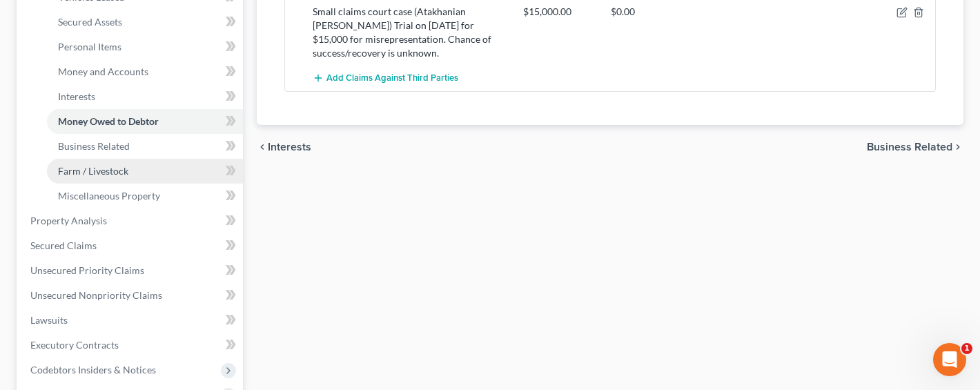
scroll to position [335, 0]
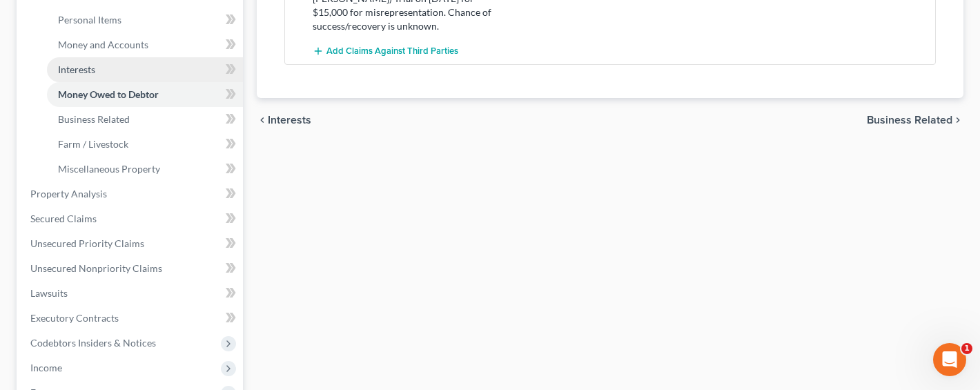
click at [82, 69] on span "Interests" at bounding box center [76, 70] width 37 height 12
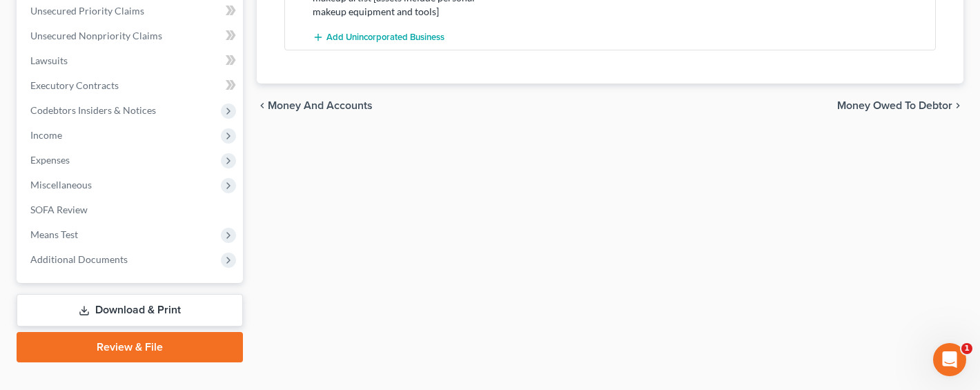
scroll to position [591, 0]
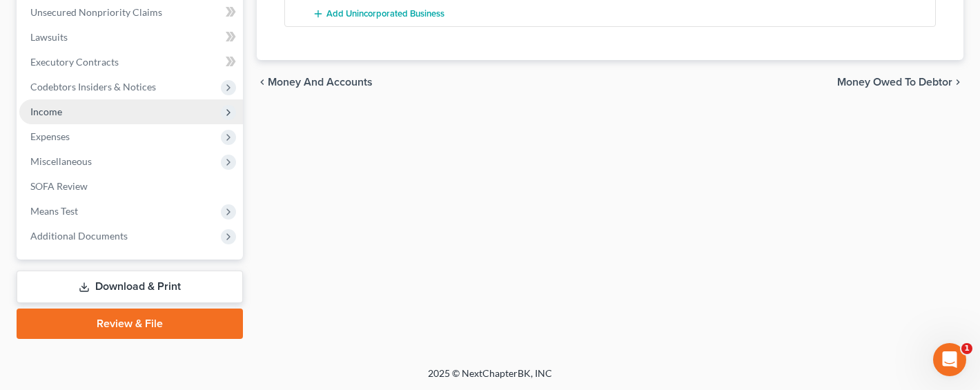
click at [44, 106] on span "Income" at bounding box center [46, 112] width 32 height 12
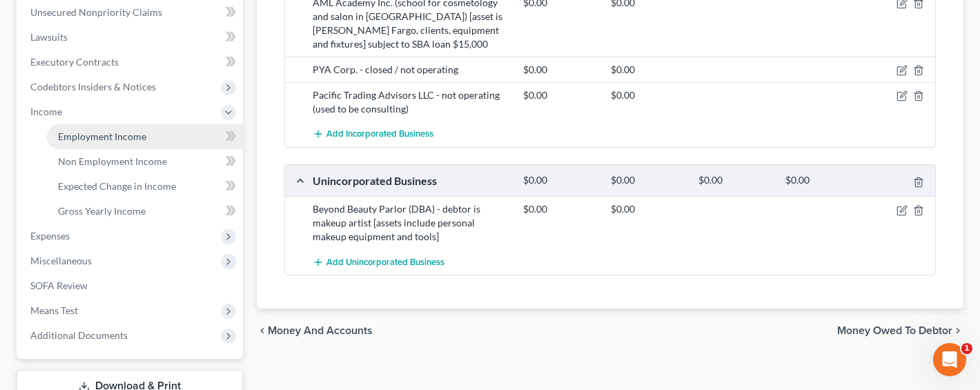
click at [70, 132] on span "Employment Income" at bounding box center [102, 137] width 88 height 12
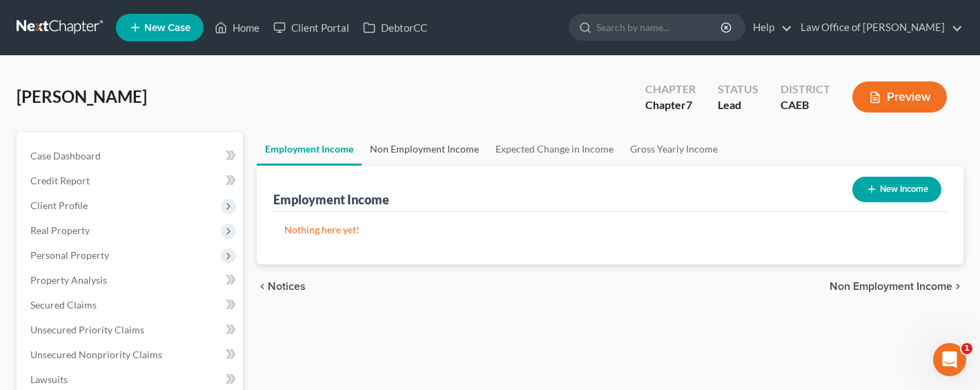
click at [416, 142] on link "Non Employment Income" at bounding box center [425, 149] width 126 height 33
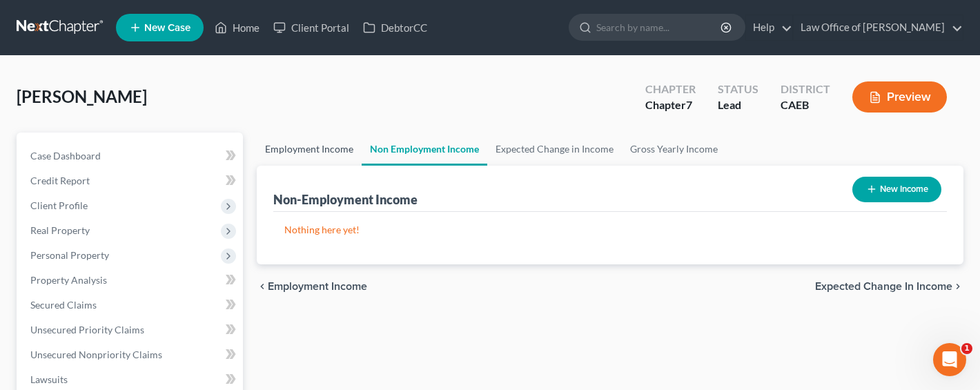
click at [287, 154] on link "Employment Income" at bounding box center [309, 149] width 105 height 33
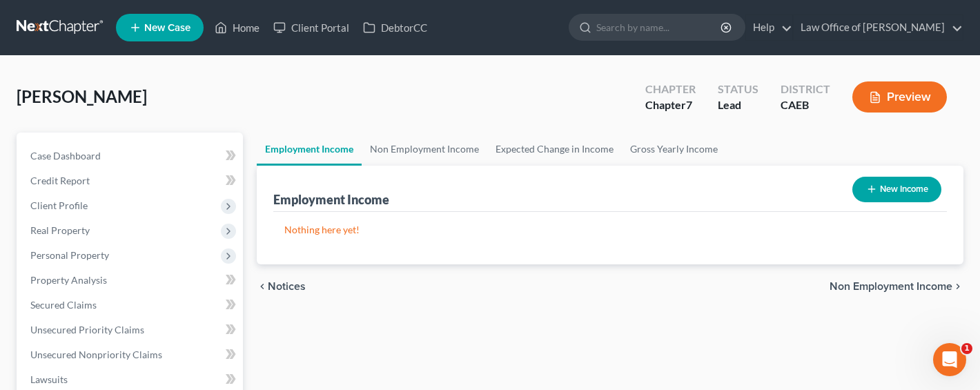
click at [577, 200] on div "Employment Income New Income" at bounding box center [610, 189] width 674 height 46
drag, startPoint x: 686, startPoint y: 190, endPoint x: 732, endPoint y: 187, distance: 45.7
click at [688, 189] on div "Employment Income New Income" at bounding box center [610, 189] width 674 height 46
click at [874, 187] on icon "button" at bounding box center [872, 189] width 11 height 11
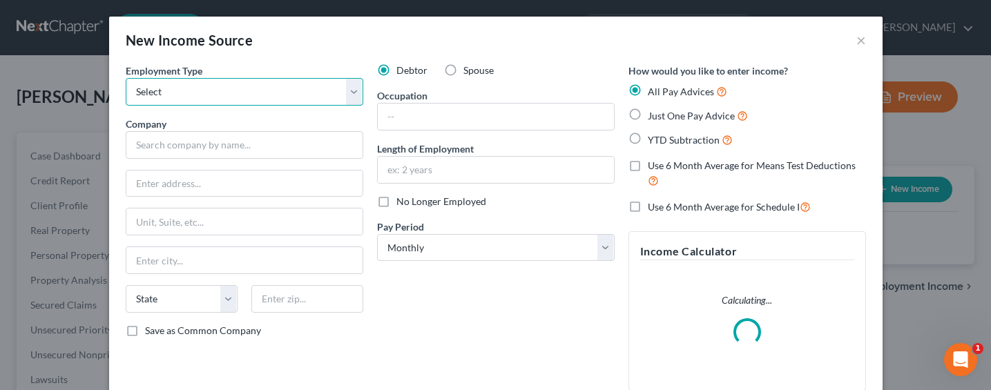
click at [213, 95] on select "Select Full or [DEMOGRAPHIC_DATA] Employment Self Employment" at bounding box center [245, 92] width 238 height 28
click at [126, 78] on select "Select Full or [DEMOGRAPHIC_DATA] Employment Self Employment" at bounding box center [245, 92] width 238 height 28
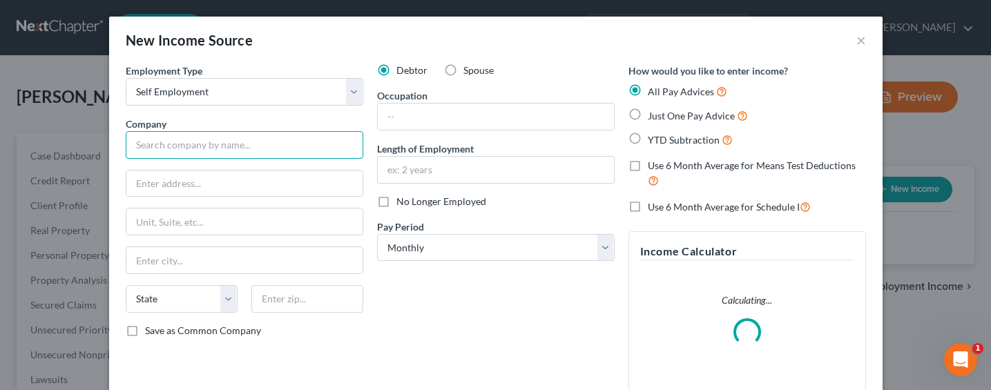
click at [196, 146] on input "text" at bounding box center [245, 145] width 238 height 28
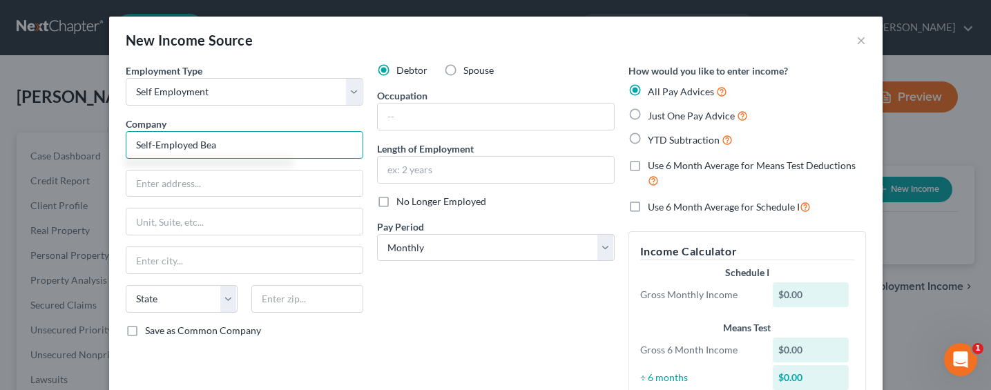
drag, startPoint x: 196, startPoint y: 144, endPoint x: 97, endPoint y: 144, distance: 98.7
click at [97, 144] on div "New Income Source × Employment Type * Select Full or [DEMOGRAPHIC_DATA] Employm…" at bounding box center [495, 195] width 991 height 390
click at [156, 142] on input "Bea" at bounding box center [245, 145] width 238 height 28
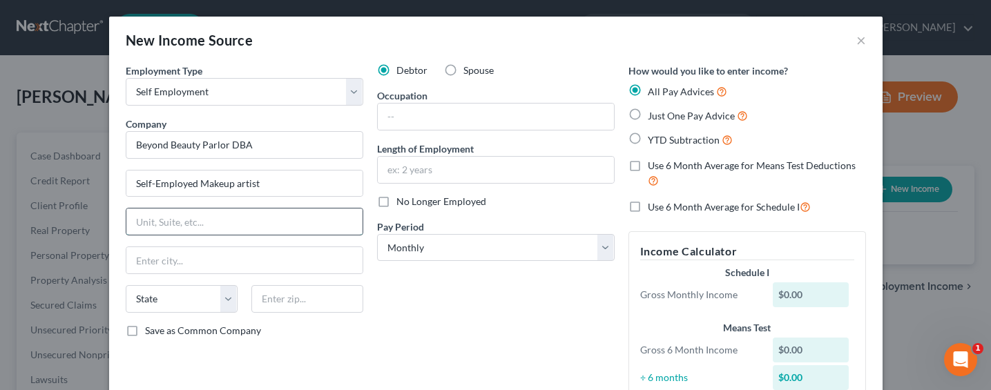
click at [205, 222] on input "text" at bounding box center [244, 222] width 236 height 26
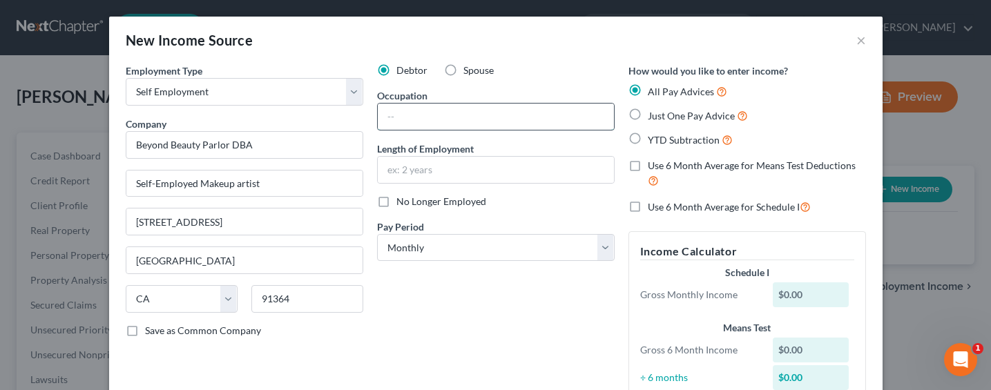
click at [437, 114] on input "text" at bounding box center [496, 117] width 236 height 26
click at [680, 116] on span "Just One Pay Advice" at bounding box center [691, 116] width 87 height 12
click at [662, 116] on input "Just One Pay Advice" at bounding box center [657, 112] width 9 height 9
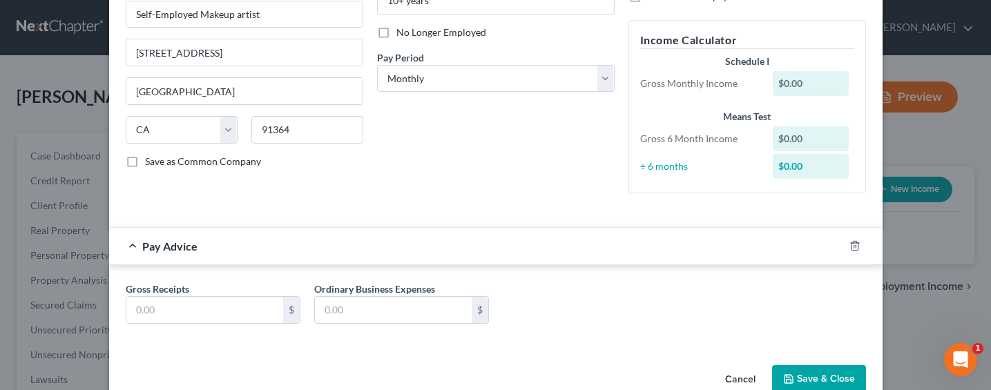
scroll to position [200, 0]
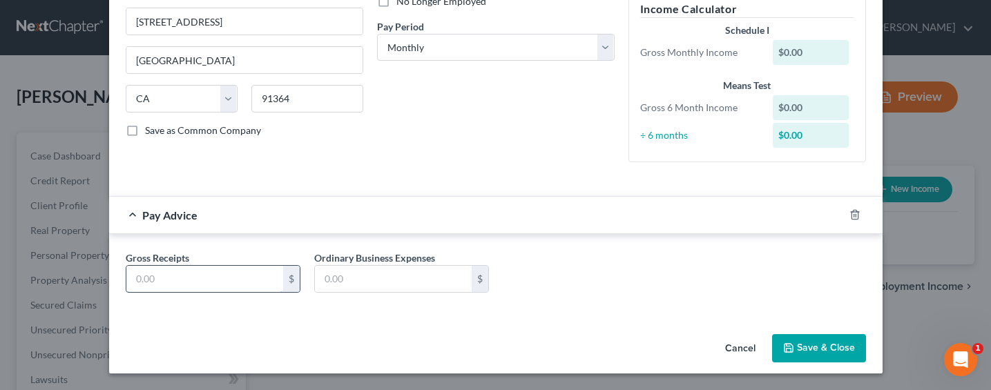
click at [203, 278] on input "text" at bounding box center [204, 279] width 157 height 26
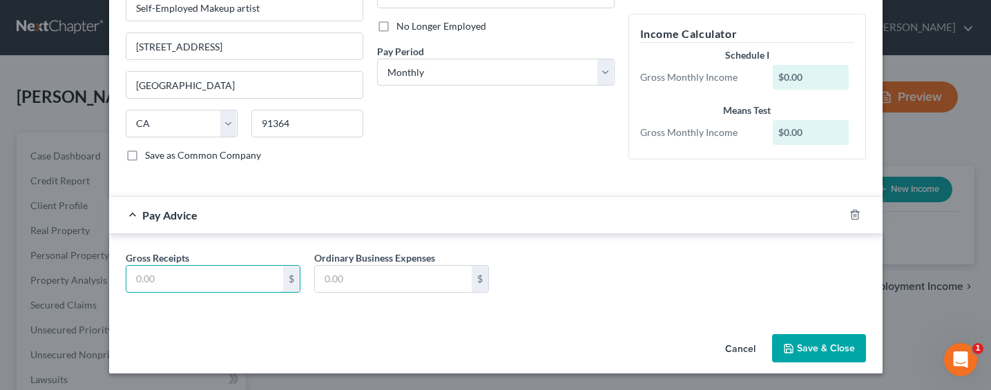
scroll to position [175, 0]
click at [157, 48] on input "[STREET_ADDRESS]" at bounding box center [244, 46] width 236 height 26
drag, startPoint x: 204, startPoint y: 46, endPoint x: 180, endPoint y: 46, distance: 24.2
click at [180, 46] on input "[STREET_ADDRESS]" at bounding box center [244, 46] width 236 height 26
click at [171, 276] on input "text" at bounding box center [204, 279] width 157 height 26
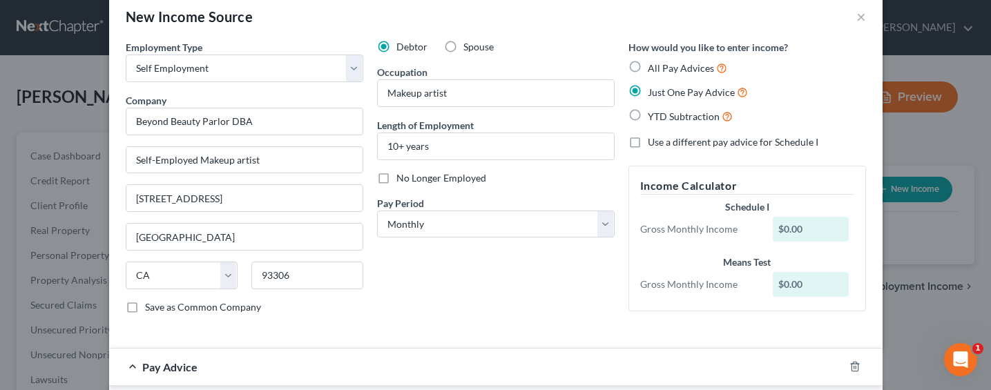
scroll to position [0, 0]
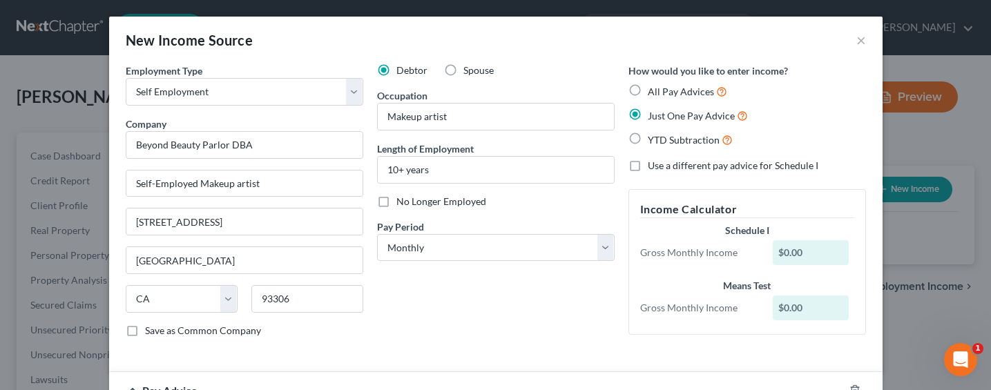
click at [454, 336] on div "Debtor Spouse Occupation Makeup artist Length of Employment 10+ years No Longer…" at bounding box center [495, 206] width 251 height 285
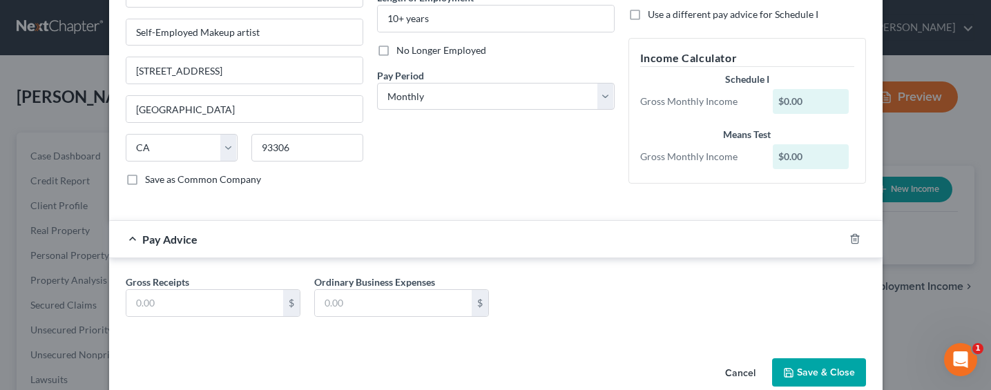
scroll to position [175, 0]
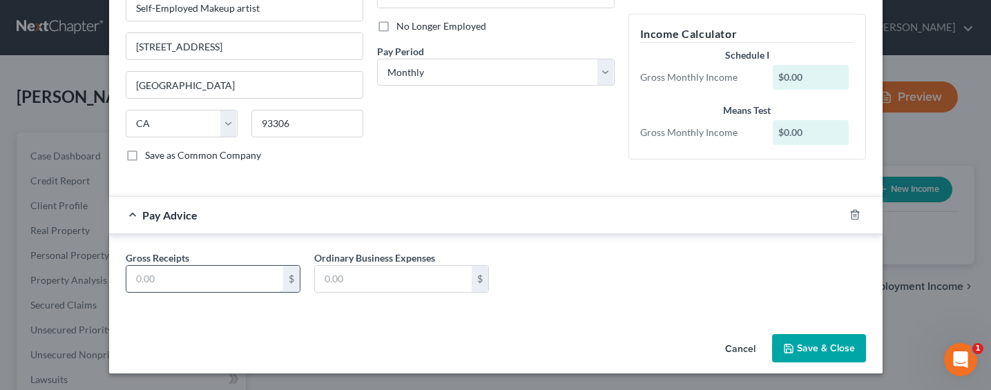
click at [180, 282] on input "text" at bounding box center [204, 279] width 157 height 26
click at [823, 351] on button "Save & Close" at bounding box center [819, 348] width 94 height 29
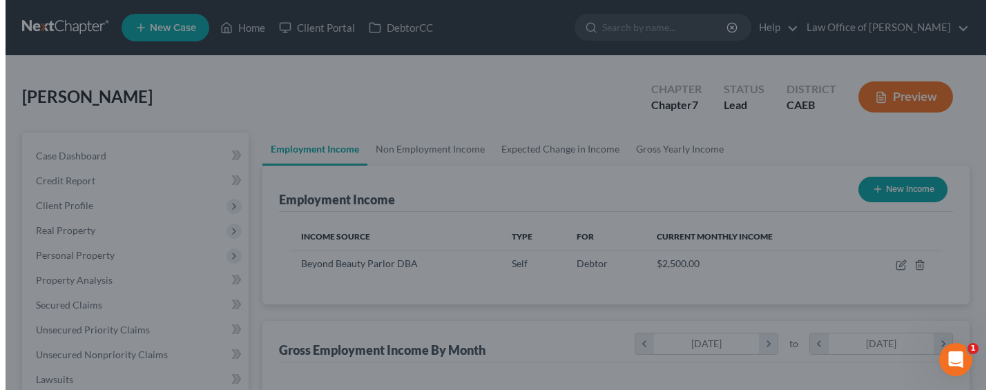
scroll to position [690239, 690091]
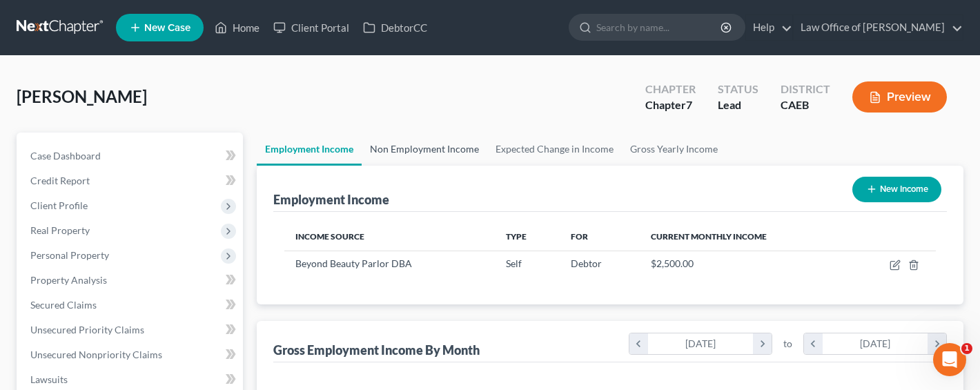
click at [400, 154] on link "Non Employment Income" at bounding box center [425, 149] width 126 height 33
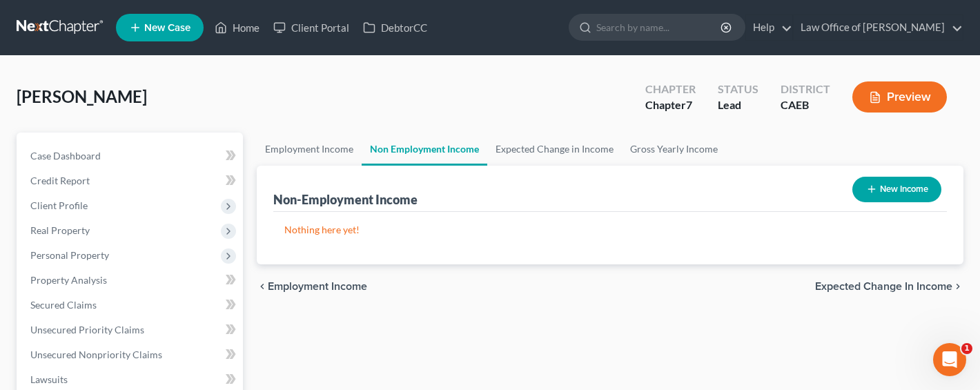
click at [880, 195] on button "New Income" at bounding box center [897, 190] width 89 height 26
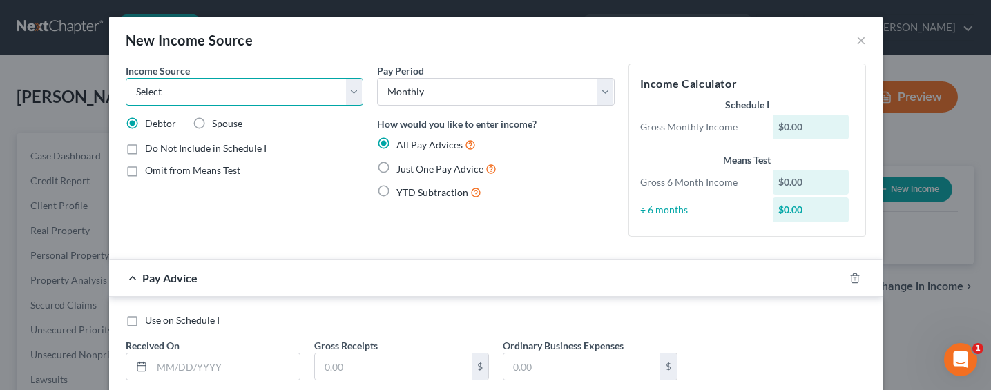
click at [162, 84] on select "Select Unemployment Disability (from employer) Pension Retirement Social Securi…" at bounding box center [245, 92] width 238 height 28
click at [126, 78] on select "Select Unemployment Disability (from employer) Pension Retirement Social Securi…" at bounding box center [245, 92] width 238 height 28
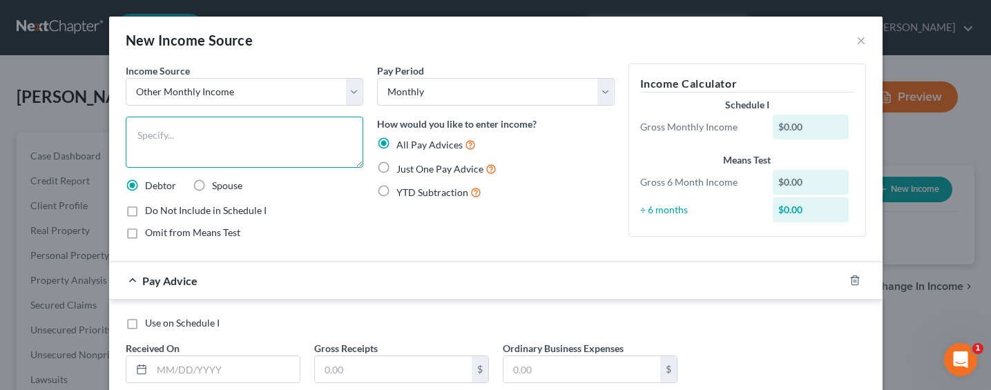
click at [209, 142] on textarea at bounding box center [245, 142] width 238 height 51
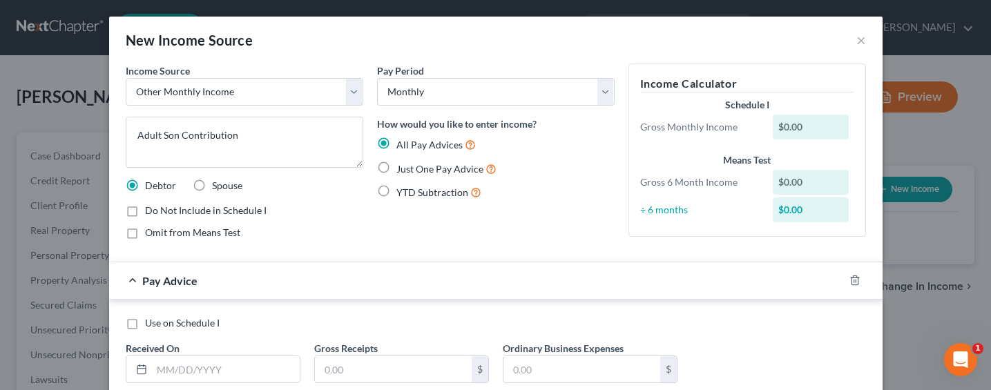
click at [409, 175] on label "Just One Pay Advice" at bounding box center [446, 169] width 100 height 16
click at [409, 170] on input "Just One Pay Advice" at bounding box center [406, 165] width 9 height 9
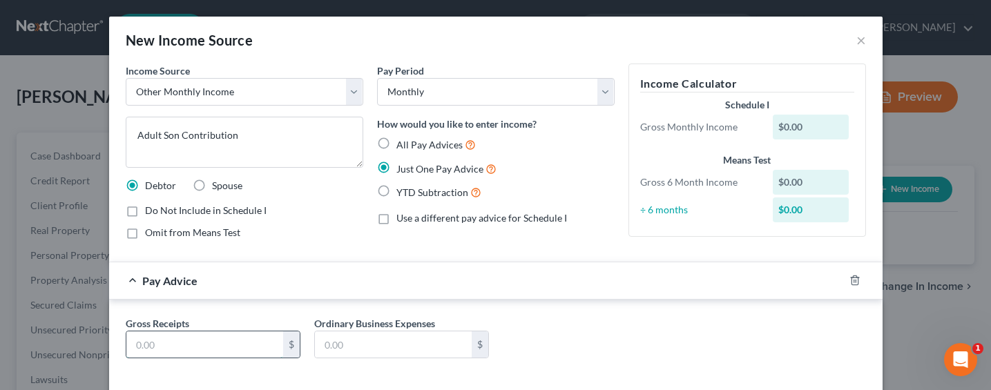
click at [163, 338] on input "text" at bounding box center [204, 344] width 157 height 26
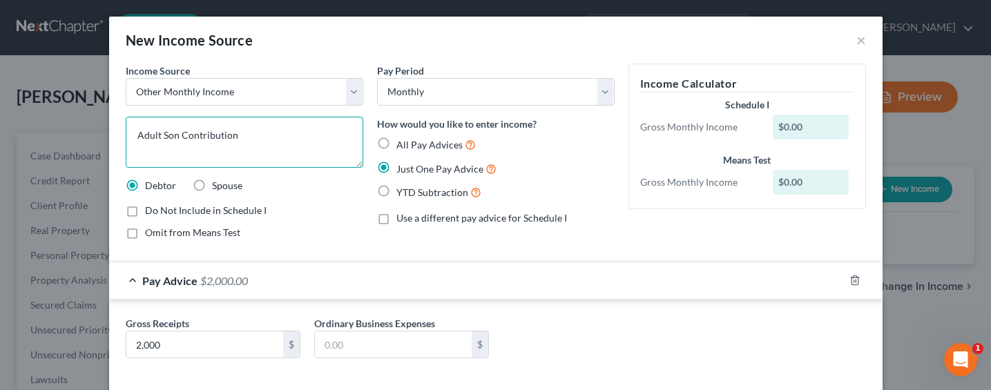
click at [173, 137] on textarea "Adult Son Contribution" at bounding box center [245, 142] width 238 height 51
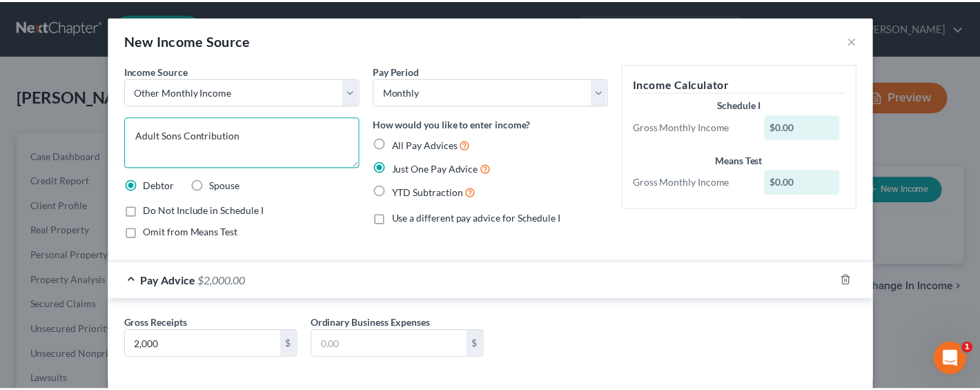
scroll to position [66, 0]
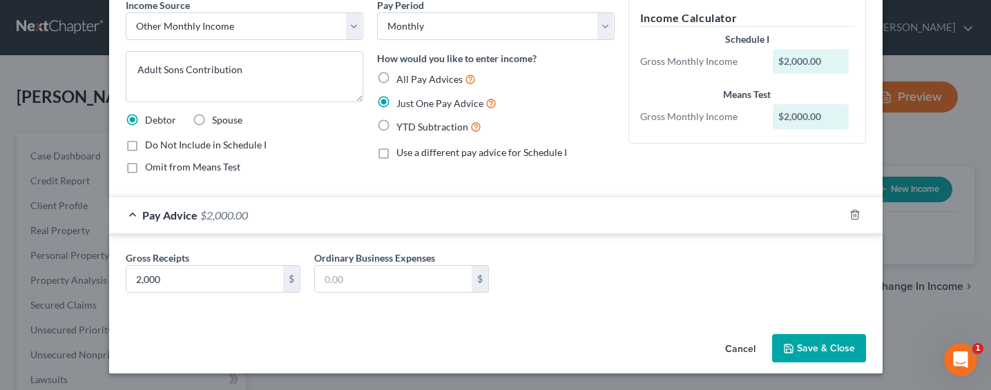
click at [177, 166] on span "Omit from Means Test" at bounding box center [192, 167] width 95 height 12
click at [160, 166] on input "Omit from Means Test" at bounding box center [155, 164] width 9 height 9
drag, startPoint x: 818, startPoint y: 341, endPoint x: 805, endPoint y: 332, distance: 15.3
click at [818, 342] on button "Save & Close" at bounding box center [819, 348] width 94 height 29
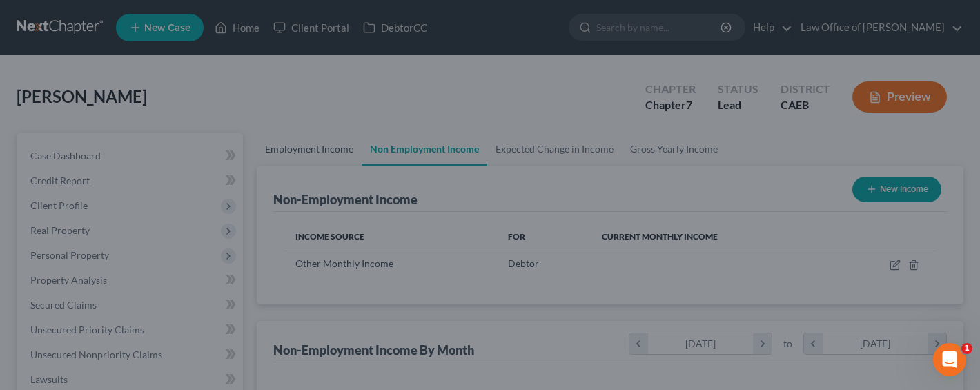
scroll to position [690239, 690091]
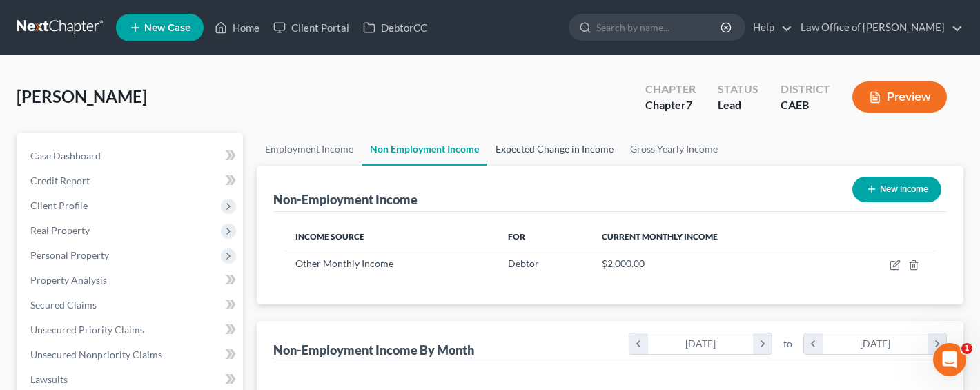
click at [541, 151] on link "Expected Change in Income" at bounding box center [554, 149] width 135 height 33
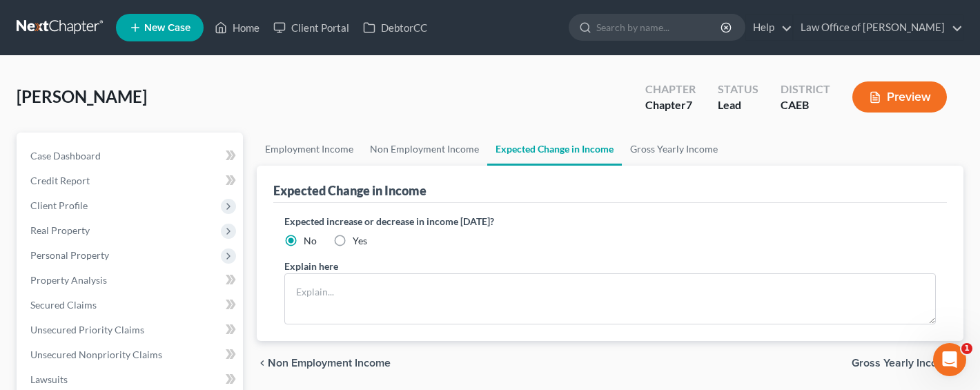
click at [353, 241] on label "Yes" at bounding box center [360, 241] width 15 height 14
click at [358, 241] on input "Yes" at bounding box center [362, 238] width 9 height 9
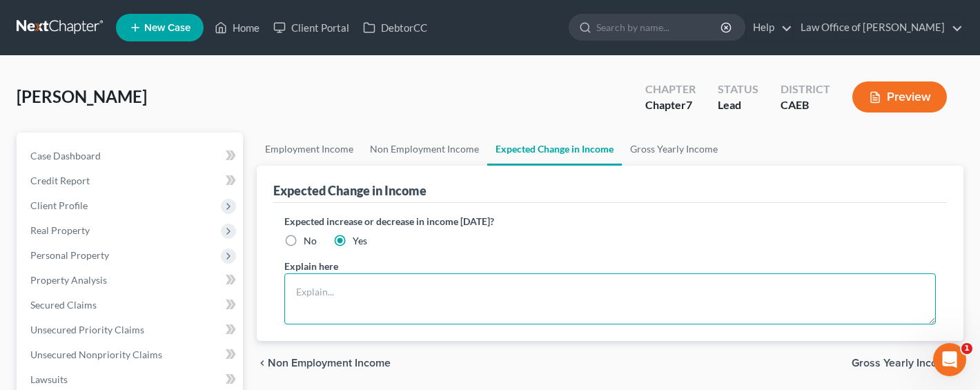
click at [354, 287] on textarea at bounding box center [610, 298] width 652 height 51
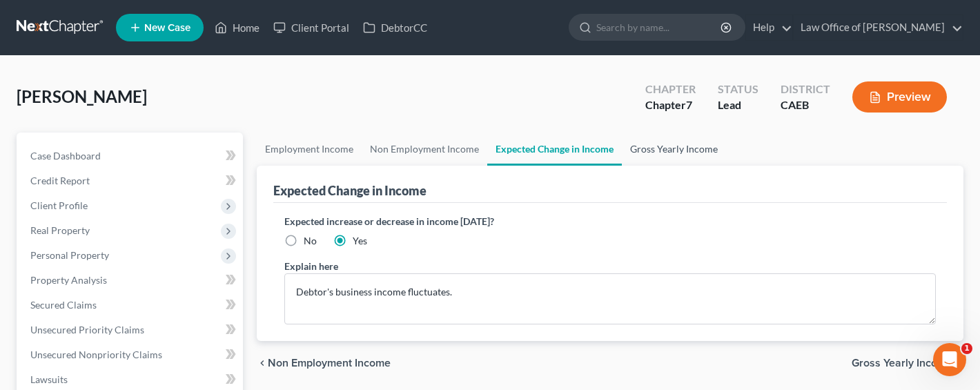
click at [694, 143] on link "Gross Yearly Income" at bounding box center [674, 149] width 104 height 33
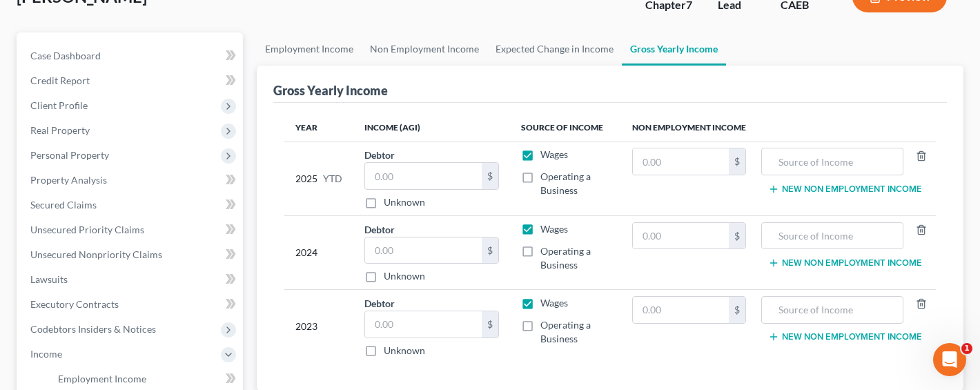
scroll to position [146, 0]
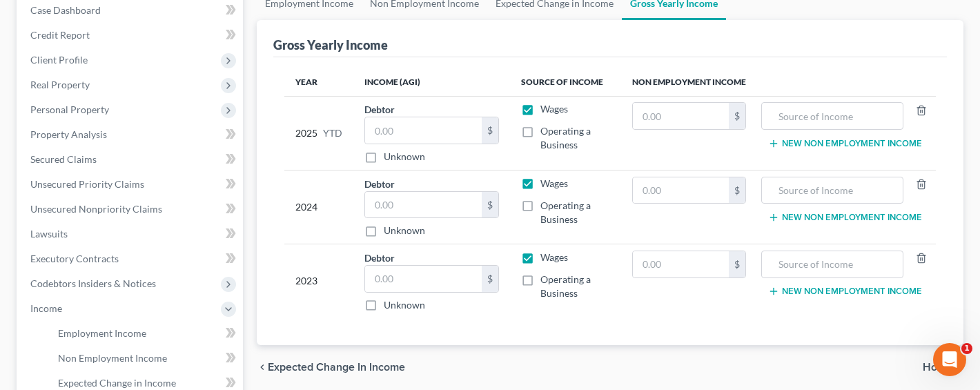
drag, startPoint x: 526, startPoint y: 131, endPoint x: 530, endPoint y: 123, distance: 9.3
click at [541, 131] on label "Operating a Business" at bounding box center [576, 138] width 70 height 28
click at [546, 131] on input "Operating a Business" at bounding box center [550, 128] width 9 height 9
click at [541, 109] on label "Wages" at bounding box center [555, 109] width 28 height 14
click at [546, 109] on input "Wages" at bounding box center [550, 106] width 9 height 9
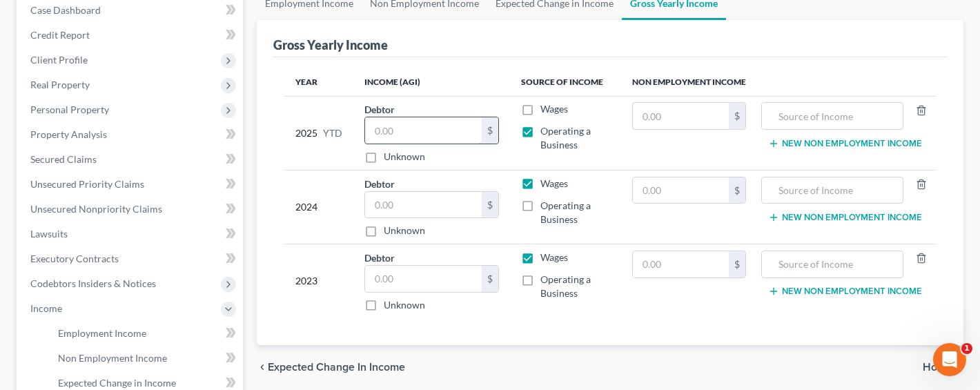
click at [389, 128] on input "text" at bounding box center [423, 130] width 117 height 26
click at [398, 201] on input "text" at bounding box center [423, 205] width 117 height 26
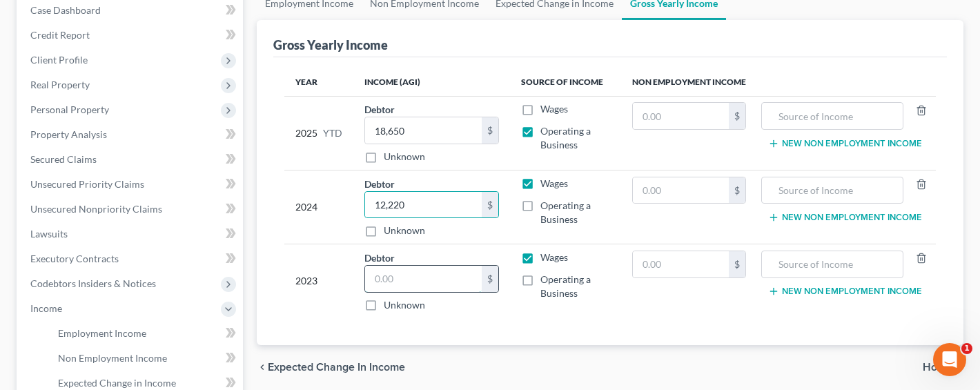
click at [412, 274] on input "text" at bounding box center [423, 279] width 117 height 26
click at [541, 211] on label "Operating a Business" at bounding box center [576, 213] width 70 height 28
click at [546, 208] on input "Operating a Business" at bounding box center [550, 203] width 9 height 9
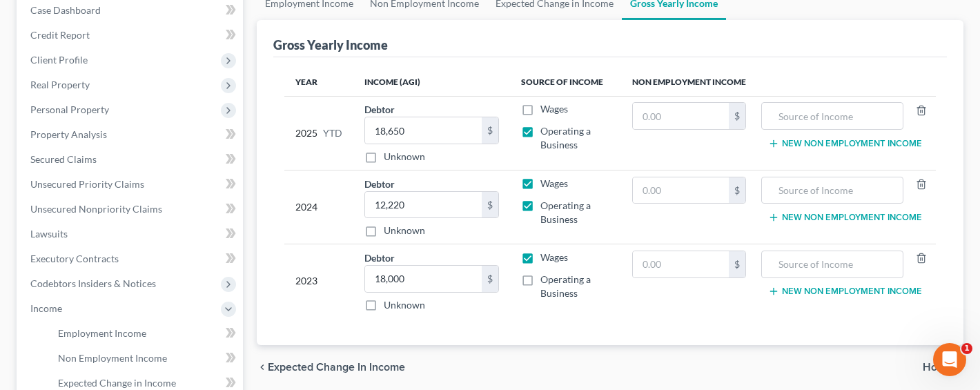
click at [541, 180] on label "Wages" at bounding box center [555, 184] width 28 height 14
click at [546, 180] on input "Wages" at bounding box center [550, 181] width 9 height 9
click at [541, 278] on label "Operating a Business" at bounding box center [576, 287] width 70 height 28
click at [546, 278] on input "Operating a Business" at bounding box center [550, 277] width 9 height 9
click at [541, 256] on label "Wages" at bounding box center [555, 258] width 28 height 14
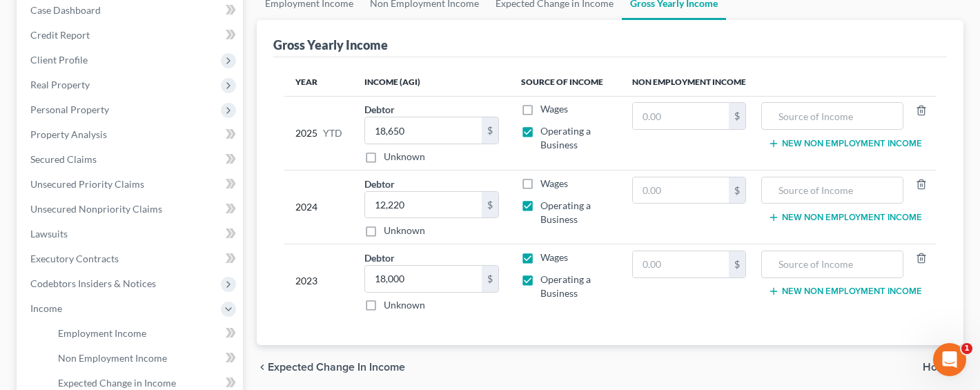
click at [546, 256] on input "Wages" at bounding box center [550, 255] width 9 height 9
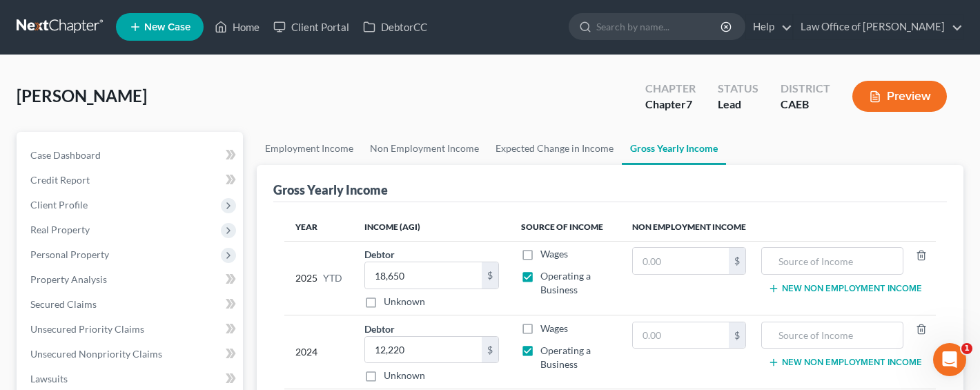
scroll to position [0, 0]
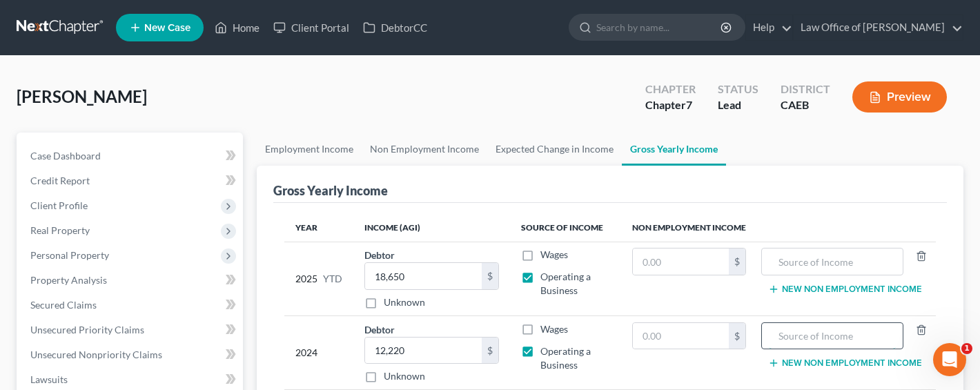
click at [816, 341] on input "text" at bounding box center [832, 336] width 127 height 26
click at [700, 330] on input "text" at bounding box center [681, 336] width 96 height 26
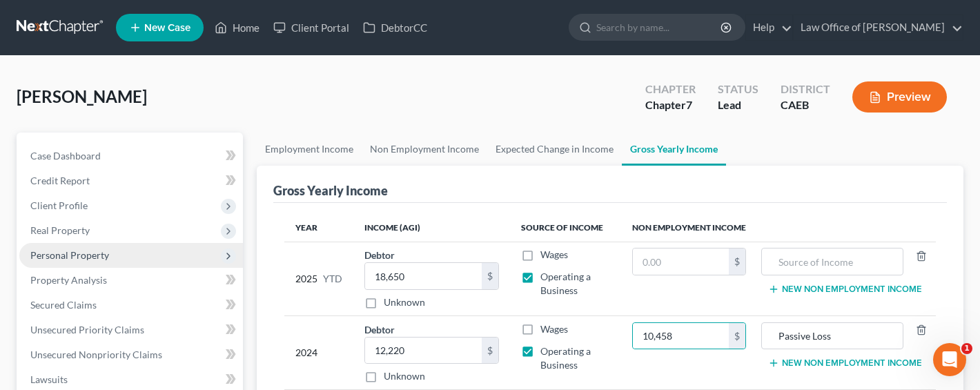
click at [72, 255] on span "Personal Property" at bounding box center [69, 255] width 79 height 12
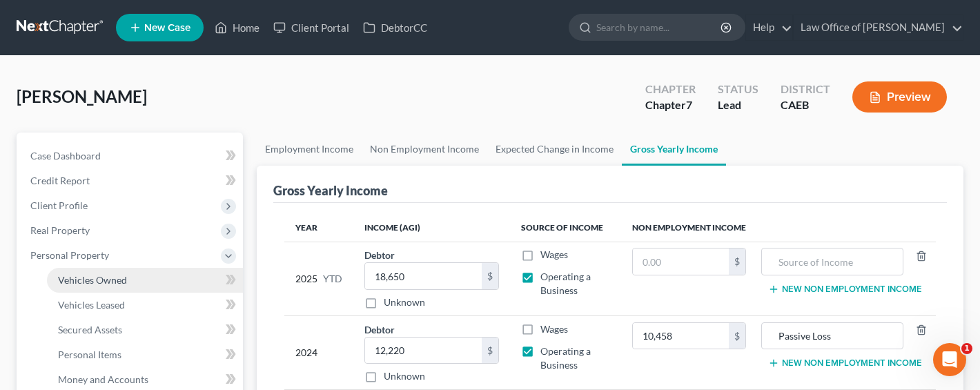
click at [98, 271] on link "Vehicles Owned" at bounding box center [145, 280] width 196 height 25
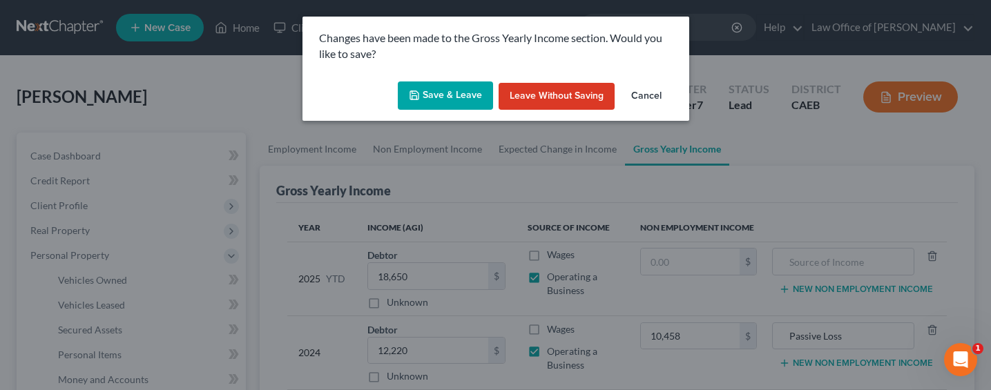
click at [461, 91] on button "Save & Leave" at bounding box center [445, 95] width 95 height 29
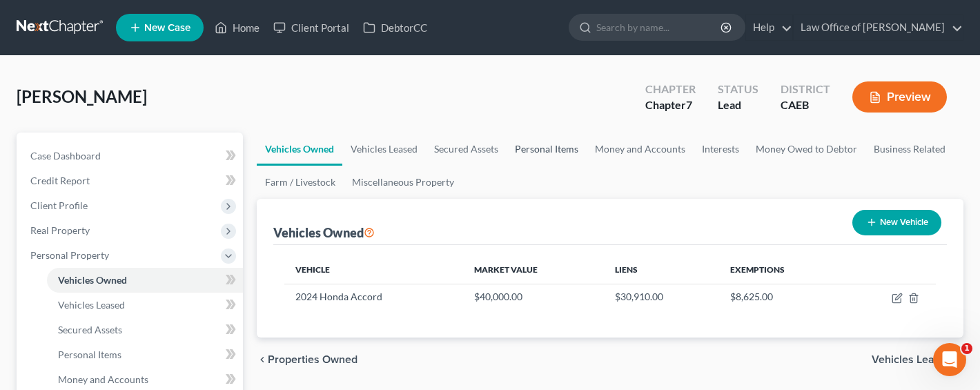
click at [543, 148] on link "Personal Items" at bounding box center [547, 149] width 80 height 33
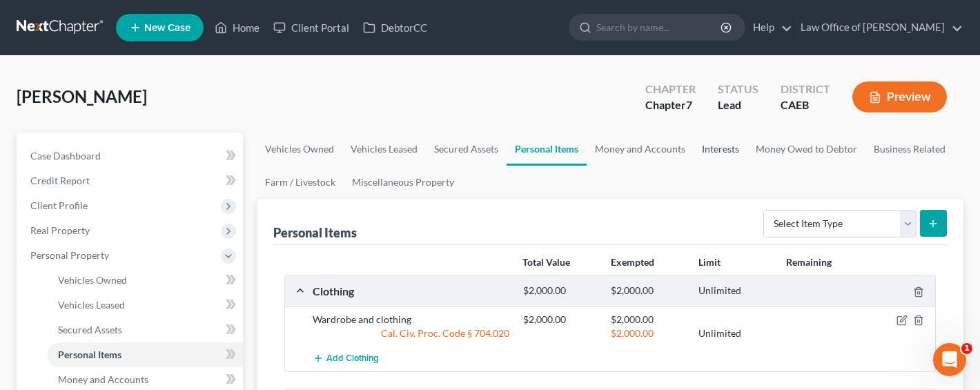
click at [714, 146] on link "Interests" at bounding box center [721, 149] width 54 height 33
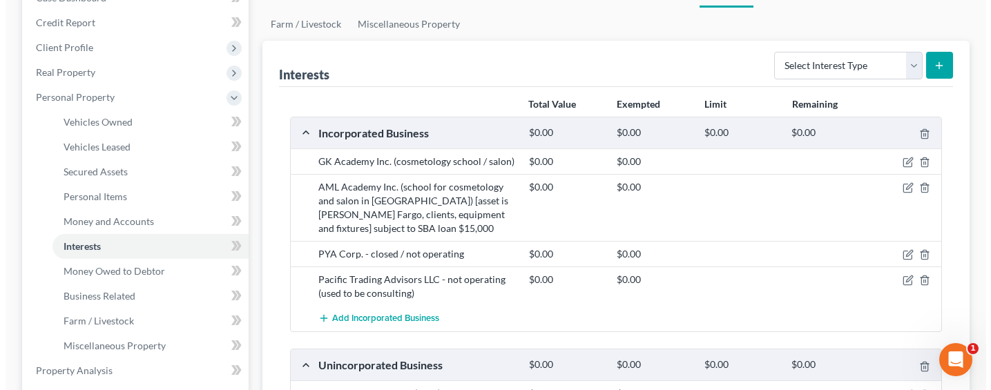
scroll to position [174, 0]
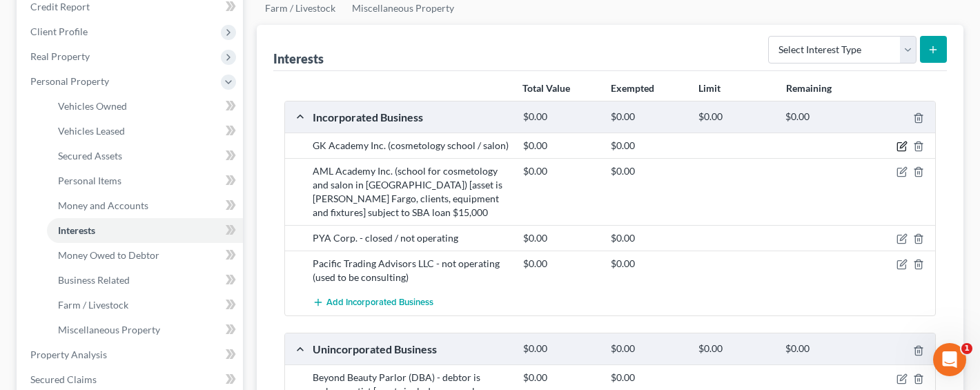
click at [902, 147] on icon "button" at bounding box center [903, 145] width 6 height 6
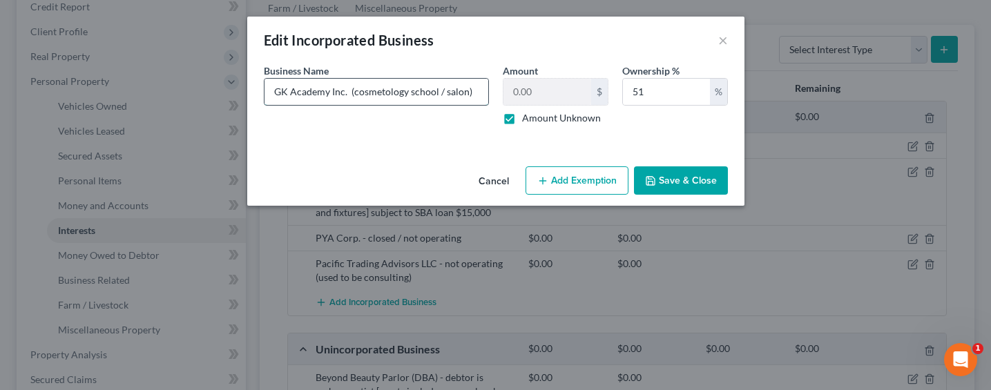
click at [336, 93] on input "GK Academy Inc. (cosmetology school / salon)" at bounding box center [376, 92] width 224 height 26
click at [505, 93] on div "Business Name * GK Academy Inc. (cosmetology school / salon) Amount 0.00 $ Amou…" at bounding box center [496, 100] width 478 height 73
click at [461, 93] on input "GK Academy Inc. (cosmetology school / salon)" at bounding box center [376, 92] width 224 height 26
click at [472, 90] on input "GK Academy Inc. (cosmetology school / salon)" at bounding box center [376, 92] width 224 height 26
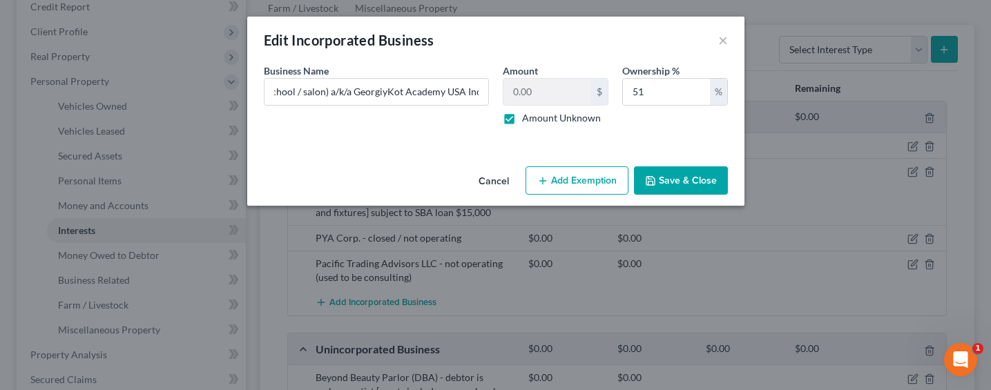
click at [695, 177] on button "Save & Close" at bounding box center [681, 180] width 94 height 29
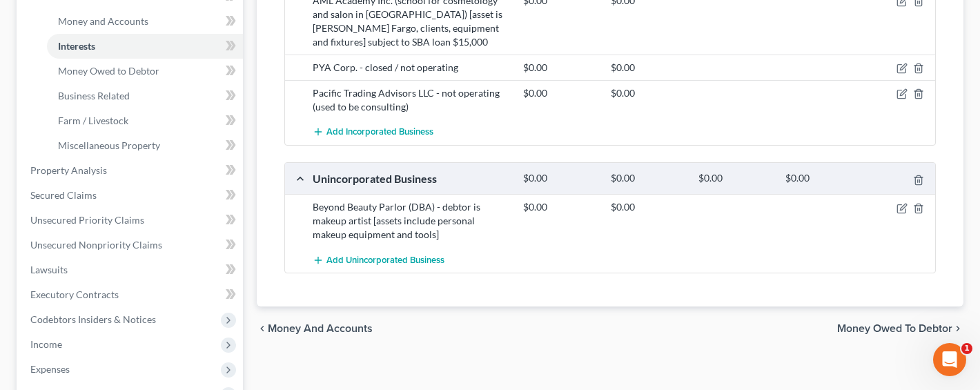
scroll to position [485, 0]
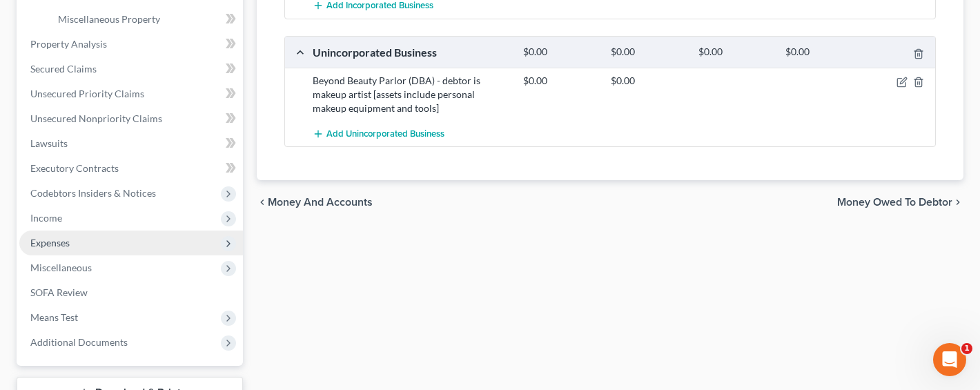
click at [49, 244] on span "Expenses" at bounding box center [49, 243] width 39 height 12
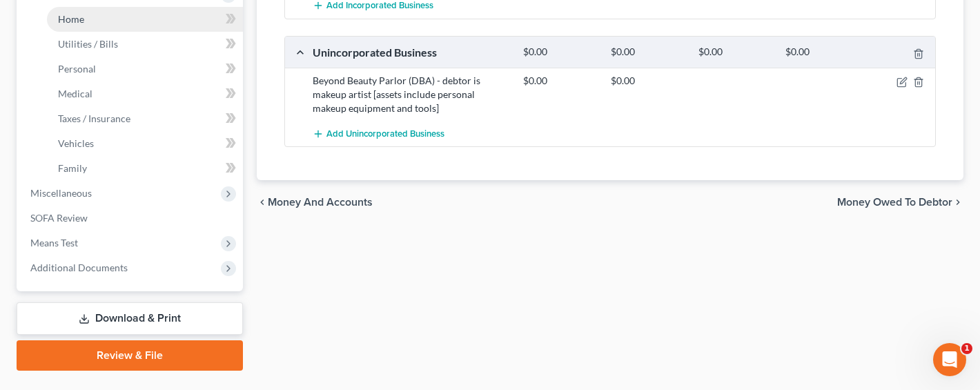
click at [72, 17] on span "Home" at bounding box center [71, 19] width 26 height 12
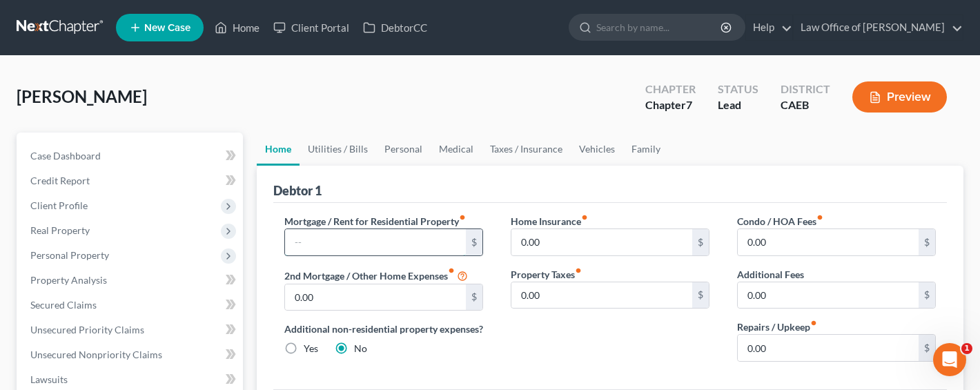
click at [349, 235] on input "text" at bounding box center [375, 242] width 181 height 26
click at [345, 237] on input "text" at bounding box center [375, 242] width 181 height 26
click at [85, 268] on link "Property Analysis" at bounding box center [131, 280] width 224 height 25
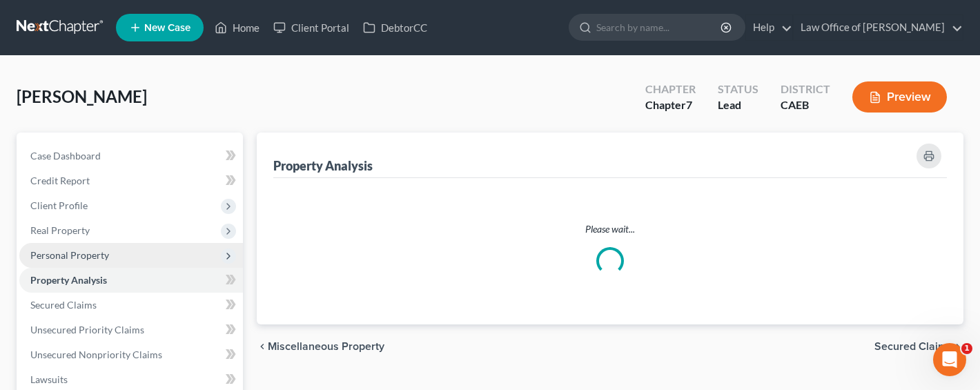
click at [75, 253] on span "Personal Property" at bounding box center [69, 255] width 79 height 12
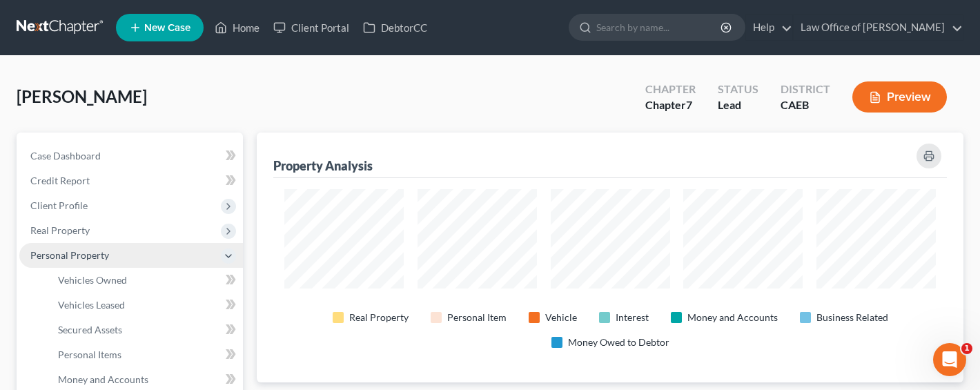
scroll to position [250, 707]
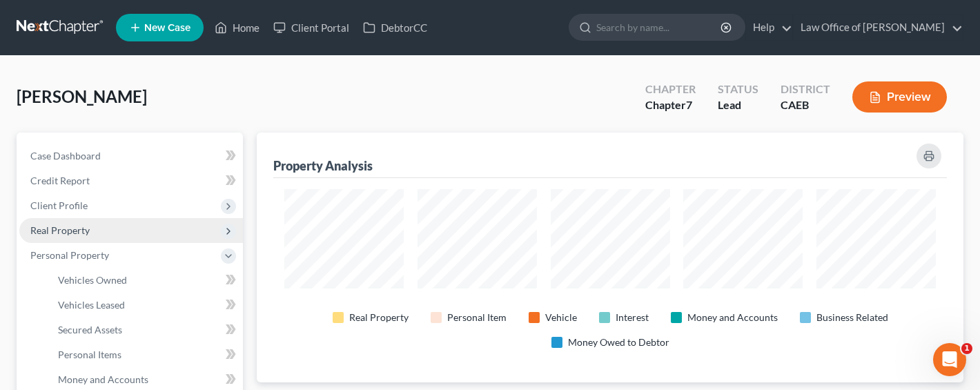
click at [70, 233] on span "Real Property" at bounding box center [59, 230] width 59 height 12
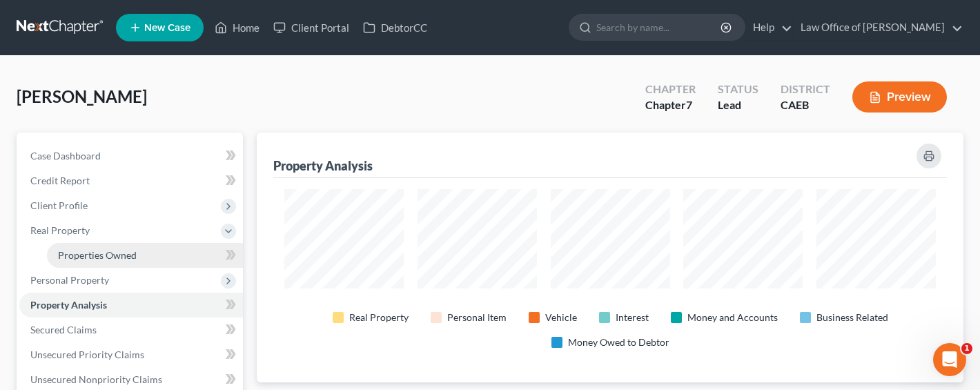
drag, startPoint x: 78, startPoint y: 258, endPoint x: 93, endPoint y: 259, distance: 14.5
click at [79, 259] on span "Properties Owned" at bounding box center [97, 255] width 79 height 12
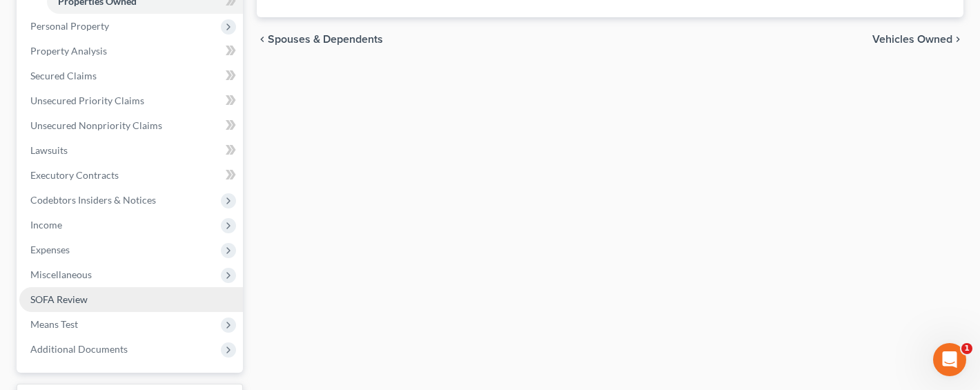
scroll to position [300, 0]
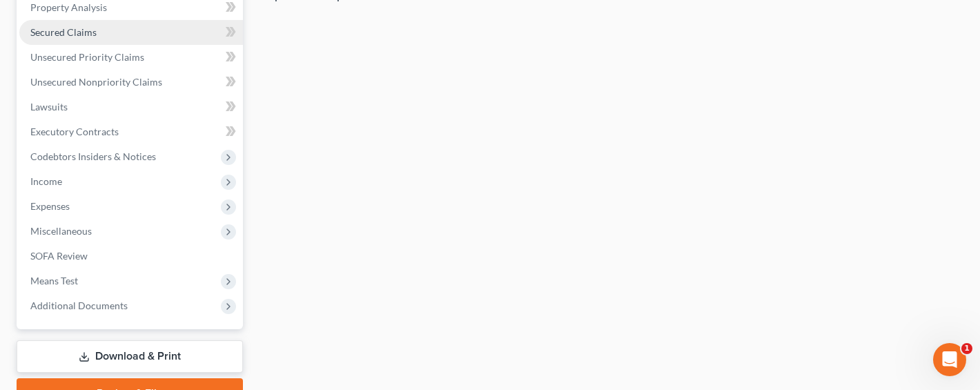
click at [52, 28] on span "Secured Claims" at bounding box center [63, 32] width 66 height 12
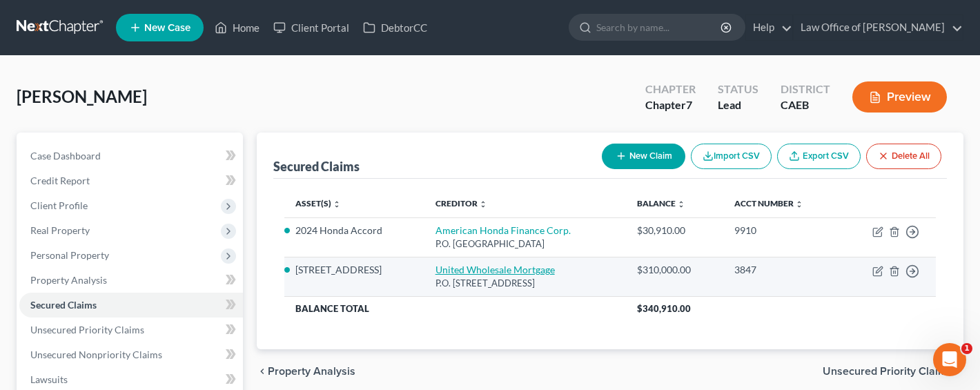
click at [498, 271] on link "United Wholesale Mortgage" at bounding box center [495, 270] width 119 height 12
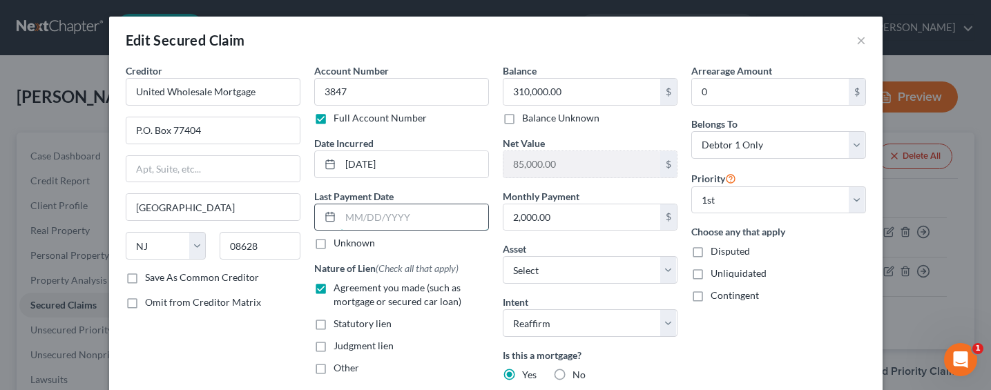
click at [374, 219] on input "text" at bounding box center [414, 217] width 148 height 26
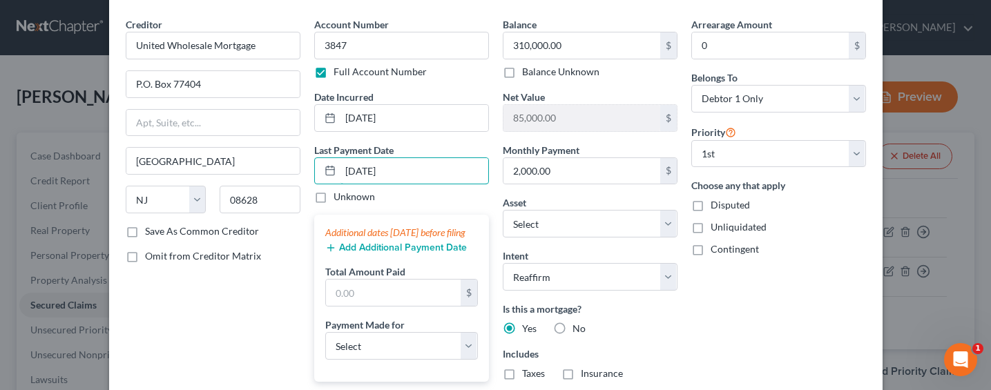
scroll to position [128, 0]
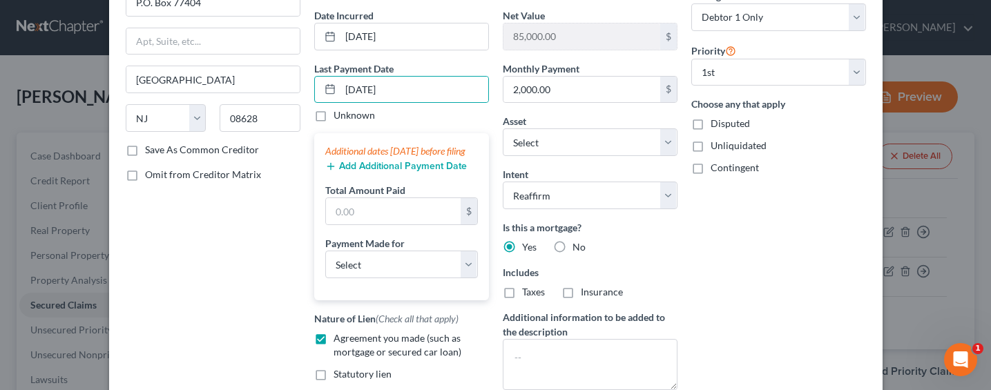
click at [347, 172] on button "Add Additional Payment Date" at bounding box center [396, 166] width 142 height 11
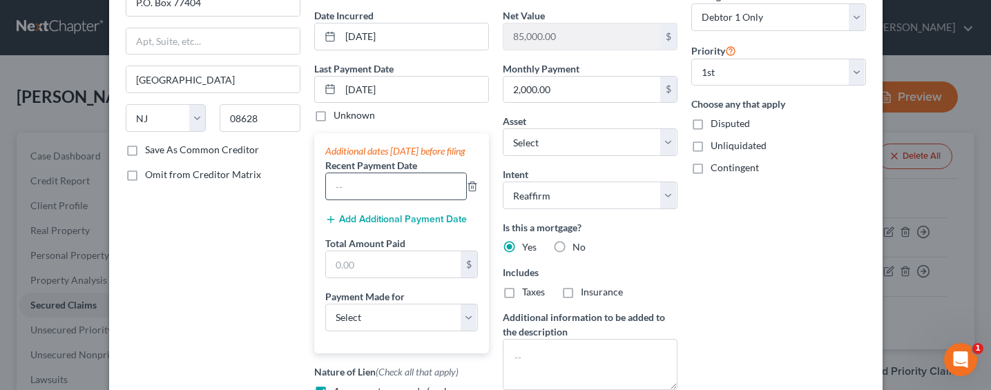
click at [352, 197] on input "text" at bounding box center [396, 186] width 140 height 26
click at [336, 225] on button "Add Additional Payment Date" at bounding box center [396, 219] width 142 height 11
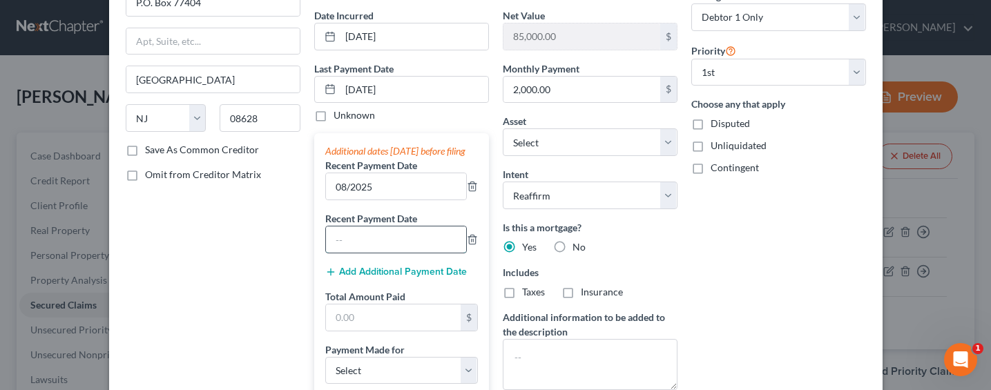
click at [356, 245] on input "text" at bounding box center [396, 239] width 140 height 26
click at [577, 93] on input "2,000.00" at bounding box center [581, 90] width 157 height 26
click at [576, 90] on input "2,000.00" at bounding box center [581, 90] width 157 height 26
drag, startPoint x: 564, startPoint y: 91, endPoint x: 508, endPoint y: 93, distance: 56.0
click at [508, 93] on input "2,000.00" at bounding box center [581, 90] width 157 height 26
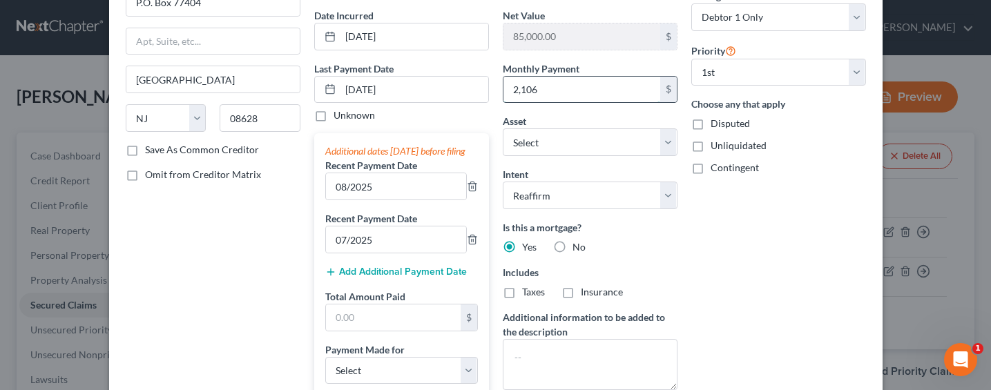
drag, startPoint x: 535, startPoint y: 90, endPoint x: 506, endPoint y: 87, distance: 29.2
click at [506, 87] on input "2,106" at bounding box center [581, 90] width 157 height 26
click at [729, 255] on div "Arrearage Amount 0 $ Belongs To * Select Debtor 1 Only Debtor 2 Only Debtor 1 A…" at bounding box center [778, 239] width 189 height 606
drag, startPoint x: 655, startPoint y: 271, endPoint x: 644, endPoint y: 259, distance: 17.1
click at [656, 270] on label "Includes" at bounding box center [590, 272] width 175 height 15
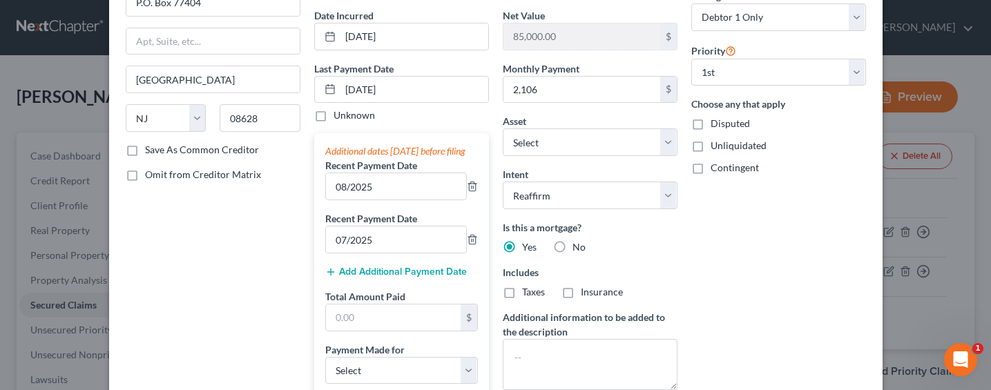
scroll to position [131, 0]
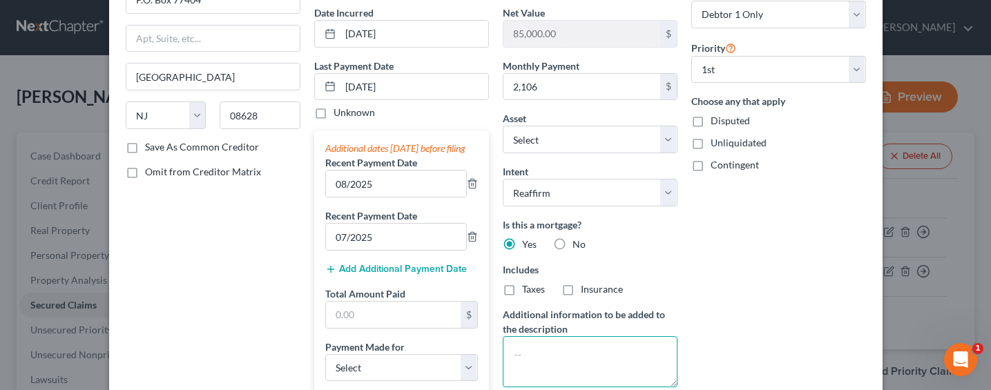
click at [543, 358] on textarea at bounding box center [590, 361] width 175 height 51
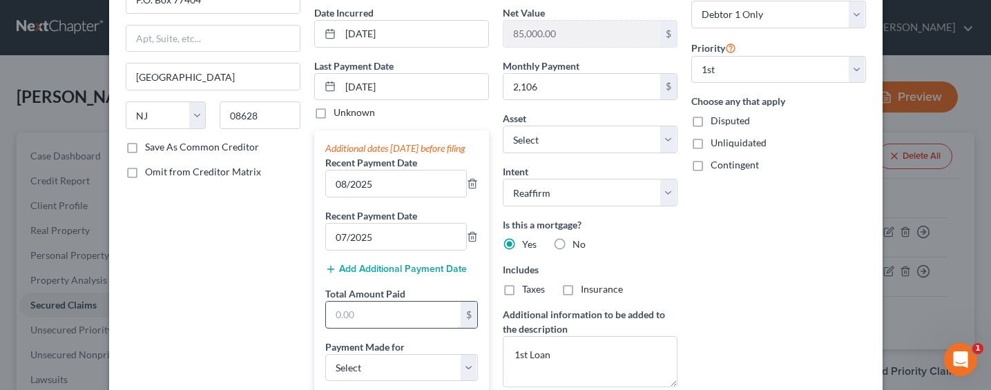
click at [378, 325] on input "text" at bounding box center [393, 315] width 135 height 26
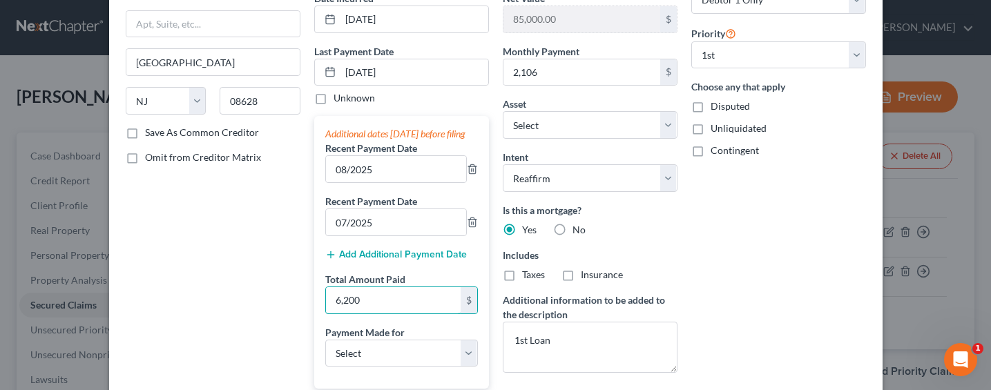
scroll to position [161, 0]
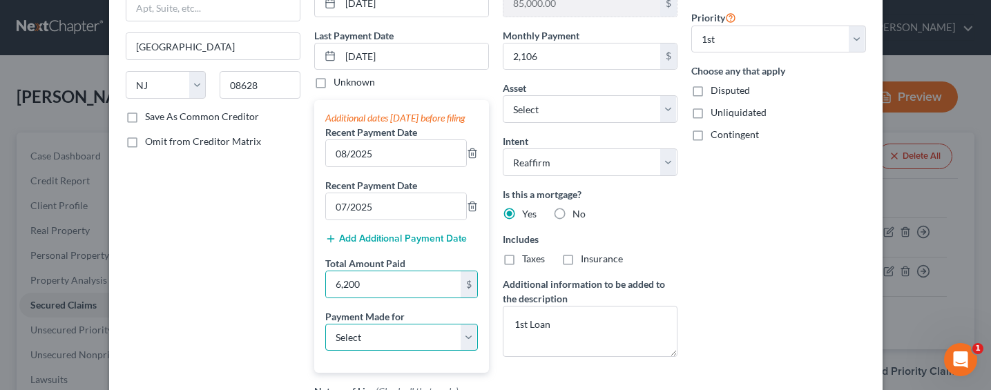
click at [378, 351] on select "Select Car Credit Card Loan Repayment Mortgage Other Suppliers Or Vendors" at bounding box center [401, 338] width 153 height 28
click at [325, 337] on select "Select Car Credit Card Loan Repayment Mortgage Other Suppliers Or Vendors" at bounding box center [401, 338] width 153 height 28
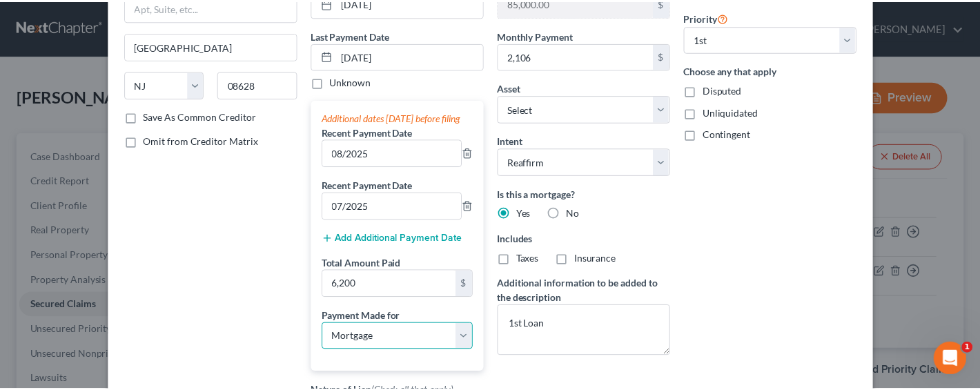
scroll to position [421, 0]
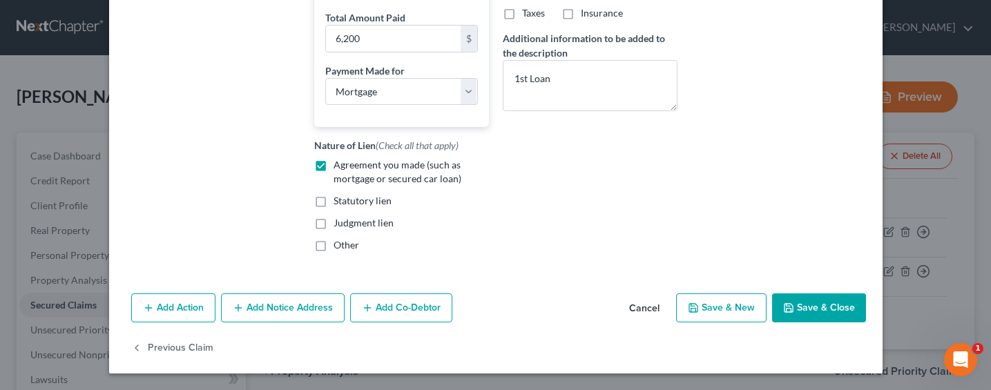
click at [795, 308] on button "Save & Close" at bounding box center [819, 307] width 94 height 29
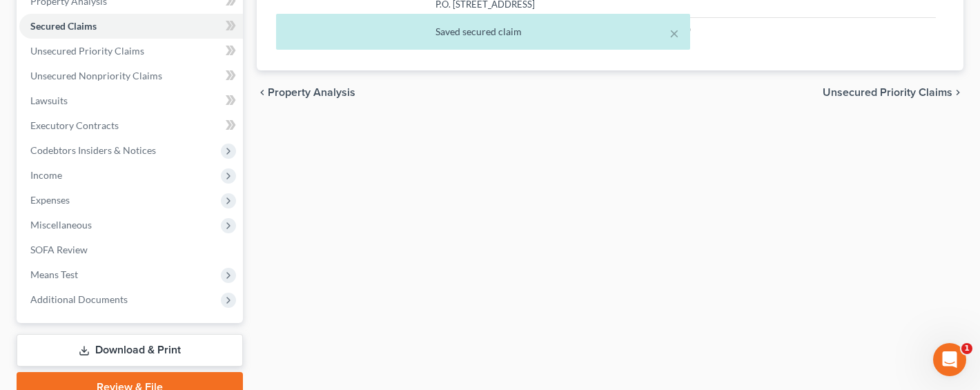
scroll to position [342, 0]
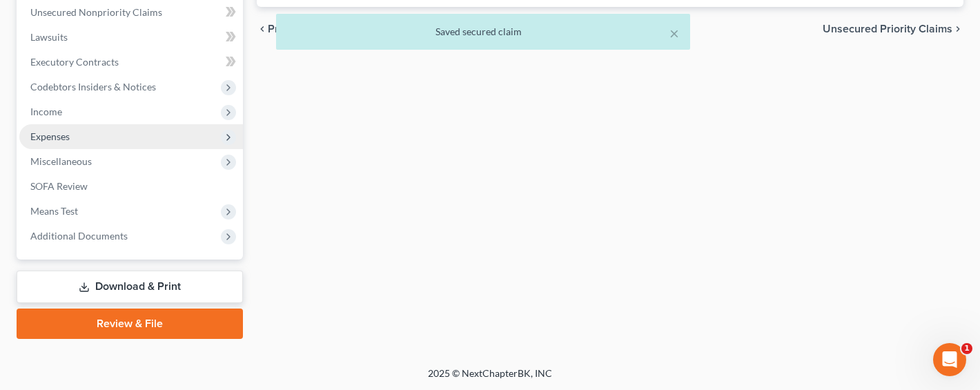
click at [41, 131] on span "Expenses" at bounding box center [49, 137] width 39 height 12
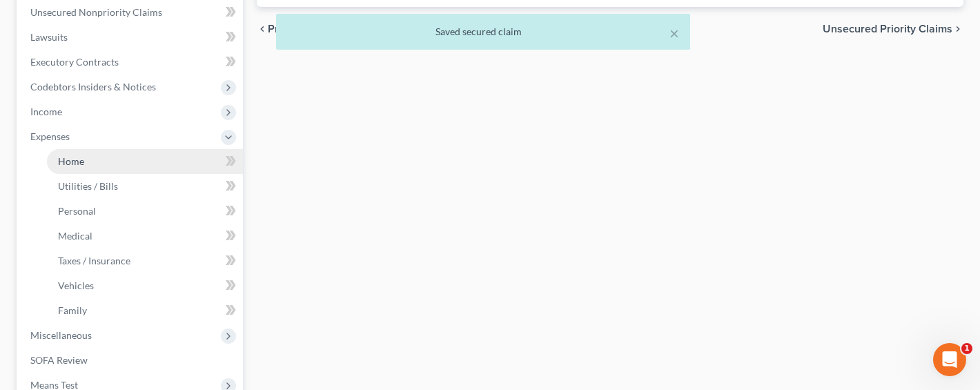
click at [70, 165] on span "Home" at bounding box center [71, 161] width 26 height 12
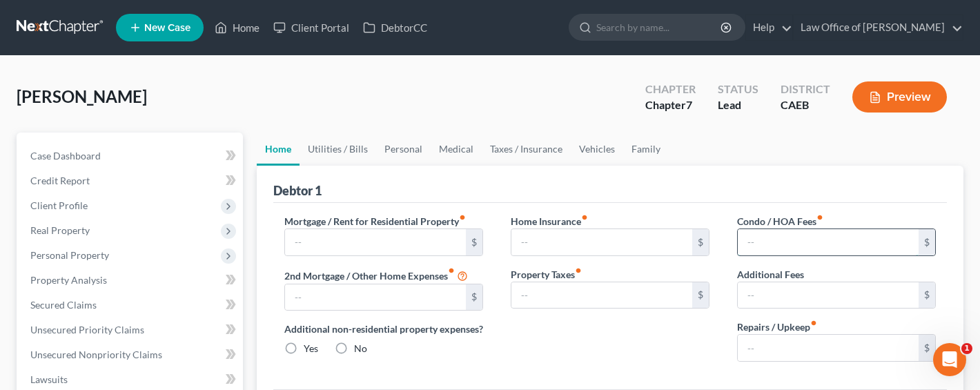
click at [835, 245] on input "text" at bounding box center [828, 242] width 181 height 26
drag, startPoint x: 835, startPoint y: 244, endPoint x: 724, endPoint y: 238, distance: 111.4
click at [724, 238] on div "Condo / HOA Fees fiber_manual_record 0.00 $ Additional Fees 0.00 $ Repairs / Up…" at bounding box center [837, 293] width 226 height 159
click at [327, 248] on input "text" at bounding box center [375, 242] width 181 height 26
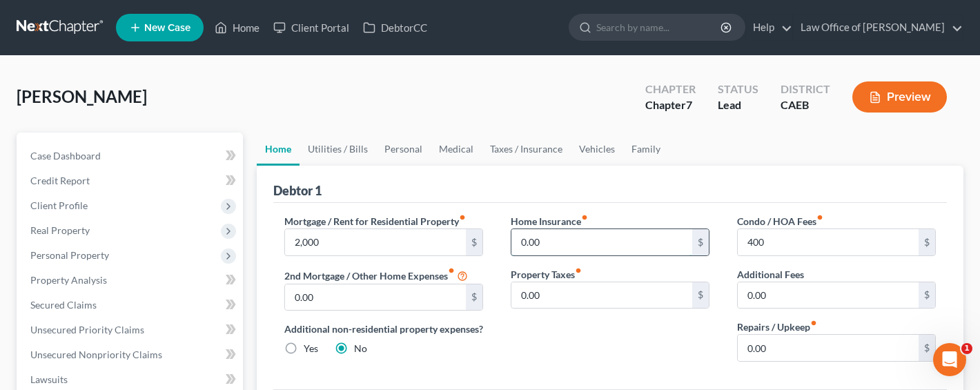
click at [551, 243] on input "0.00" at bounding box center [602, 242] width 181 height 26
click at [798, 343] on input "0.00" at bounding box center [828, 348] width 181 height 26
click at [326, 151] on link "Utilities / Bills" at bounding box center [338, 149] width 77 height 33
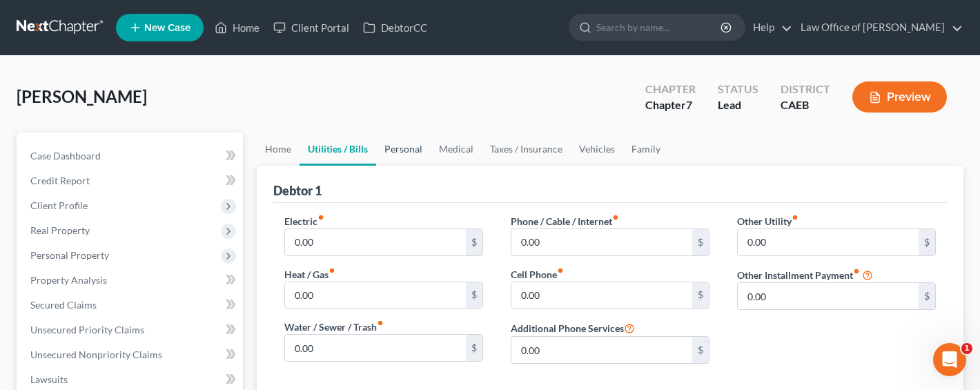
click at [394, 151] on link "Personal" at bounding box center [403, 149] width 55 height 33
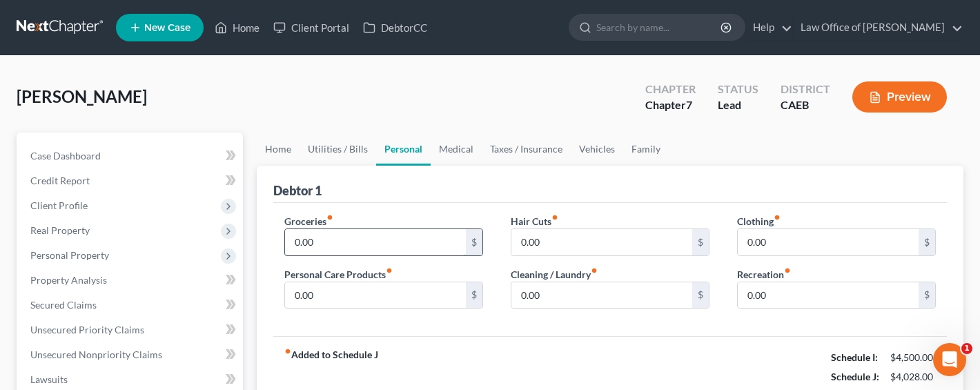
click at [332, 240] on input "0.00" at bounding box center [375, 242] width 181 height 26
click at [307, 144] on link "Utilities / Bills" at bounding box center [338, 149] width 77 height 33
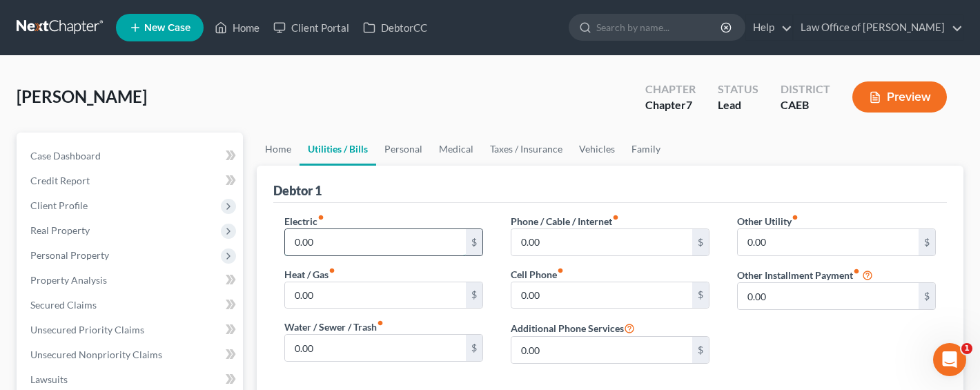
drag, startPoint x: 311, startPoint y: 242, endPoint x: 318, endPoint y: 241, distance: 6.9
click at [311, 241] on input "0.00" at bounding box center [375, 242] width 181 height 26
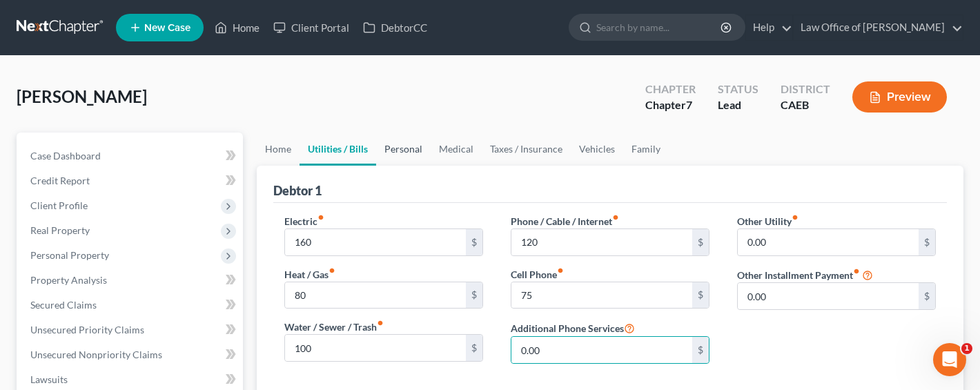
click at [400, 149] on link "Personal" at bounding box center [403, 149] width 55 height 33
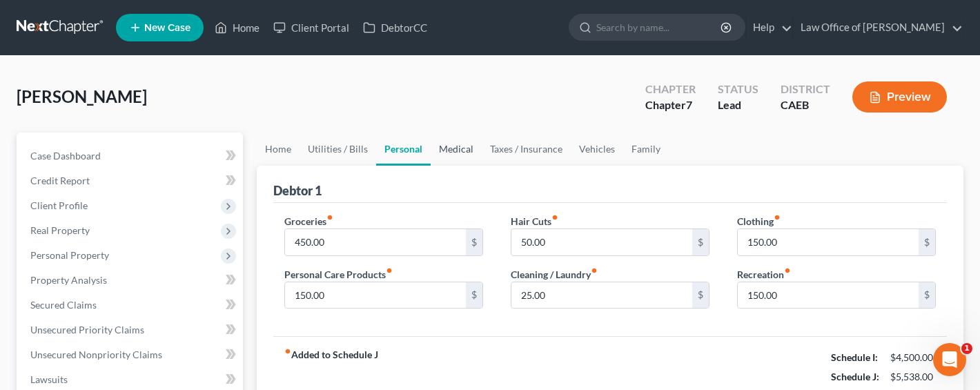
click at [456, 149] on link "Medical" at bounding box center [456, 149] width 51 height 33
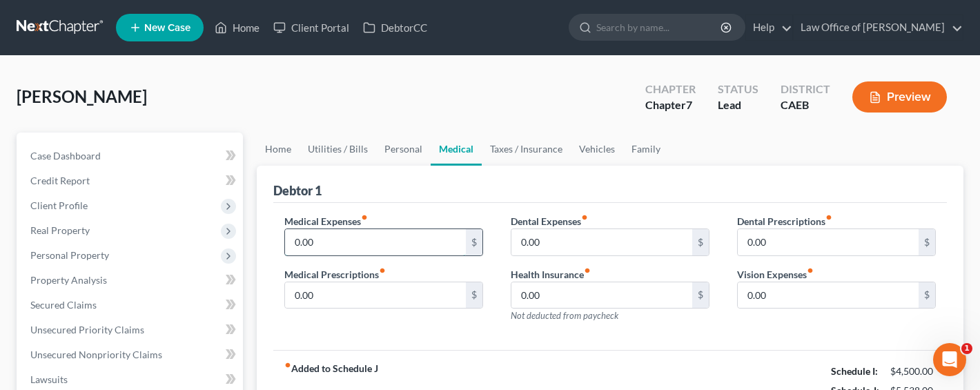
click at [319, 252] on input "0.00" at bounding box center [375, 242] width 181 height 26
click at [530, 151] on link "Taxes / Insurance" at bounding box center [526, 149] width 89 height 33
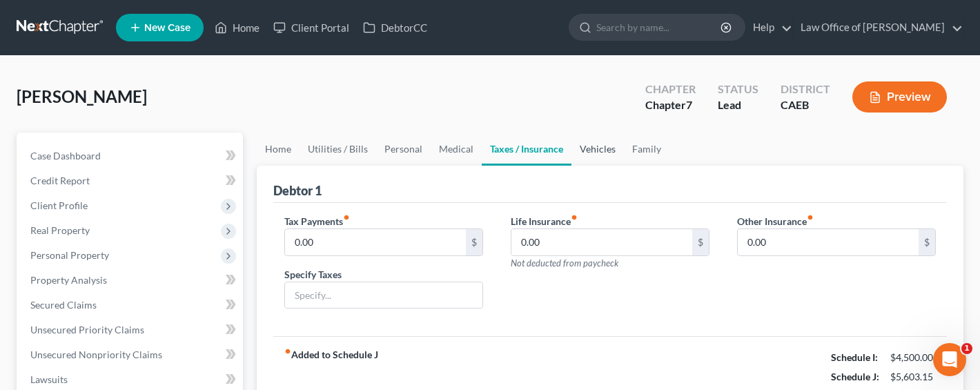
click at [594, 151] on link "Vehicles" at bounding box center [598, 149] width 52 height 33
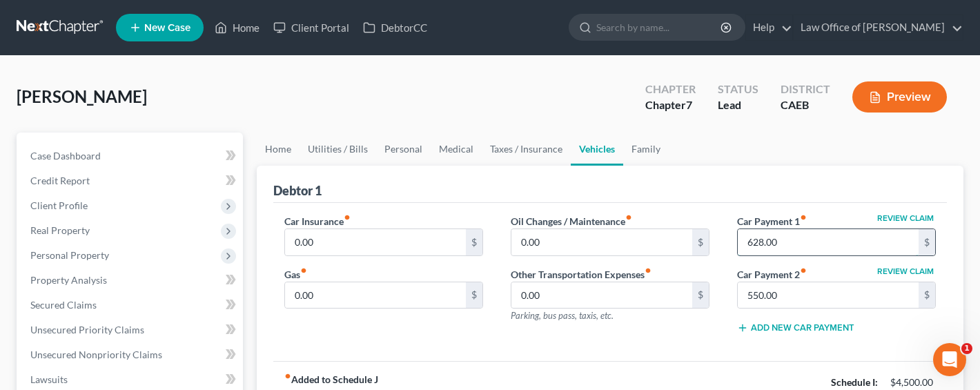
click at [801, 242] on input "628.00" at bounding box center [828, 242] width 181 height 26
click at [372, 241] on input "0.00" at bounding box center [375, 242] width 181 height 26
click at [548, 240] on input "0.00" at bounding box center [602, 242] width 181 height 26
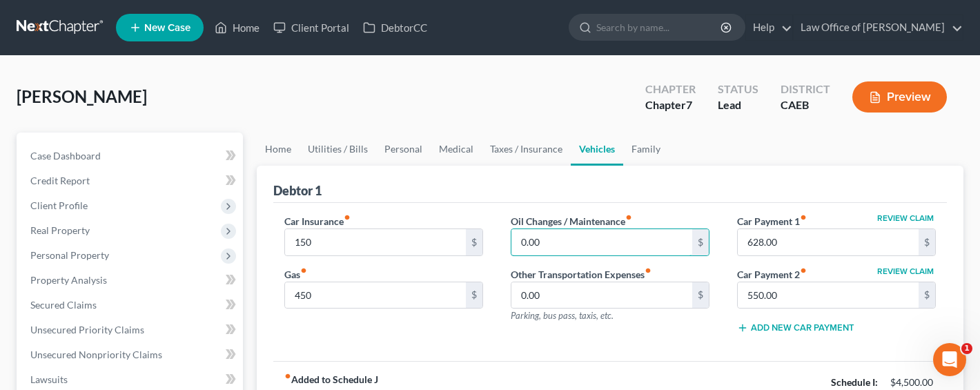
drag, startPoint x: 556, startPoint y: 240, endPoint x: 506, endPoint y: 239, distance: 49.7
click at [506, 239] on div "Oil Changes / Maintenance fiber_manual_record 0.00 $ Other Transportation Expen…" at bounding box center [610, 279] width 226 height 131
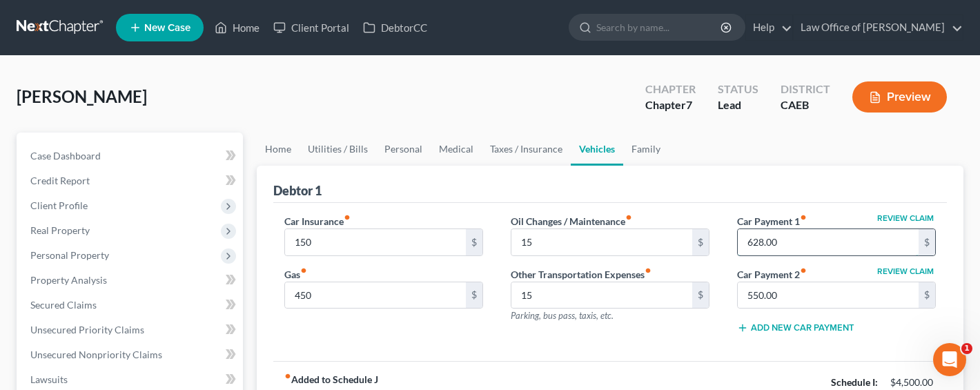
click at [814, 247] on input "628.00" at bounding box center [828, 242] width 181 height 26
click at [642, 146] on link "Family" at bounding box center [647, 149] width 46 height 33
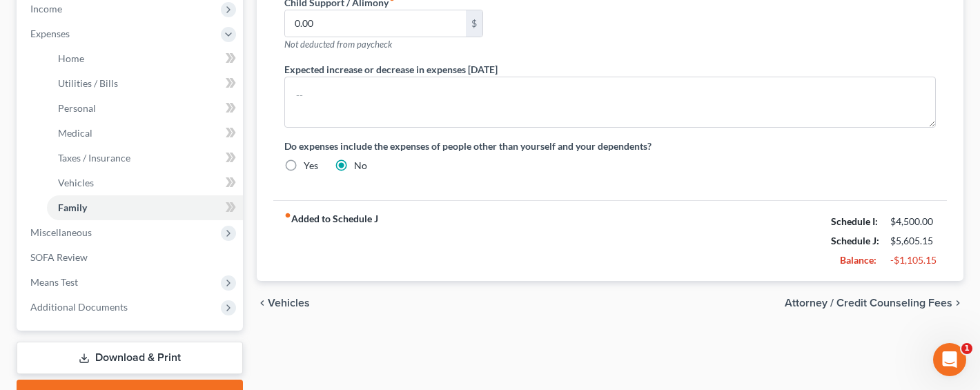
scroll to position [450, 0]
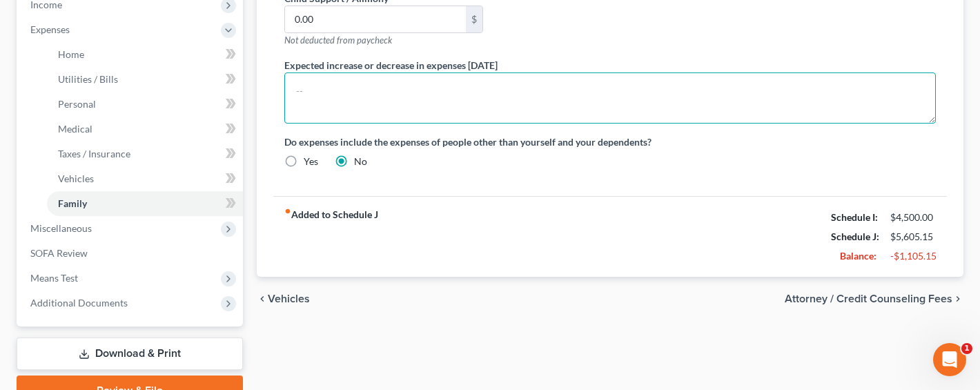
click at [345, 104] on textarea at bounding box center [610, 98] width 652 height 51
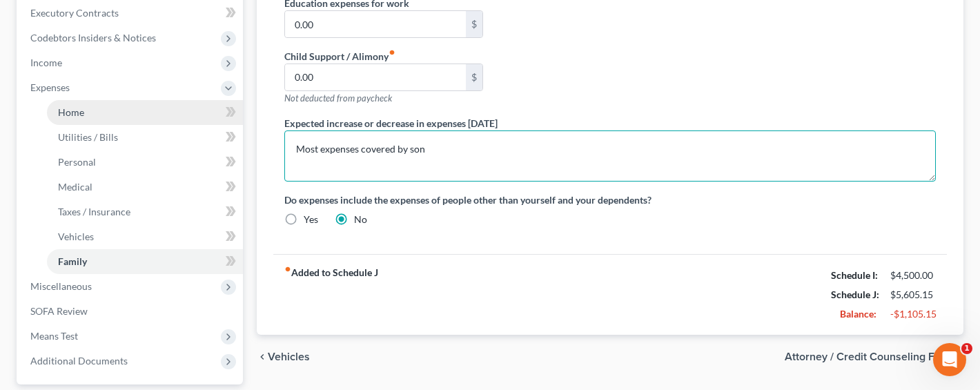
scroll to position [320, 0]
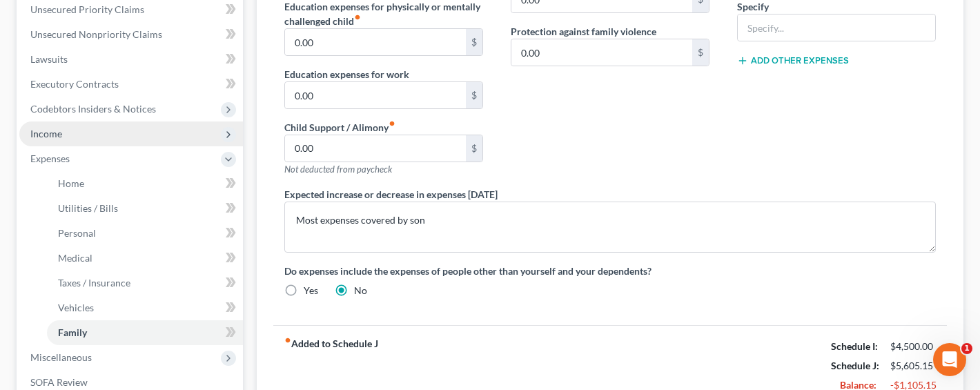
click at [40, 134] on span "Income" at bounding box center [46, 134] width 32 height 12
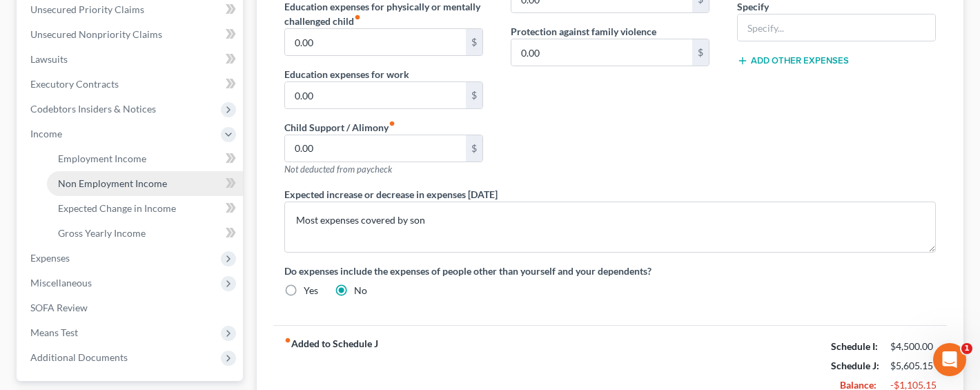
click at [93, 186] on span "Non Employment Income" at bounding box center [112, 183] width 109 height 12
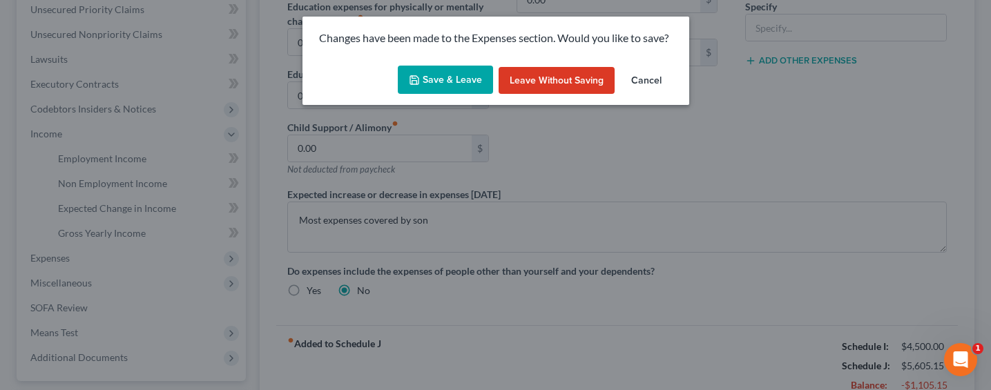
click at [455, 75] on button "Save & Leave" at bounding box center [445, 80] width 95 height 29
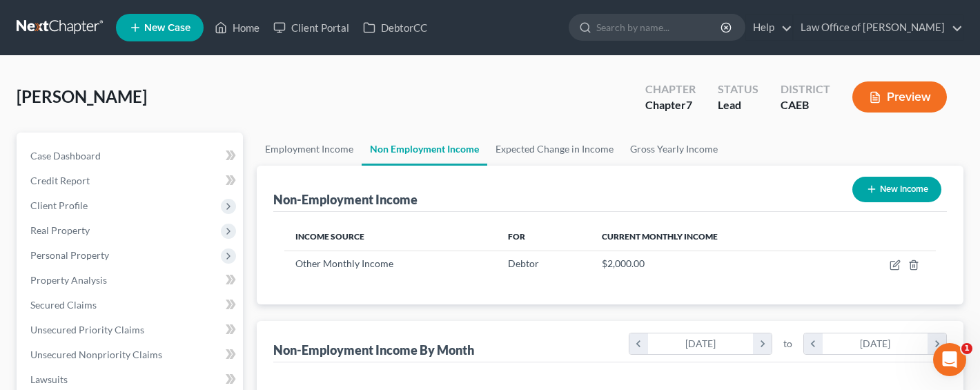
click at [905, 191] on button "New Income" at bounding box center [897, 190] width 89 height 26
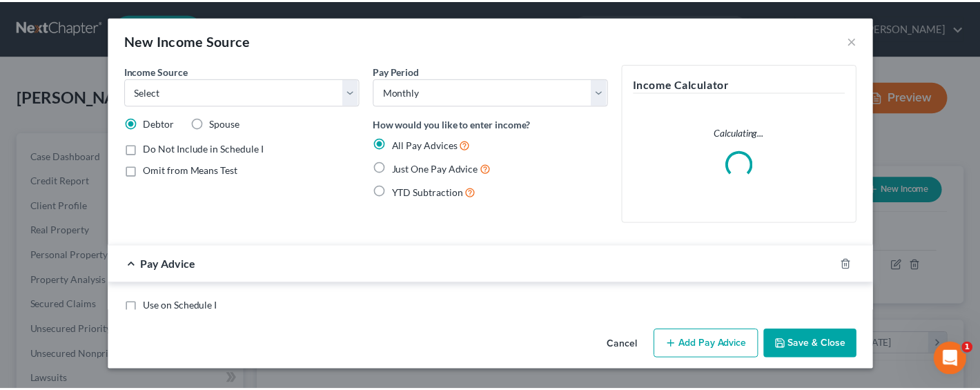
scroll to position [247, 400]
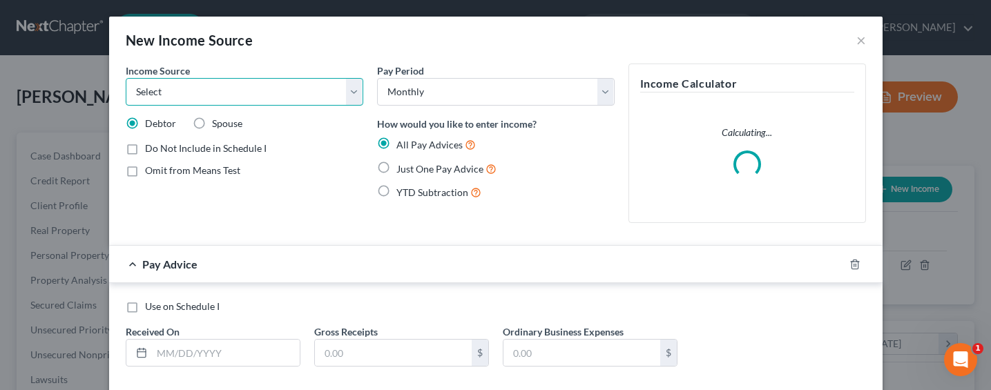
click at [229, 88] on select "Select Unemployment Disability (from employer) Pension Retirement Social Securi…" at bounding box center [245, 92] width 238 height 28
click at [126, 78] on select "Select Unemployment Disability (from employer) Pension Retirement Social Securi…" at bounding box center [245, 92] width 238 height 28
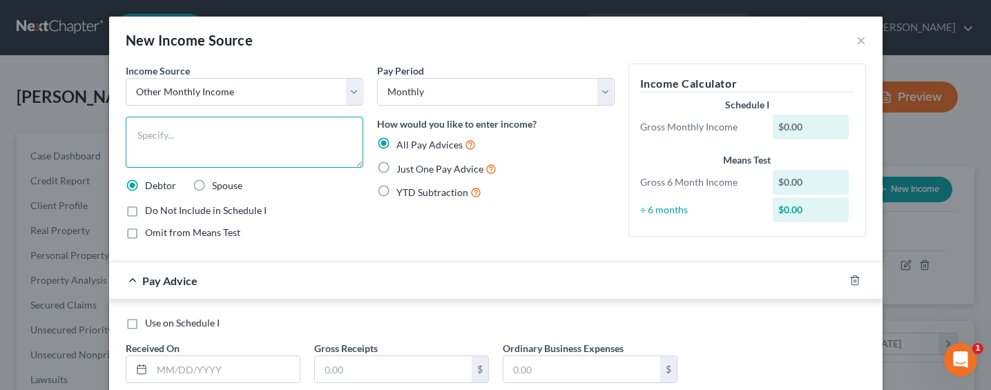
click at [239, 150] on textarea at bounding box center [245, 142] width 238 height 51
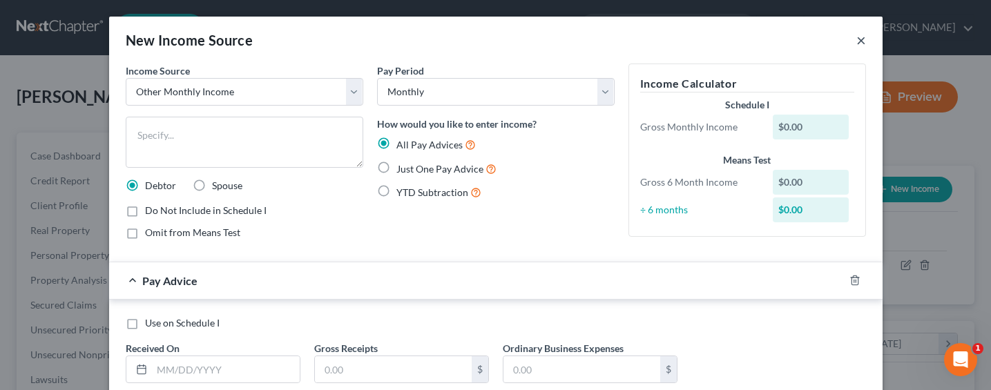
click at [856, 39] on button "×" at bounding box center [861, 40] width 10 height 17
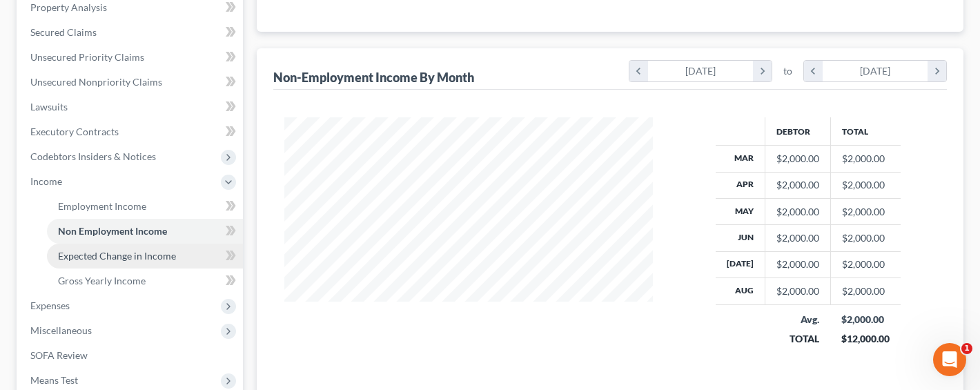
scroll to position [414, 0]
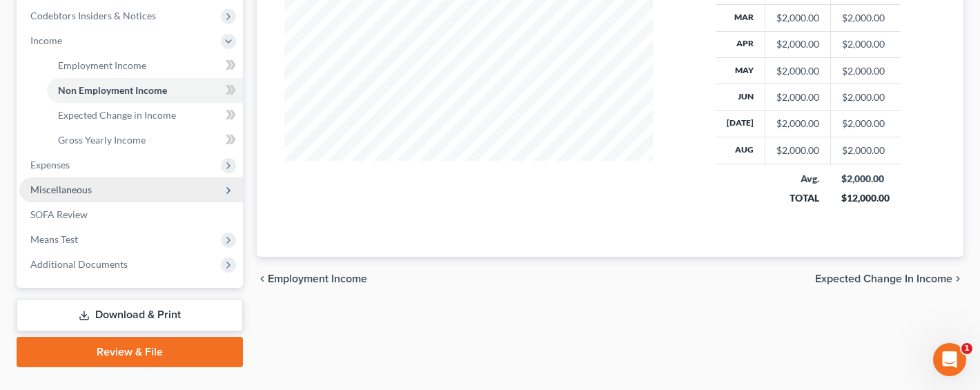
click at [47, 192] on span "Miscellaneous" at bounding box center [60, 190] width 61 height 12
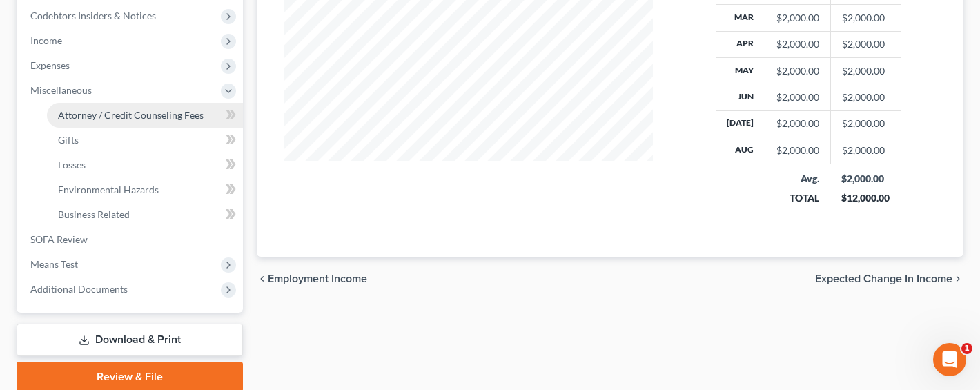
click at [110, 111] on span "Attorney / Credit Counseling Fees" at bounding box center [131, 115] width 146 height 12
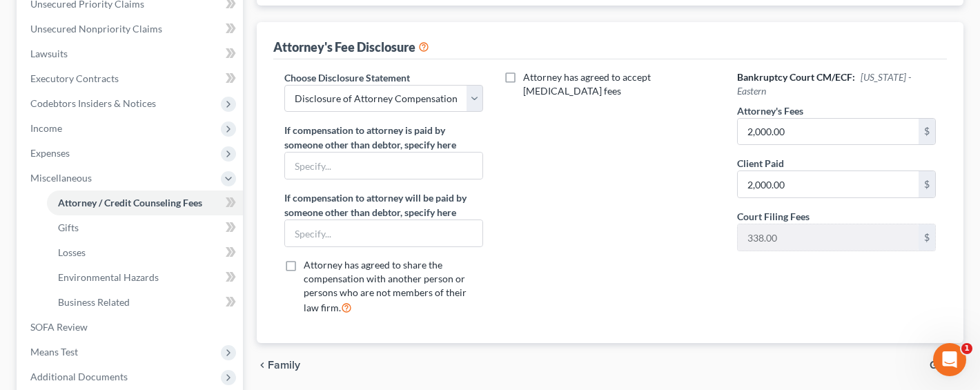
scroll to position [26, 0]
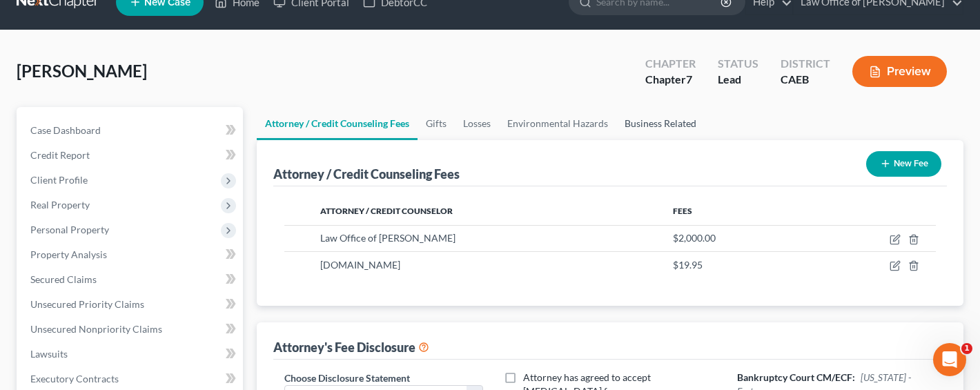
click at [682, 131] on link "Business Related" at bounding box center [661, 123] width 88 height 33
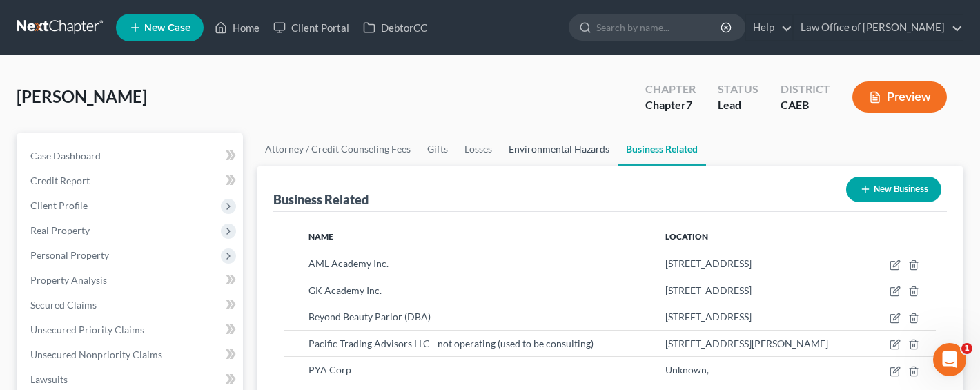
click at [532, 150] on link "Environmental Hazards" at bounding box center [559, 149] width 117 height 33
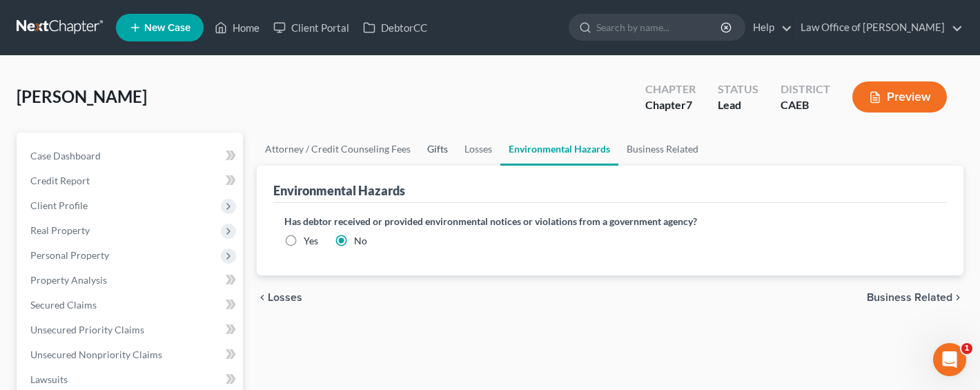
click at [432, 151] on link "Gifts" at bounding box center [437, 149] width 37 height 33
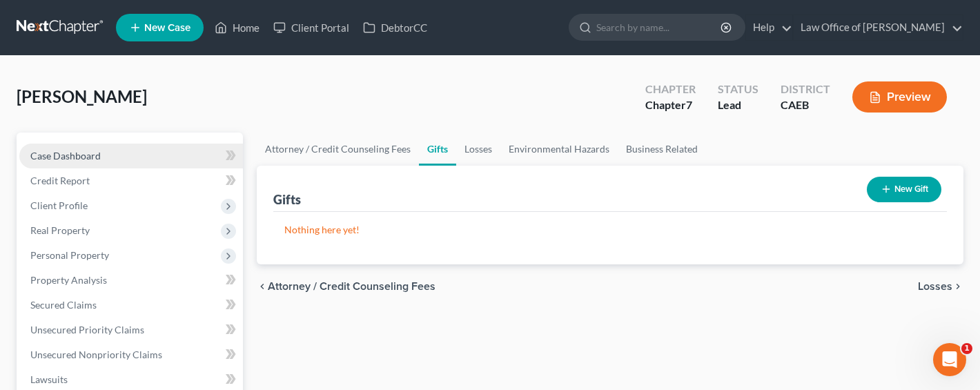
drag, startPoint x: 56, startPoint y: 157, endPoint x: 64, endPoint y: 157, distance: 8.3
click at [57, 157] on span "Case Dashboard" at bounding box center [65, 156] width 70 height 12
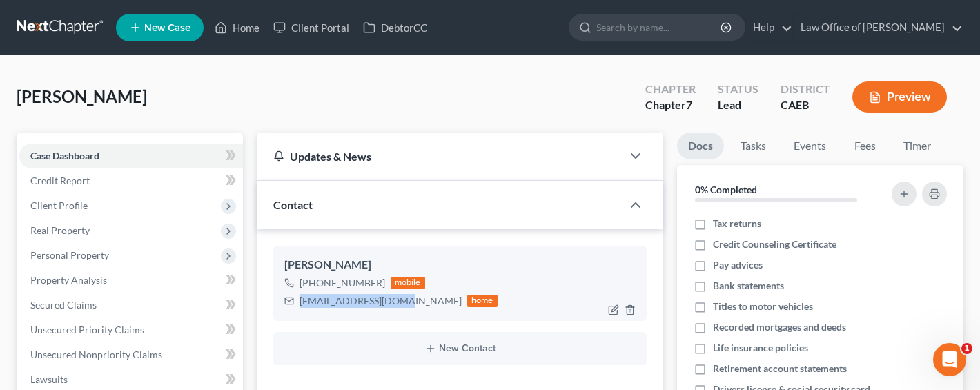
drag, startPoint x: 400, startPoint y: 302, endPoint x: 287, endPoint y: 298, distance: 113.3
click at [287, 298] on div "[EMAIL_ADDRESS][DOMAIN_NAME] home" at bounding box center [390, 301] width 213 height 18
copy div "[EMAIL_ADDRESS][DOMAIN_NAME]"
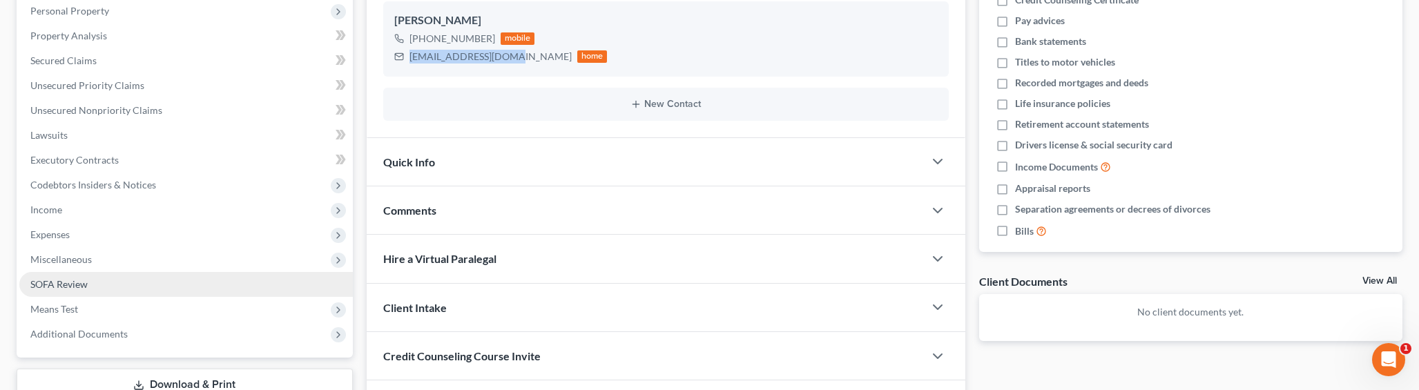
scroll to position [300, 0]
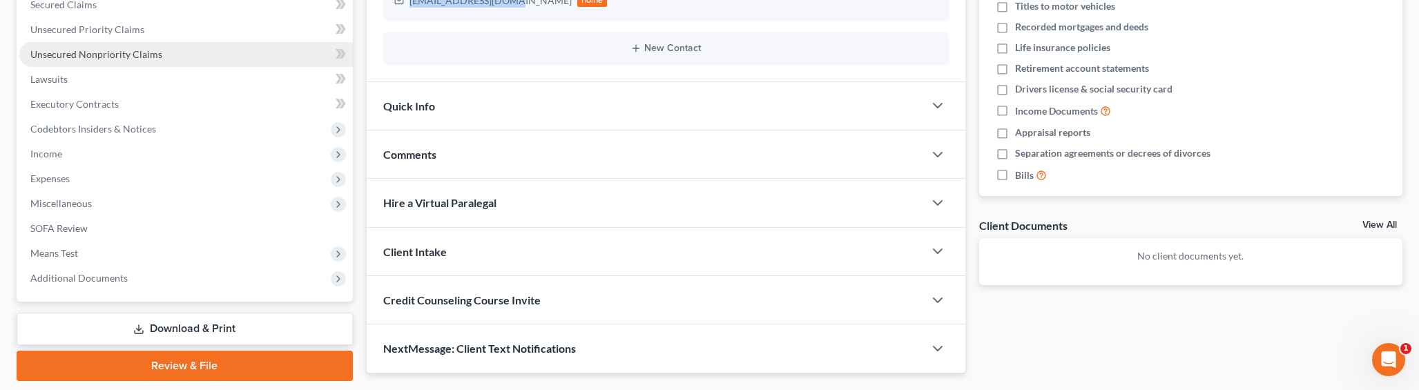
click at [119, 58] on span "Unsecured Nonpriority Claims" at bounding box center [96, 54] width 132 height 12
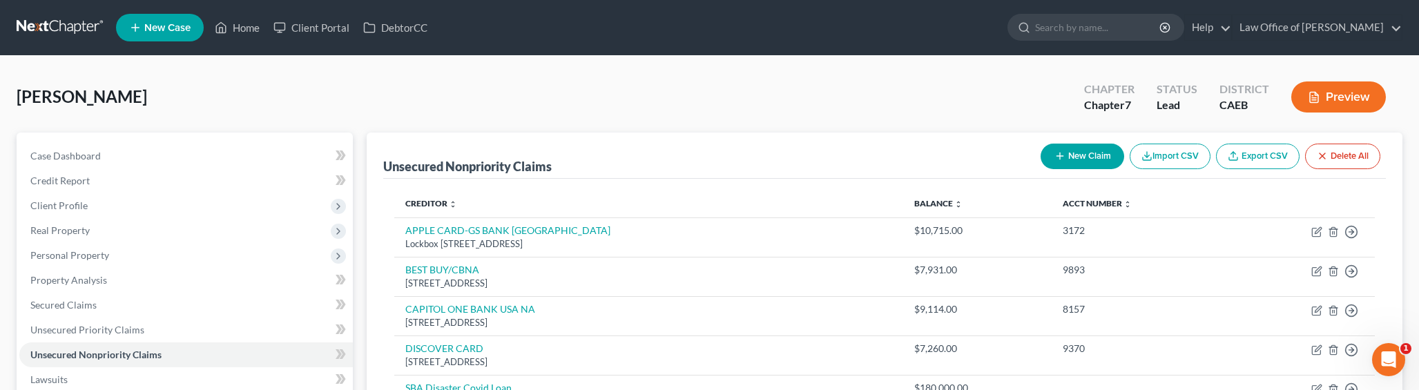
click at [1076, 155] on button "New Claim" at bounding box center [1083, 157] width 84 height 26
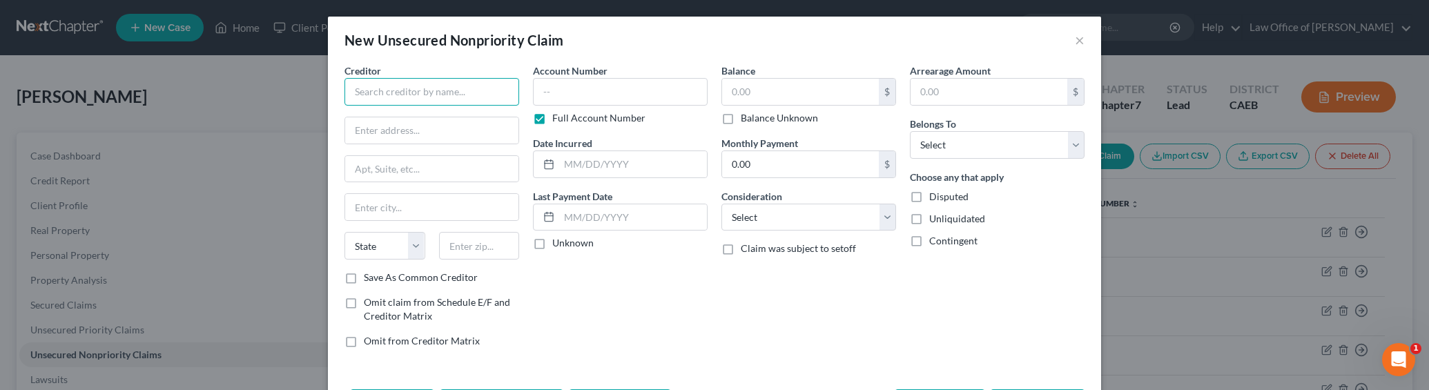
click at [458, 92] on input "text" at bounding box center [432, 92] width 175 height 28
click at [402, 126] on input "text" at bounding box center [431, 130] width 173 height 26
click at [580, 92] on input "text" at bounding box center [620, 92] width 175 height 28
click at [740, 94] on input "text" at bounding box center [800, 92] width 157 height 26
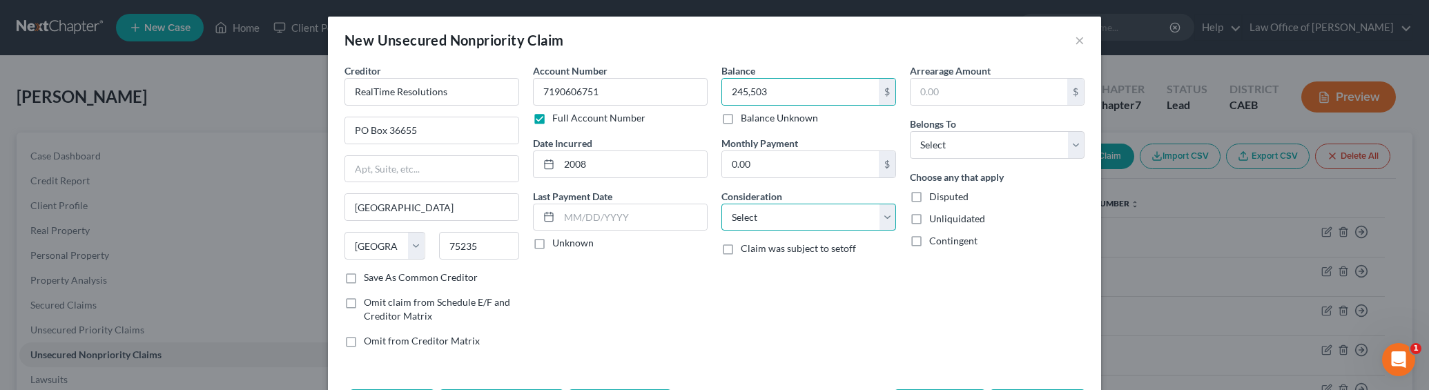
click at [794, 206] on select "Select Cable / Satellite Services Collection Agency Credit Card Debt Debt Couns…" at bounding box center [809, 218] width 175 height 28
click at [722, 204] on select "Select Cable / Satellite Services Collection Agency Credit Card Debt Debt Couns…" at bounding box center [809, 218] width 175 height 28
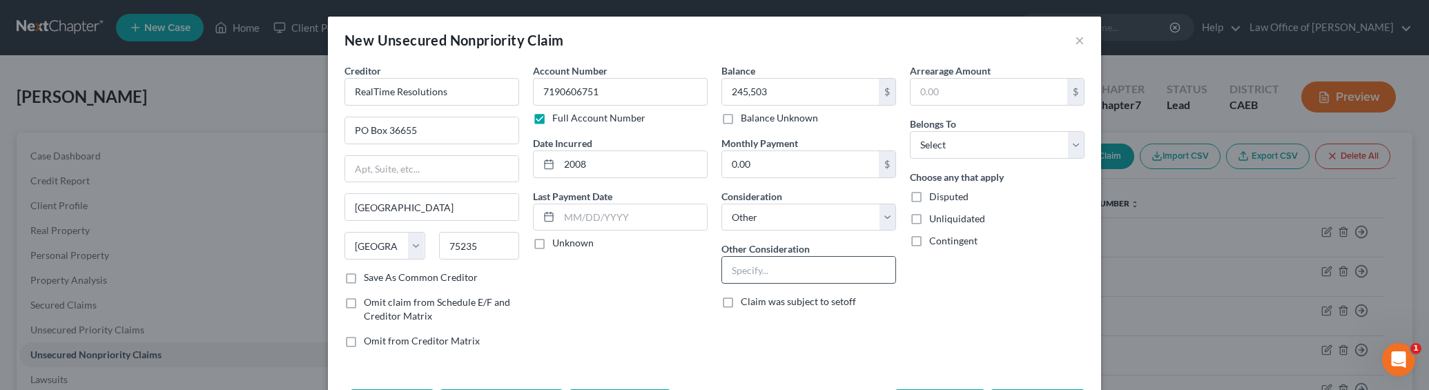
click at [774, 272] on input "text" at bounding box center [808, 270] width 173 height 26
click at [943, 141] on select "Select Debtor 1 Only Debtor 2 Only Debtor 1 And Debtor 2 Only At Least One Of T…" at bounding box center [997, 145] width 175 height 28
click at [910, 131] on select "Select Debtor 1 Only Debtor 2 Only Debtor 1 And Debtor 2 Only At Least One Of T…" at bounding box center [997, 145] width 175 height 28
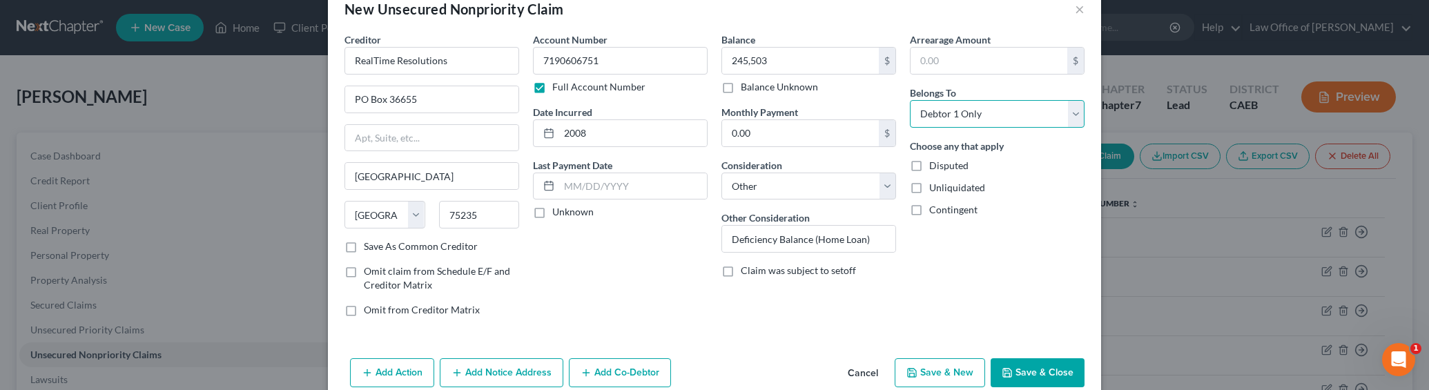
scroll to position [55, 0]
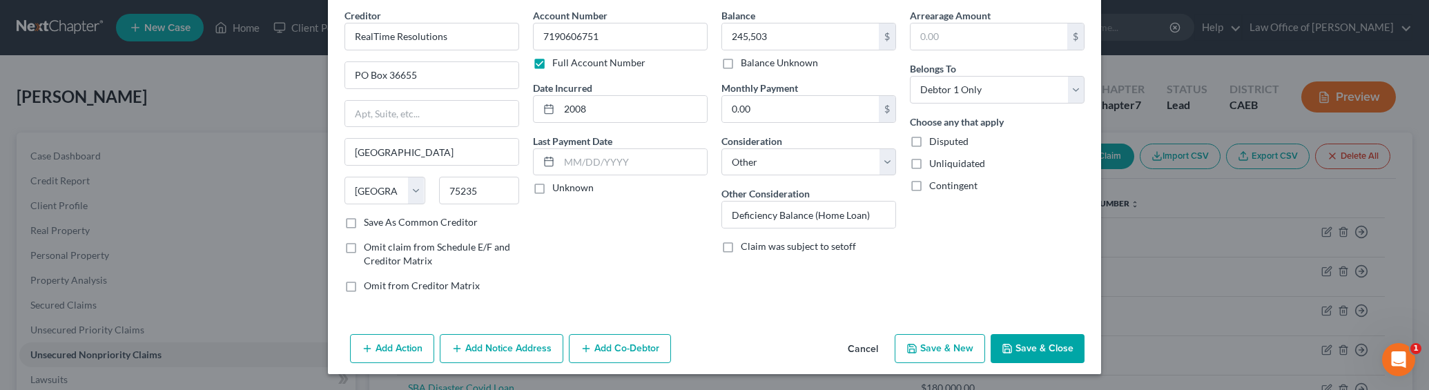
click at [513, 343] on button "Add Notice Address" at bounding box center [502, 348] width 124 height 29
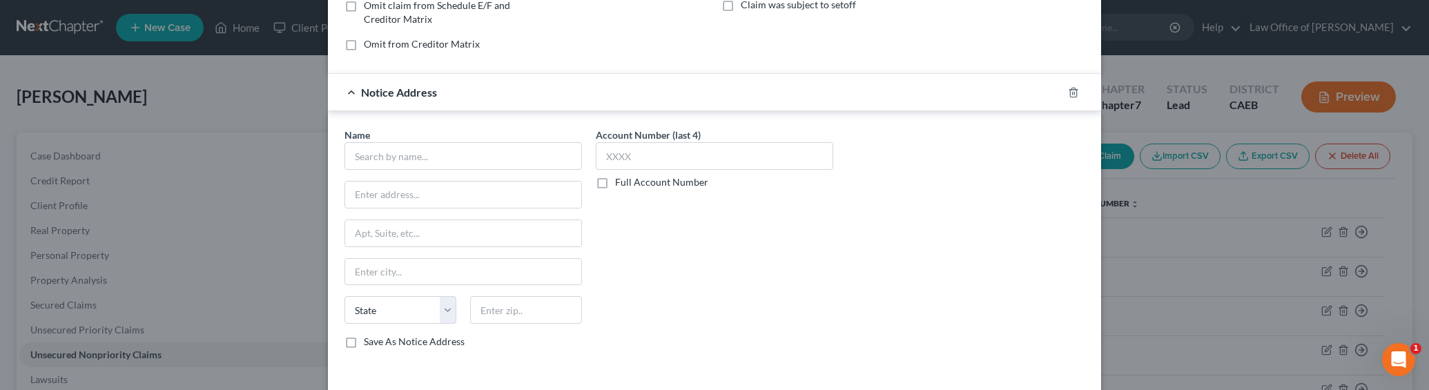
scroll to position [354, 0]
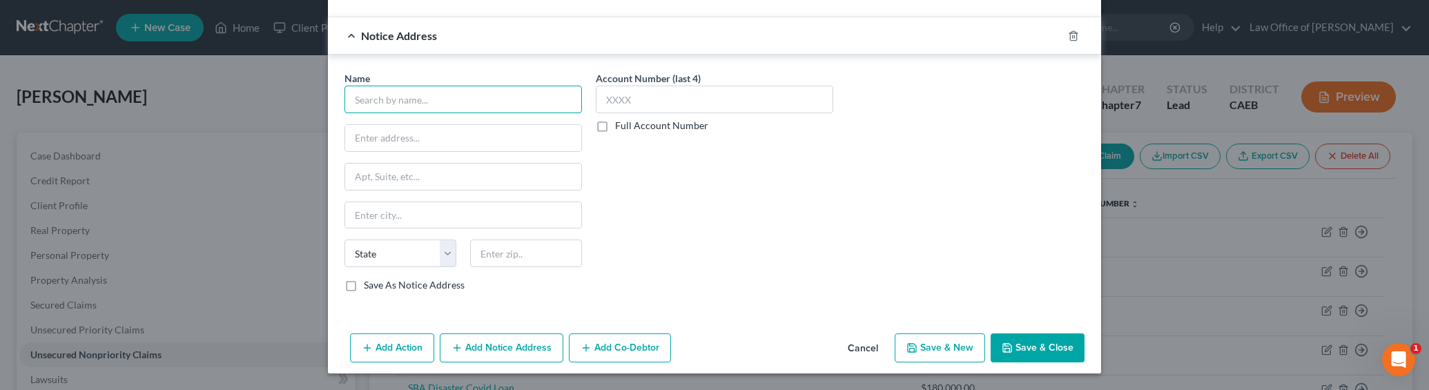
click at [378, 91] on input "text" at bounding box center [464, 100] width 238 height 28
drag, startPoint x: 391, startPoint y: 101, endPoint x: 289, endPoint y: 95, distance: 101.7
click at [289, 95] on div "New Unsecured Nonpriority Claim × Creditor * RealTime Resolutions PO Box 36655 …" at bounding box center [714, 195] width 1429 height 390
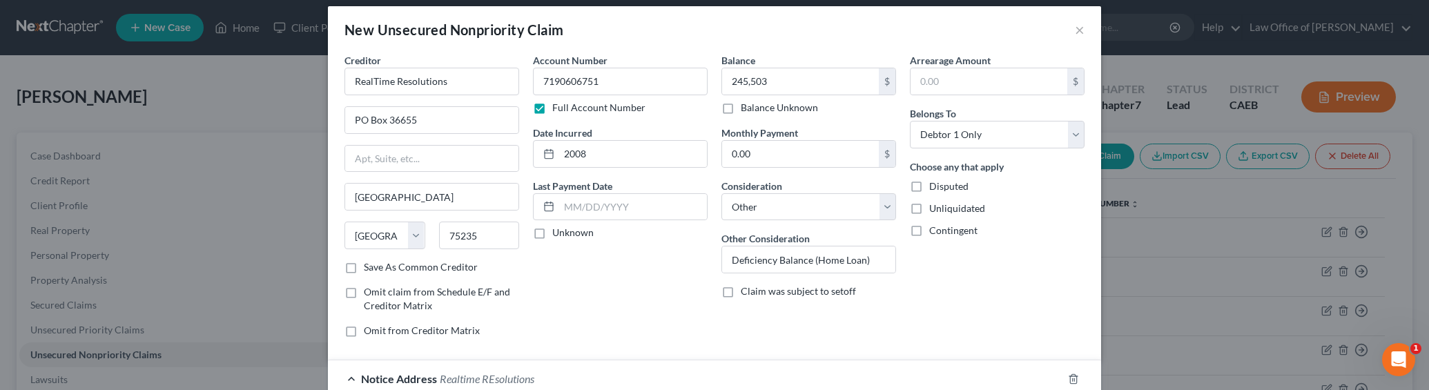
scroll to position [0, 0]
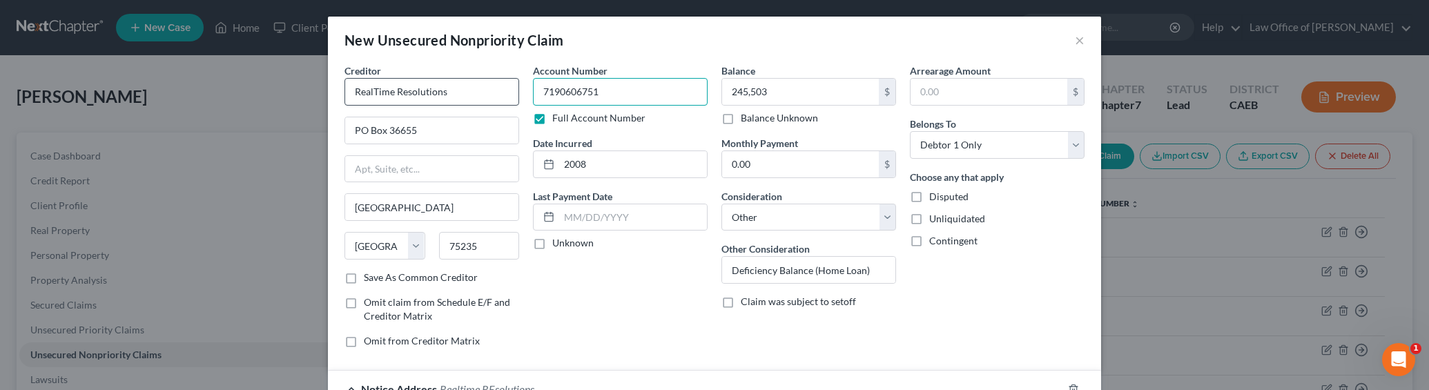
drag, startPoint x: 601, startPoint y: 96, endPoint x: 512, endPoint y: 97, distance: 89.1
click at [509, 97] on div "Creditor * RealTime Resolutions PO Box 36655 [GEOGRAPHIC_DATA] [US_STATE][GEOGR…" at bounding box center [715, 212] width 754 height 296
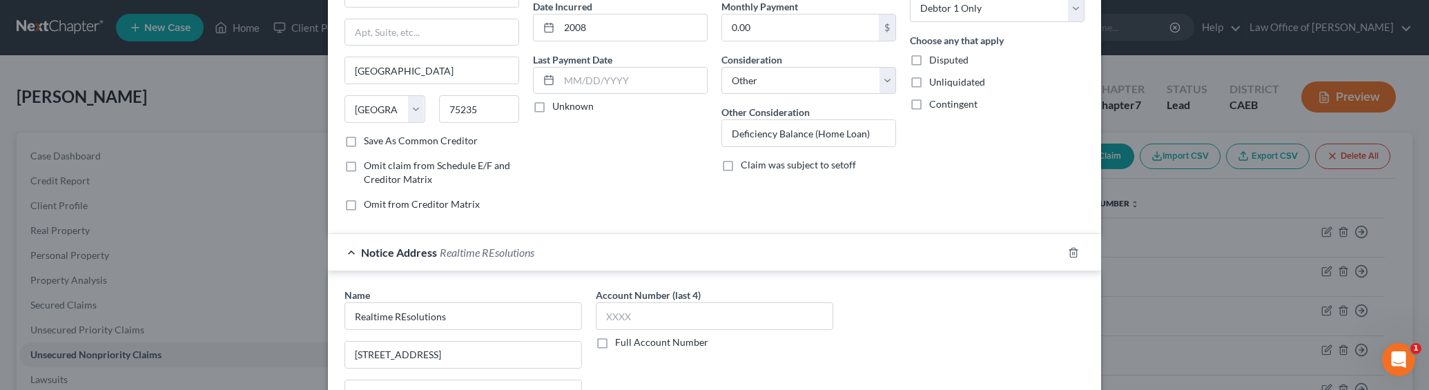
scroll to position [149, 0]
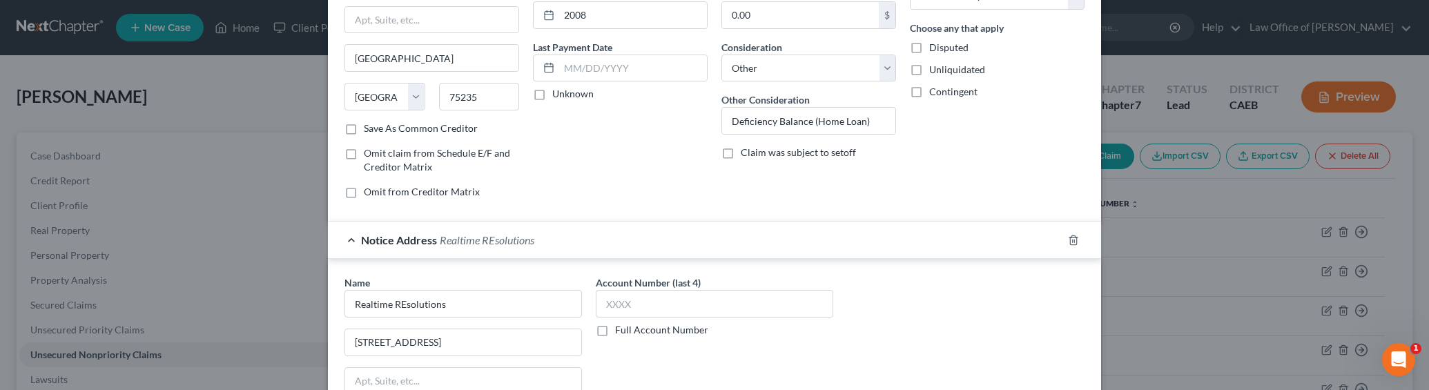
click at [659, 329] on label "Full Account Number" at bounding box center [661, 330] width 93 height 14
click at [630, 329] on input "Full Account Number" at bounding box center [625, 327] width 9 height 9
drag, startPoint x: 659, startPoint y: 329, endPoint x: 659, endPoint y: 309, distance: 20.0
click at [659, 311] on input "text" at bounding box center [715, 304] width 238 height 28
paste input "7190606751"
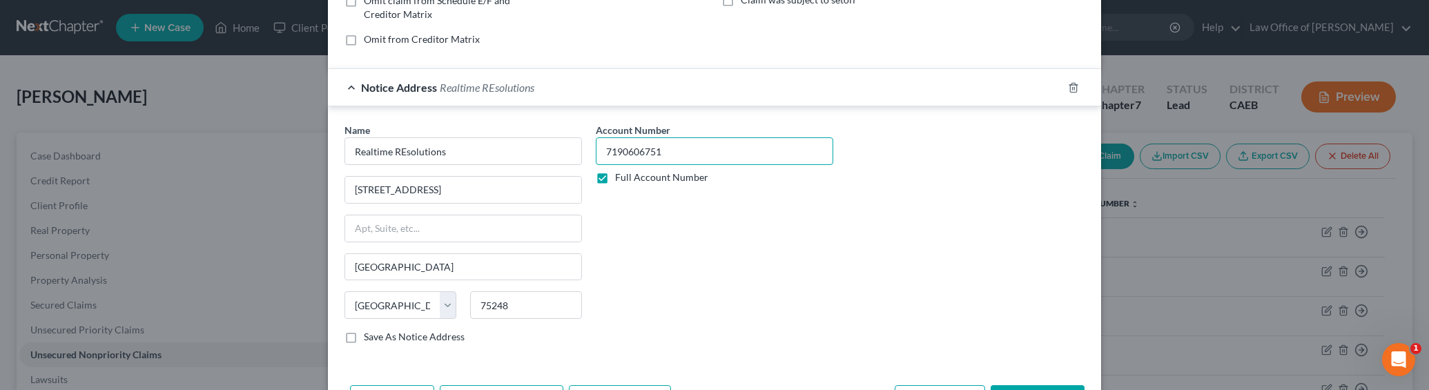
scroll to position [354, 0]
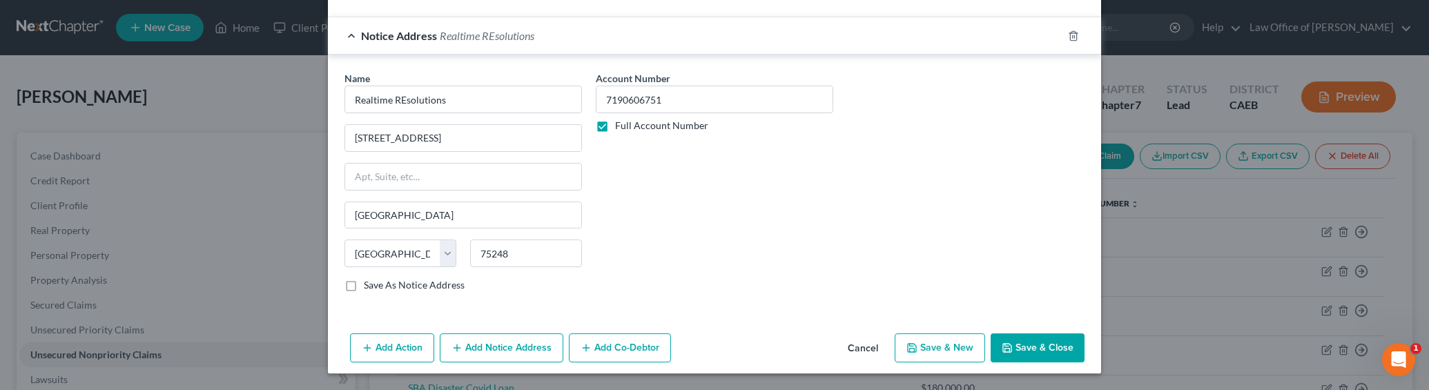
click at [481, 350] on button "Add Notice Address" at bounding box center [502, 348] width 124 height 29
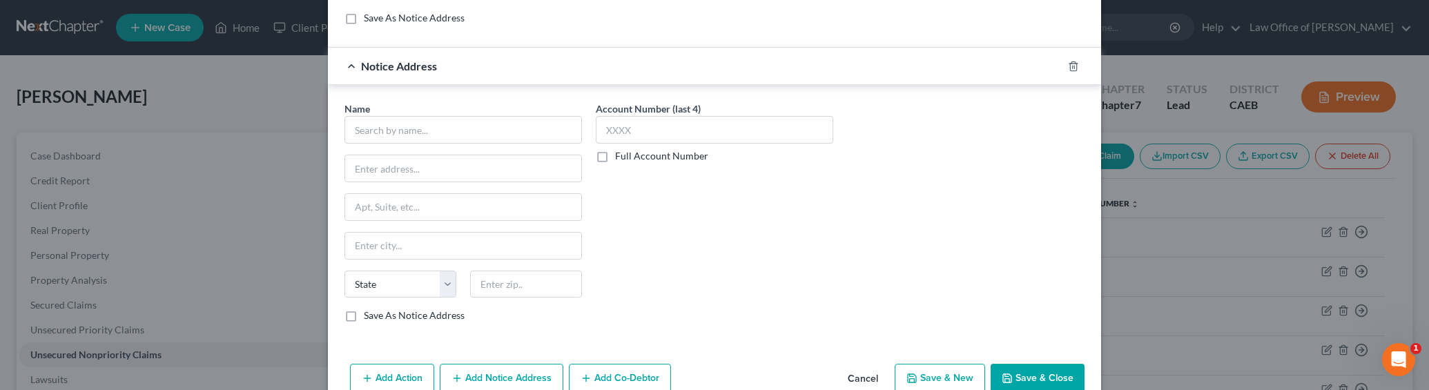
scroll to position [651, 0]
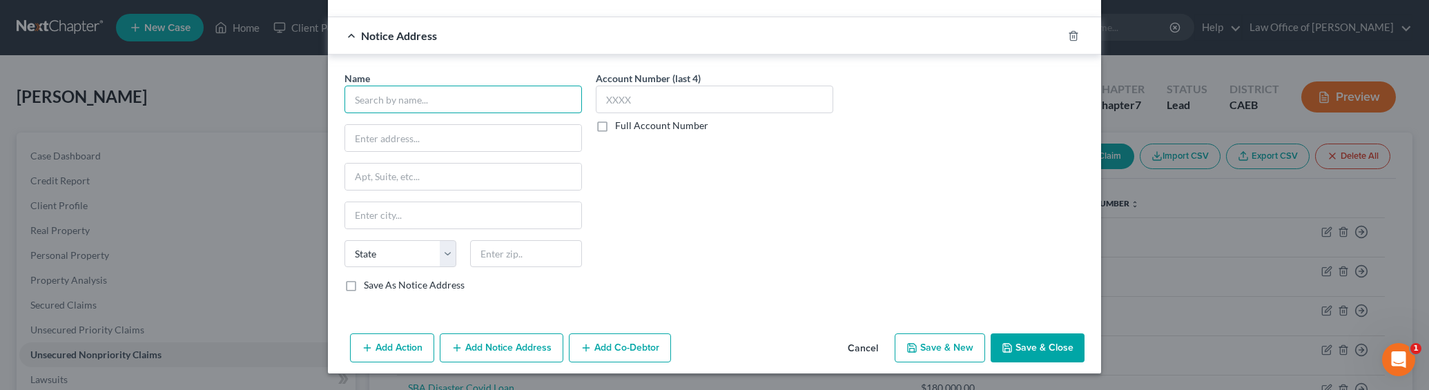
click at [407, 96] on input "text" at bounding box center [464, 100] width 238 height 28
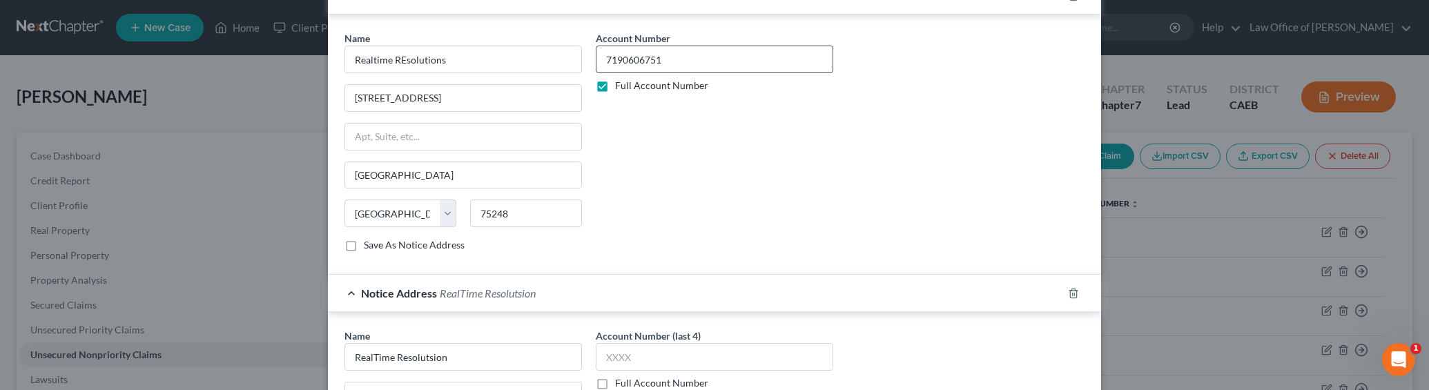
scroll to position [340, 0]
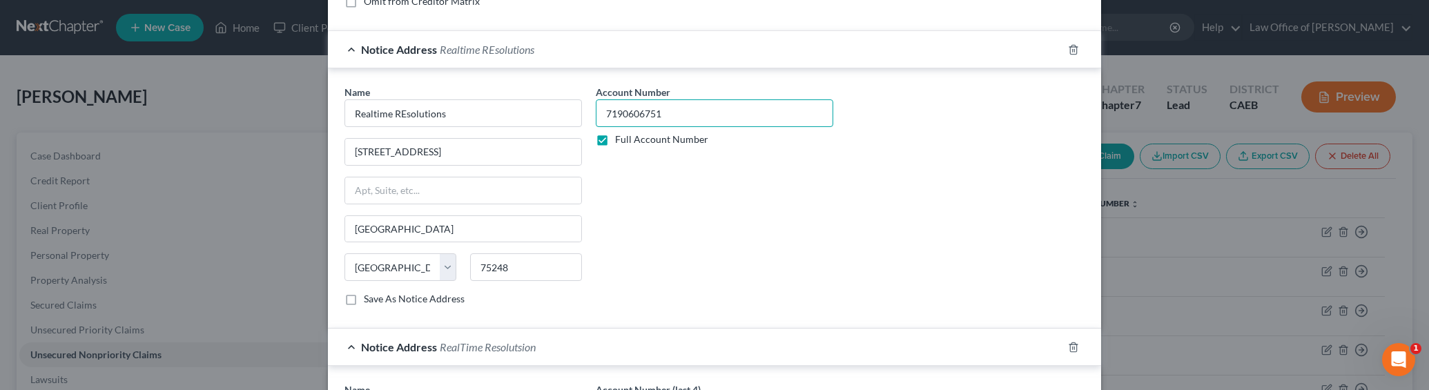
drag, startPoint x: 695, startPoint y: 112, endPoint x: 588, endPoint y: 111, distance: 106.3
click at [589, 111] on div "Account Number 7190606751 Full Account Number" at bounding box center [714, 201] width 251 height 232
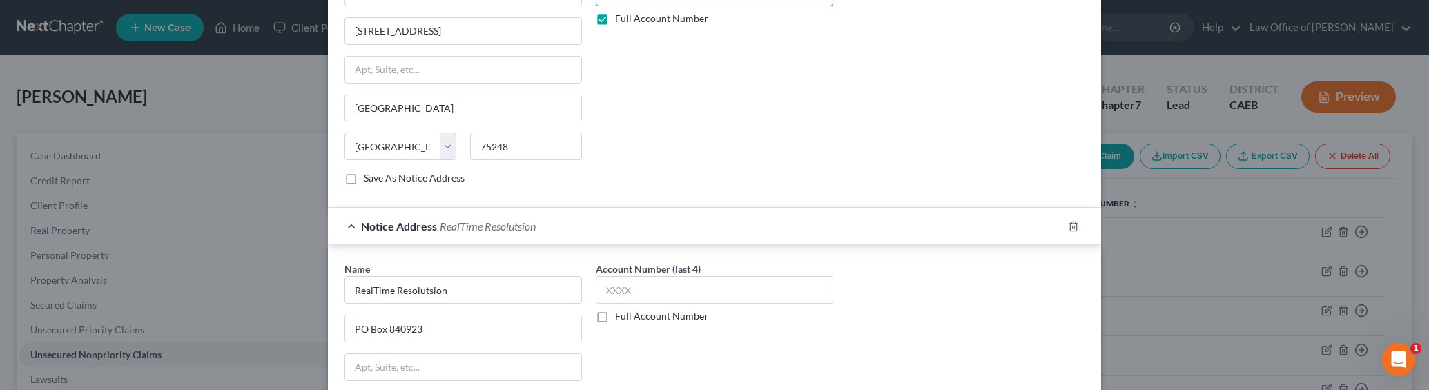
scroll to position [480, 0]
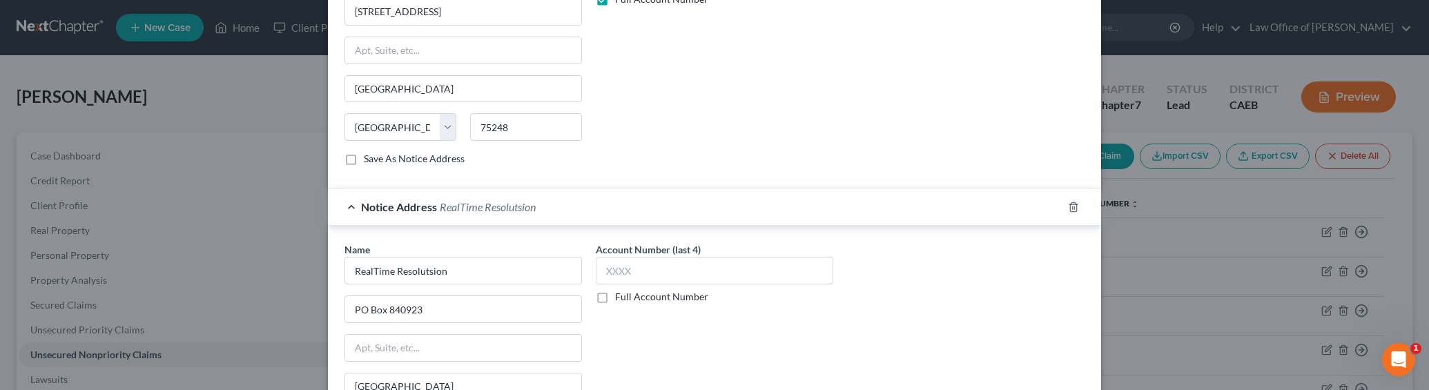
click at [652, 292] on label "Full Account Number" at bounding box center [661, 297] width 93 height 14
click at [630, 292] on input "Full Account Number" at bounding box center [625, 294] width 9 height 9
click at [648, 276] on input "text" at bounding box center [715, 271] width 238 height 28
paste input "7190606751"
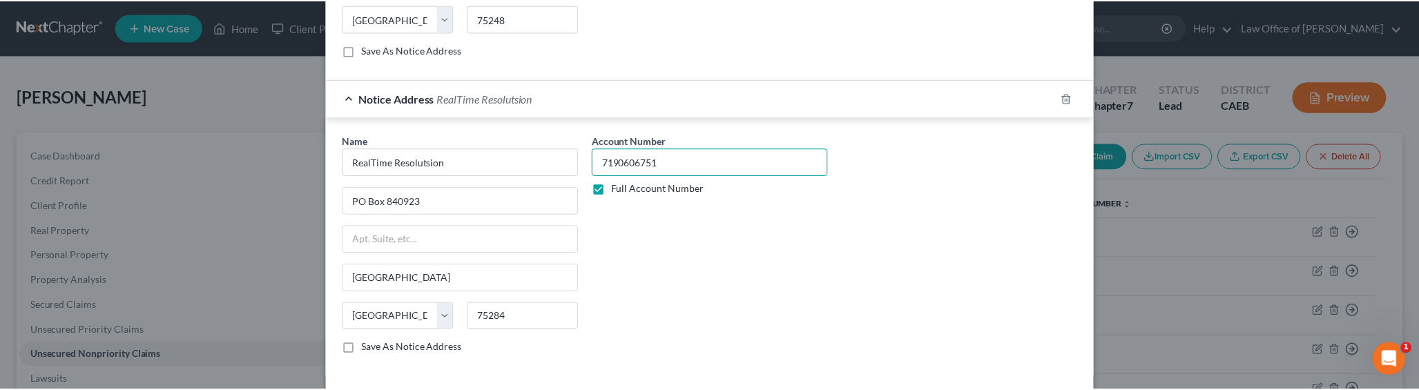
scroll to position [651, 0]
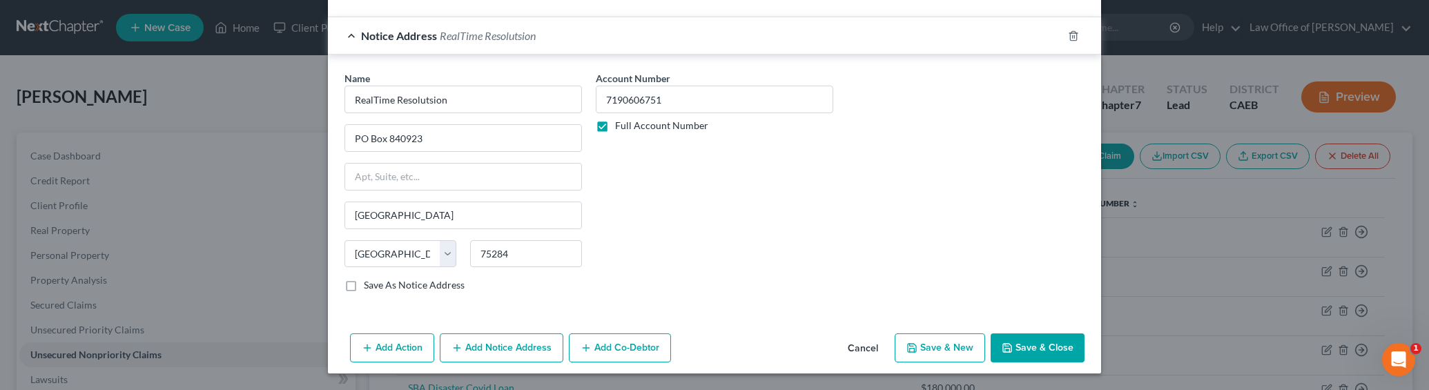
click at [1027, 336] on button "Save & Close" at bounding box center [1038, 348] width 94 height 29
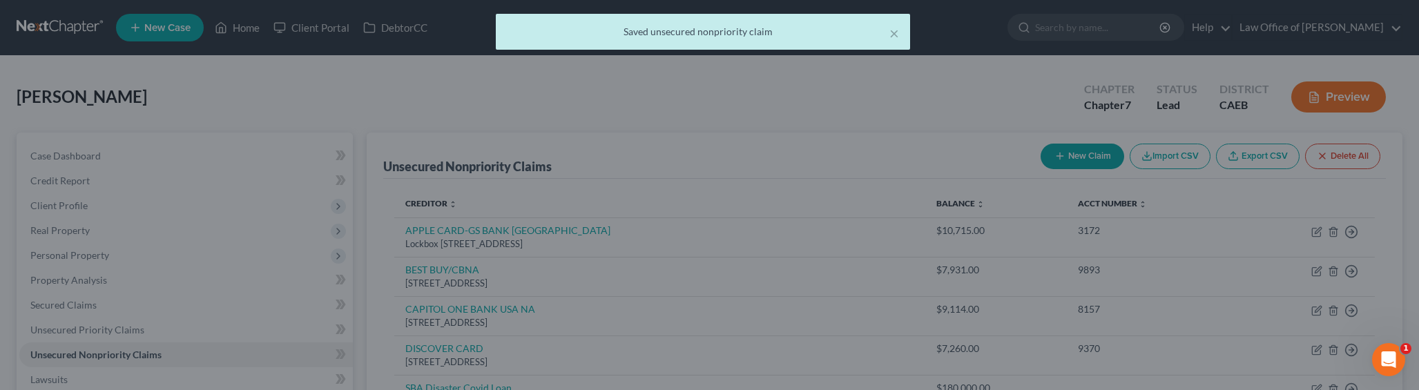
scroll to position [0, 0]
